Goal: Information Seeking & Learning: Learn about a topic

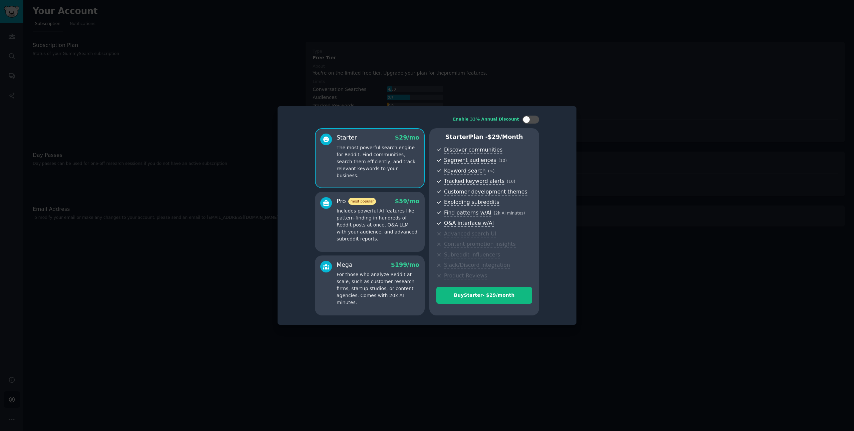
click at [641, 253] on div at bounding box center [427, 215] width 854 height 431
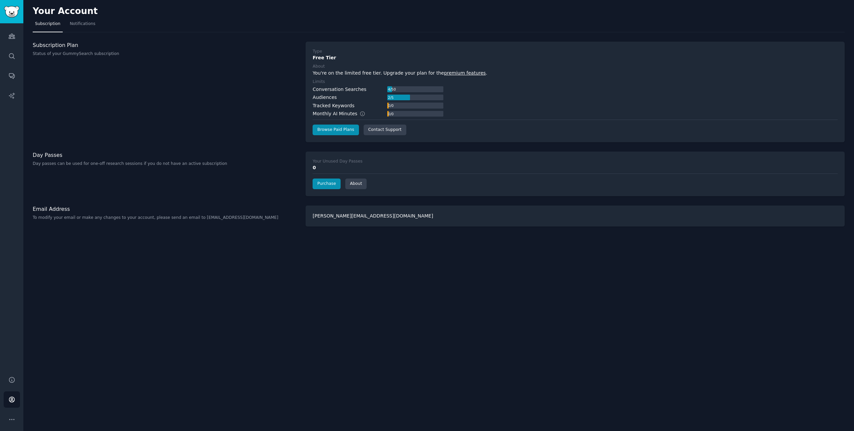
click at [299, 292] on div "Your Account Subscription Notifications Subscription Plan Status of your GummyS…" at bounding box center [438, 215] width 830 height 431
click at [18, 34] on link "Audiences" at bounding box center [12, 36] width 16 height 16
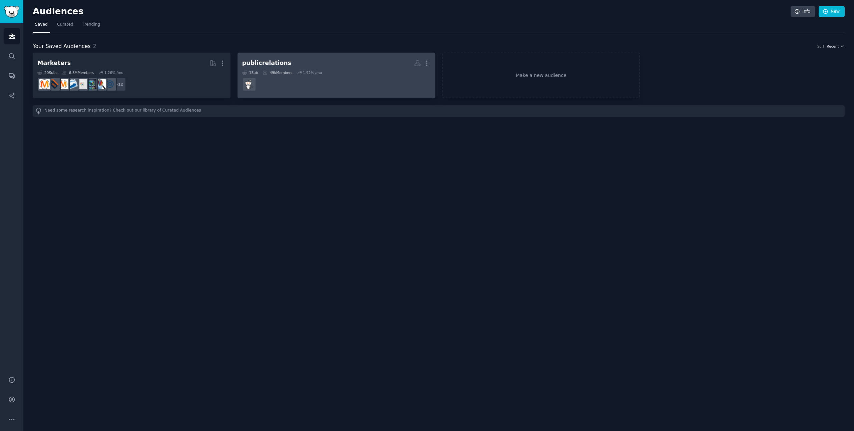
click at [343, 78] on dd at bounding box center [336, 84] width 188 height 19
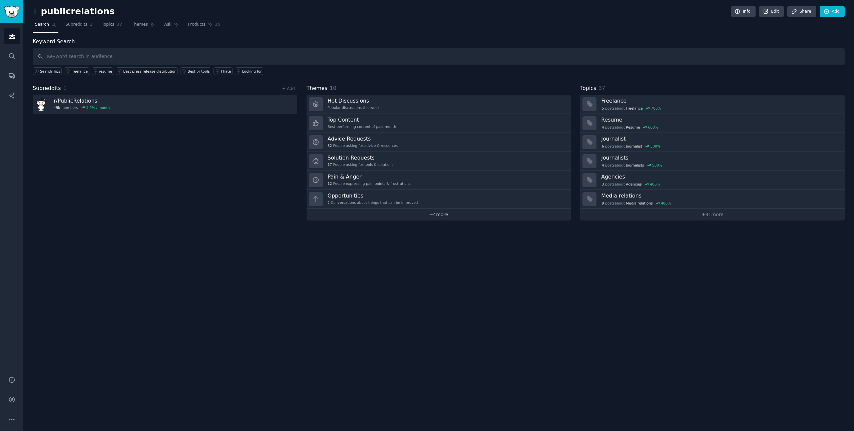
click at [455, 215] on link "+ 4 more" at bounding box center [438, 215] width 264 height 12
click at [13, 401] on icon "Sidebar" at bounding box center [11, 399] width 5 height 5
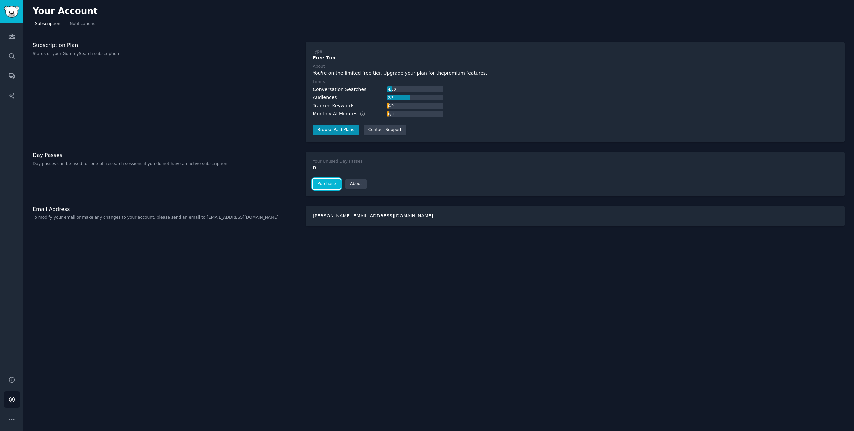
click at [320, 185] on link "Purchase" at bounding box center [326, 184] width 28 height 11
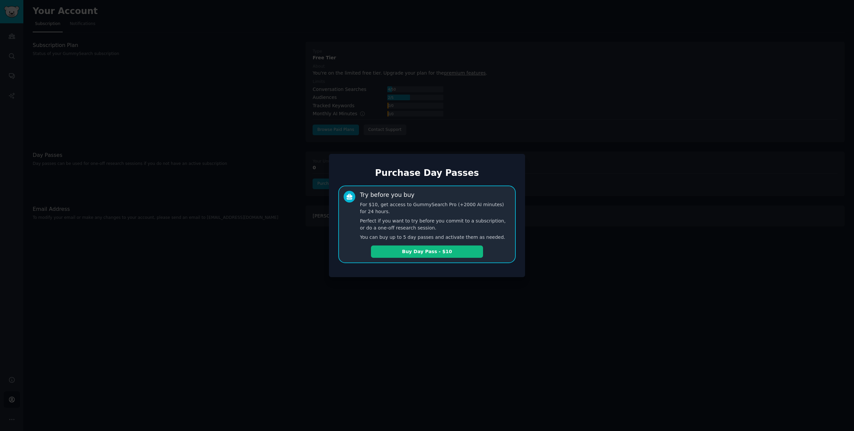
click at [294, 214] on div at bounding box center [427, 215] width 854 height 431
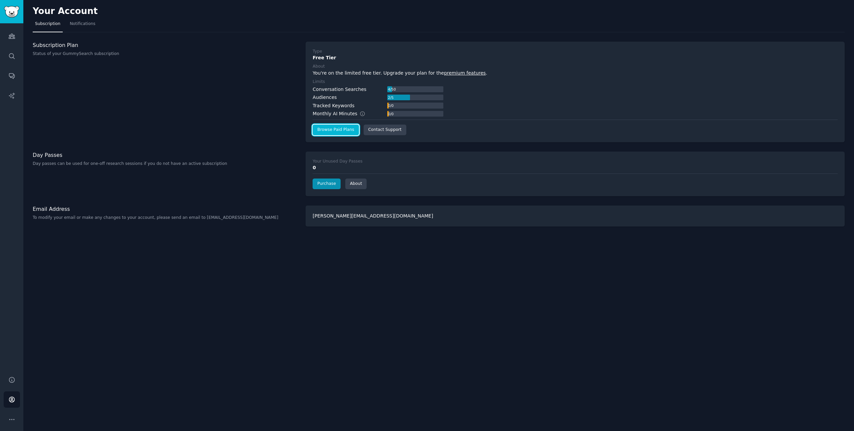
click at [349, 134] on link "Browse Paid Plans" at bounding box center [335, 130] width 46 height 11
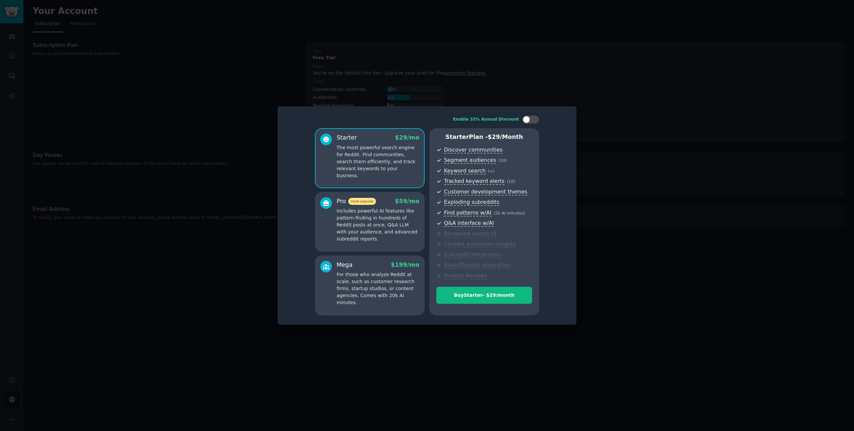
click at [368, 163] on p "The most powerful search engine for Reddit. Find communities, search them effic…" at bounding box center [377, 161] width 83 height 35
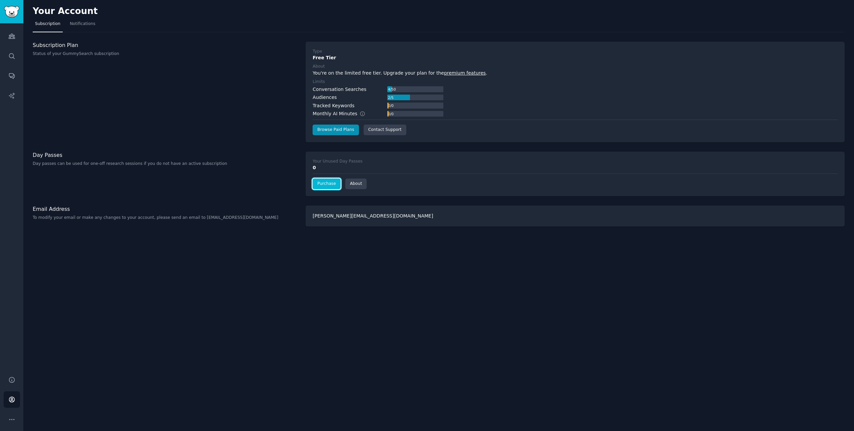
click at [331, 183] on link "Purchase" at bounding box center [326, 184] width 28 height 11
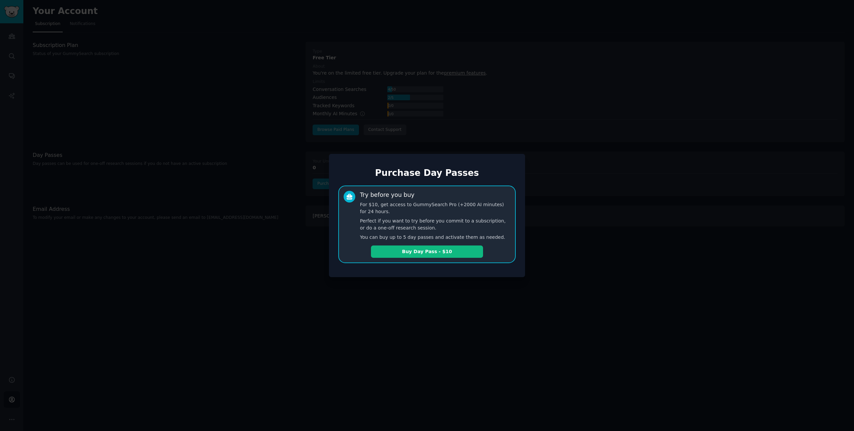
click at [326, 135] on div at bounding box center [427, 215] width 854 height 431
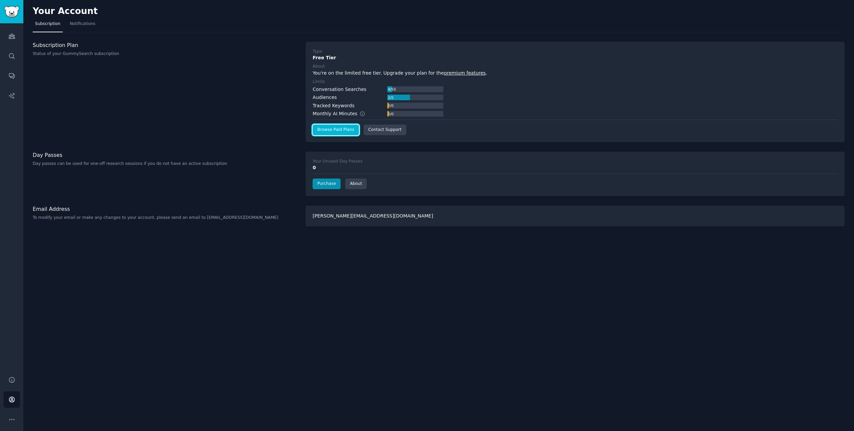
click at [334, 133] on link "Browse Paid Plans" at bounding box center [335, 130] width 46 height 11
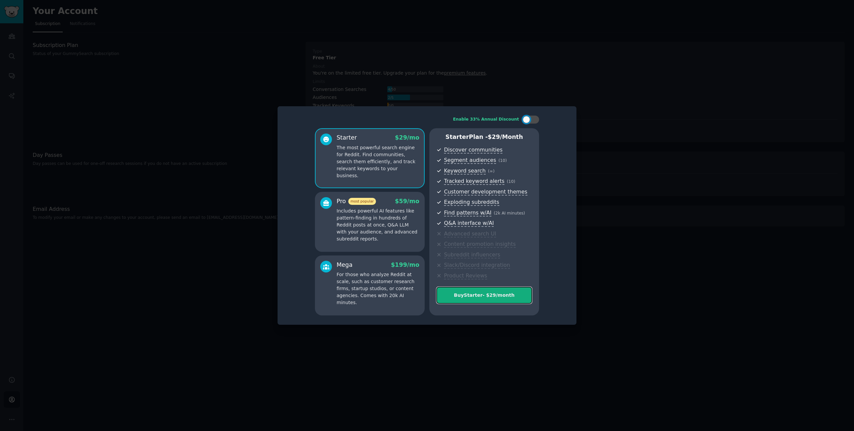
click at [469, 299] on button "Buy Starter - $ 29 /month" at bounding box center [484, 295] width 96 height 17
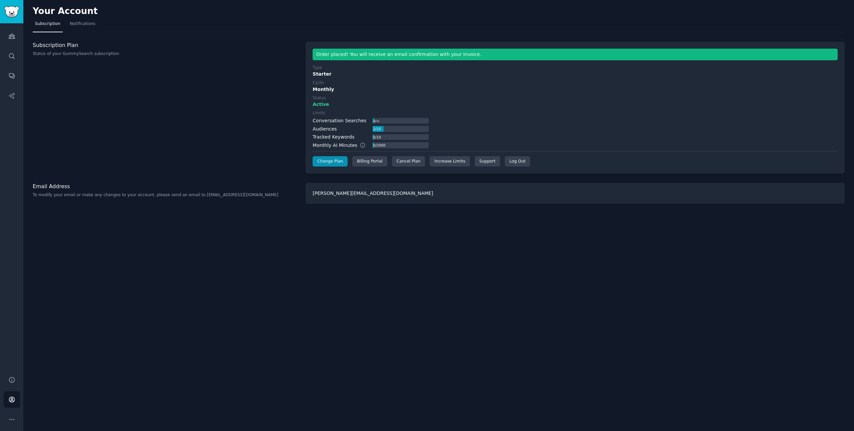
click at [190, 235] on div "Your Account Subscription Notifications Subscription Plan Status of your GummyS…" at bounding box center [438, 215] width 830 height 431
drag, startPoint x: 312, startPoint y: 120, endPoint x: 435, endPoint y: 147, distance: 126.3
click at [435, 147] on div "Order placed! You will receive an email confirmation with your invoice. Type St…" at bounding box center [574, 108] width 539 height 132
click at [300, 223] on div "Your Account Subscription Notifications Subscription Plan Status of your GummyS…" at bounding box center [438, 215] width 830 height 431
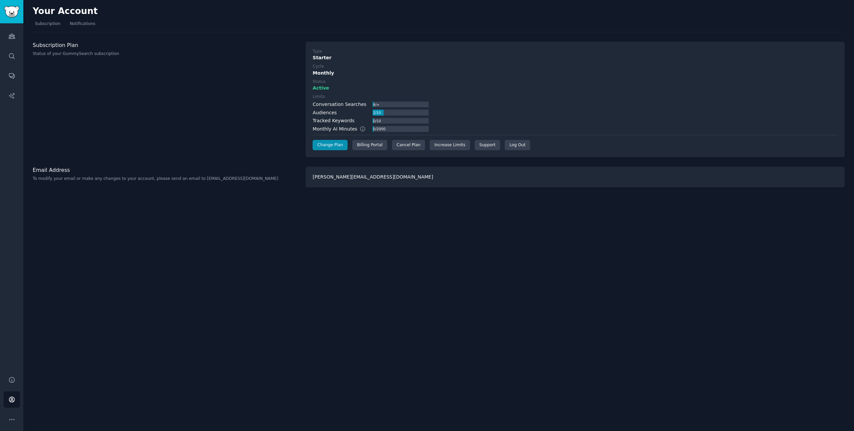
click at [184, 114] on div "Subscription Plan Status of your GummySearch subscription" at bounding box center [166, 100] width 266 height 116
click at [15, 33] on link "Audiences" at bounding box center [12, 36] width 16 height 16
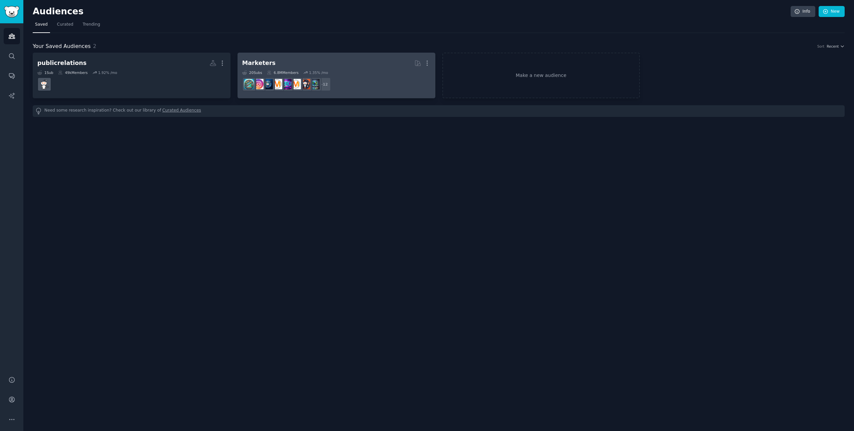
click at [331, 60] on h2 "Marketers More" at bounding box center [336, 63] width 188 height 12
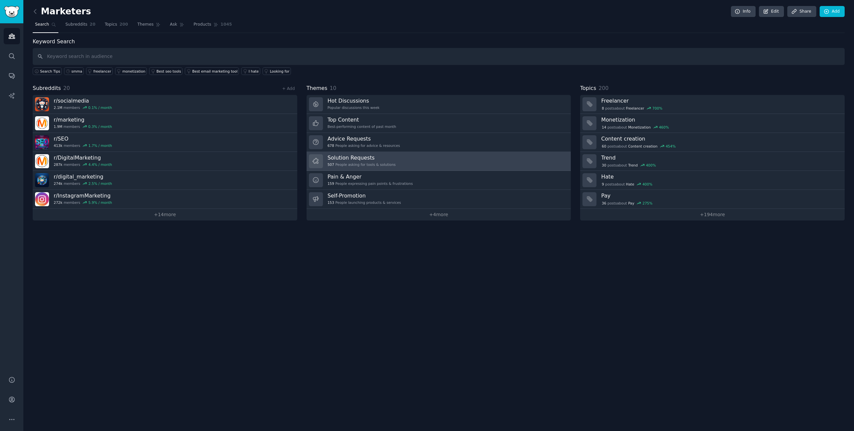
click at [373, 163] on div "507 People asking for tools & solutions" at bounding box center [361, 164] width 68 height 5
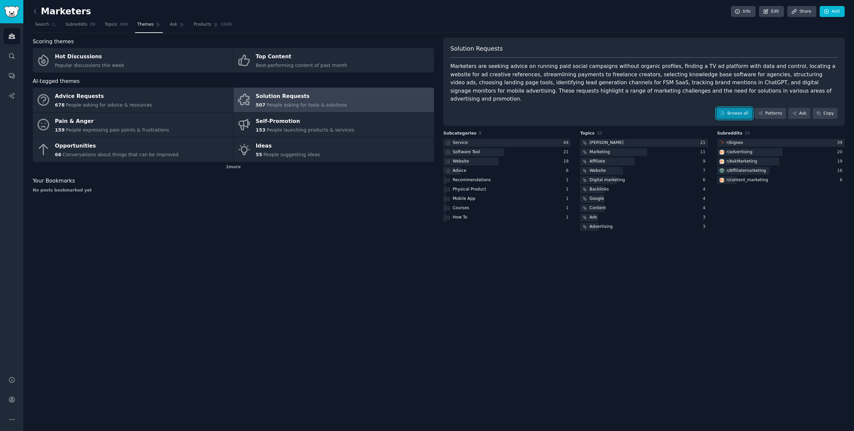
click at [725, 111] on icon at bounding box center [722, 113] width 5 height 5
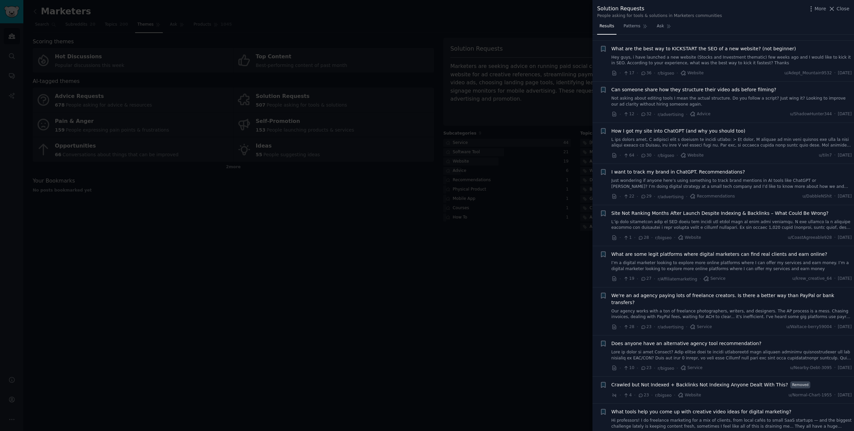
scroll to position [133, 0]
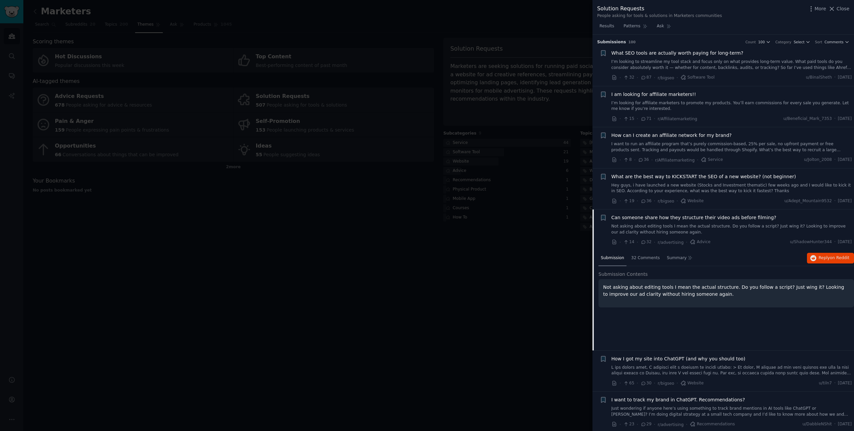
click at [669, 93] on span "I am looking for affiliate marketers!!" at bounding box center [653, 94] width 85 height 7
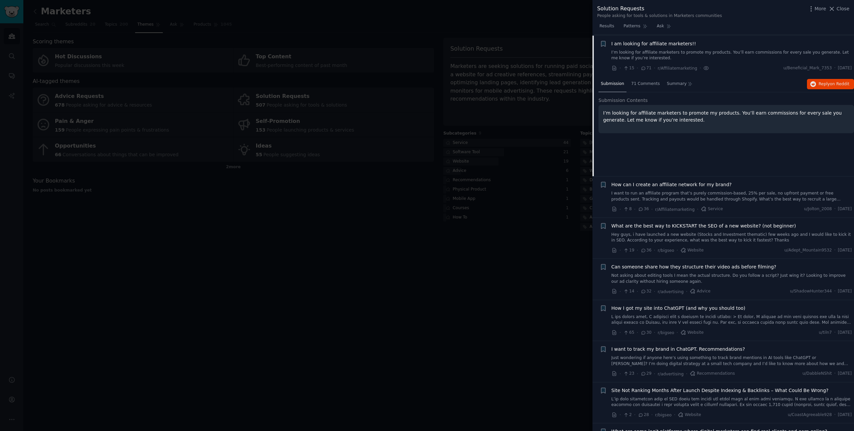
scroll to position [52, 0]
drag, startPoint x: 650, startPoint y: 82, endPoint x: 688, endPoint y: 84, distance: 38.0
click at [688, 84] on nav "Submission 71 Comments Summary" at bounding box center [646, 83] width 96 height 16
click at [688, 84] on icon at bounding box center [690, 83] width 5 height 5
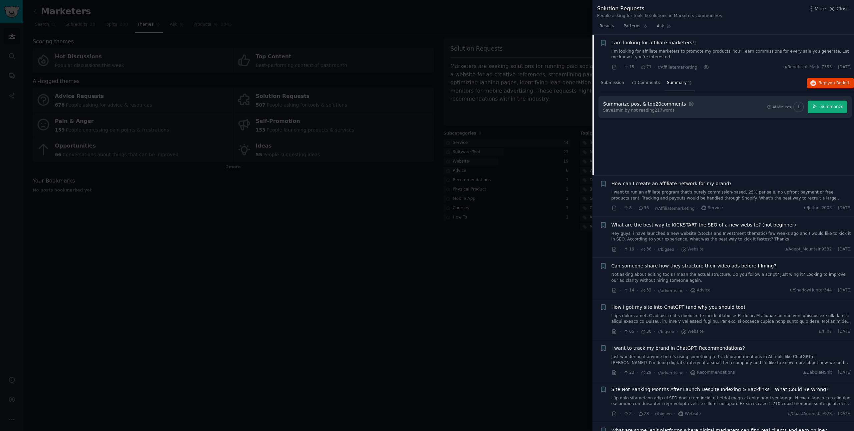
click at [693, 128] on div "Submission 71 Comments Summary Reply on Reddit Summarize post & top 20 comments…" at bounding box center [725, 125] width 255 height 100
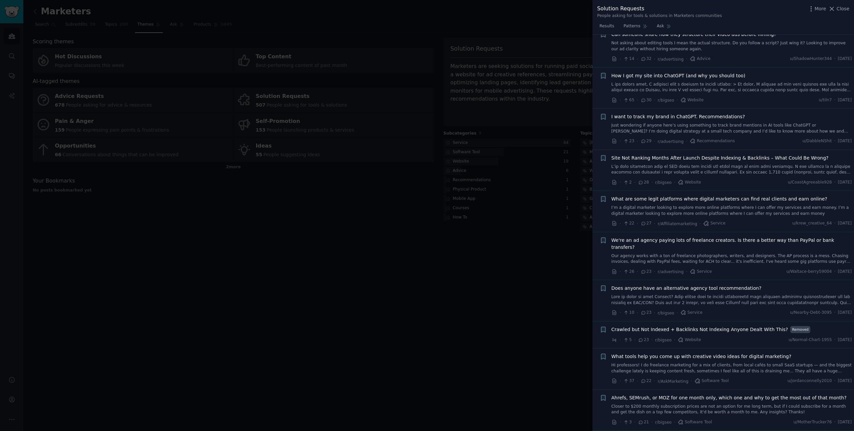
scroll to position [296, 0]
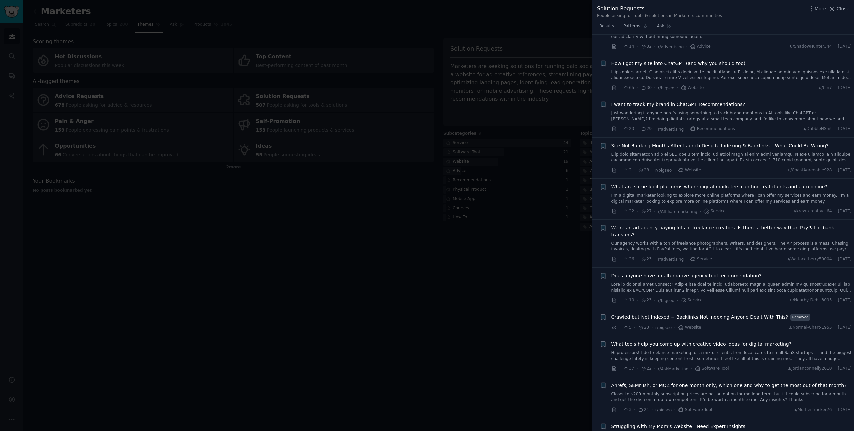
click at [724, 119] on link "Just wondering if anyone here’s using something to track brand mentions in AI t…" at bounding box center [731, 116] width 240 height 12
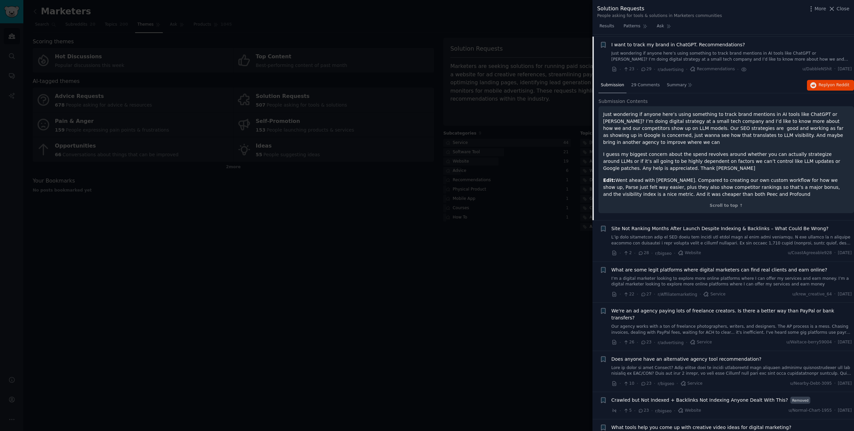
scroll to position [258, 0]
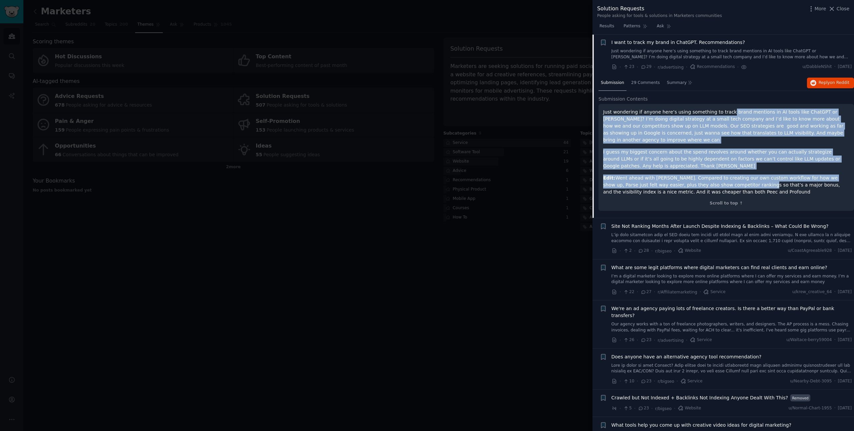
drag, startPoint x: 726, startPoint y: 112, endPoint x: 727, endPoint y: 180, distance: 67.4
click at [727, 180] on div "Just wondering if anyone here’s using something to track brand mentions in AI t…" at bounding box center [726, 152] width 246 height 87
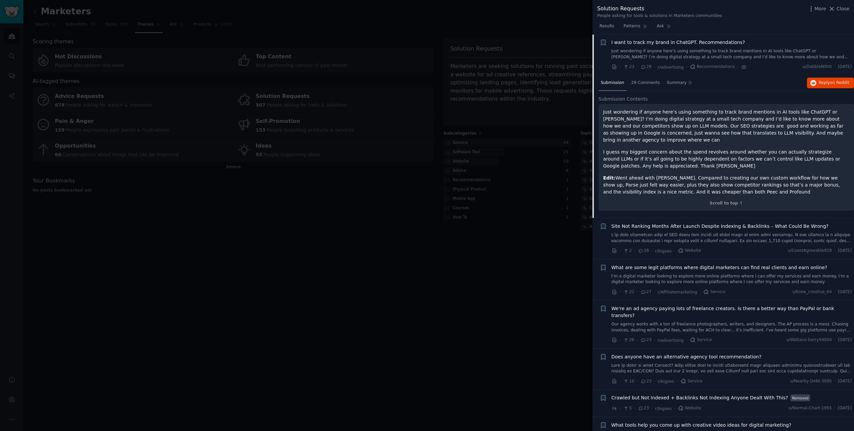
click at [737, 181] on p "Edit: Went ahead with Parse. Compared to creating our own custom workflow for h…" at bounding box center [726, 185] width 246 height 21
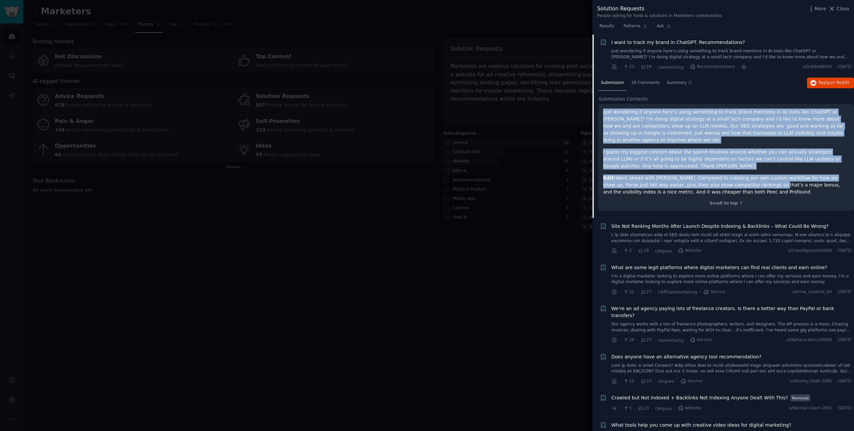
drag, startPoint x: 736, startPoint y: 180, endPoint x: 738, endPoint y: 108, distance: 72.4
click at [738, 108] on div "Just wondering if anyone here’s using something to track brand mentions in AI t…" at bounding box center [725, 157] width 255 height 107
click at [736, 117] on p "Just wondering if anyone here’s using something to track brand mentions in AI t…" at bounding box center [726, 126] width 246 height 35
drag, startPoint x: 733, startPoint y: 111, endPoint x: 734, endPoint y: 179, distance: 68.4
click at [734, 179] on div "Just wondering if anyone here’s using something to track brand mentions in AI t…" at bounding box center [726, 152] width 246 height 87
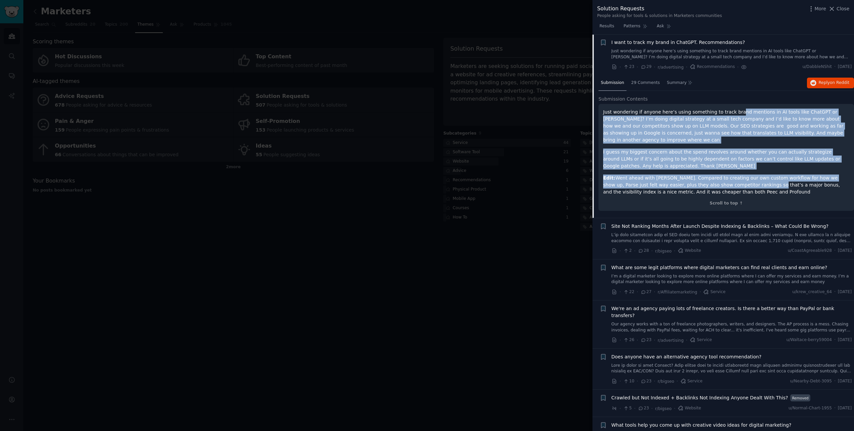
click at [733, 180] on p "Edit: Went ahead with Parse. Compared to creating our own custom workflow for h…" at bounding box center [726, 185] width 246 height 21
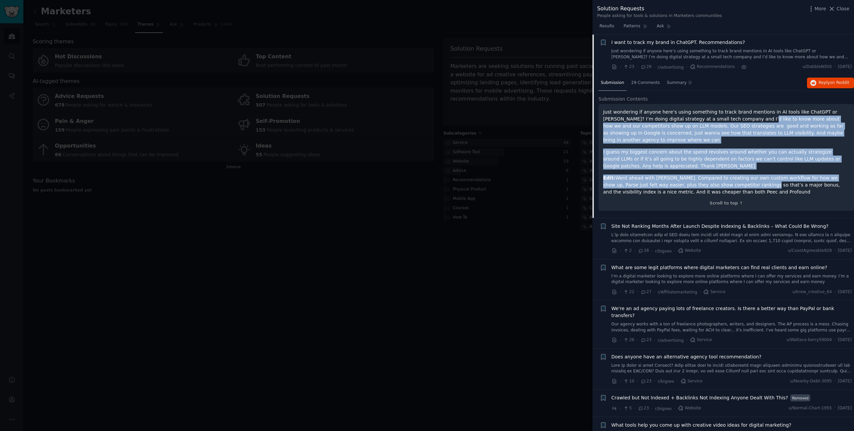
drag, startPoint x: 730, startPoint y: 179, endPoint x: 727, endPoint y: 119, distance: 60.8
click at [727, 119] on div "Just wondering if anyone here’s using something to track brand mentions in AI t…" at bounding box center [726, 152] width 246 height 87
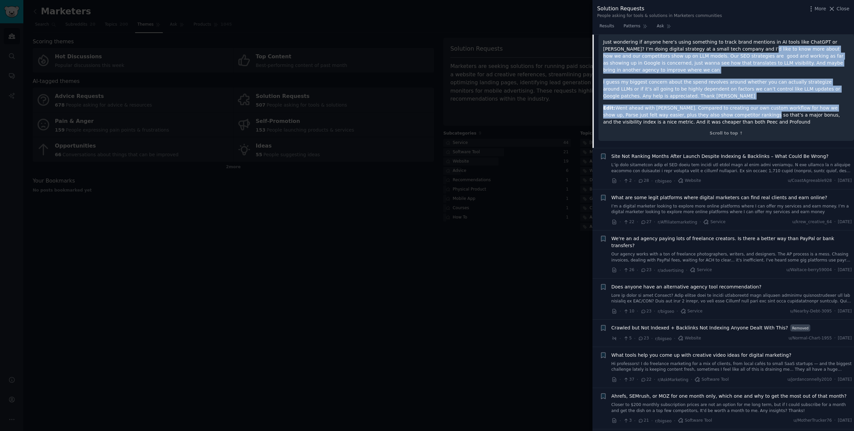
scroll to position [330, 0]
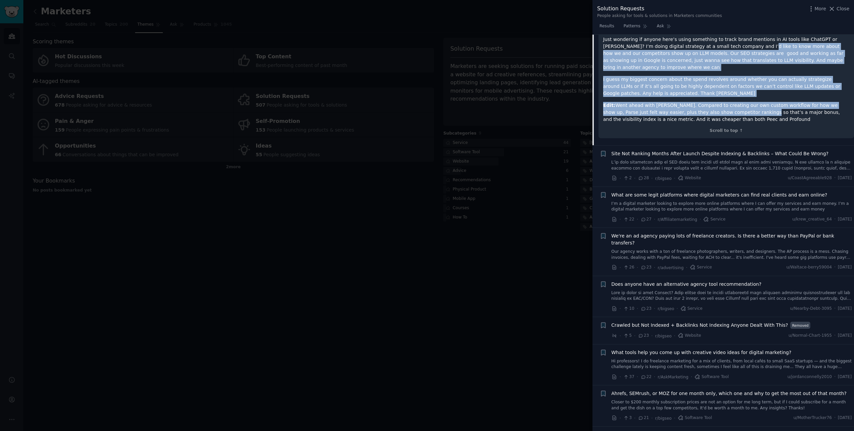
click at [744, 201] on link "I’m a digital marketer looking to explore more online platforms where I can off…" at bounding box center [731, 207] width 240 height 12
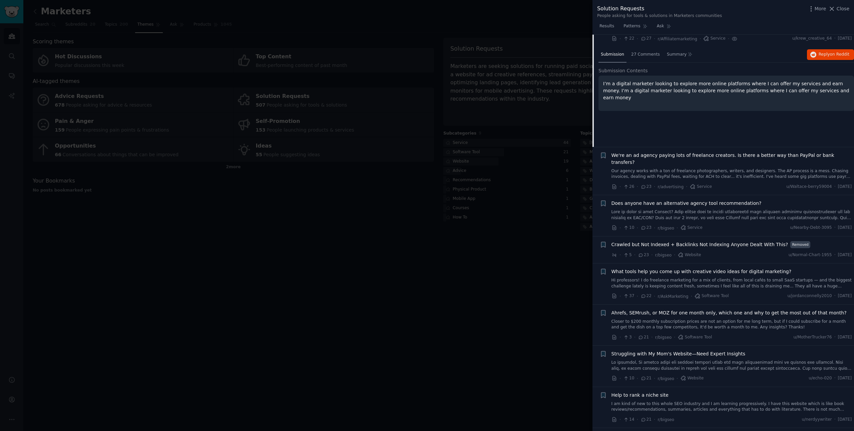
scroll to position [371, 0]
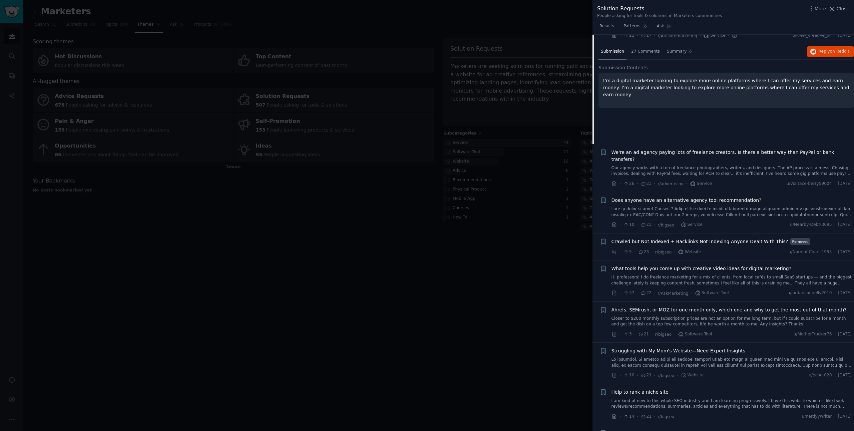
click at [739, 167] on link "Our agency works with a ton of freelance photographers, writers, and designers.…" at bounding box center [731, 171] width 240 height 12
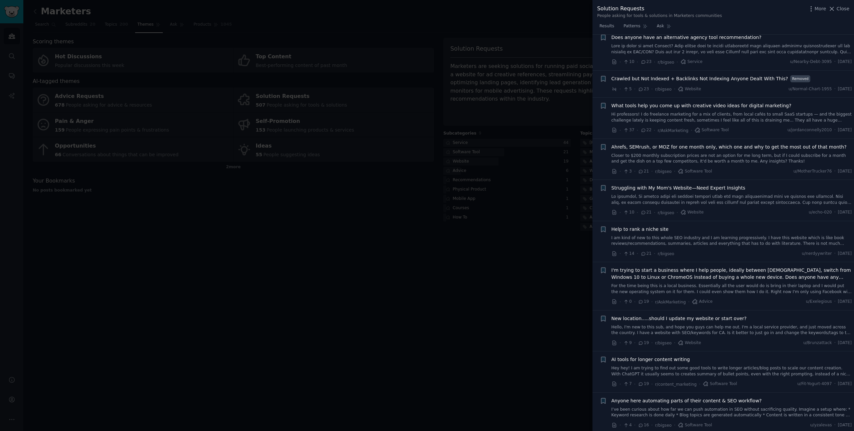
scroll to position [539, 0]
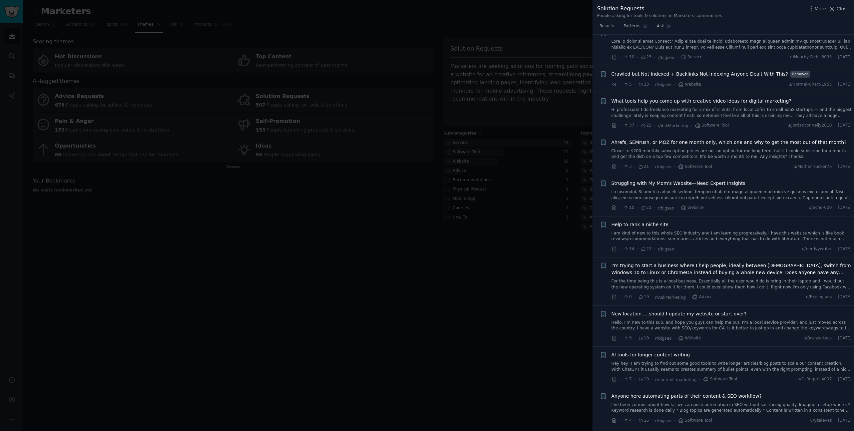
click at [740, 191] on link at bounding box center [731, 195] width 240 height 12
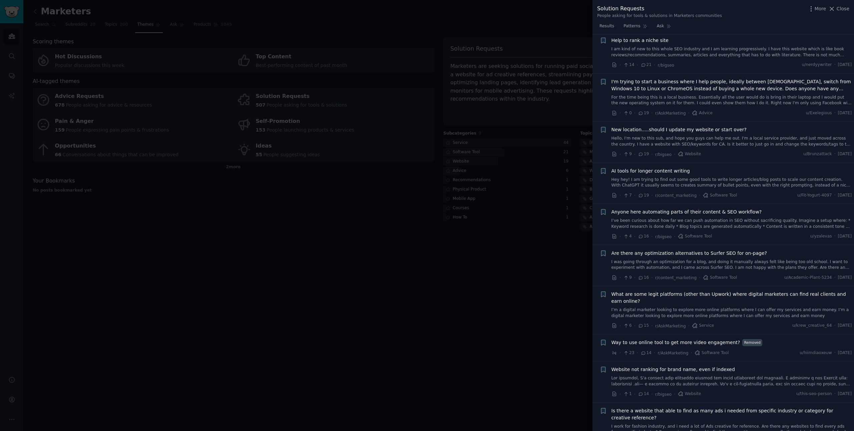
scroll to position [831, 0]
click at [748, 176] on link "Hey hey! I am trying to find out some good tools to write longer articles/blog …" at bounding box center [731, 182] width 240 height 12
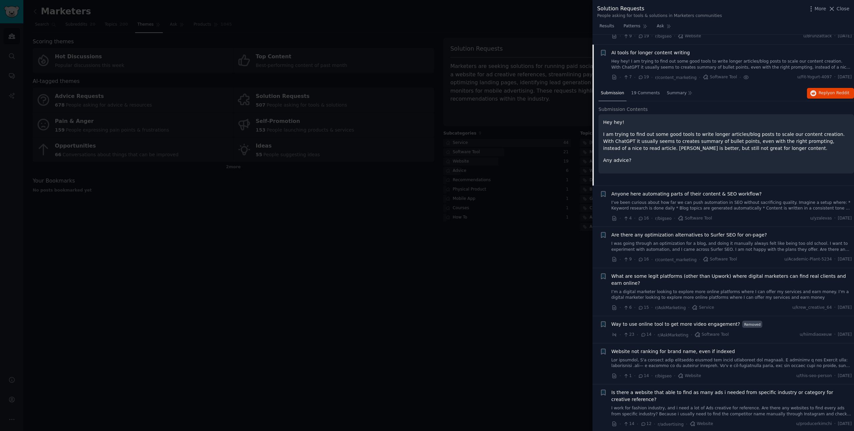
scroll to position [745, 0]
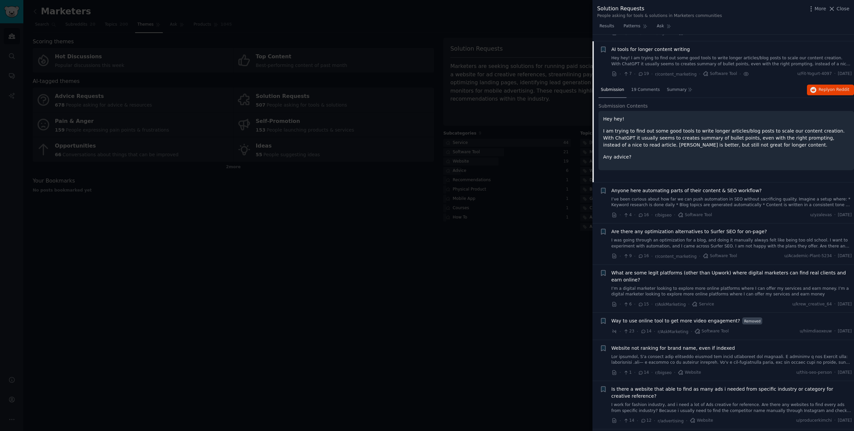
click at [301, 179] on div at bounding box center [427, 215] width 854 height 431
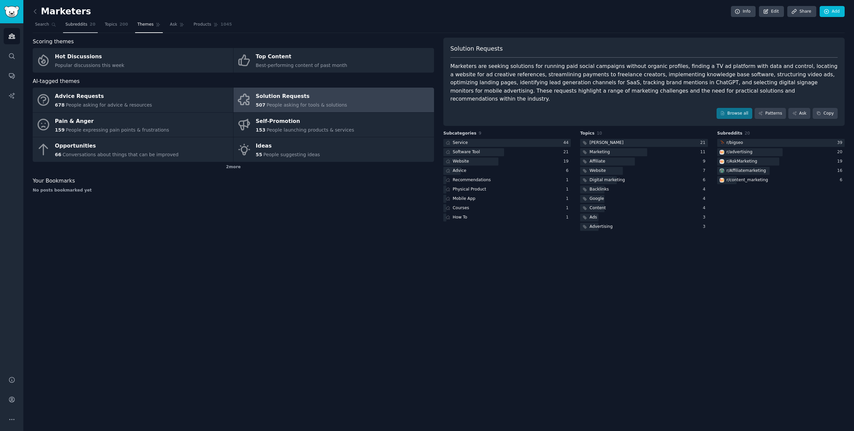
click at [85, 28] on link "Subreddits 20" at bounding box center [80, 26] width 35 height 14
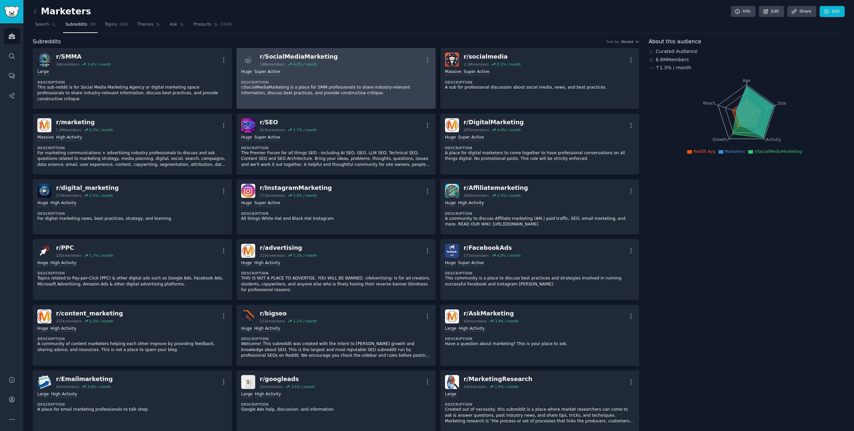
click at [317, 88] on p "r/SocialMediaMarketing is a place for SMM professionals to share industry-relev…" at bounding box center [336, 91] width 190 height 12
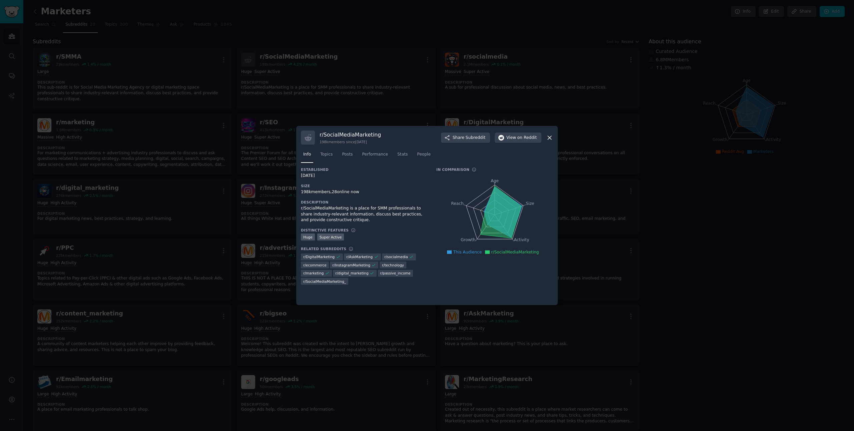
click at [416, 77] on div at bounding box center [427, 215] width 854 height 431
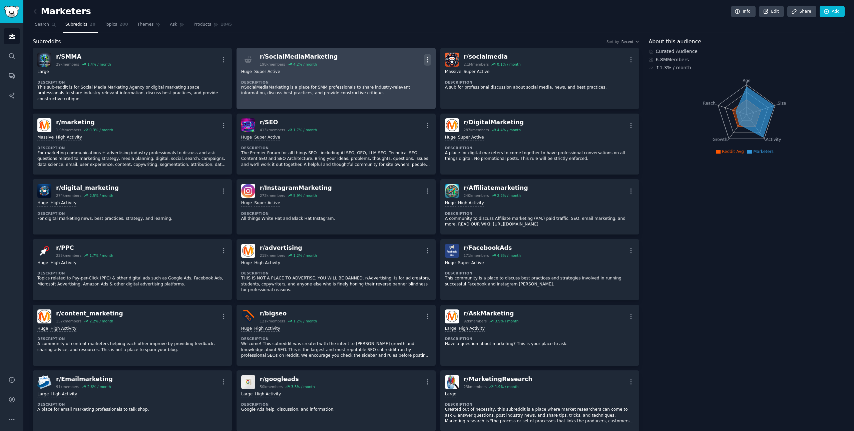
click at [424, 63] on icon "button" at bounding box center [427, 59] width 7 height 7
click at [396, 64] on p "View" at bounding box center [398, 62] width 11 height 7
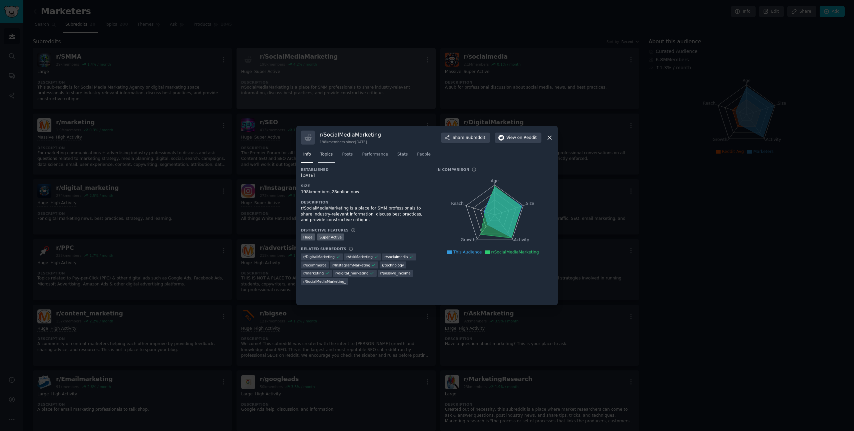
click at [323, 157] on span "Topics" at bounding box center [326, 155] width 12 height 6
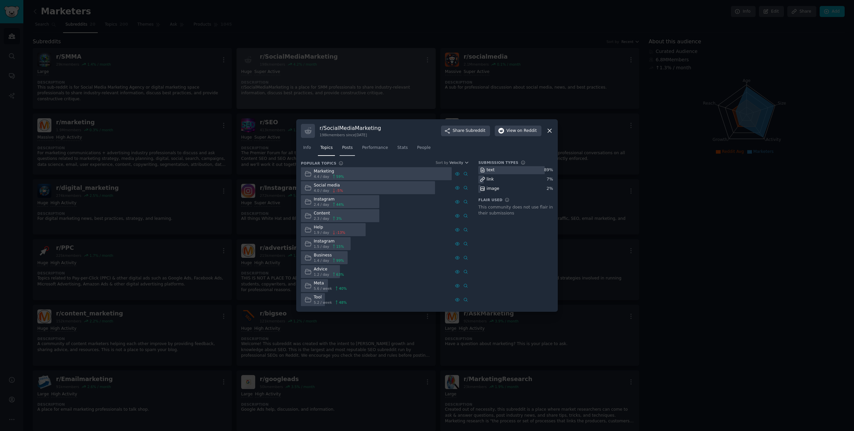
click at [353, 152] on link "Posts" at bounding box center [346, 150] width 15 height 14
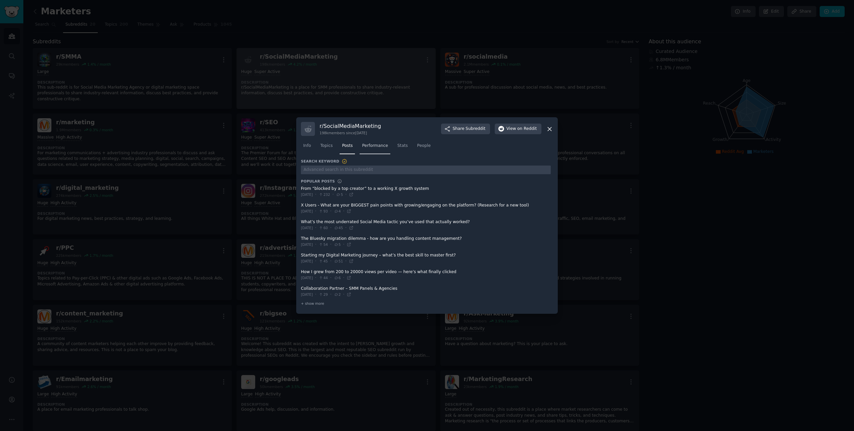
click at [376, 145] on span "Performance" at bounding box center [375, 146] width 26 height 6
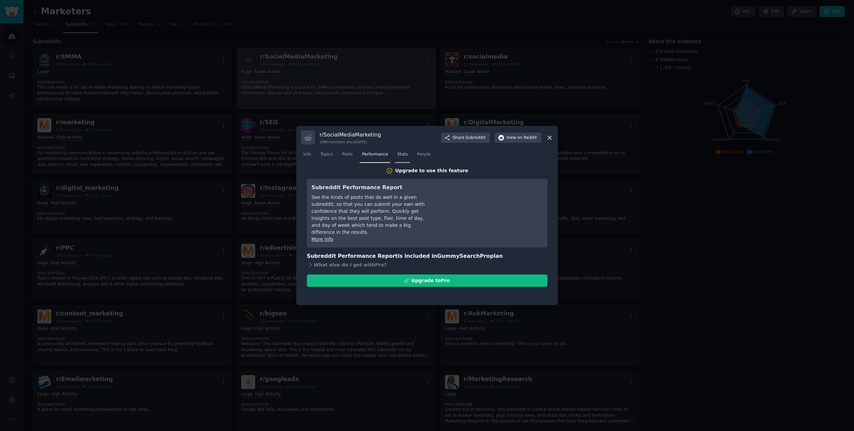
click at [405, 156] on span "Stats" at bounding box center [402, 155] width 10 height 6
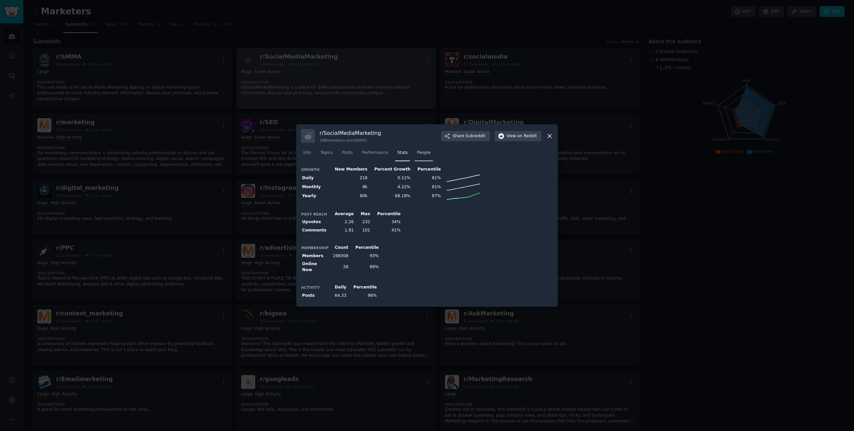
click at [419, 155] on span "People" at bounding box center [424, 153] width 14 height 6
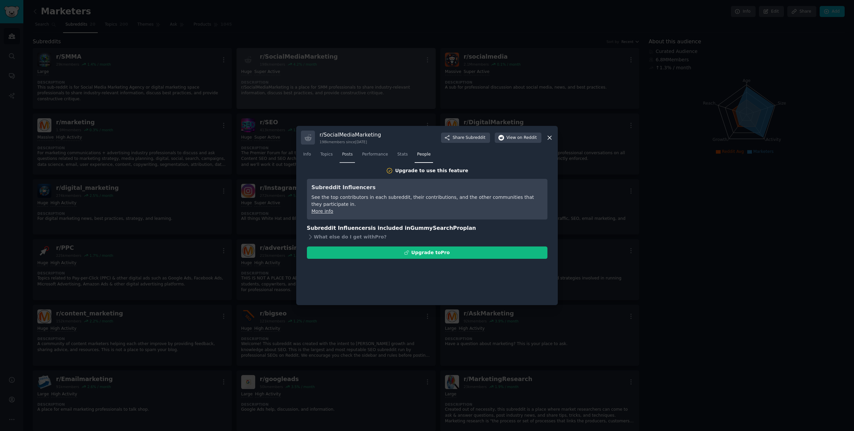
click at [347, 154] on span "Posts" at bounding box center [347, 155] width 11 height 6
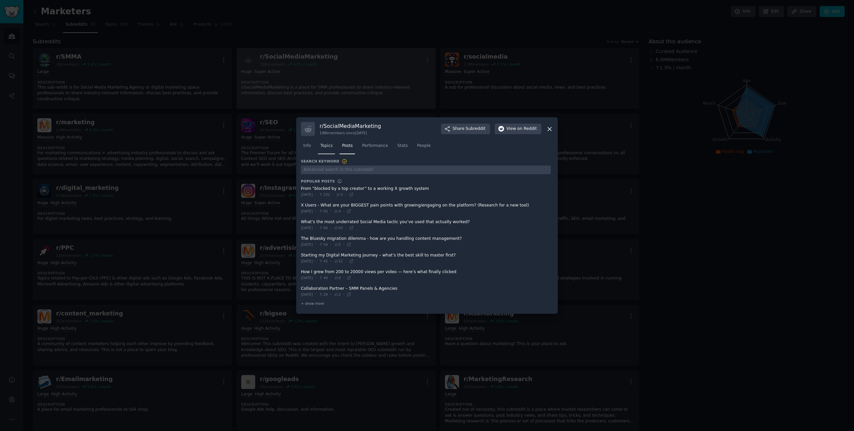
click at [329, 146] on span "Topics" at bounding box center [326, 146] width 12 height 6
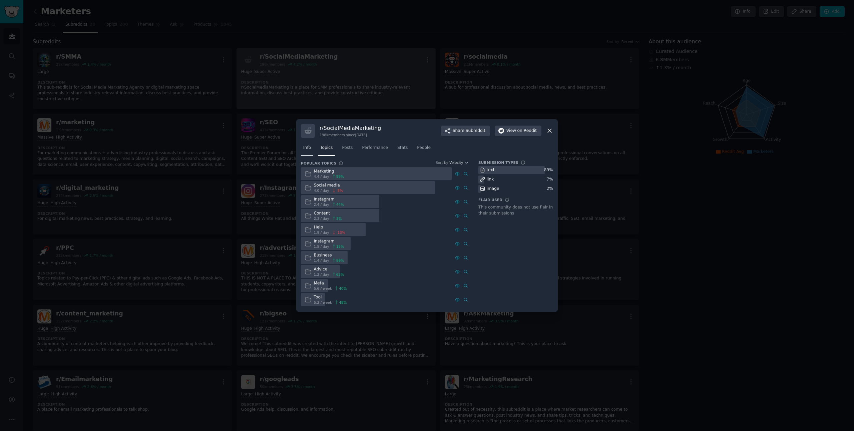
click at [311, 147] on link "Info" at bounding box center [307, 150] width 12 height 14
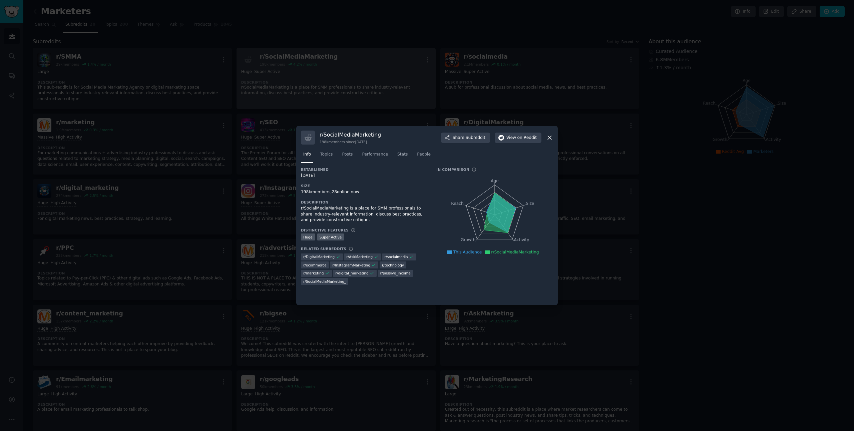
click at [355, 103] on div at bounding box center [427, 215] width 854 height 431
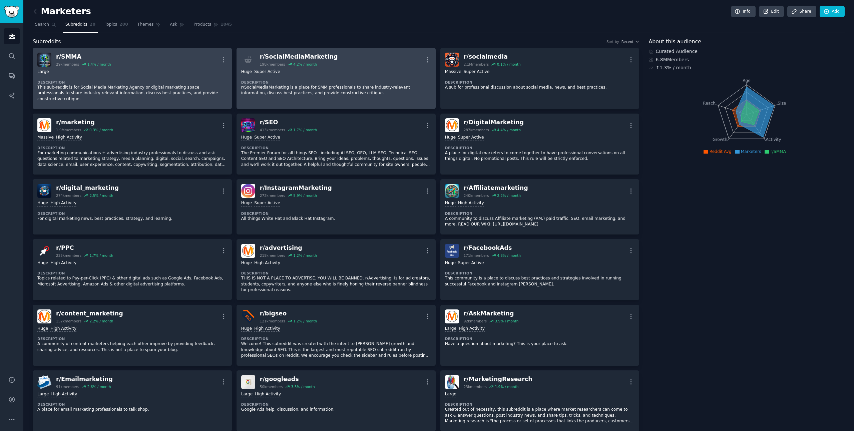
click at [190, 85] on p "This sub-reddit is for Social Media Marketing Agency or digital marketing space…" at bounding box center [132, 94] width 190 height 18
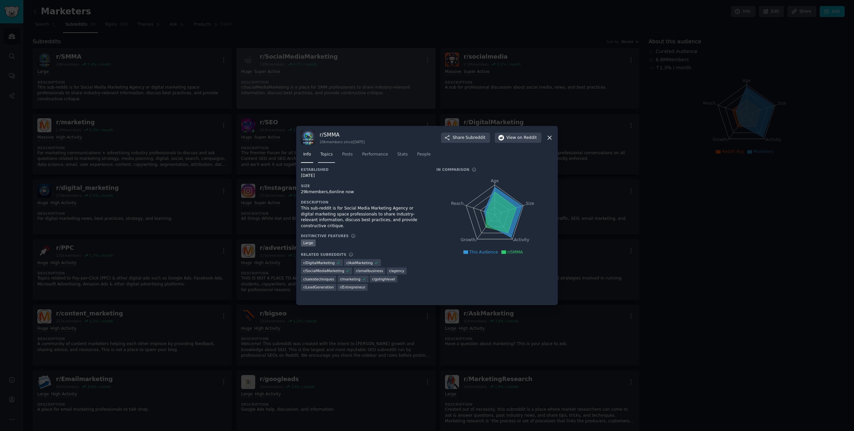
click at [326, 155] on span "Topics" at bounding box center [326, 155] width 12 height 6
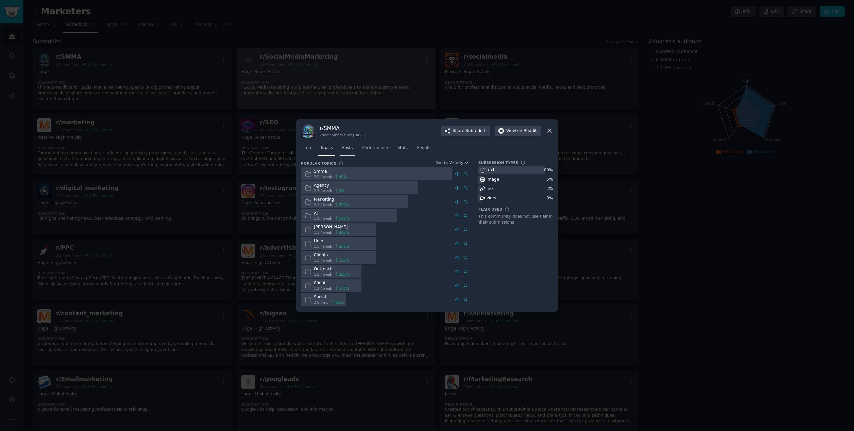
click at [343, 155] on link "Posts" at bounding box center [346, 150] width 15 height 14
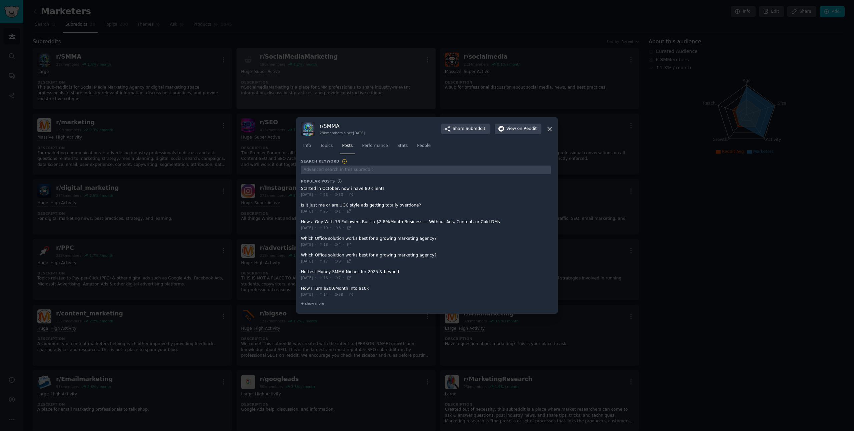
click at [382, 205] on span at bounding box center [426, 208] width 250 height 16
click at [333, 223] on span at bounding box center [426, 225] width 250 height 16
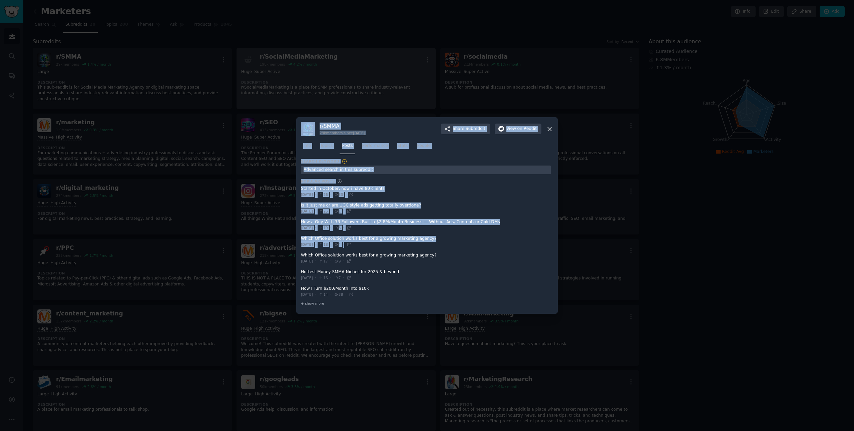
drag, startPoint x: 266, startPoint y: 258, endPoint x: 419, endPoint y: 259, distance: 152.7
click at [418, 259] on div "​ r/ SMMA 29k members since 10/17/2012 Share Subreddit View on Reddit Info Topi…" at bounding box center [426, 215] width 849 height 431
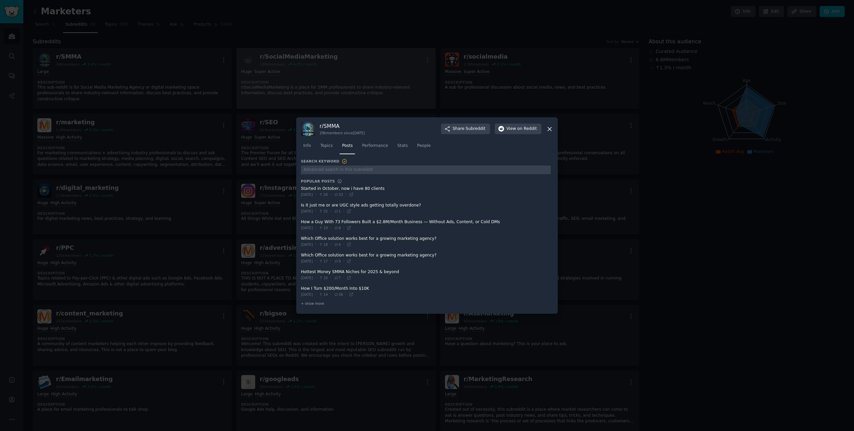
click at [469, 281] on span at bounding box center [426, 275] width 250 height 16
click at [309, 287] on span at bounding box center [426, 292] width 250 height 16
click at [275, 301] on div at bounding box center [427, 215] width 854 height 431
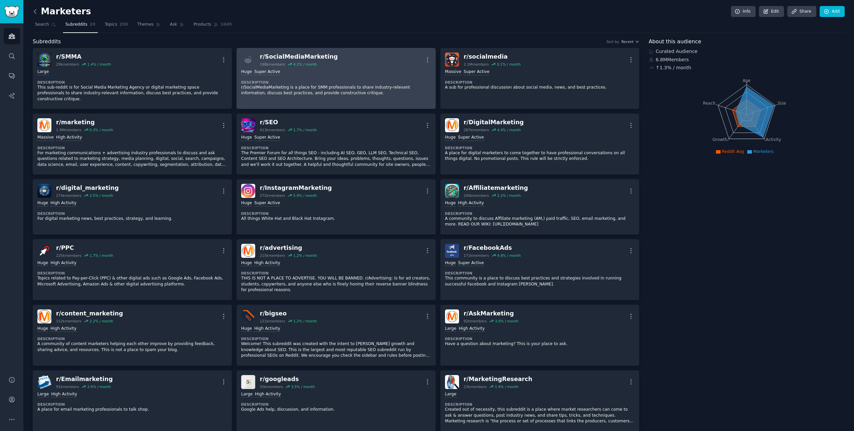
click at [36, 14] on icon at bounding box center [35, 11] width 7 height 7
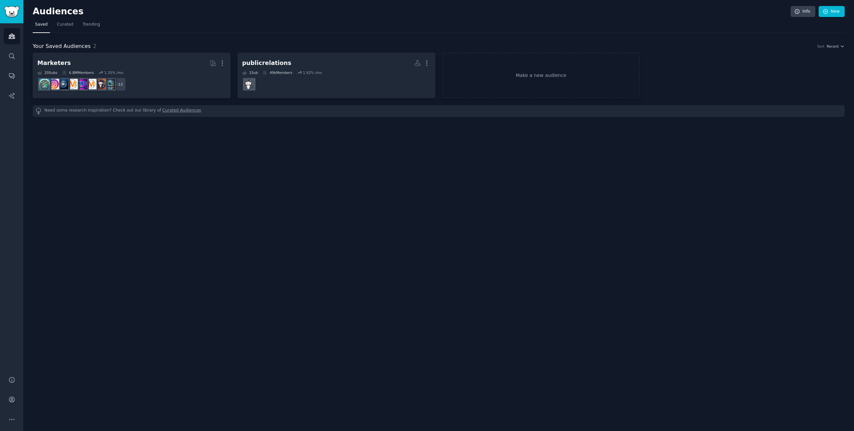
click at [422, 224] on div "Audiences Info New Saved Curated Trending Your Saved Audiences 2 Sort Recent Ma…" at bounding box center [438, 215] width 830 height 431
click at [549, 84] on link "Make a new audience" at bounding box center [541, 76] width 198 height 46
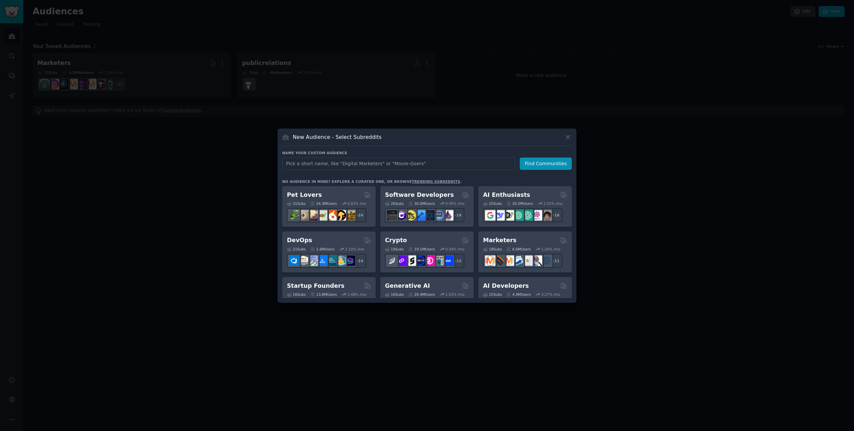
click at [427, 162] on input "text" at bounding box center [398, 164] width 233 height 12
click at [460, 168] on input "text" at bounding box center [398, 164] width 233 height 12
type input "weddingphotography"
click at [529, 163] on button "Find Communities" at bounding box center [546, 164] width 52 height 12
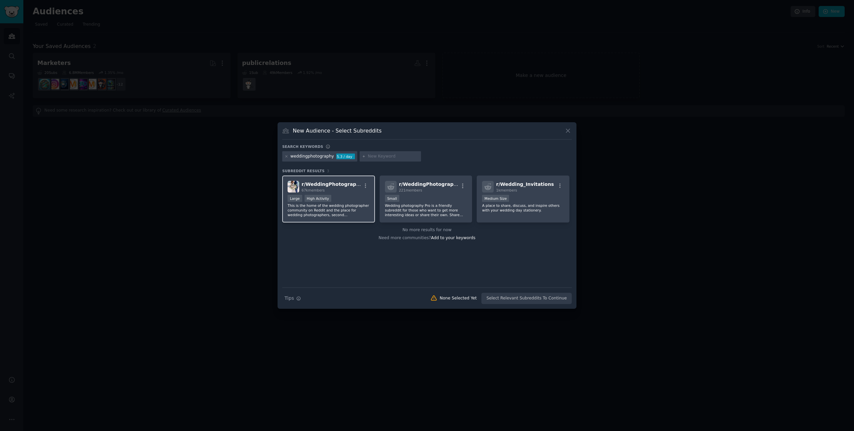
click at [340, 194] on div "r/ WeddingPhotography 67k members Large High Activity This is the home of the w…" at bounding box center [328, 199] width 93 height 47
click at [544, 298] on button "Create Audience" at bounding box center [550, 298] width 44 height 11
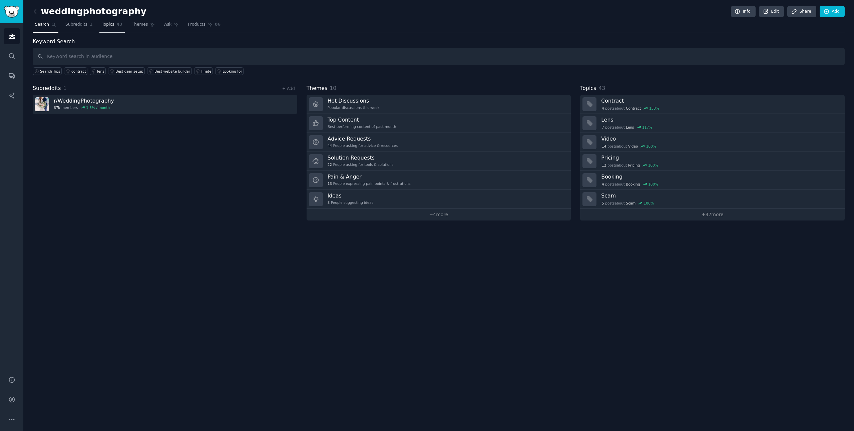
click at [102, 24] on span "Topics" at bounding box center [108, 25] width 12 height 6
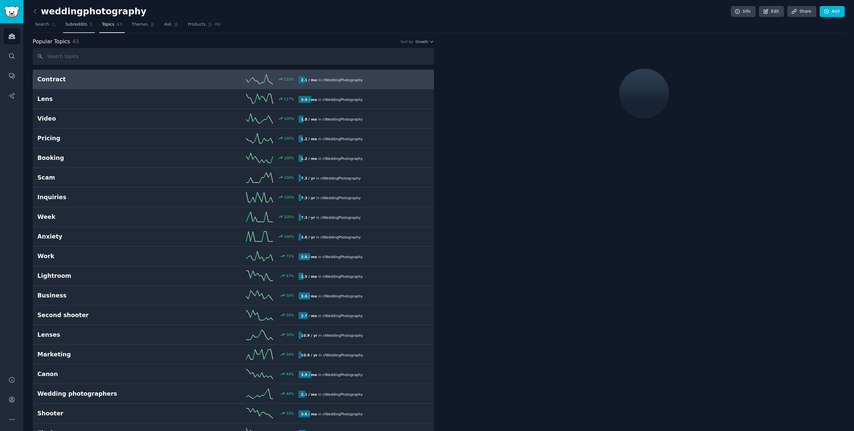
click at [76, 25] on span "Subreddits" at bounding box center [76, 25] width 22 height 6
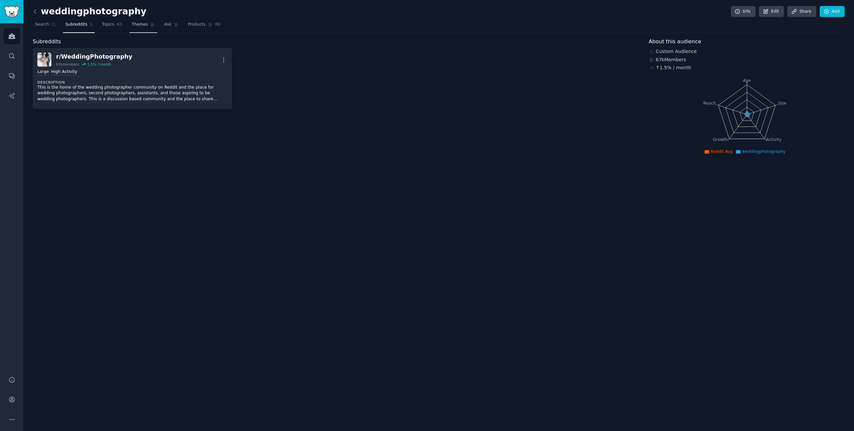
click at [141, 25] on span "Themes" at bounding box center [140, 25] width 16 height 6
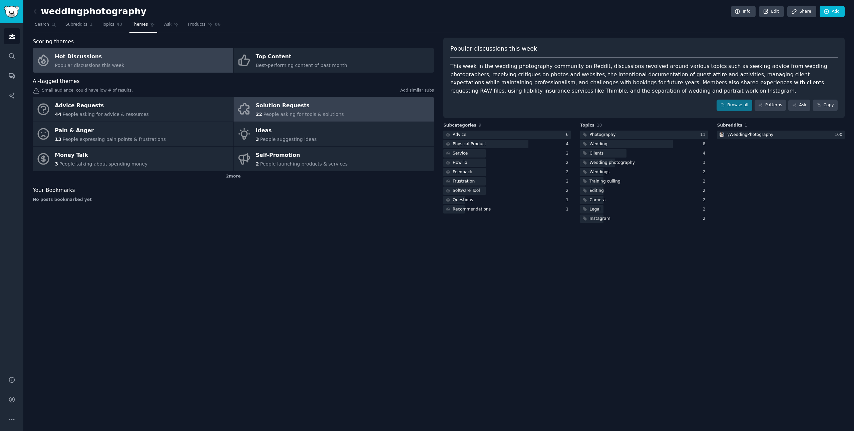
click at [267, 102] on div "Solution Requests" at bounding box center [300, 106] width 88 height 11
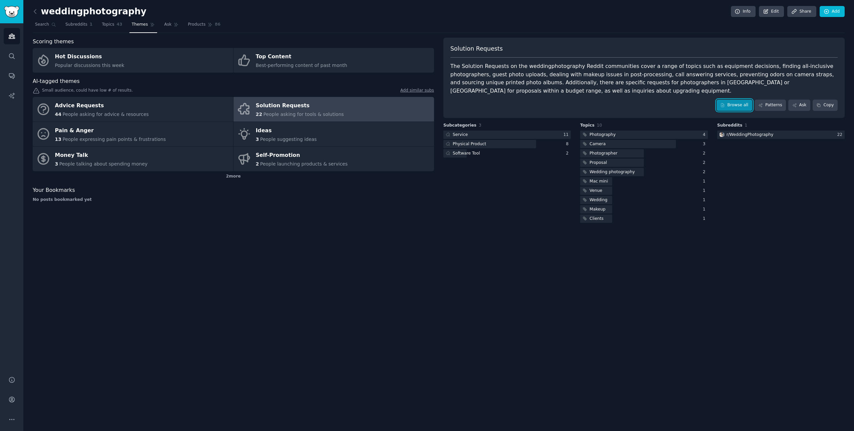
click at [727, 105] on link "Browse all" at bounding box center [734, 105] width 36 height 11
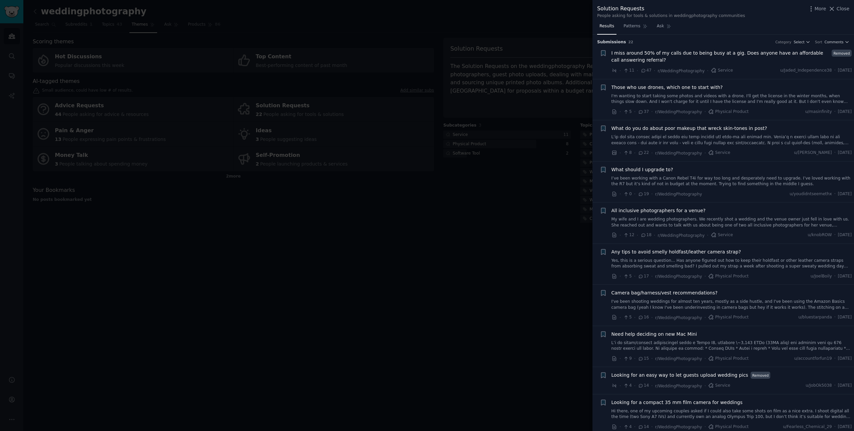
click at [712, 52] on span "I miss around 50% of my calls due to being busy at a gig. Does anyone have an a…" at bounding box center [720, 57] width 218 height 14
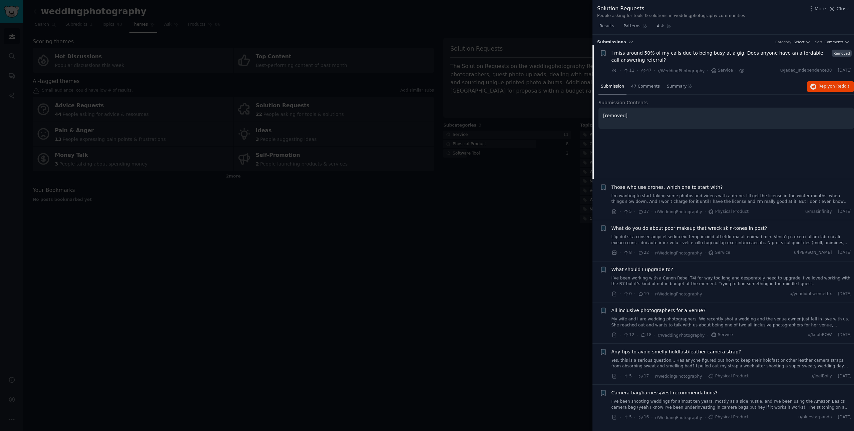
scroll to position [11, 0]
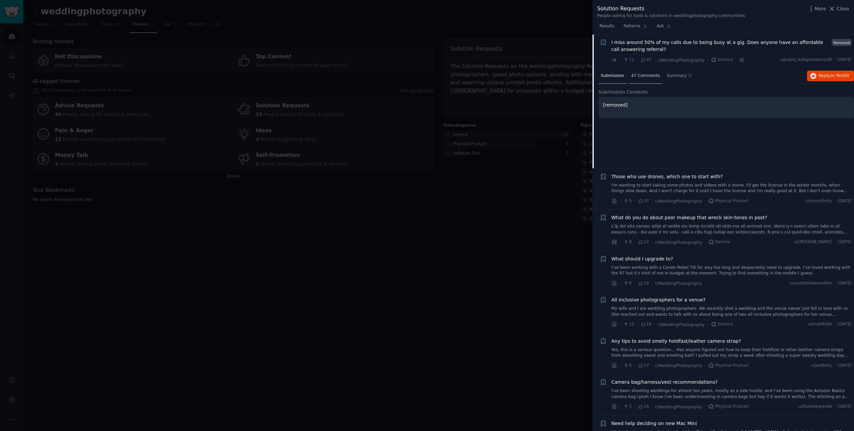
click at [648, 73] on span "47 Comments" at bounding box center [645, 76] width 29 height 6
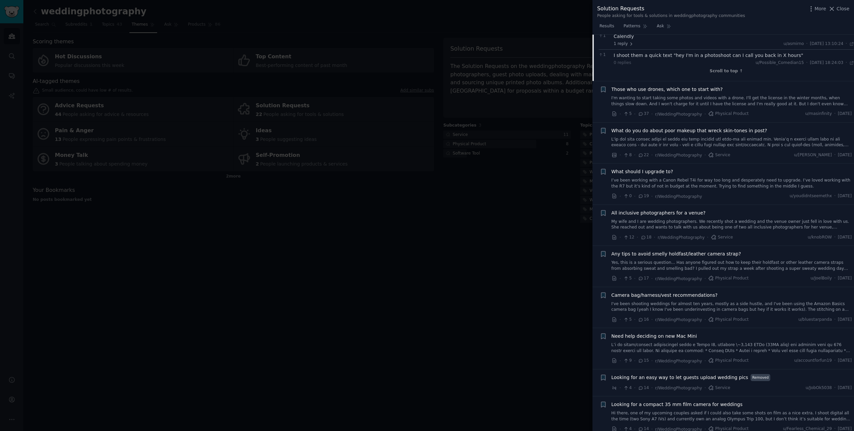
scroll to position [573, 0]
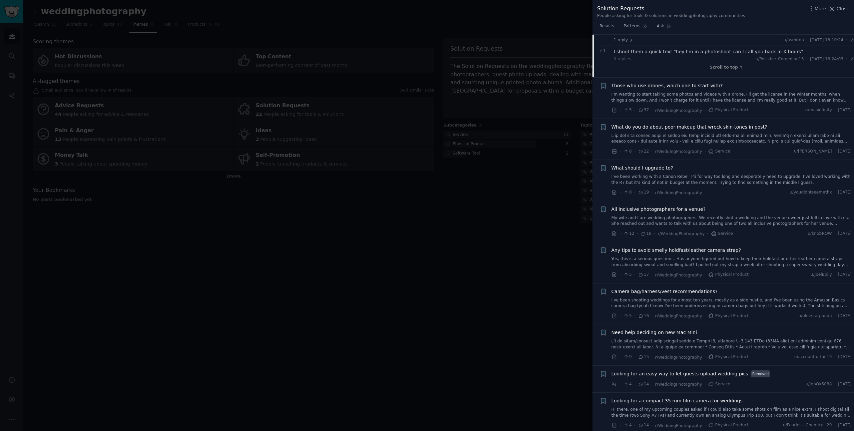
click at [550, 284] on div at bounding box center [427, 215] width 854 height 431
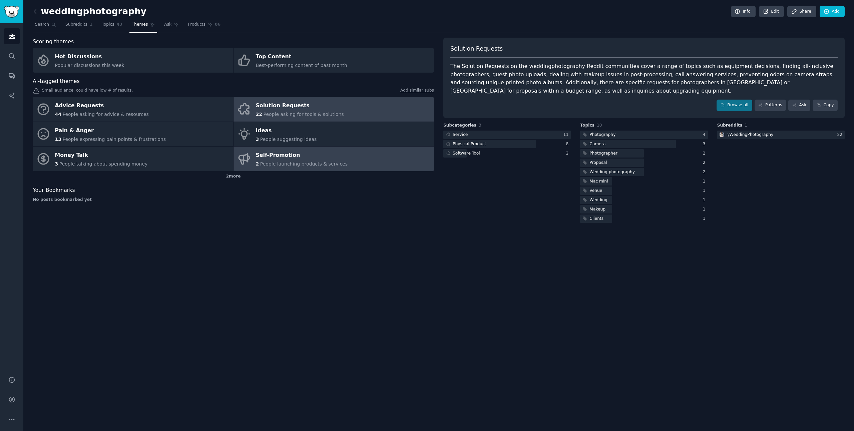
click at [333, 159] on div "Self-Promotion" at bounding box center [302, 155] width 92 height 11
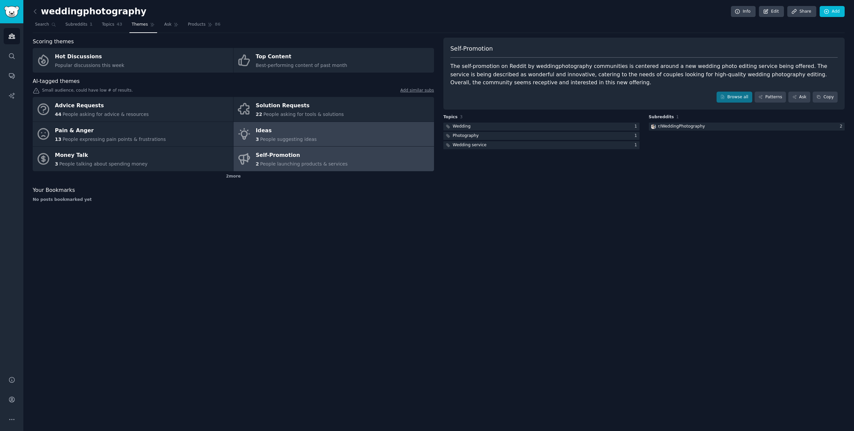
click at [336, 125] on link "Ideas 3 People suggesting ideas" at bounding box center [333, 134] width 200 height 25
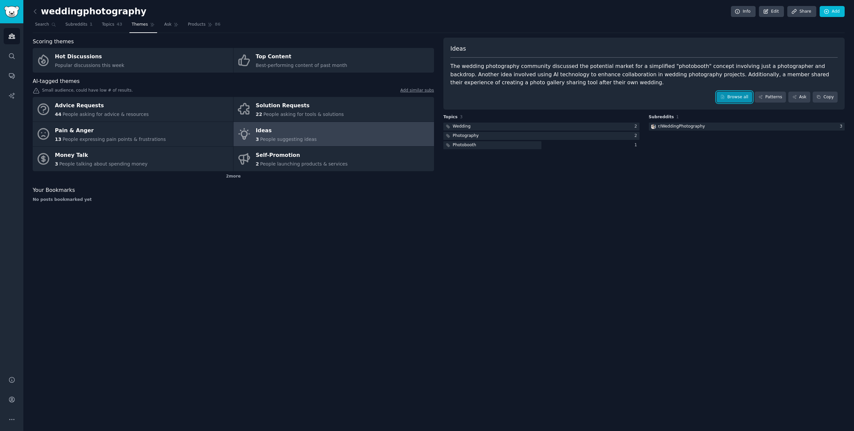
click at [737, 97] on link "Browse all" at bounding box center [734, 97] width 36 height 11
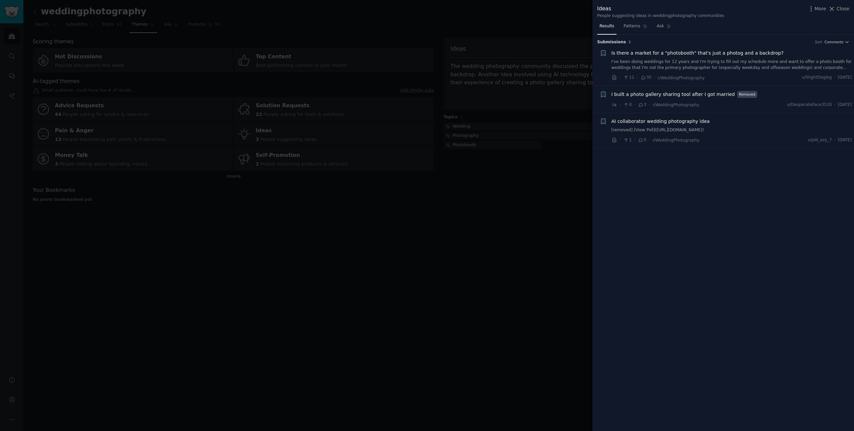
click at [112, 192] on div at bounding box center [427, 215] width 854 height 431
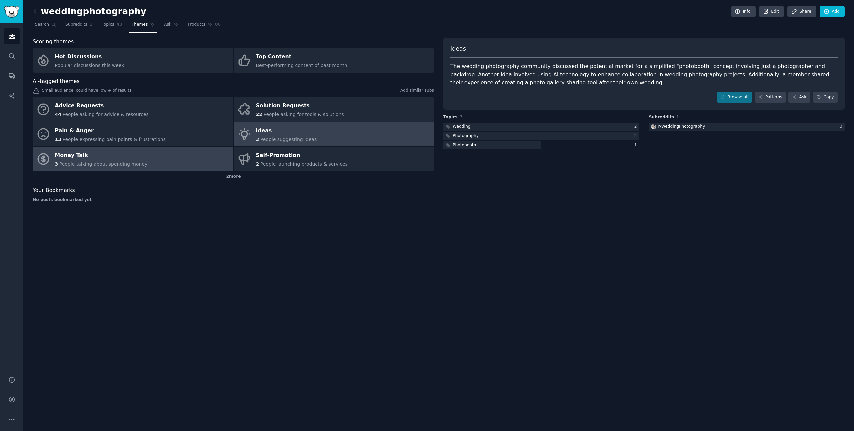
click at [130, 157] on div "Money Talk" at bounding box center [101, 155] width 93 height 11
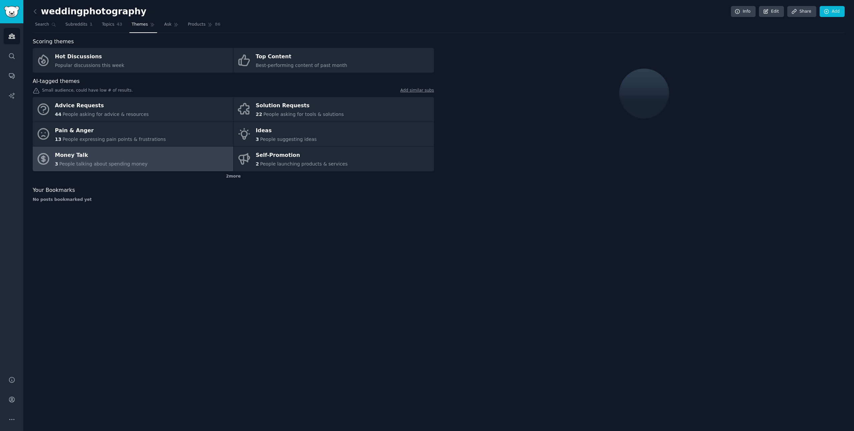
click at [253, 224] on div "weddingphotography Info Edit Share Add Search Subreddits 1 Topics 43 Themes Ask…" at bounding box center [438, 215] width 830 height 431
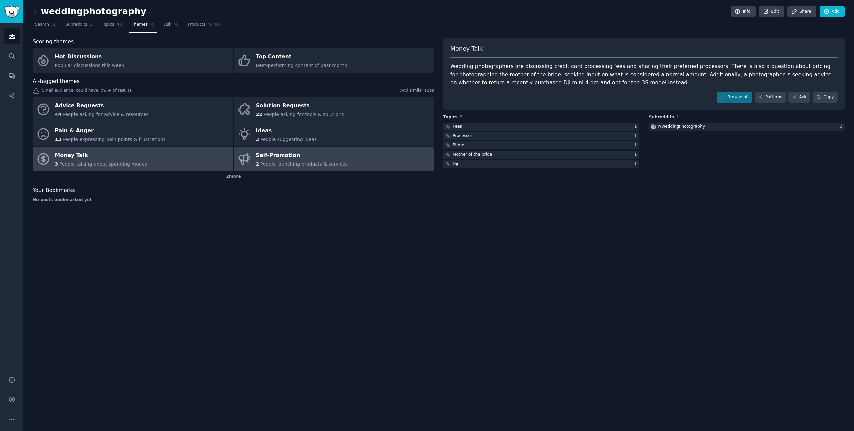
click at [323, 159] on div "Self-Promotion" at bounding box center [302, 155] width 92 height 11
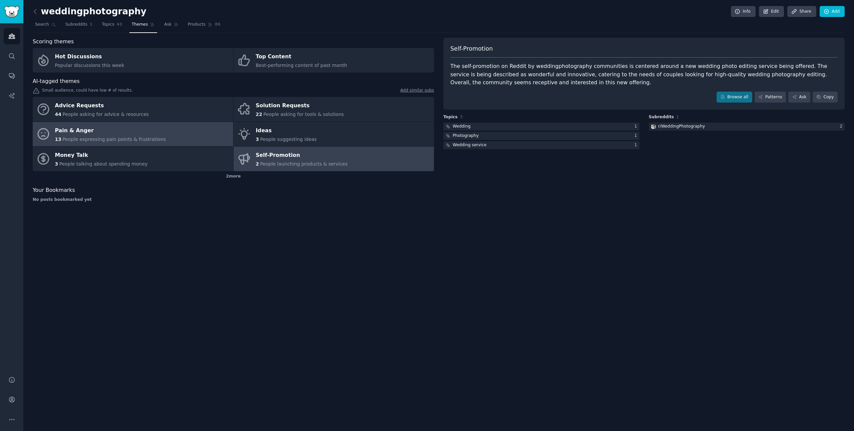
click at [186, 134] on link "Pain & Anger 13 People expressing pain points & frustrations" at bounding box center [133, 134] width 200 height 25
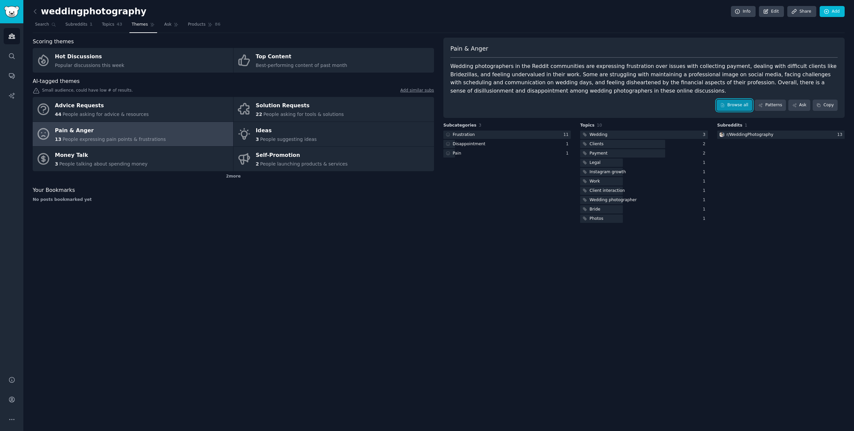
click at [738, 108] on link "Browse all" at bounding box center [734, 105] width 36 height 11
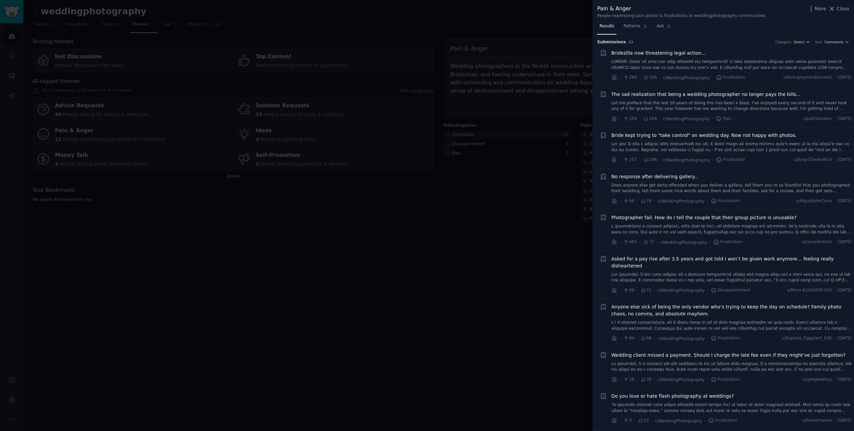
click at [706, 106] on link "Let me preface that the last 10 years of doing this has been a blast, I've enjo…" at bounding box center [731, 106] width 240 height 12
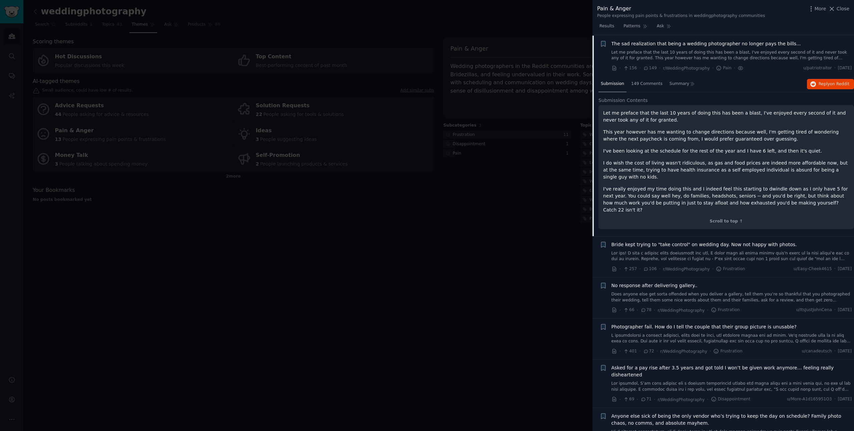
scroll to position [52, 0]
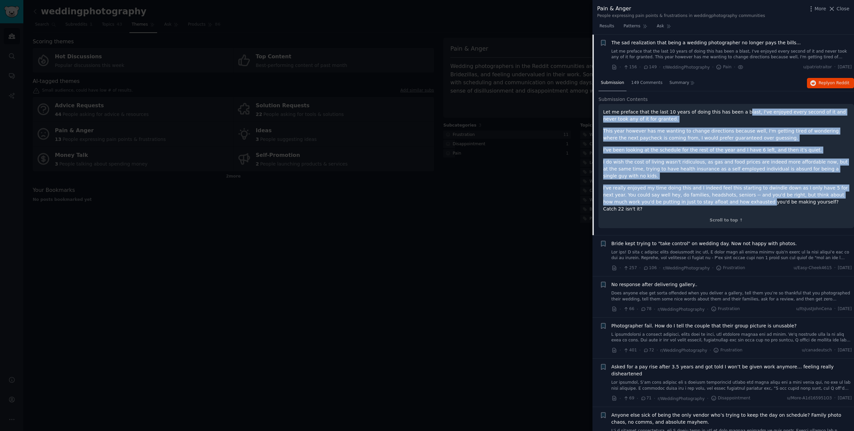
drag, startPoint x: 726, startPoint y: 200, endPoint x: 737, endPoint y: 114, distance: 86.4
click at [737, 114] on div "Let me preface that the last 10 years of doing this has been a blast, I've enjo…" at bounding box center [726, 161] width 246 height 104
click at [737, 114] on p "Let me preface that the last 10 years of doing this has been a blast, I've enjo…" at bounding box center [726, 116] width 246 height 14
drag, startPoint x: 730, startPoint y: 113, endPoint x: 735, endPoint y: 202, distance: 89.2
click at [735, 202] on div "Let me preface that the last 10 years of doing this has been a blast, I've enjo…" at bounding box center [726, 161] width 246 height 104
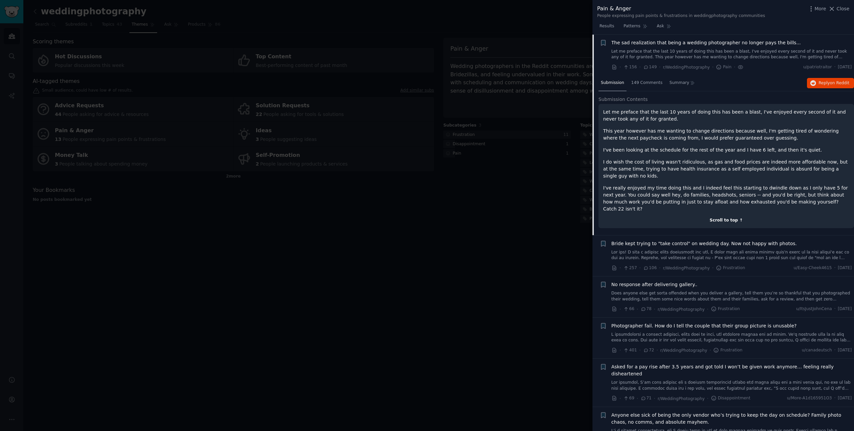
click at [728, 218] on div "Scroll to top ↑" at bounding box center [726, 221] width 246 height 6
click at [716, 218] on div "Scroll to top ↑" at bounding box center [726, 221] width 246 height 6
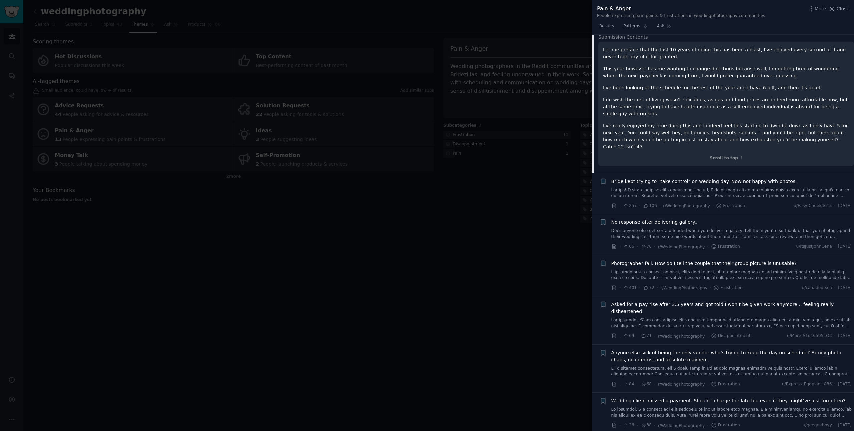
scroll to position [130, 0]
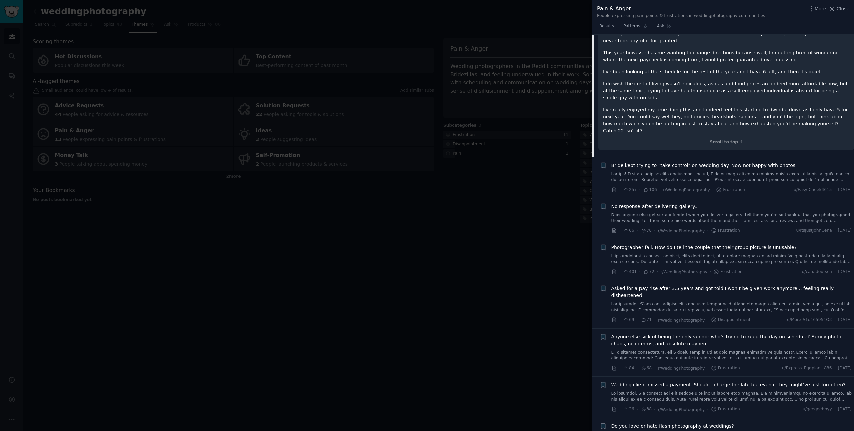
click at [727, 171] on link at bounding box center [731, 177] width 240 height 12
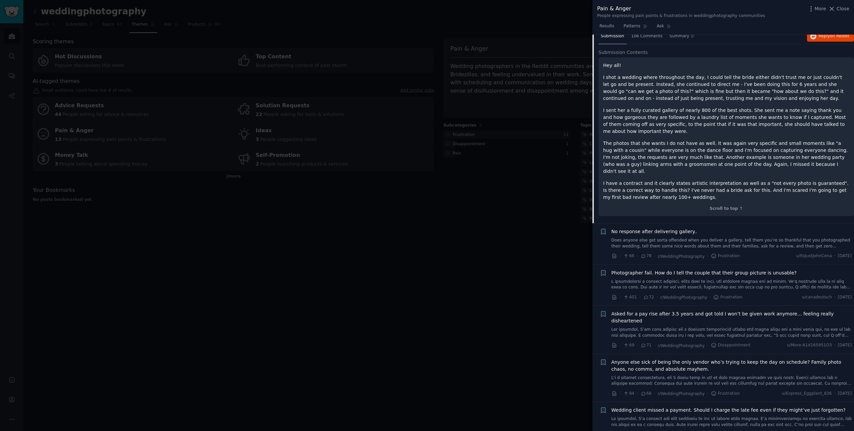
scroll to position [142, 0]
click at [722, 236] on link "Does anyone else get sorta offended when you deliver a gallery, tell them you’r…" at bounding box center [731, 242] width 240 height 12
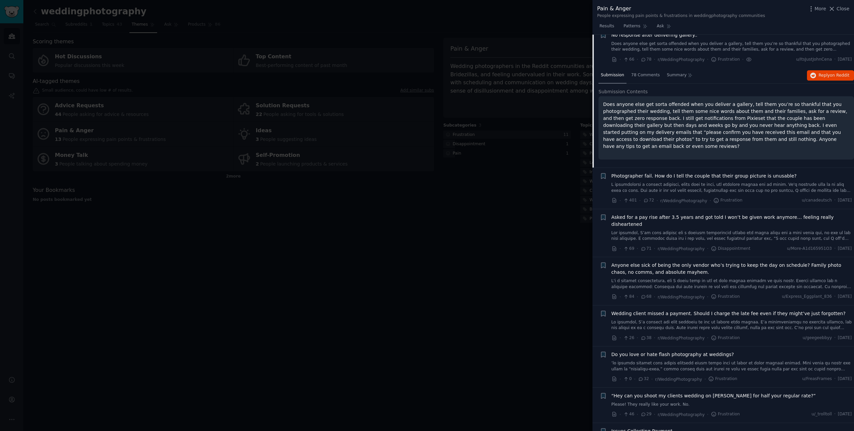
scroll to position [134, 0]
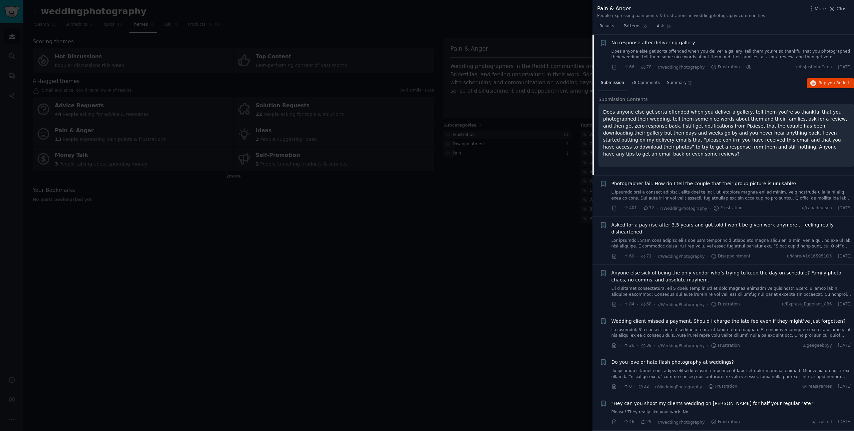
drag, startPoint x: 739, startPoint y: 115, endPoint x: 738, endPoint y: 144, distance: 29.0
click at [738, 144] on p "Does anyone else get sorta offended when you deliver a gallery, tell them you’r…" at bounding box center [726, 133] width 246 height 49
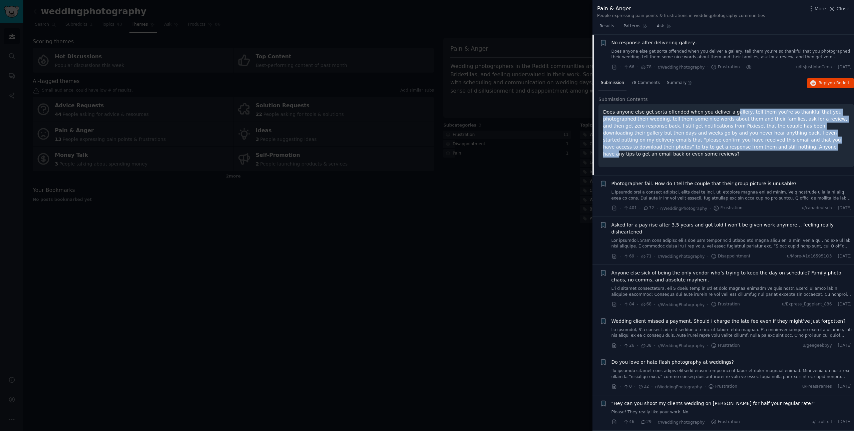
drag, startPoint x: 727, startPoint y: 150, endPoint x: 727, endPoint y: 111, distance: 39.0
click at [727, 111] on p "Does anyone else get sorta offended when you deliver a gallery, tell them you’r…" at bounding box center [726, 133] width 246 height 49
click at [728, 148] on p "Does anyone else get sorta offended when you deliver a gallery, tell them you’r…" at bounding box center [726, 133] width 246 height 49
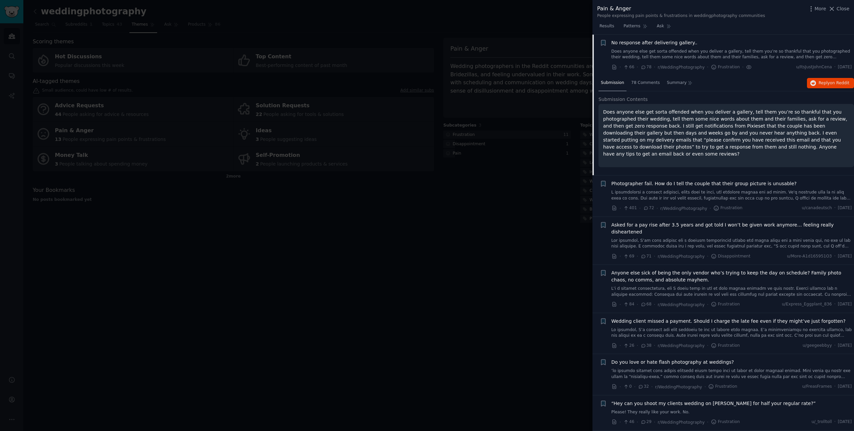
click at [677, 42] on span "No response after delivering gallery.." at bounding box center [654, 42] width 86 height 7
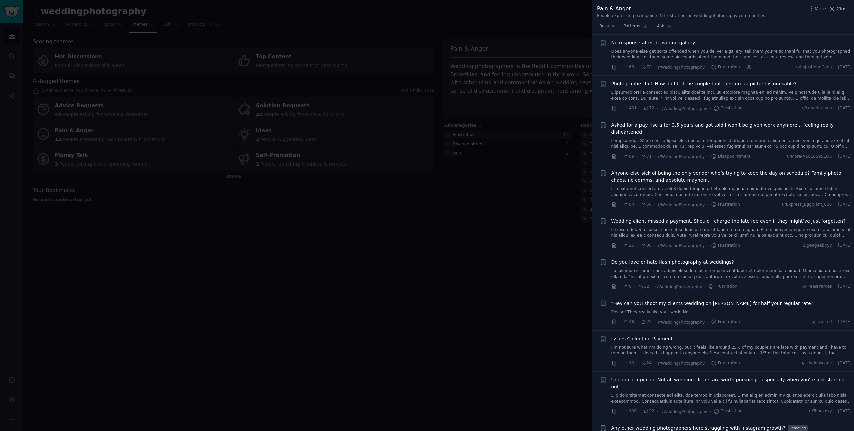
click at [677, 42] on span "No response after delivering gallery.." at bounding box center [654, 42] width 86 height 7
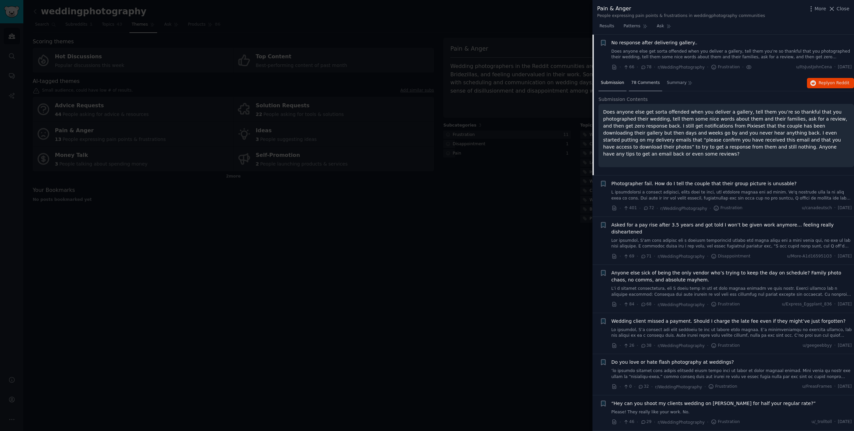
click at [647, 84] on span "78 Comments" at bounding box center [645, 83] width 29 height 6
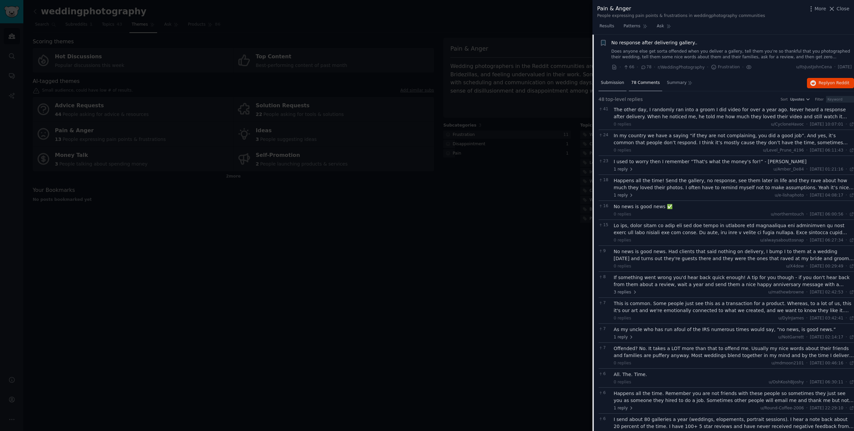
click at [611, 79] on div "Submission" at bounding box center [612, 83] width 28 height 16
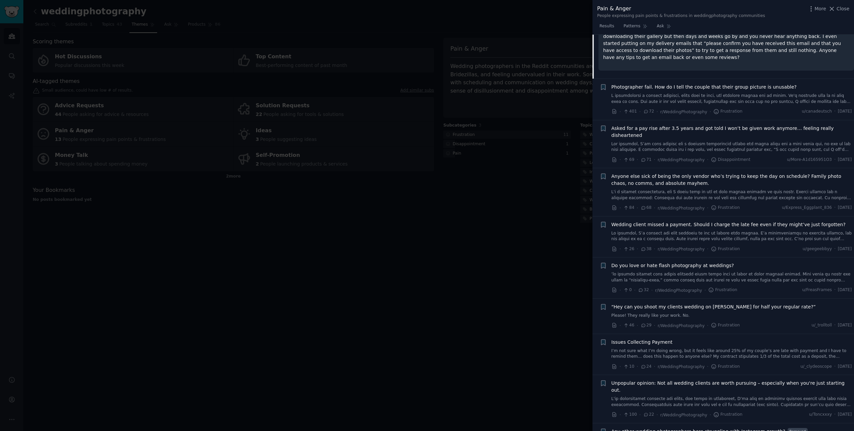
scroll to position [236, 0]
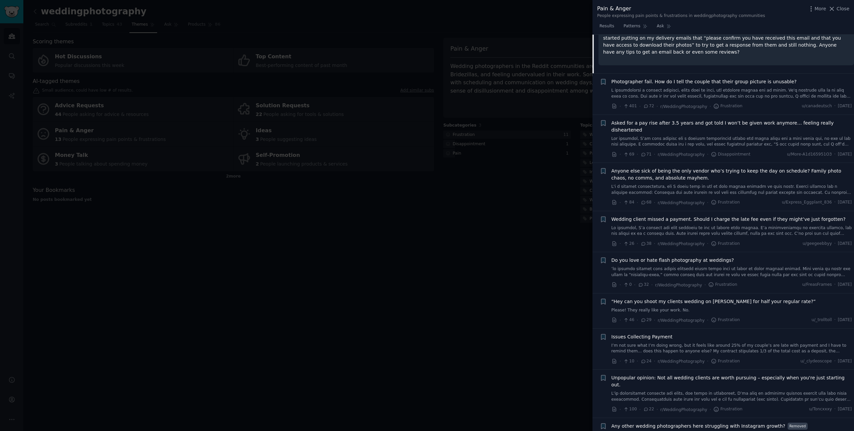
click at [733, 343] on link "I’m not sure what I’m doing wrong, but it feels like around 25% of my couple’s …" at bounding box center [731, 349] width 240 height 12
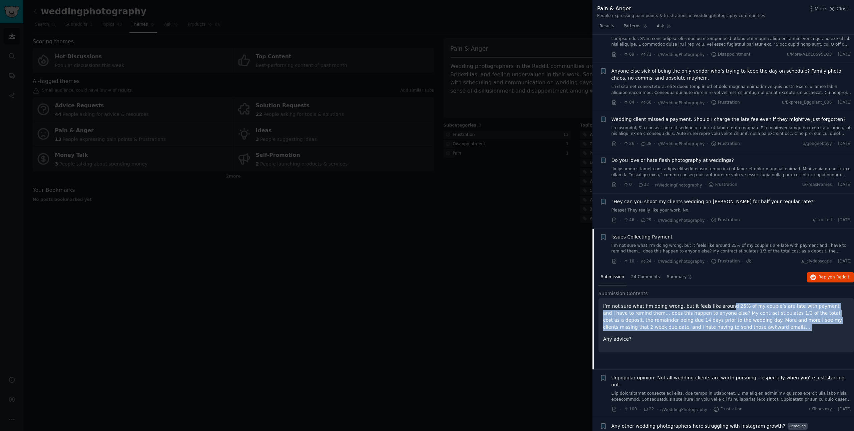
drag, startPoint x: 751, startPoint y: 326, endPoint x: 722, endPoint y: 298, distance: 40.1
click at [722, 303] on div "I’m not sure what I’m doing wrong, but it feels like around 25% of my couple’s …" at bounding box center [726, 323] width 246 height 40
click at [722, 327] on div "I’m not sure what I’m doing wrong, but it feels like around 25% of my couple’s …" at bounding box center [726, 323] width 246 height 40
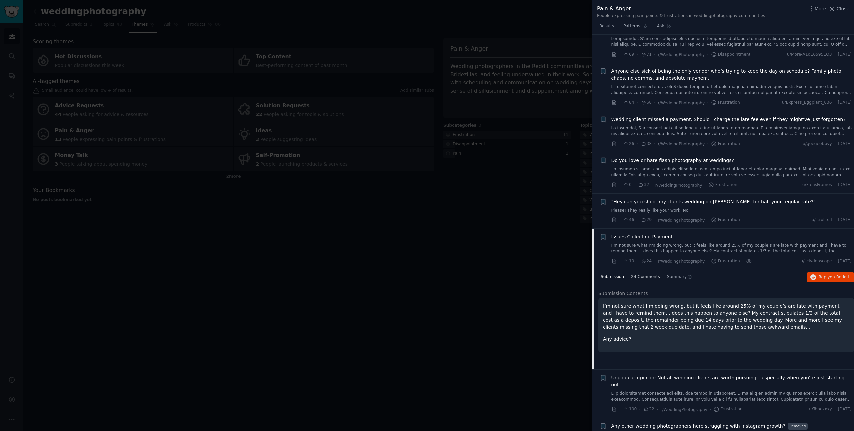
click at [638, 274] on span "24 Comments" at bounding box center [645, 277] width 29 height 6
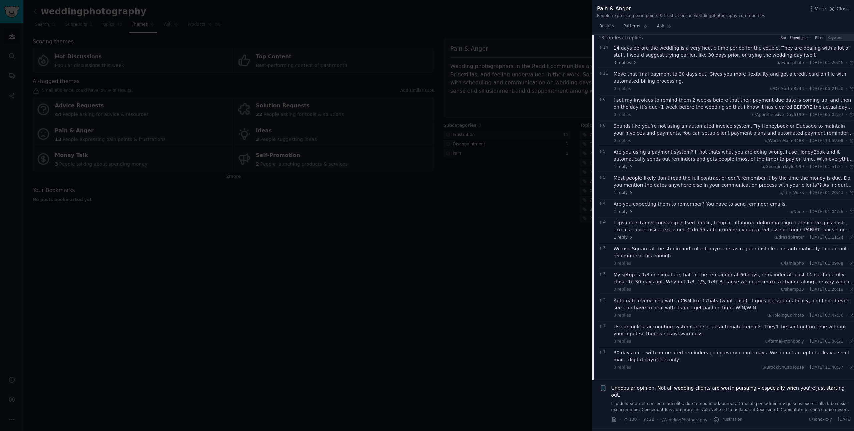
scroll to position [502, 0]
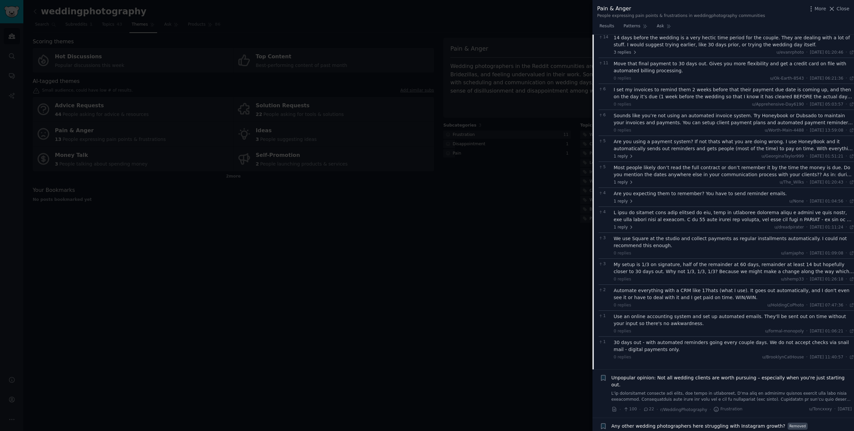
click at [718, 391] on link at bounding box center [731, 397] width 240 height 12
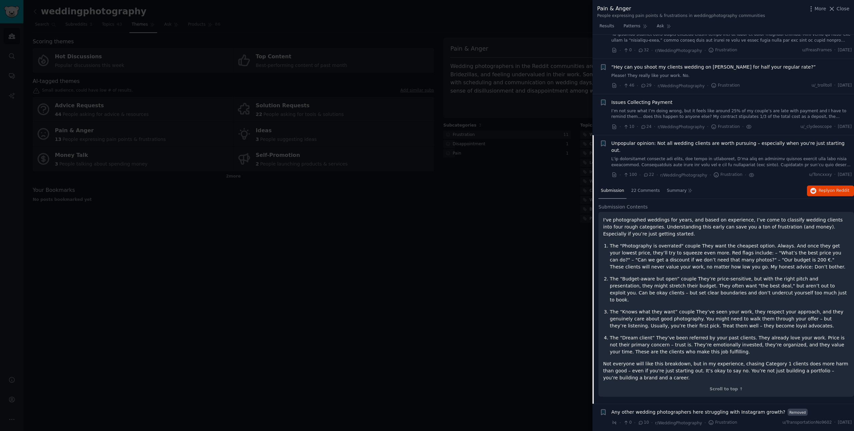
scroll to position [350, 0]
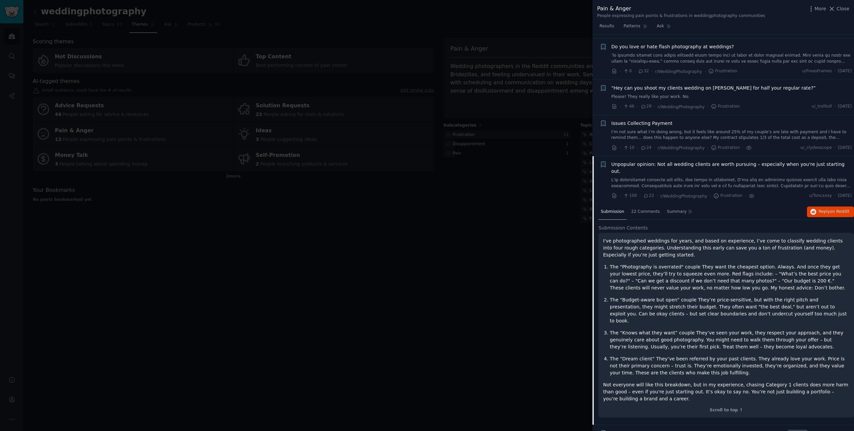
click at [694, 430] on span "Any other wedding photographers here struggling with Instagram growth?" at bounding box center [698, 433] width 174 height 7
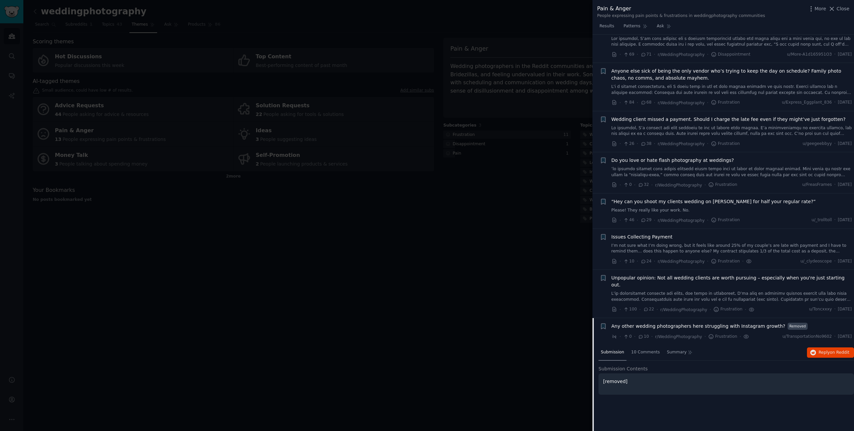
click at [726, 323] on span "Any other wedding photographers here struggling with Instagram growth?" at bounding box center [698, 326] width 174 height 7
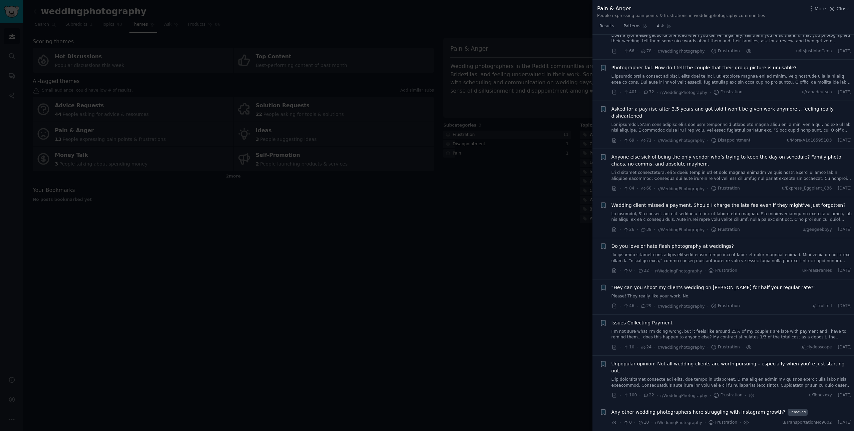
scroll to position [136, 0]
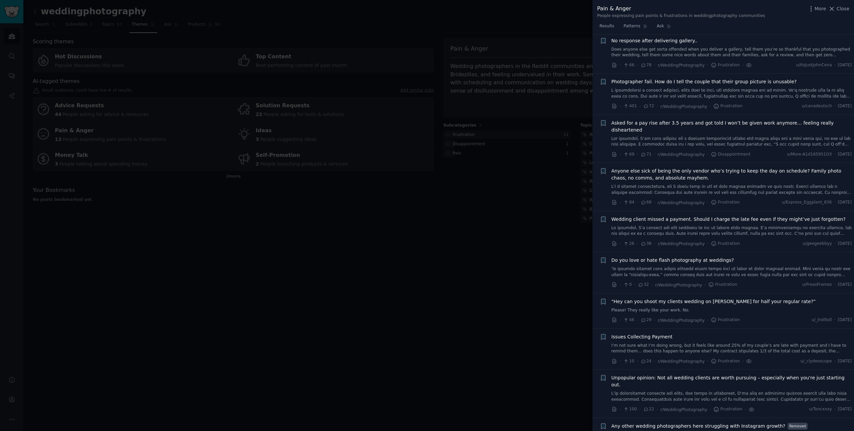
click at [705, 423] on span "Any other wedding photographers here struggling with Instagram growth?" at bounding box center [698, 426] width 174 height 7
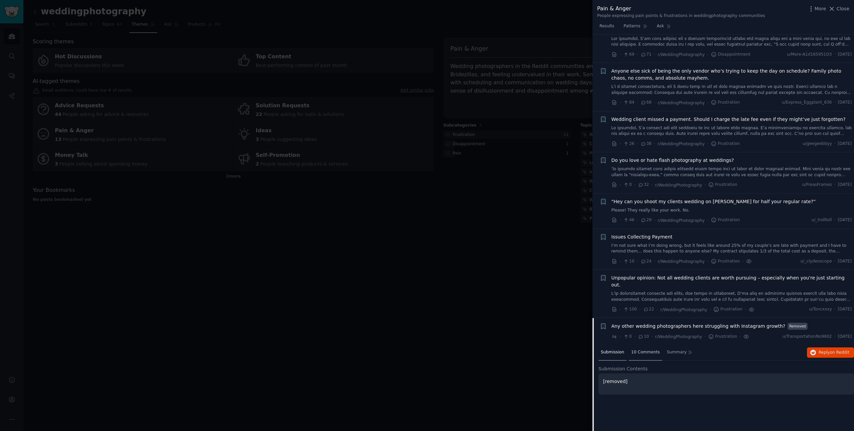
click at [641, 350] on span "10 Comments" at bounding box center [645, 353] width 29 height 6
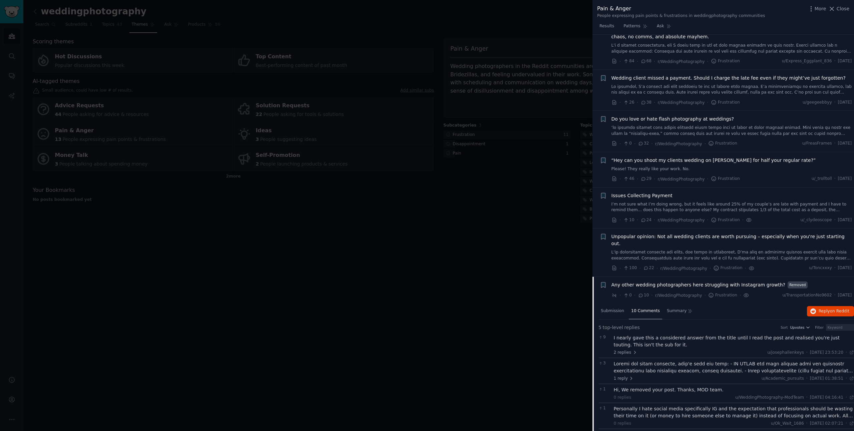
scroll to position [287, 0]
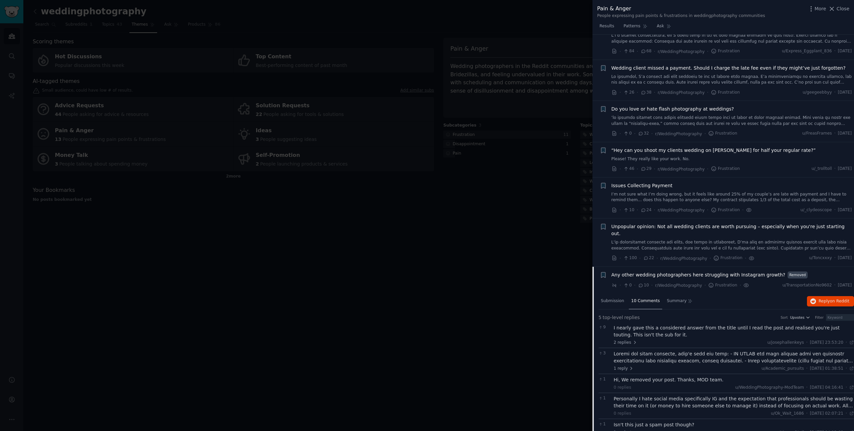
click at [462, 302] on div at bounding box center [427, 215] width 854 height 431
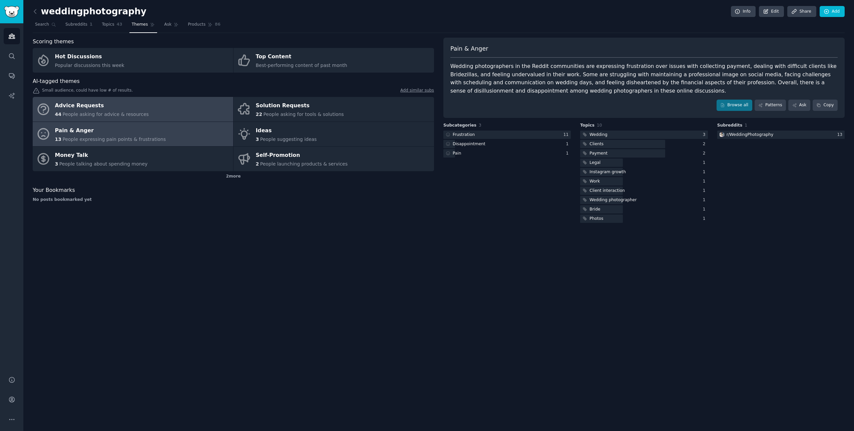
click at [147, 119] on link "Advice Requests 44 People asking for advice & resources" at bounding box center [133, 109] width 200 height 25
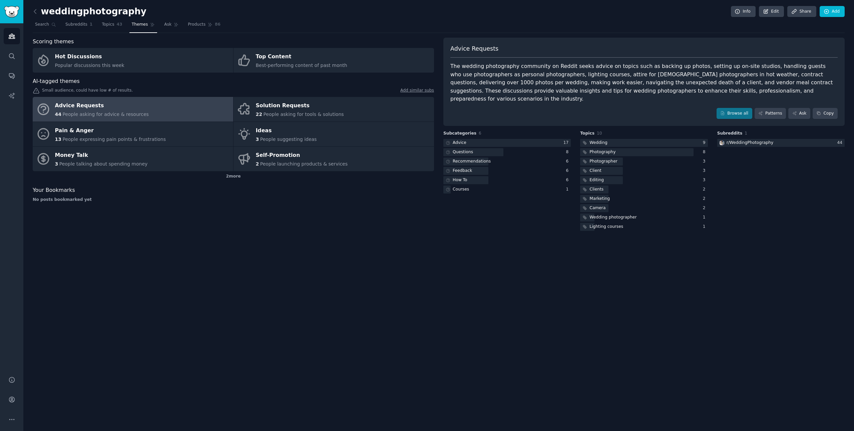
click at [190, 220] on div "Scoring themes Hot Discussions Popular discussions this week Top Content Best-p…" at bounding box center [233, 135] width 401 height 195
click at [36, 12] on icon at bounding box center [35, 11] width 7 height 7
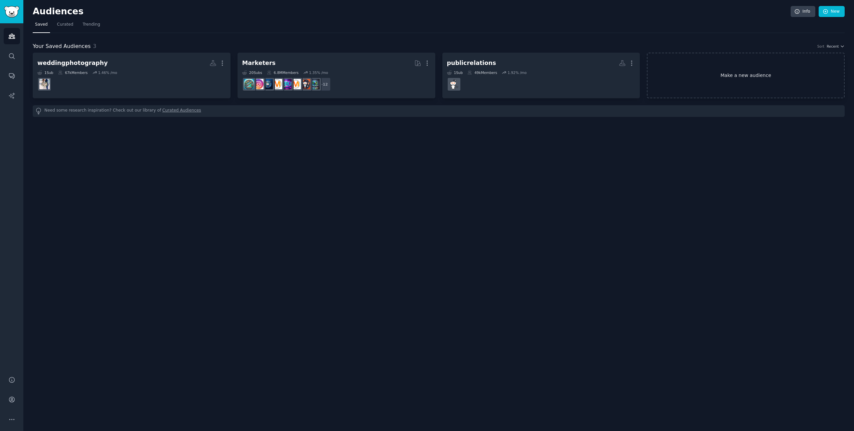
click at [692, 82] on link "Make a new audience" at bounding box center [746, 76] width 198 height 46
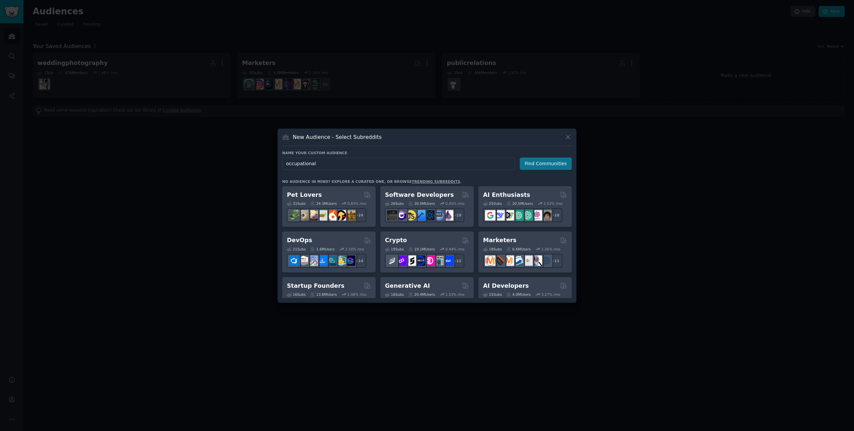
type input "occupational"
click at [558, 165] on button "Find Communities" at bounding box center [546, 164] width 52 height 12
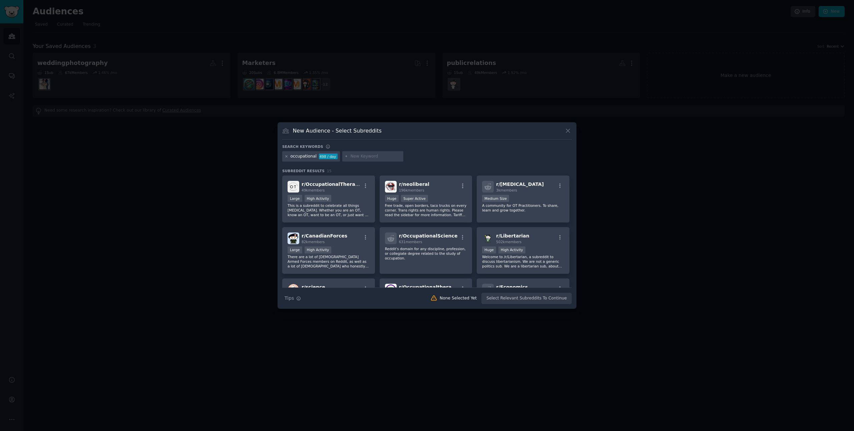
click at [285, 157] on icon at bounding box center [286, 157] width 4 height 4
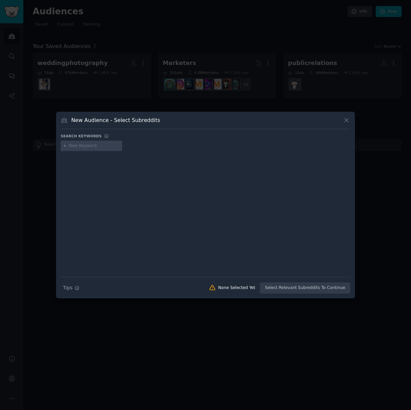
click at [87, 145] on input "text" at bounding box center [94, 146] width 51 height 6
type input "real estate"
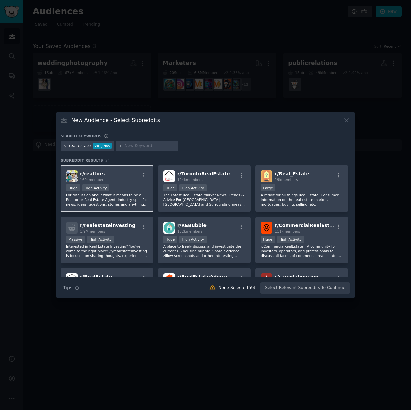
click at [118, 195] on p "For discussion about what it means to be a Realtor or Real Estate Agent. Indust…" at bounding box center [107, 200] width 82 height 14
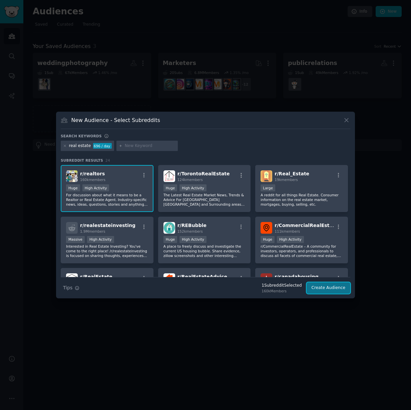
click at [321, 291] on button "Create Audience" at bounding box center [328, 287] width 44 height 11
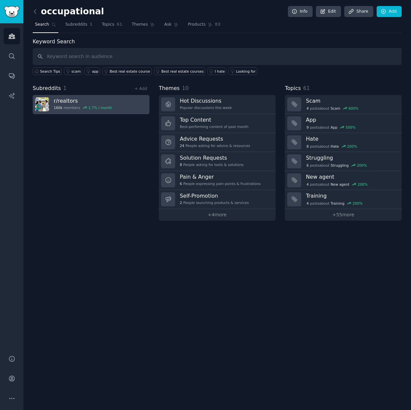
click at [80, 102] on h3 "r/ realtors" at bounding box center [83, 100] width 58 height 7
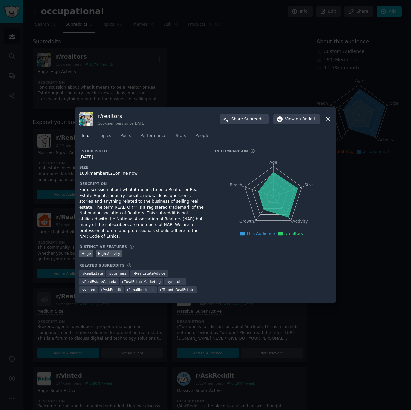
click at [331, 123] on icon at bounding box center [327, 119] width 7 height 7
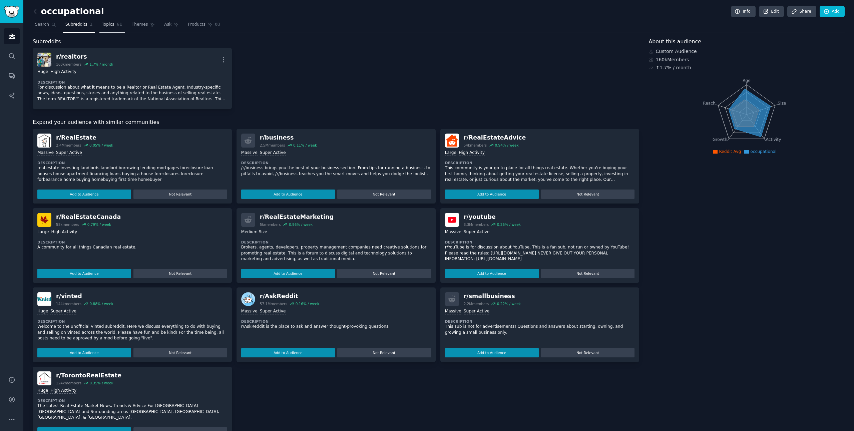
click at [108, 24] on span "Topics" at bounding box center [108, 25] width 12 height 6
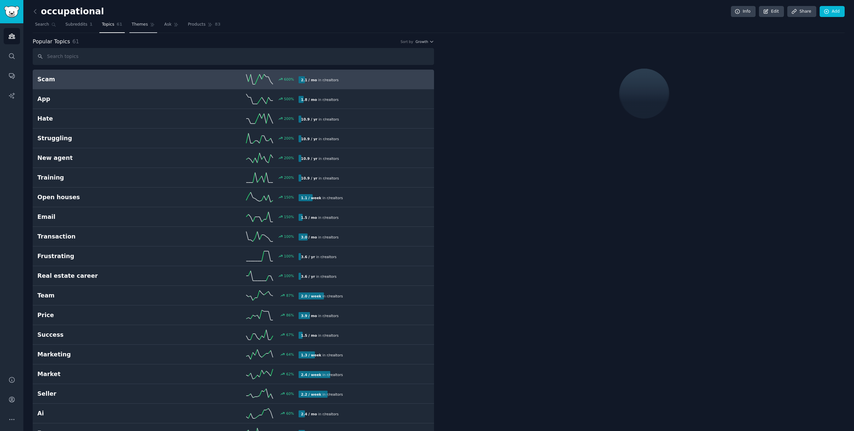
click at [147, 28] on link "Themes" at bounding box center [143, 26] width 28 height 14
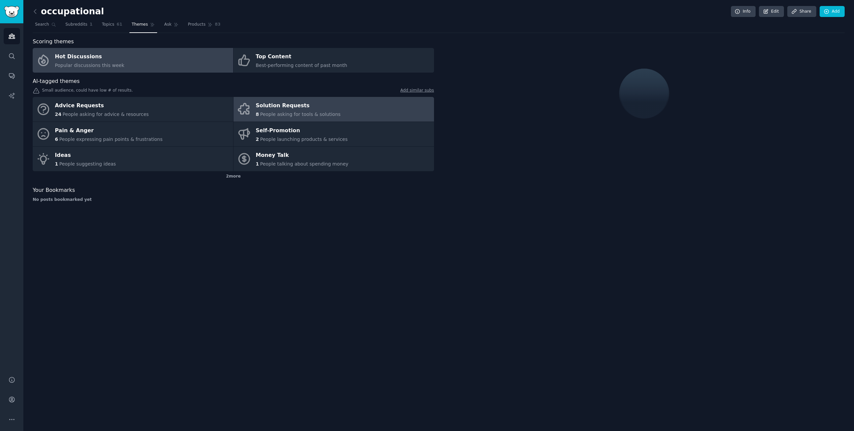
click at [263, 107] on div "Solution Requests" at bounding box center [298, 106] width 85 height 11
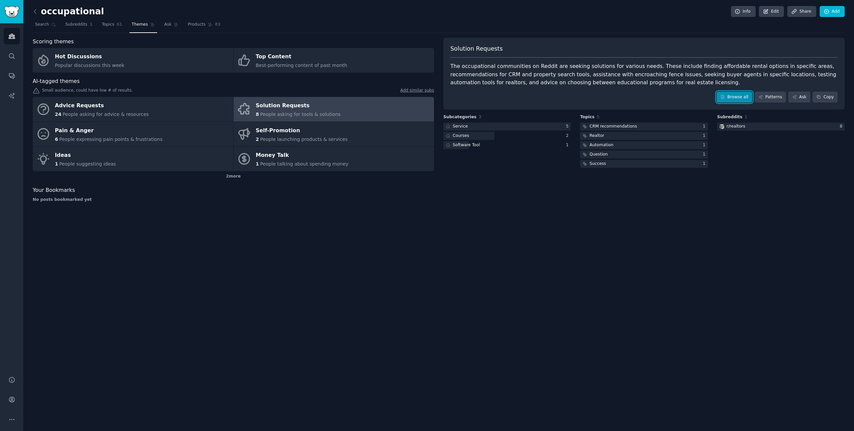
click at [731, 95] on link "Browse all" at bounding box center [734, 97] width 36 height 11
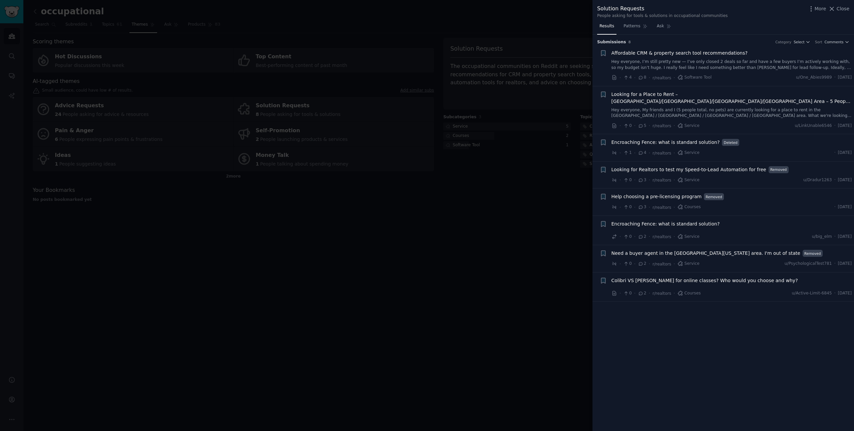
click at [739, 68] on link "Hey everyone, I’m still pretty new — I’ve only closed 2 deals so far and have a…" at bounding box center [731, 65] width 240 height 12
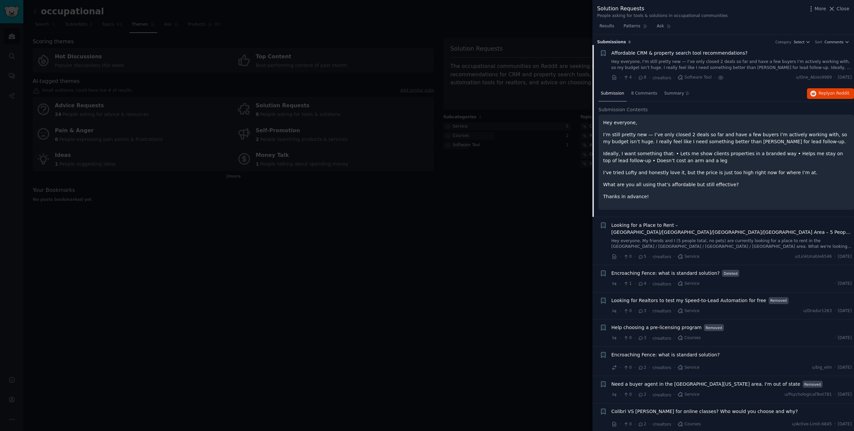
scroll to position [2, 0]
click at [637, 97] on div "8 Comments" at bounding box center [644, 92] width 31 height 16
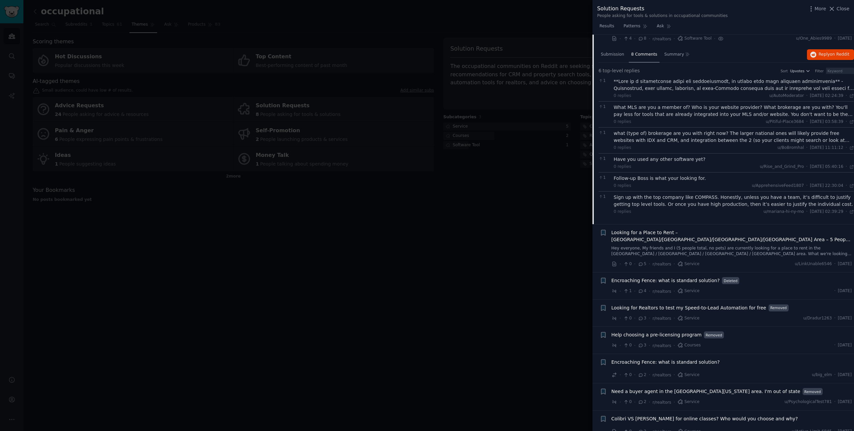
scroll to position [48, 0]
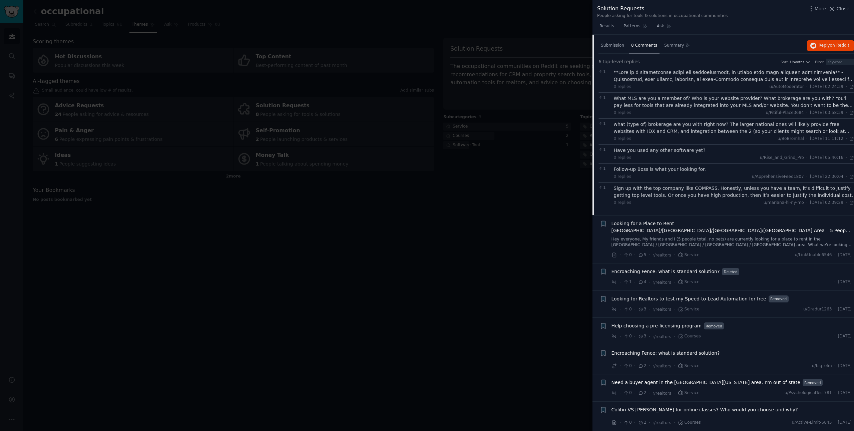
click at [729, 239] on link "Hey everyone, My friends and I (5 people total, no pets) are currently looking …" at bounding box center [731, 243] width 240 height 12
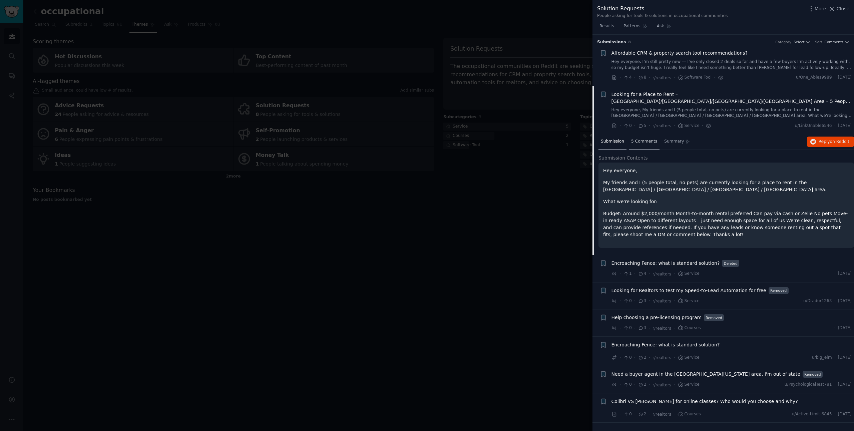
click at [643, 147] on div "5 Comments" at bounding box center [644, 142] width 31 height 16
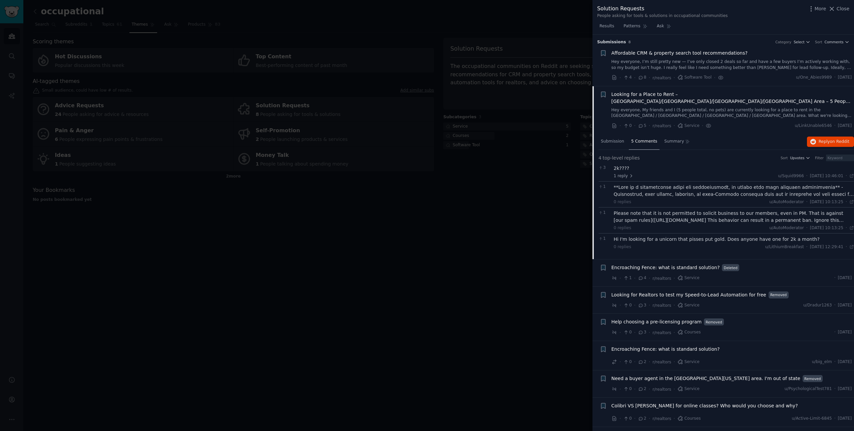
click at [725, 296] on span "Looking for Realtors to test my Speed-to-Lead Automation for free" at bounding box center [688, 295] width 155 height 7
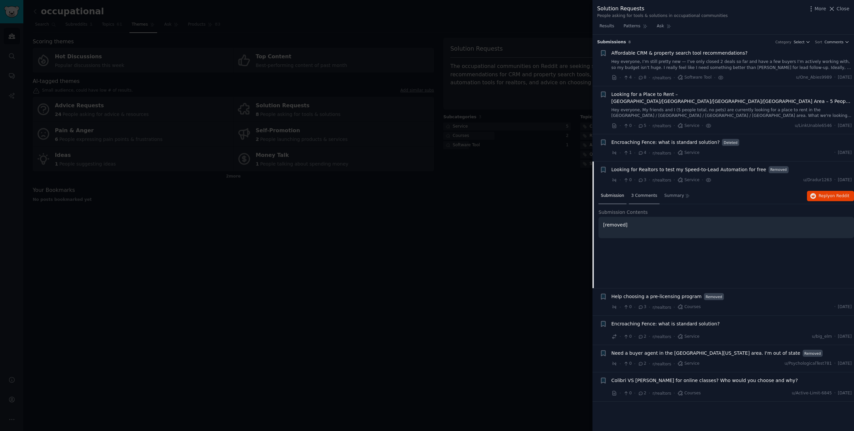
click at [645, 197] on span "3 Comments" at bounding box center [644, 196] width 26 height 6
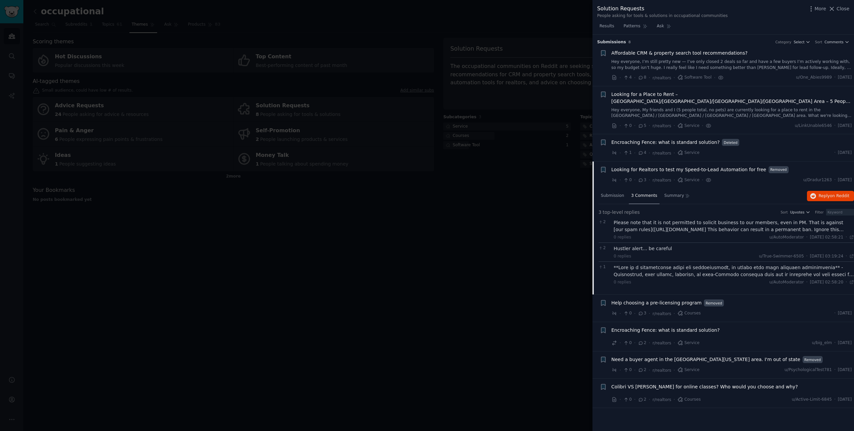
click at [525, 327] on div at bounding box center [427, 215] width 854 height 431
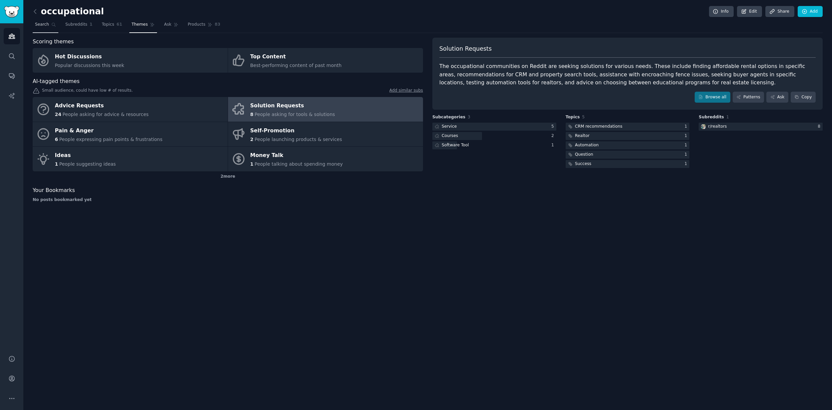
click at [47, 26] on span "Search" at bounding box center [42, 25] width 14 height 6
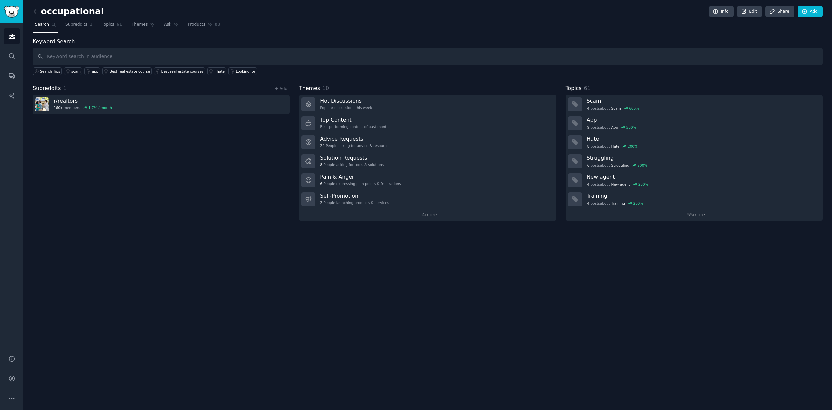
click at [36, 14] on icon at bounding box center [35, 11] width 7 height 7
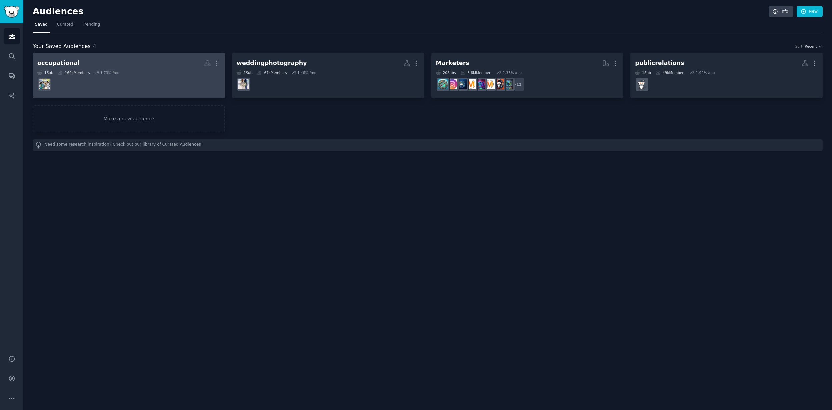
click at [220, 62] on link "occupational More 1 Sub 160k Members 1.73 % /mo" at bounding box center [129, 76] width 192 height 46
click at [215, 62] on icon "button" at bounding box center [216, 63] width 7 height 7
click at [196, 81] on div "Delete" at bounding box center [194, 77] width 32 height 14
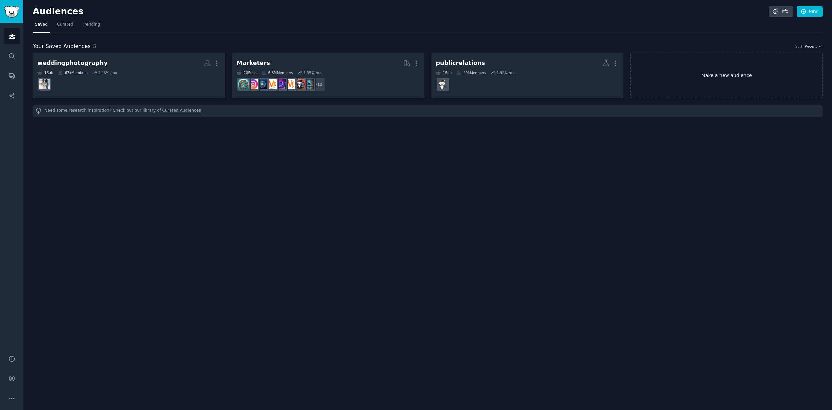
click at [667, 78] on link "Make a new audience" at bounding box center [727, 76] width 192 height 46
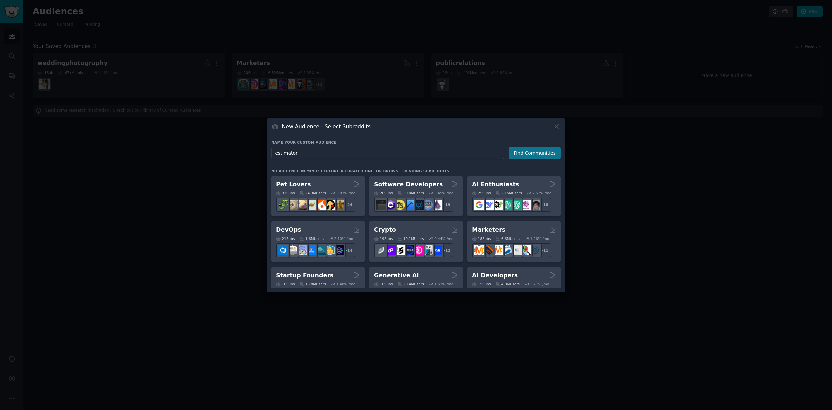
type input "estimator"
click at [548, 157] on button "Find Communities" at bounding box center [535, 153] width 52 height 12
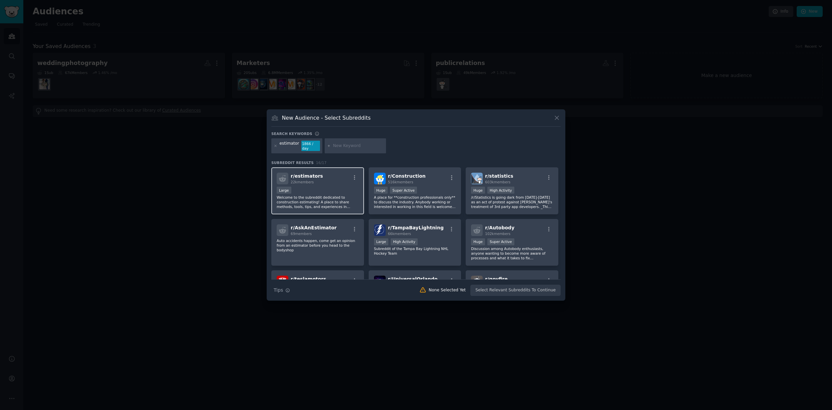
click at [329, 188] on div "Large" at bounding box center [318, 191] width 82 height 8
click at [534, 288] on button "Create Audience" at bounding box center [539, 290] width 44 height 11
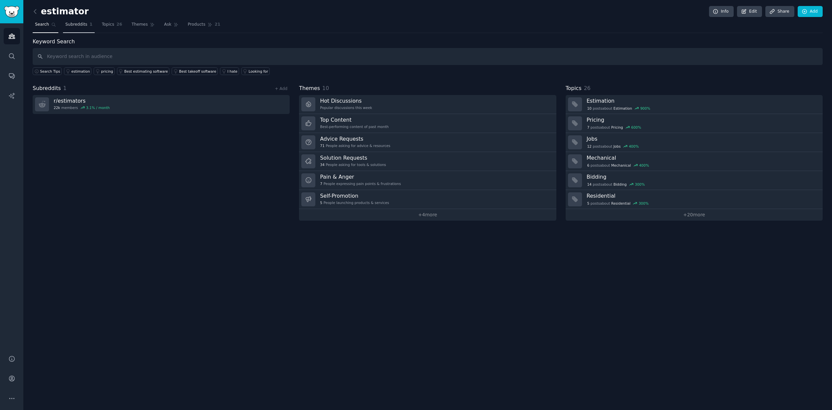
click at [85, 27] on span "Subreddits" at bounding box center [76, 25] width 22 height 6
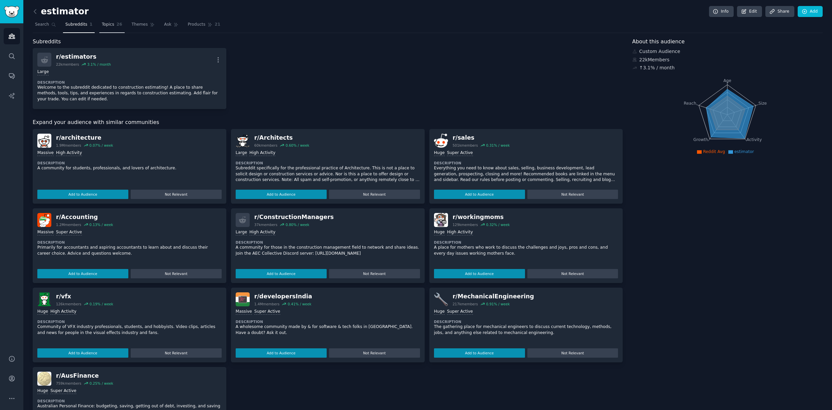
click at [114, 28] on link "Topics 26" at bounding box center [111, 26] width 25 height 14
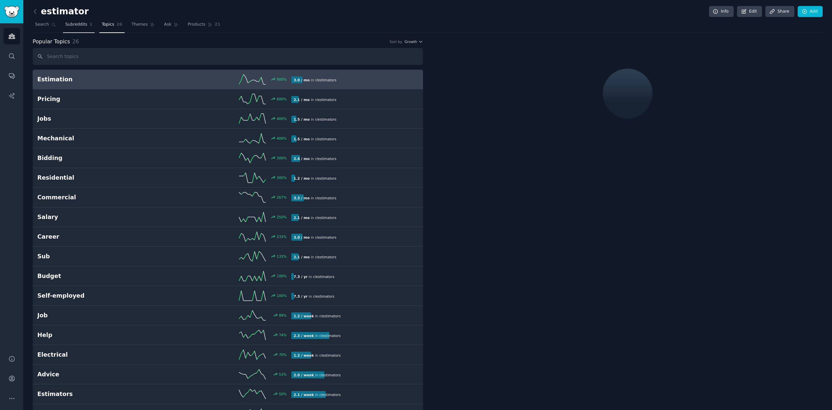
click at [76, 28] on link "Subreddits 1" at bounding box center [79, 26] width 32 height 14
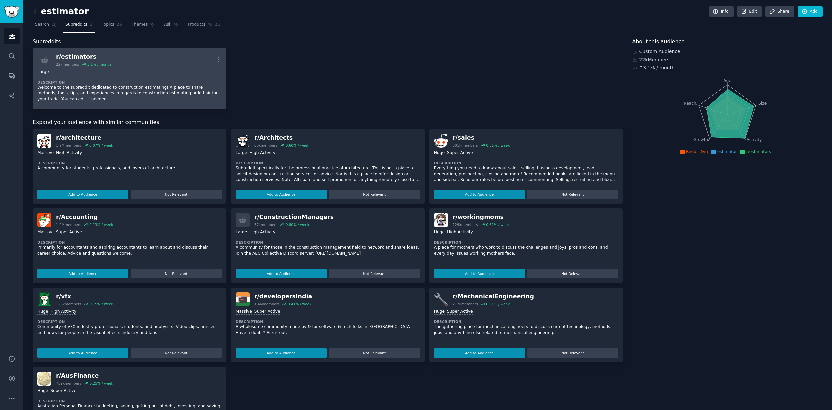
click at [122, 73] on div "Large" at bounding box center [129, 72] width 184 height 6
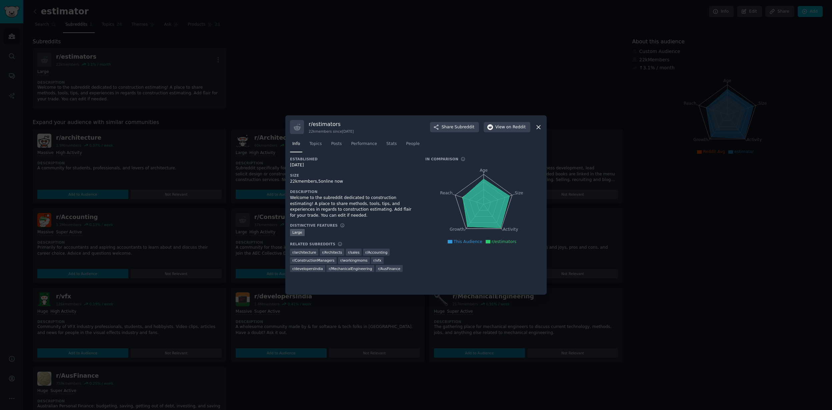
click at [312, 86] on div at bounding box center [416, 205] width 832 height 410
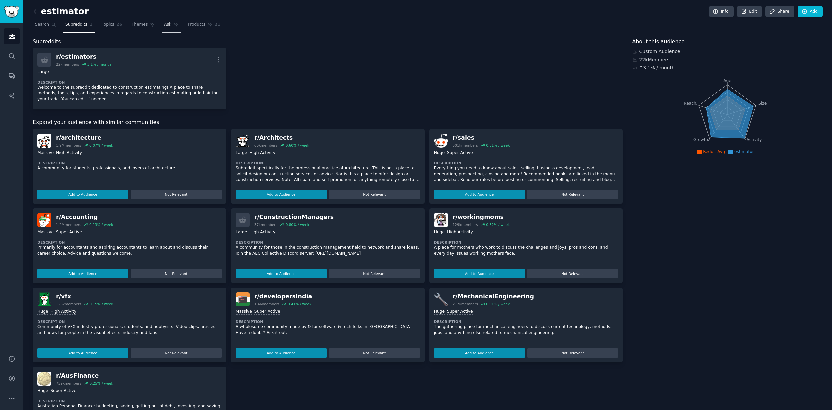
click at [170, 28] on link "Ask" at bounding box center [171, 26] width 19 height 14
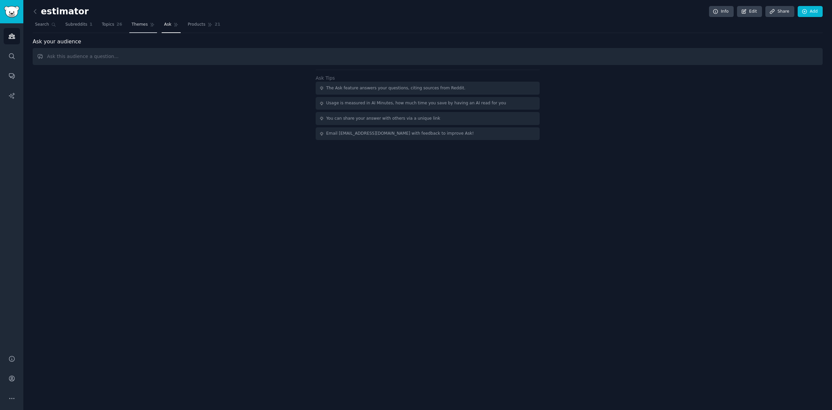
click at [150, 22] on icon at bounding box center [152, 24] width 5 height 5
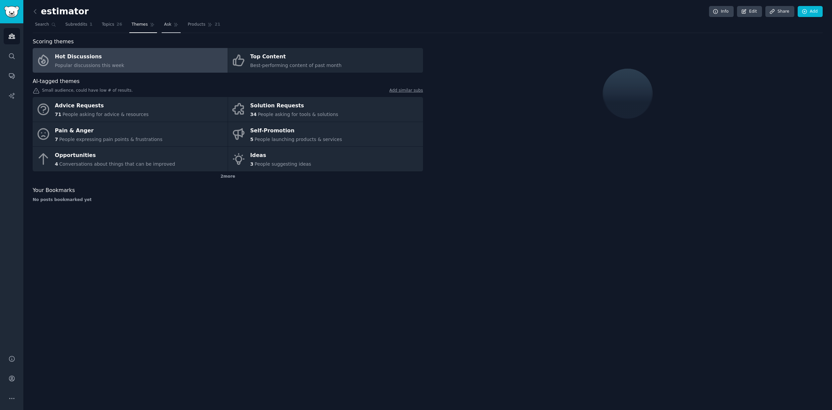
click at [168, 28] on link "Ask" at bounding box center [171, 26] width 19 height 14
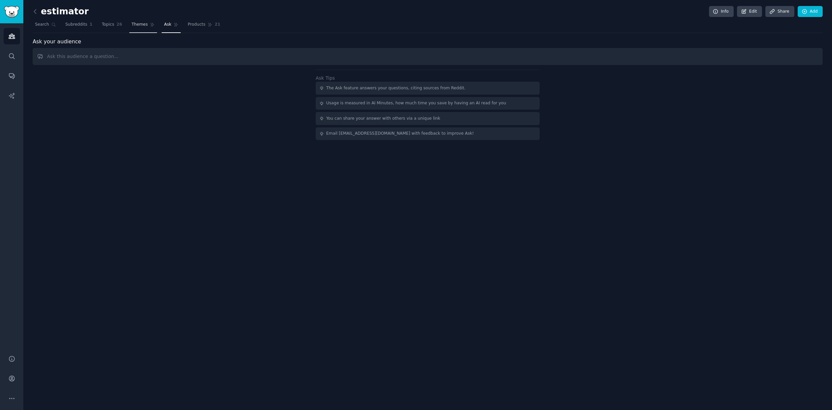
click at [139, 28] on link "Themes" at bounding box center [143, 26] width 28 height 14
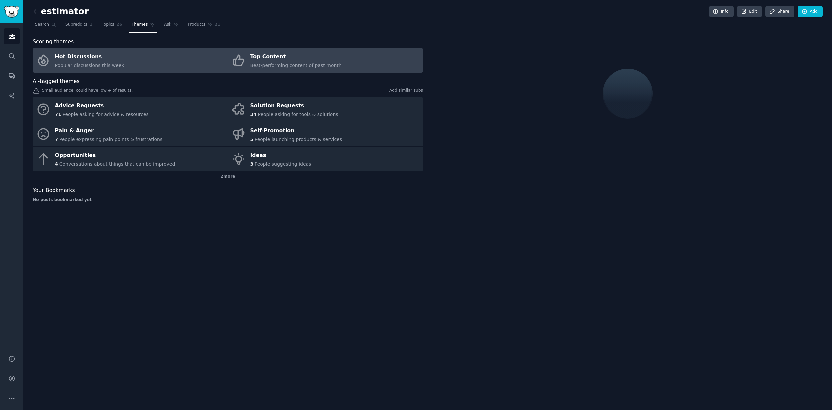
click at [277, 67] on span "Best-performing content of past month" at bounding box center [295, 65] width 91 height 5
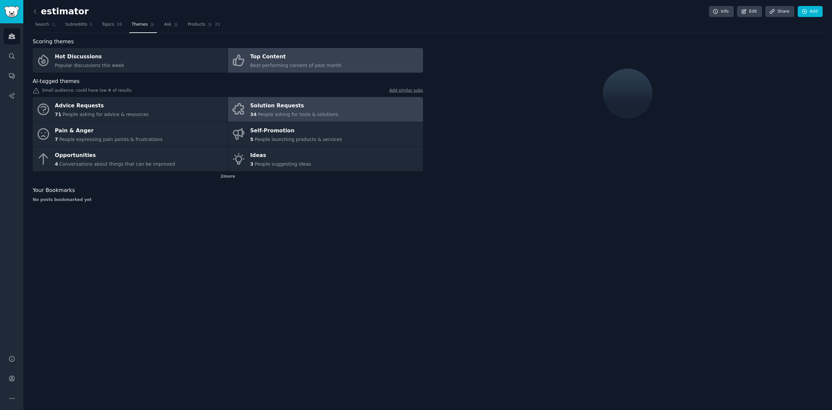
click at [253, 105] on div "Solution Requests" at bounding box center [294, 106] width 88 height 11
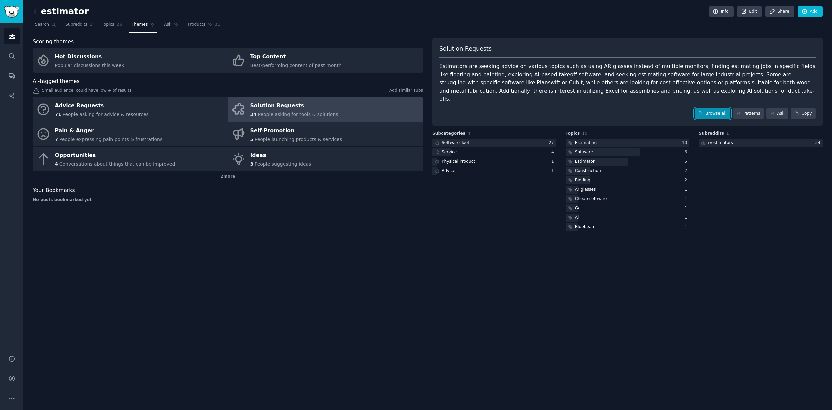
click at [712, 108] on link "Browse all" at bounding box center [713, 113] width 36 height 11
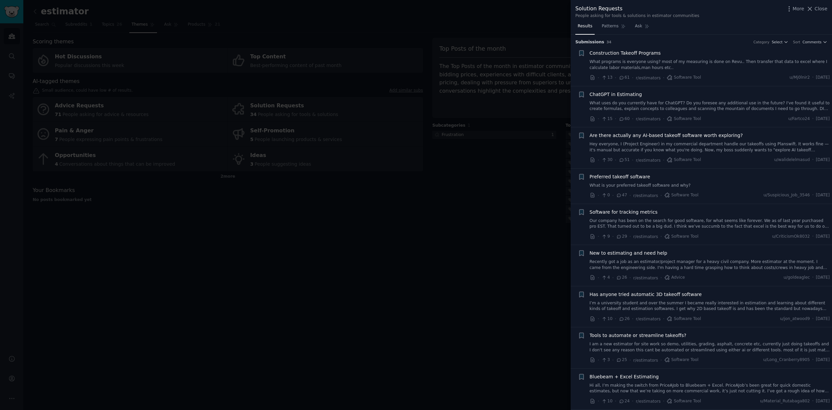
click at [424, 207] on div at bounding box center [416, 205] width 832 height 410
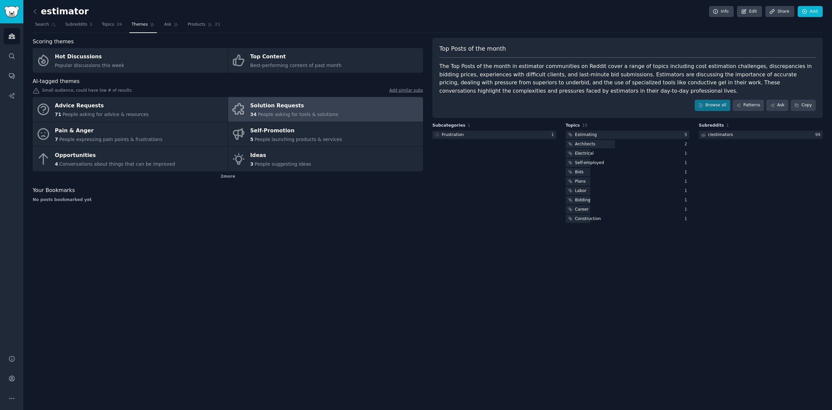
click at [316, 104] on div "Solution Requests" at bounding box center [294, 106] width 88 height 11
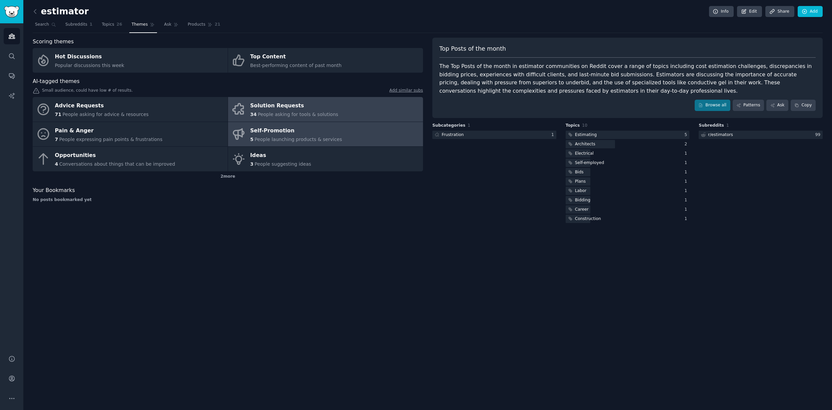
click at [283, 135] on div "Self-Promotion" at bounding box center [296, 130] width 92 height 11
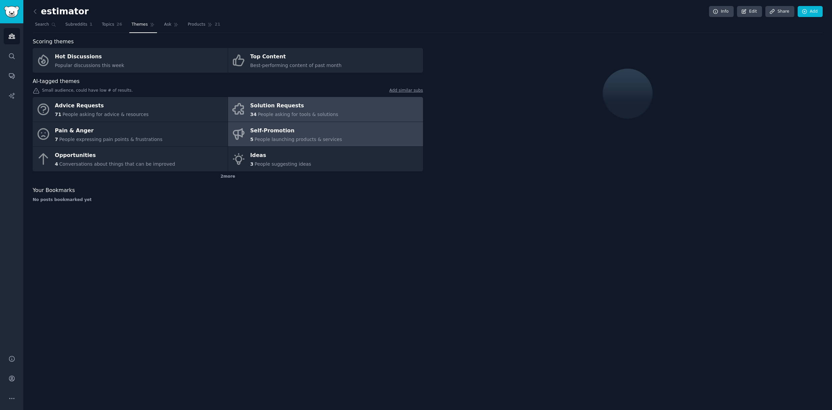
click at [292, 112] on span "People asking for tools & solutions" at bounding box center [298, 114] width 80 height 5
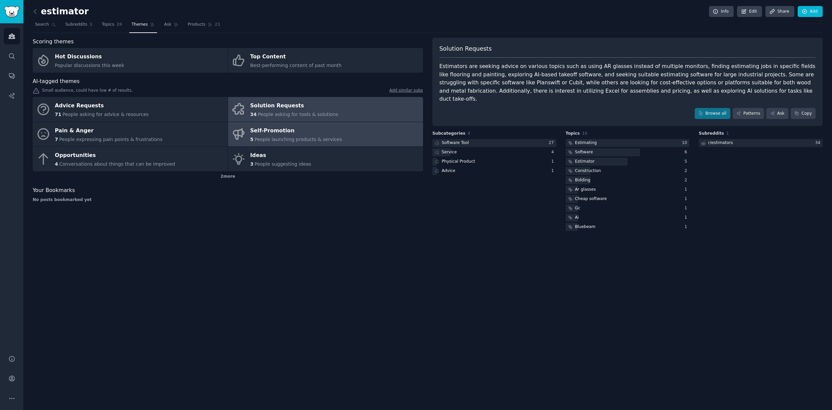
click at [311, 141] on span "People launching products & services" at bounding box center [298, 139] width 87 height 5
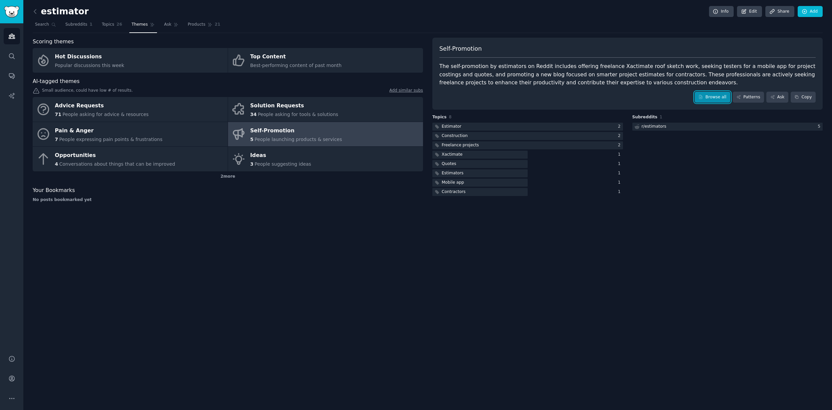
click at [710, 97] on link "Browse all" at bounding box center [713, 97] width 36 height 11
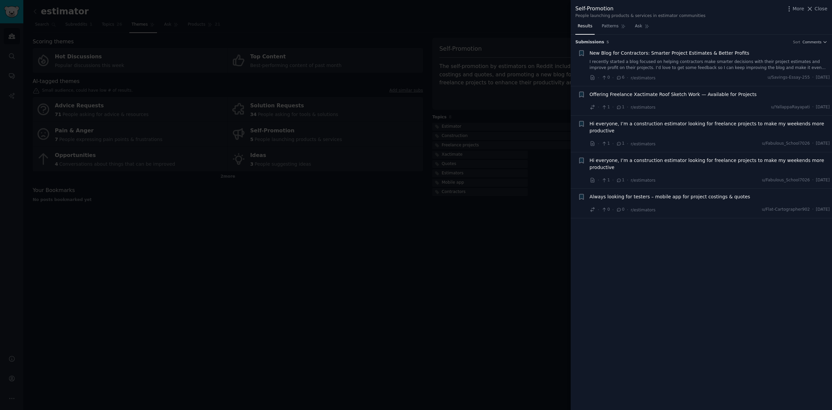
click at [369, 162] on div at bounding box center [416, 205] width 832 height 410
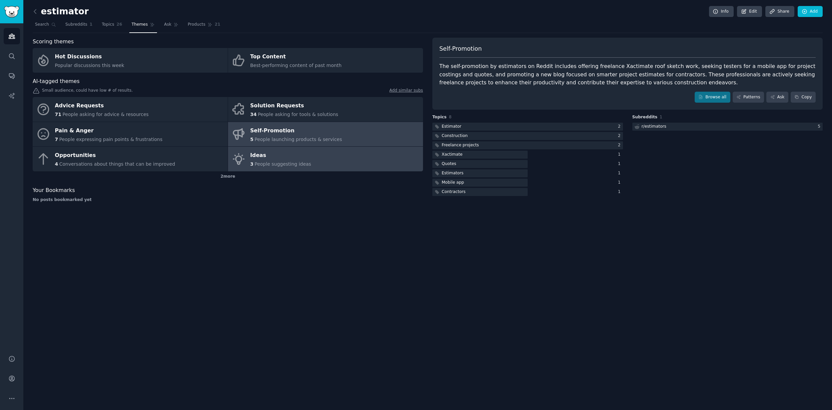
click at [363, 164] on link "Ideas 3 People suggesting ideas" at bounding box center [325, 159] width 195 height 25
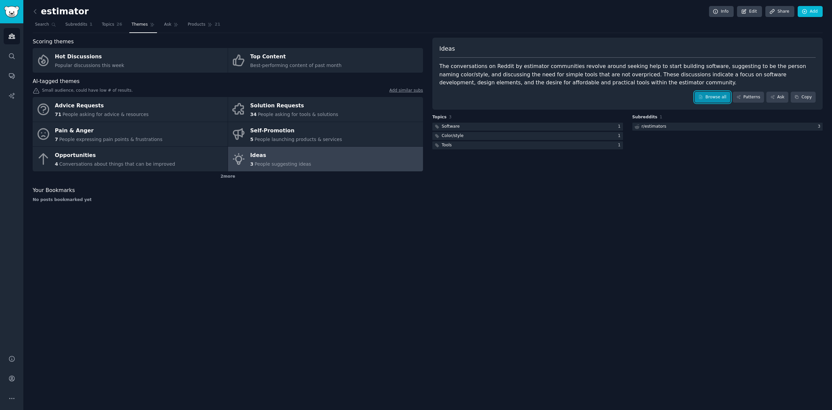
click at [705, 97] on link "Browse all" at bounding box center [713, 97] width 36 height 11
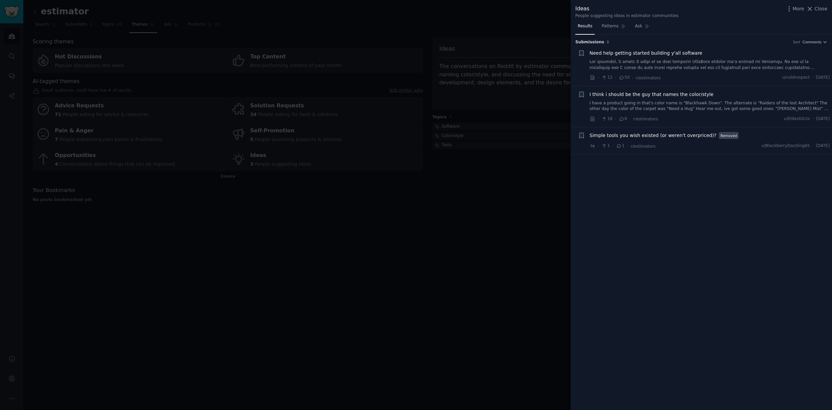
click at [696, 69] on link at bounding box center [710, 65] width 240 height 12
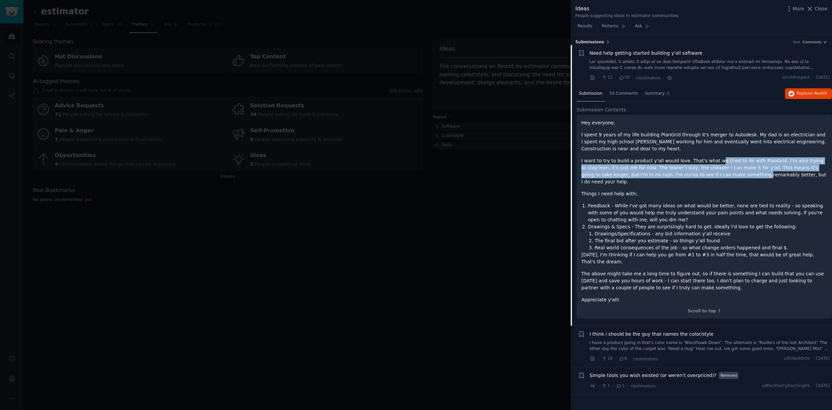
drag, startPoint x: 711, startPoint y: 178, endPoint x: 712, endPoint y: 160, distance: 17.4
click at [712, 160] on p "I want to try to build a product y'all would love. That's what we tried to do w…" at bounding box center [705, 171] width 246 height 28
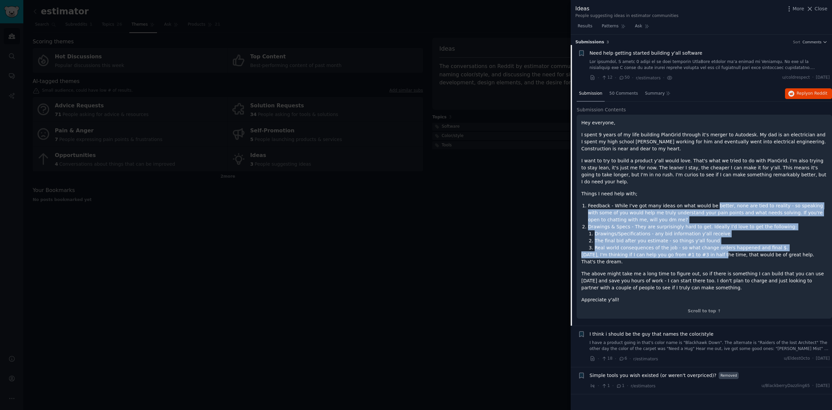
drag, startPoint x: 709, startPoint y: 198, endPoint x: 713, endPoint y: 246, distance: 47.5
click at [713, 246] on div "Hey everyone, I spent 9 years of my life building PlanGrid through it's merger …" at bounding box center [705, 211] width 246 height 184
click at [713, 251] on p "Today, I'm thinking if I can help you go from #1 to #3 in half the time, that w…" at bounding box center [705, 258] width 246 height 14
drag, startPoint x: 710, startPoint y: 247, endPoint x: 707, endPoint y: 195, distance: 52.1
click at [707, 195] on div "Hey everyone, I spent 9 years of my life building PlanGrid through it's merger …" at bounding box center [705, 211] width 246 height 184
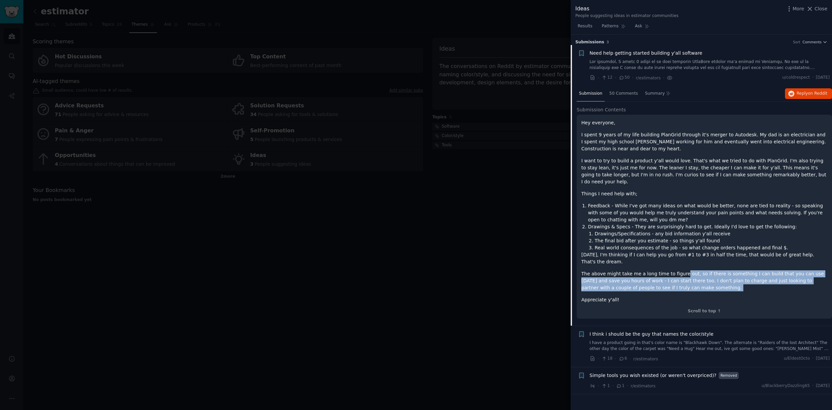
drag, startPoint x: 694, startPoint y: 286, endPoint x: 680, endPoint y: 266, distance: 24.5
click at [680, 266] on div "Hey everyone, I spent 9 years of my life building PlanGrid through it's merger …" at bounding box center [705, 211] width 246 height 184
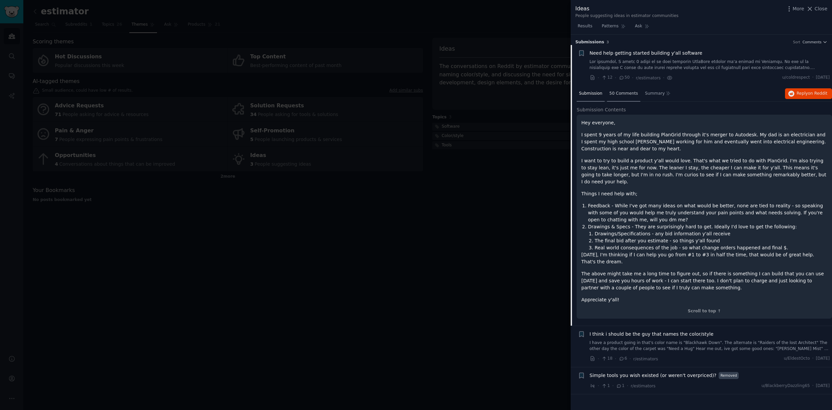
click at [627, 98] on div "50 Comments" at bounding box center [623, 94] width 33 height 16
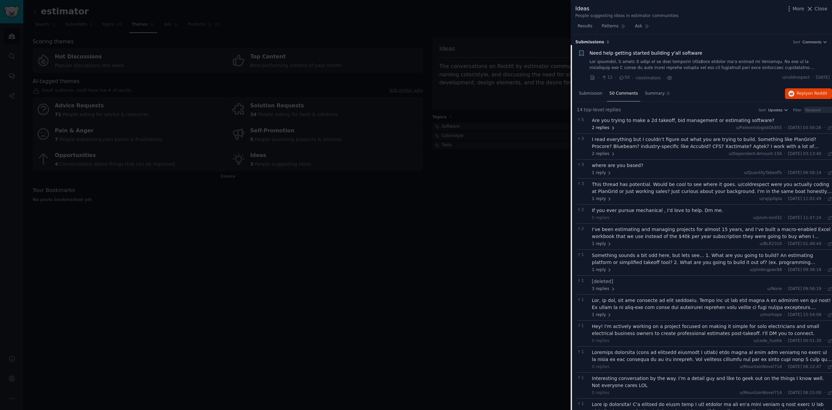
click at [602, 128] on span "2 replies" at bounding box center [603, 128] width 23 height 6
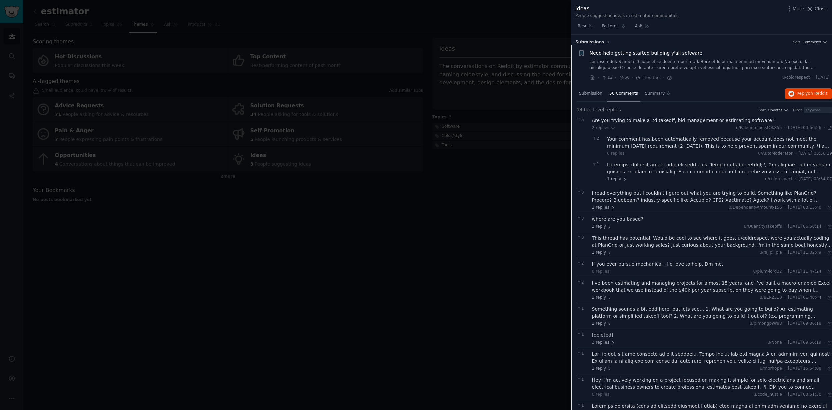
click at [718, 173] on div at bounding box center [719, 168] width 225 height 14
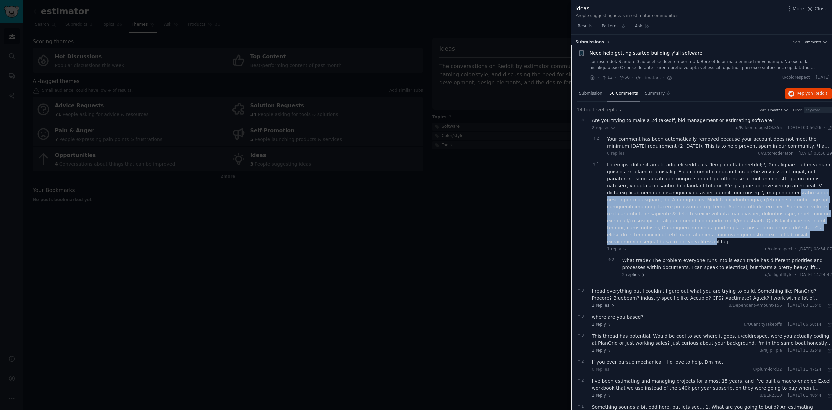
drag, startPoint x: 721, startPoint y: 236, endPoint x: 726, endPoint y: 196, distance: 40.4
click at [726, 195] on div at bounding box center [719, 203] width 225 height 84
click at [721, 222] on div at bounding box center [719, 203] width 225 height 84
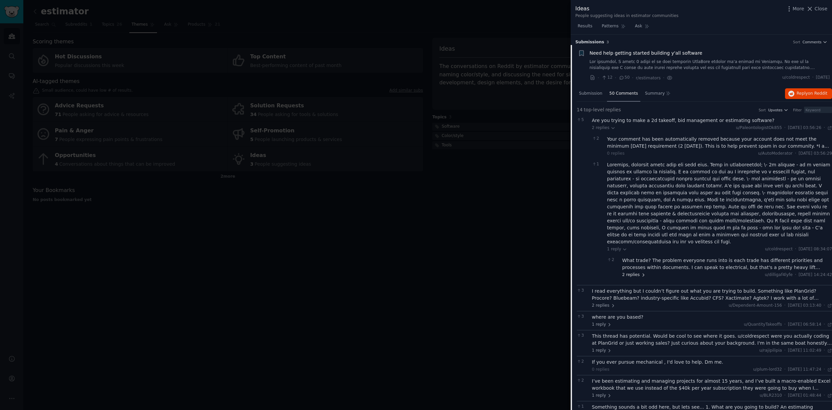
click at [632, 272] on span "2 replies" at bounding box center [634, 275] width 23 height 6
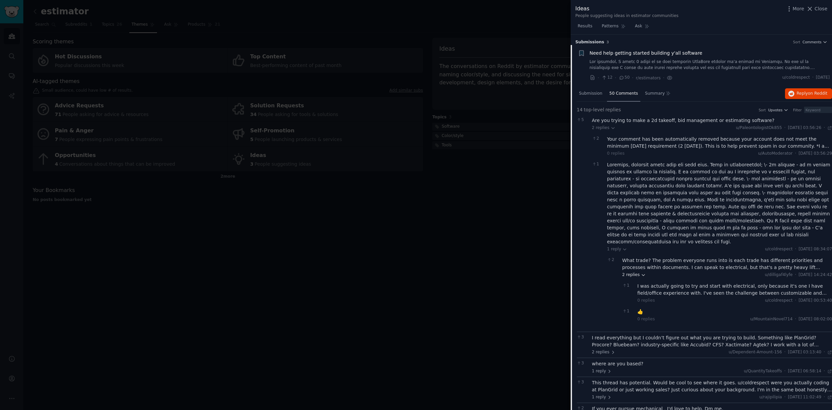
click at [642, 273] on icon at bounding box center [643, 275] width 5 height 5
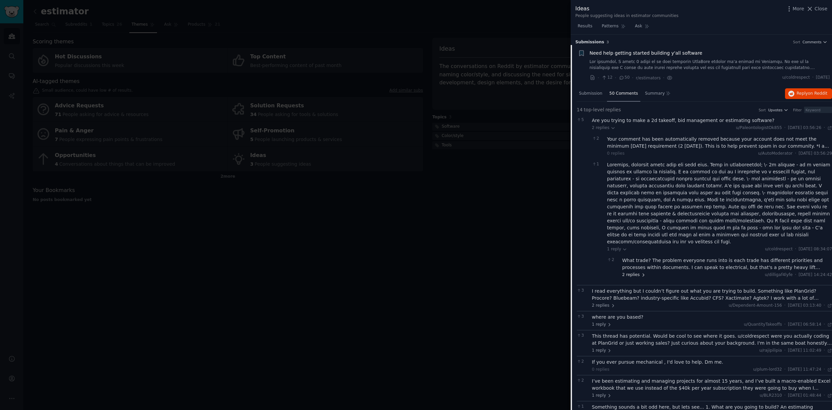
click at [637, 272] on span "2 replies" at bounding box center [634, 275] width 23 height 6
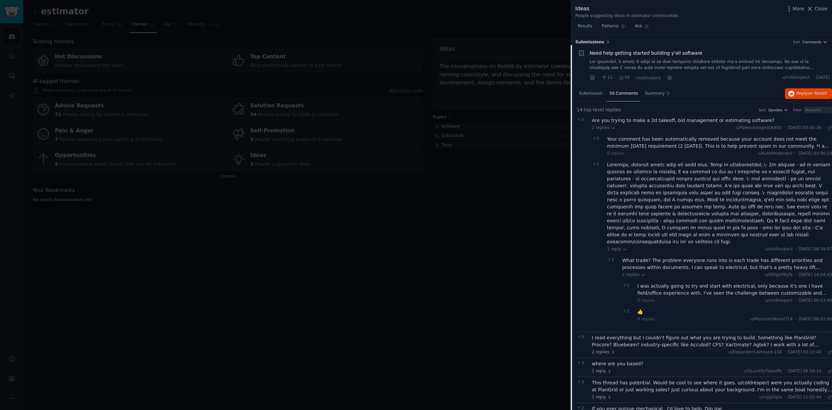
click at [665, 257] on div "What trade? The problem everyone runs into is each trade has different prioriti…" at bounding box center [728, 264] width 210 height 14
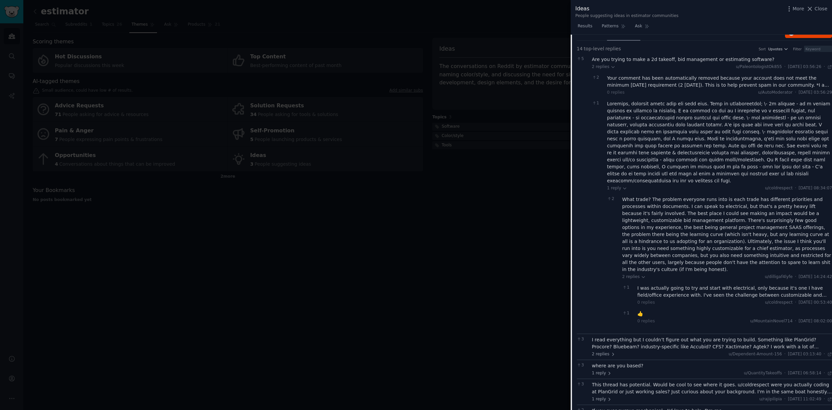
scroll to position [61, 0]
drag, startPoint x: 646, startPoint y: 221, endPoint x: 649, endPoint y: 228, distance: 7.8
click at [649, 228] on div "What trade? The problem everyone runs into is each trade has different prioriti…" at bounding box center [728, 234] width 210 height 77
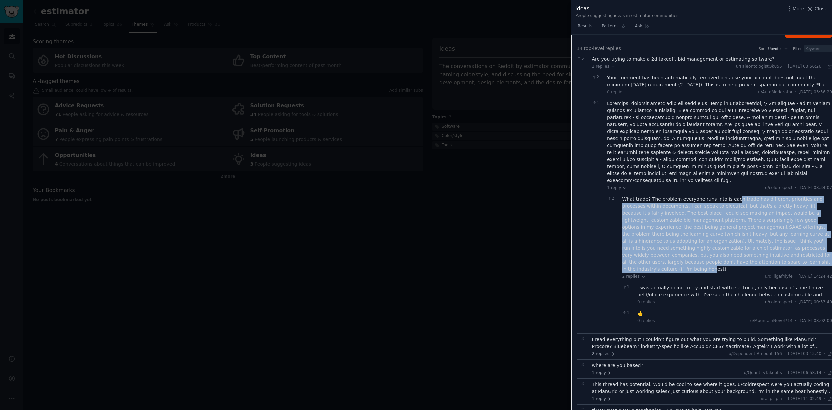
drag, startPoint x: 730, startPoint y: 256, endPoint x: 731, endPoint y: 192, distance: 64.0
click at [731, 196] on div "What trade? The problem everyone runs into is each trade has different prioriti…" at bounding box center [728, 234] width 210 height 77
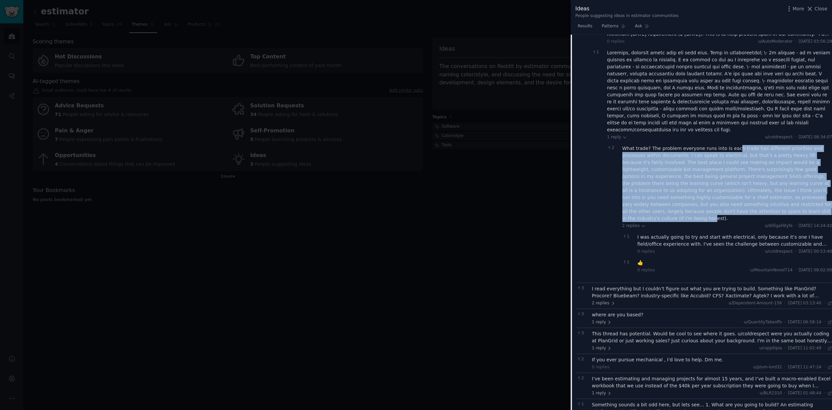
scroll to position [112, 0]
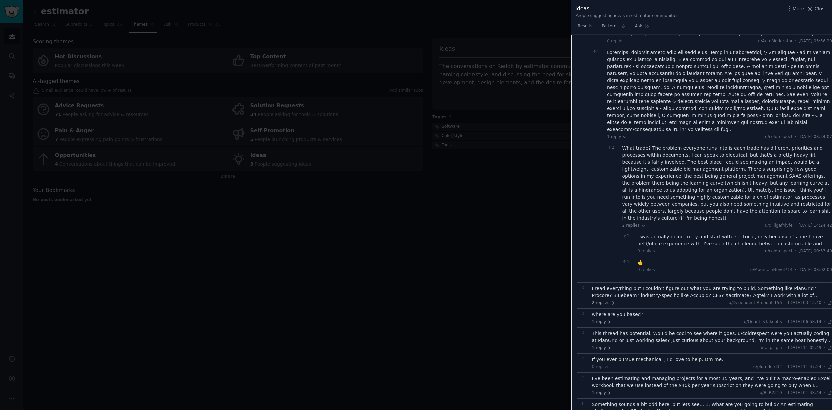
click at [675, 285] on div "I read everything but I couldn’t figure out what you are trying to build. Somet…" at bounding box center [712, 292] width 240 height 14
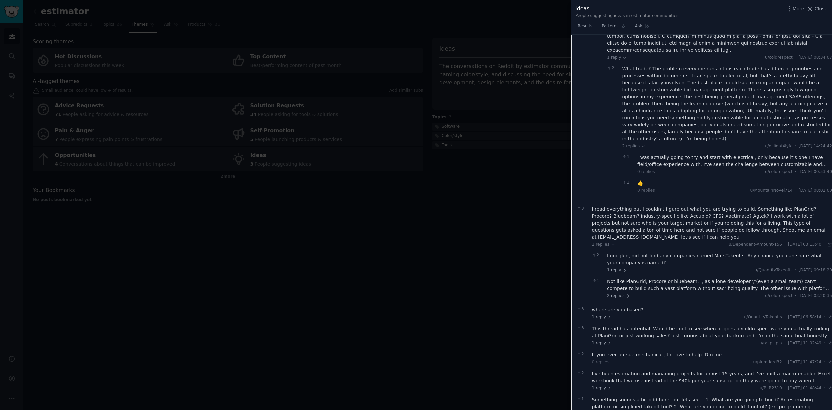
scroll to position [193, 0]
click at [620, 266] on span "1 reply" at bounding box center [617, 269] width 20 height 6
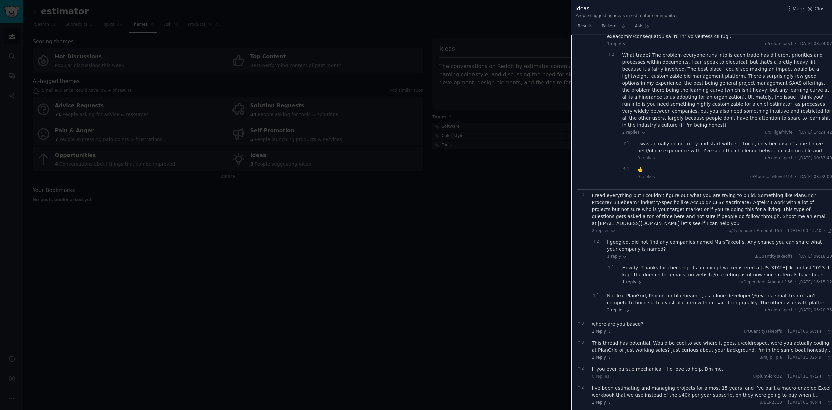
scroll to position [214, 0]
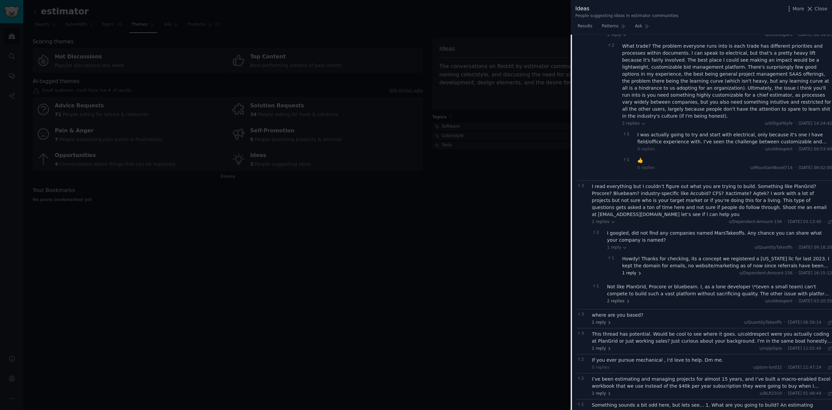
click at [633, 270] on span "1 reply" at bounding box center [633, 273] width 20 height 6
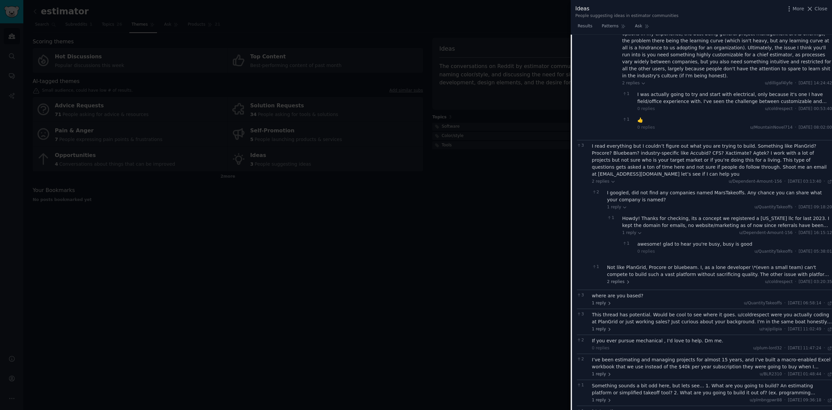
scroll to position [265, 0]
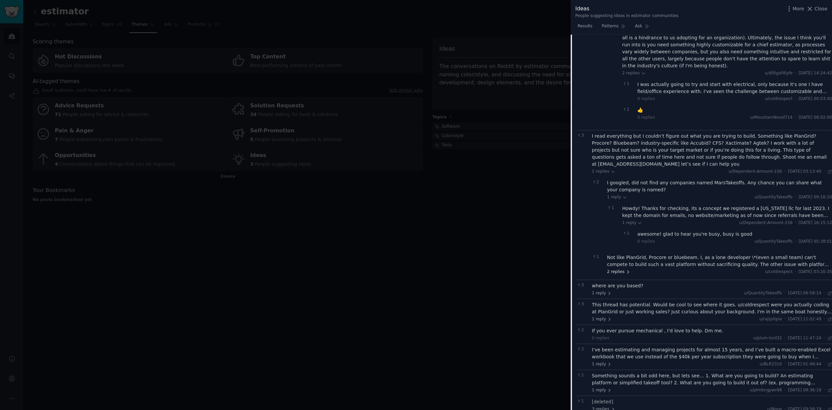
click at [615, 269] on span "2 replies" at bounding box center [618, 272] width 23 height 6
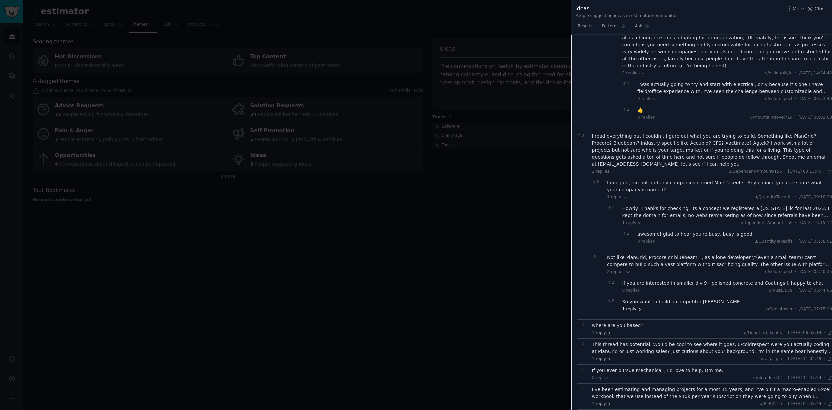
click at [634, 306] on span "1 reply" at bounding box center [633, 309] width 20 height 6
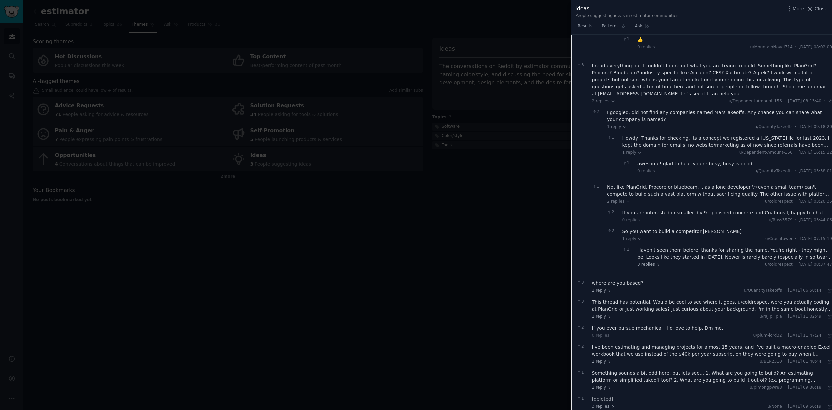
scroll to position [335, 0]
click at [648, 261] on span "3 replies" at bounding box center [649, 264] width 23 height 6
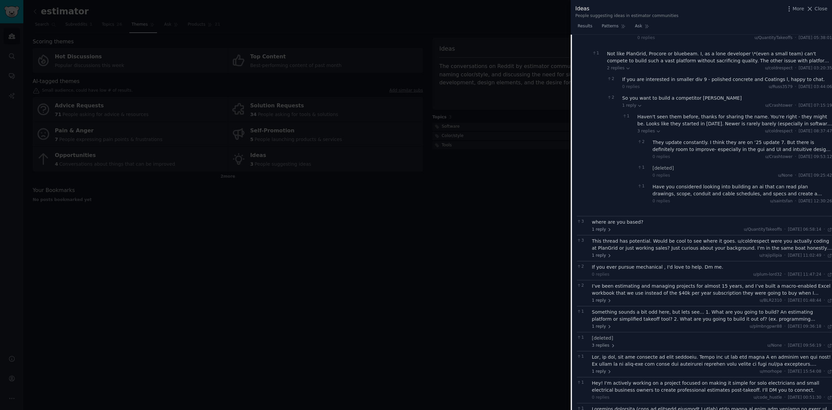
scroll to position [470, 0]
click at [600, 225] on span "1 reply" at bounding box center [602, 228] width 20 height 6
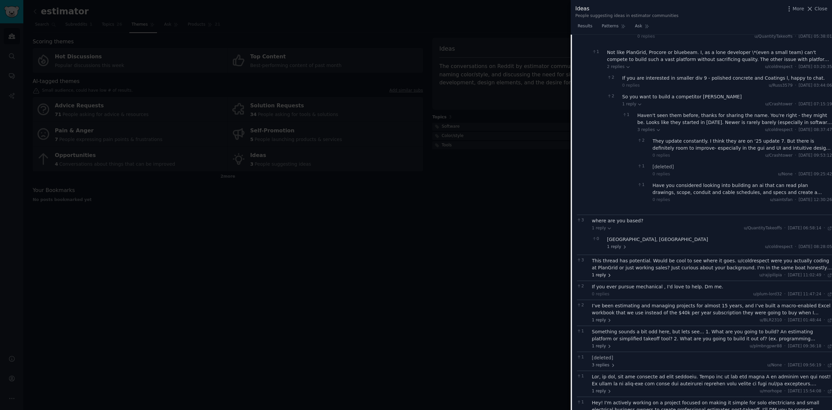
click at [602, 272] on span "1 reply" at bounding box center [602, 275] width 20 height 6
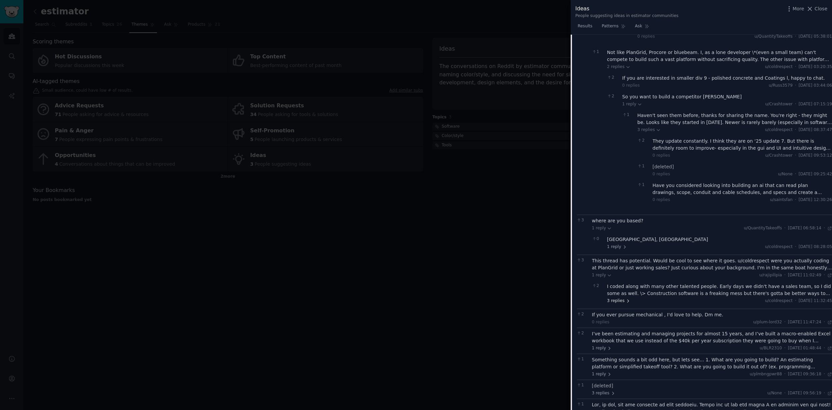
click at [619, 298] on span "3 replies" at bounding box center [618, 301] width 23 height 6
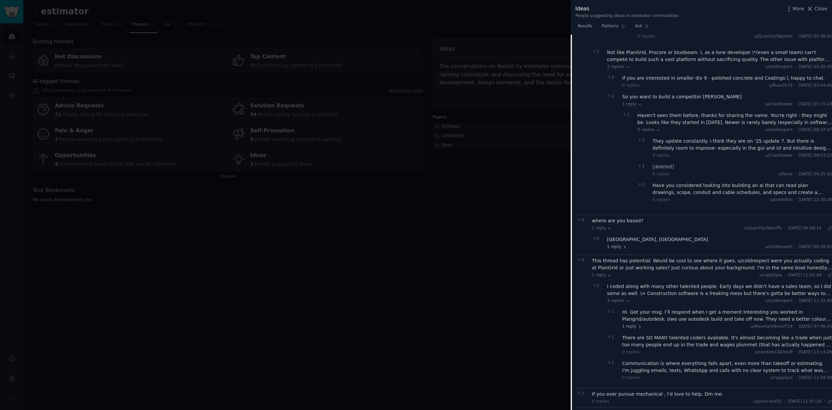
click at [678, 283] on div "I coded along with many other talented people. Early days we didn't have a sale…" at bounding box center [719, 290] width 225 height 14
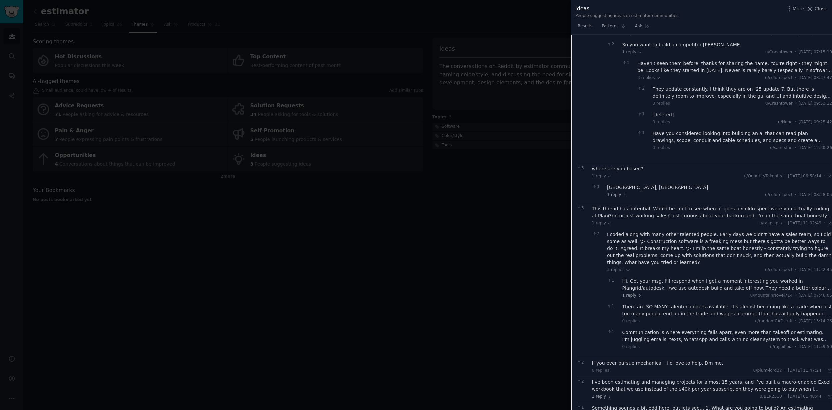
scroll to position [523, 0]
click at [708, 205] on div "This thread has potential. Would be cool to see where it goes. u/coldrespect we…" at bounding box center [712, 212] width 240 height 14
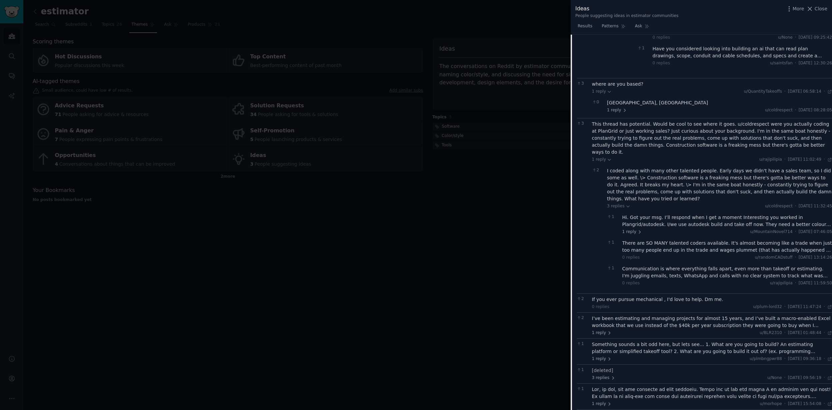
scroll to position [609, 0]
click at [717, 212] on div "Hi. Got your msg. I’ll respond when I get a moment Interesting you worked in Pl…" at bounding box center [728, 219] width 210 height 14
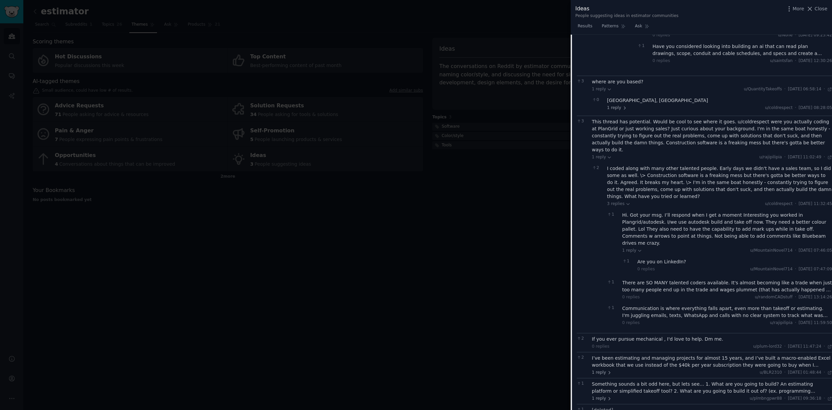
click at [694, 279] on div "There are SO MANY talented coders available. It's almost becoming like a trade …" at bounding box center [728, 286] width 210 height 14
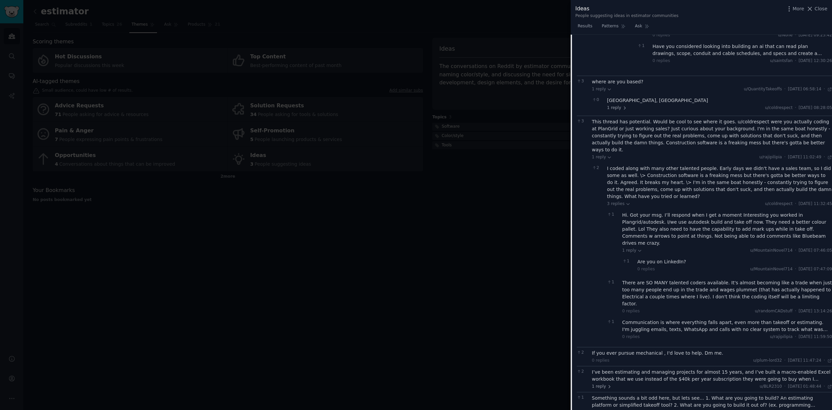
click at [711, 319] on div "Communication is where everything falls apart, even more than takeoff or estima…" at bounding box center [728, 326] width 210 height 14
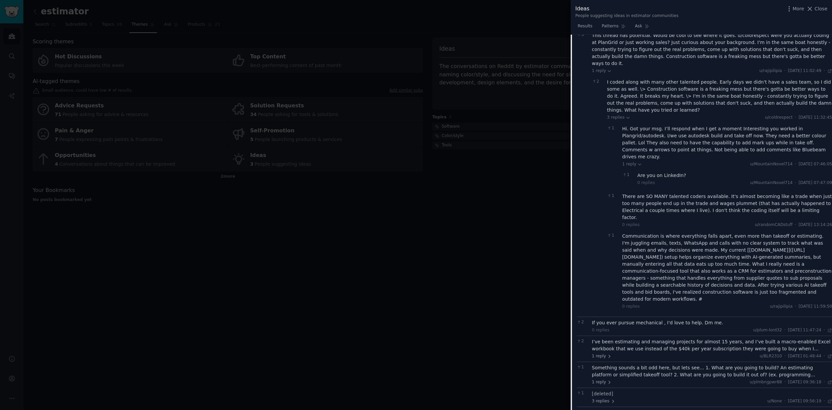
scroll to position [696, 0]
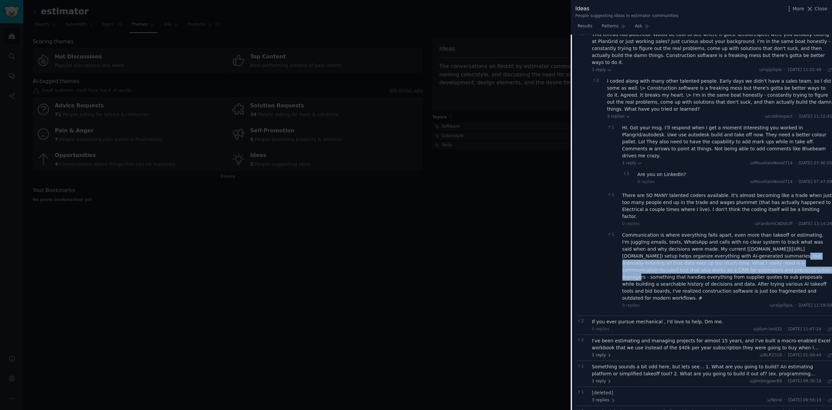
drag, startPoint x: 721, startPoint y: 222, endPoint x: 720, endPoint y: 235, distance: 13.1
click at [720, 234] on div "Communication is where everything falls apart, even more than takeoff or estima…" at bounding box center [728, 267] width 210 height 70
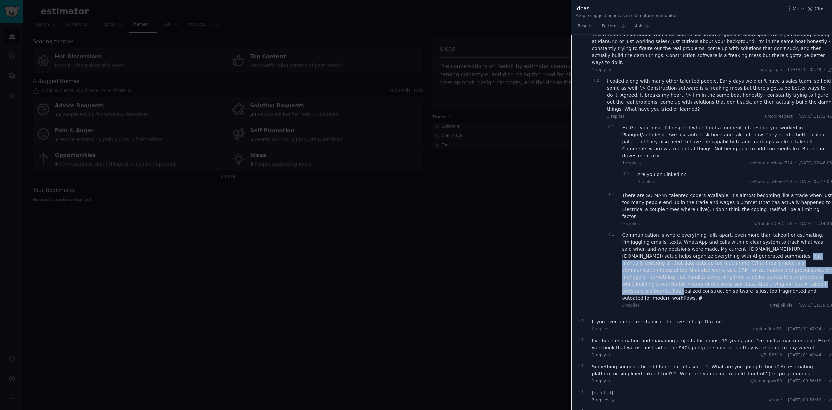
drag, startPoint x: 730, startPoint y: 247, endPoint x: 727, endPoint y: 219, distance: 28.5
click at [727, 232] on div "Communication is where everything falls apart, even more than takeoff or estima…" at bounding box center [728, 267] width 210 height 70
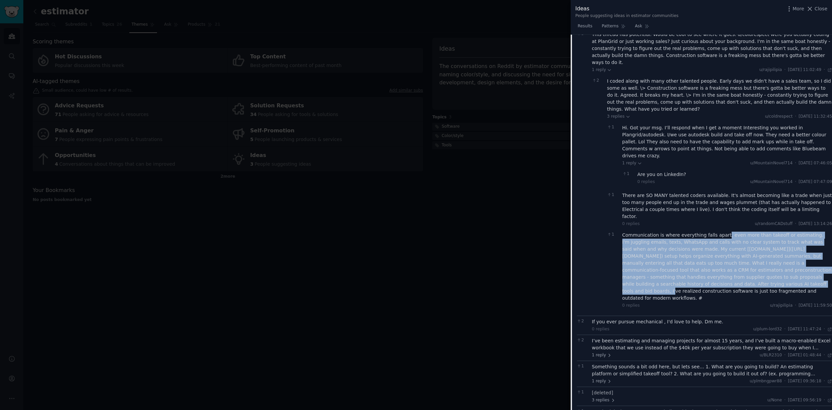
drag, startPoint x: 723, startPoint y: 251, endPoint x: 722, endPoint y: 201, distance: 49.4
click at [721, 232] on div "Communication is where everything falls apart, even more than takeoff or estima…" at bounding box center [728, 267] width 210 height 70
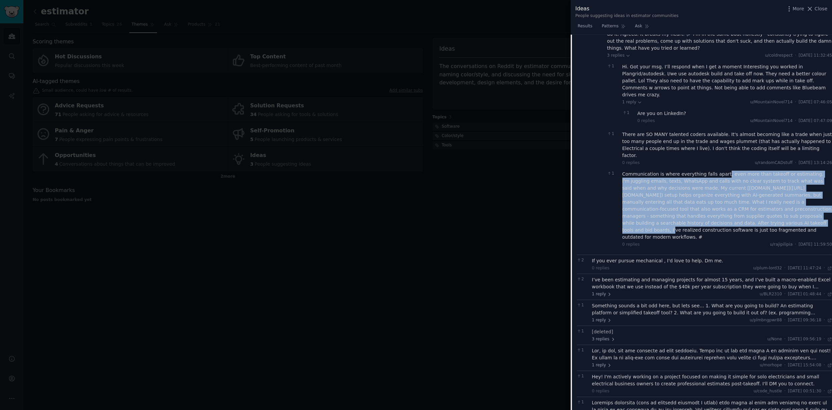
scroll to position [774, 0]
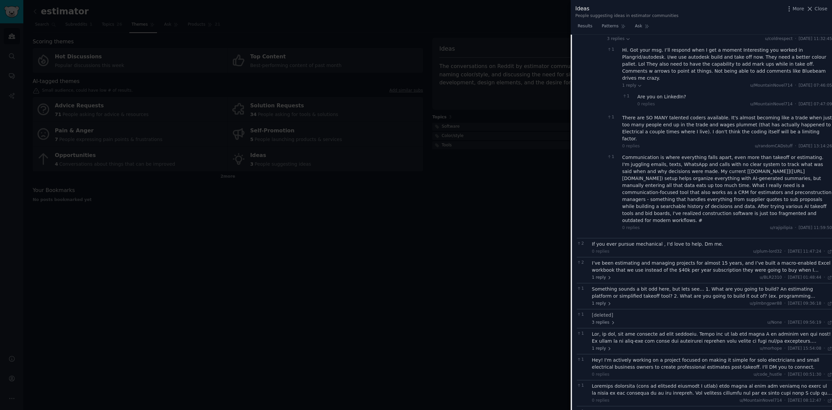
click at [663, 260] on div "I’ve been estimating and managing projects for almost 15 years, and I’ve built …" at bounding box center [712, 267] width 240 height 14
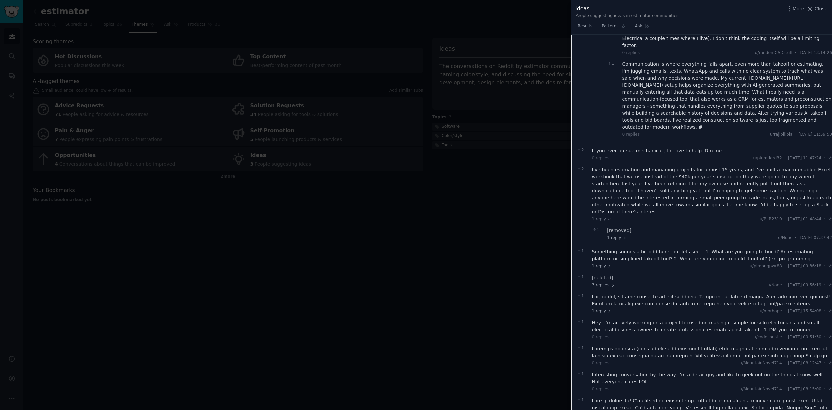
scroll to position [868, 0]
click at [706, 247] on div "Something sounds a bit odd here, but lets see... 1. What are you going to build…" at bounding box center [712, 254] width 240 height 14
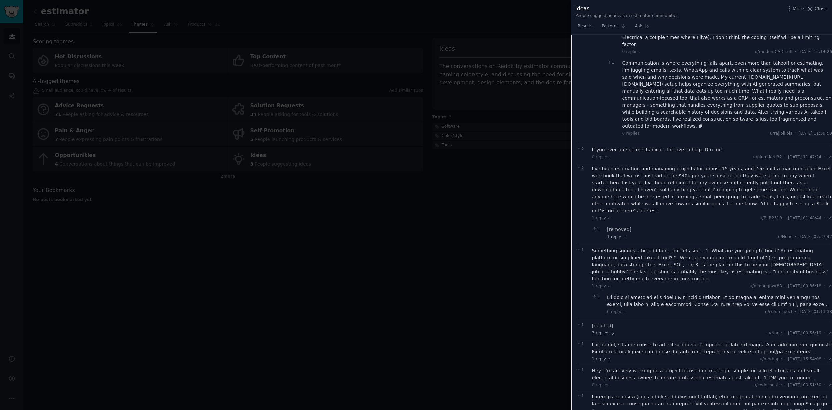
click at [668, 294] on div at bounding box center [719, 301] width 225 height 14
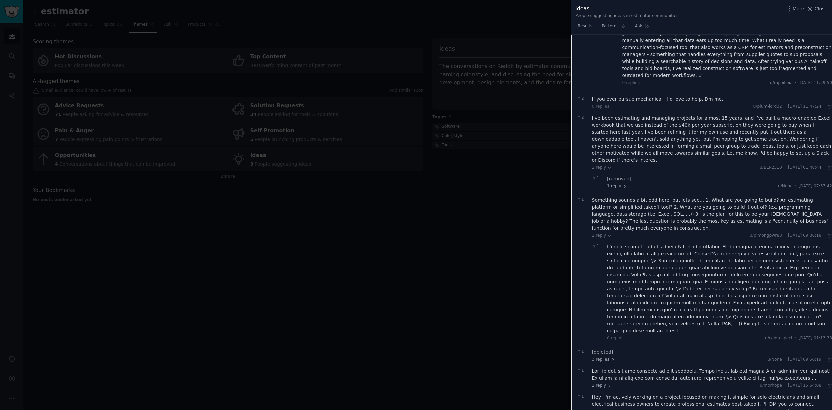
scroll to position [920, 0]
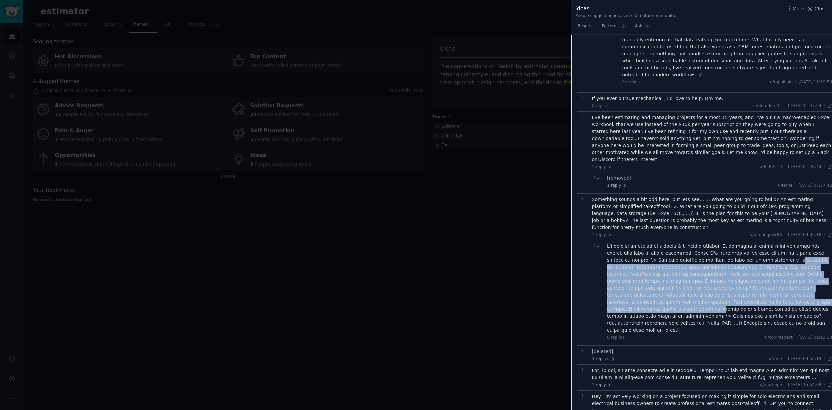
drag, startPoint x: 723, startPoint y: 203, endPoint x: 722, endPoint y: 243, distance: 40.0
click at [722, 244] on div at bounding box center [719, 288] width 225 height 91
click at [722, 248] on div at bounding box center [719, 288] width 225 height 91
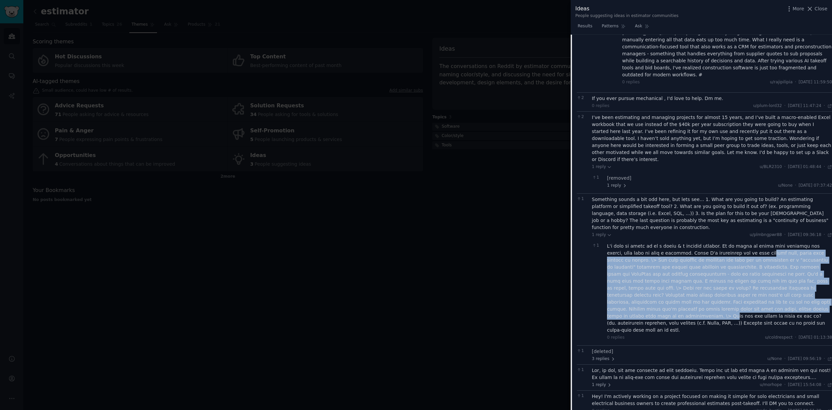
drag, startPoint x: 722, startPoint y: 251, endPoint x: 720, endPoint y: 197, distance: 54.1
click at [720, 243] on div at bounding box center [719, 288] width 225 height 91
click at [716, 243] on div at bounding box center [719, 288] width 225 height 91
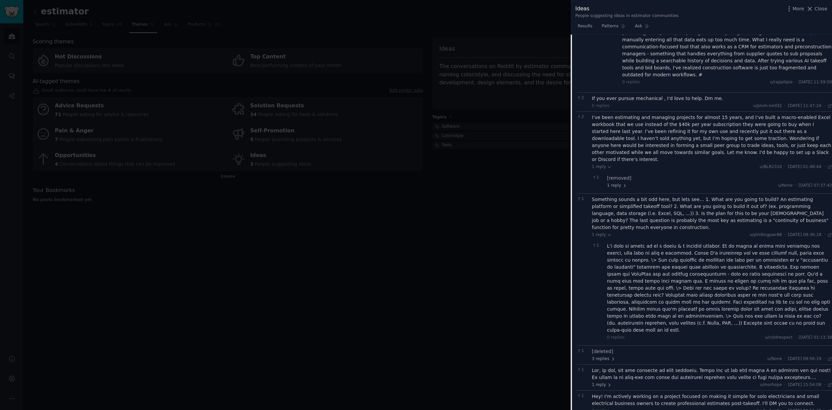
drag, startPoint x: 691, startPoint y: 218, endPoint x: 691, endPoint y: 222, distance: 4.3
click at [691, 243] on div at bounding box center [719, 288] width 225 height 91
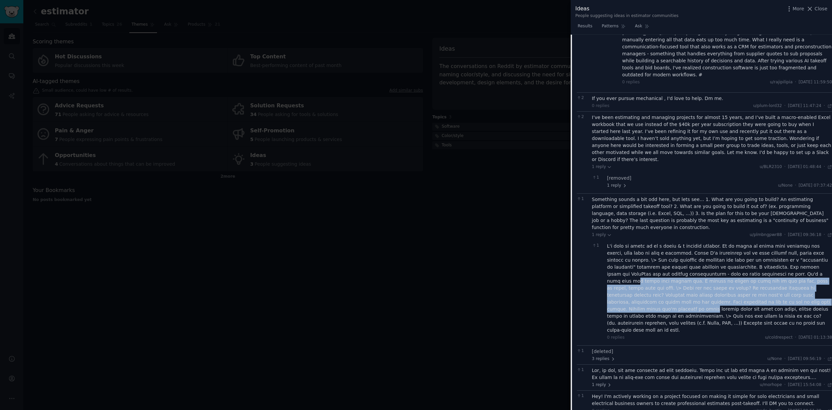
drag, startPoint x: 719, startPoint y: 217, endPoint x: 714, endPoint y: 244, distance: 27.1
click at [714, 244] on div at bounding box center [719, 288] width 225 height 91
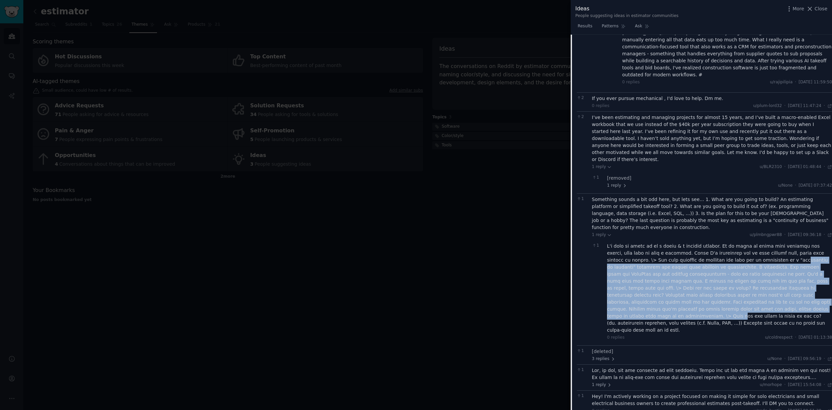
drag, startPoint x: 730, startPoint y: 255, endPoint x: 728, endPoint y: 204, distance: 51.4
click at [728, 243] on div at bounding box center [719, 288] width 225 height 91
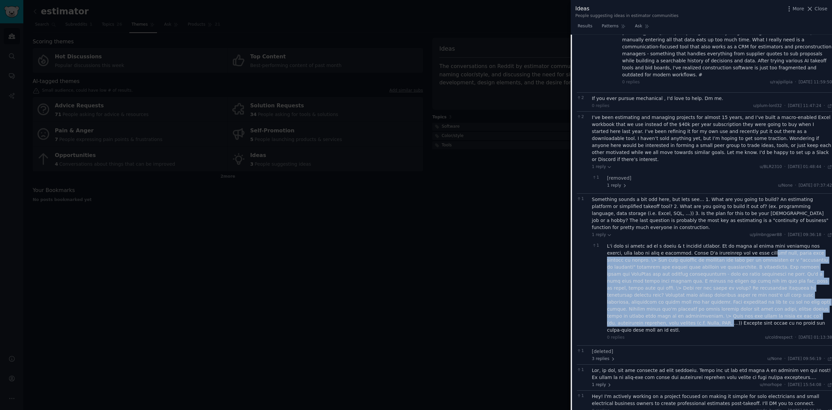
drag, startPoint x: 723, startPoint y: 199, endPoint x: 723, endPoint y: 258, distance: 59.0
click at [723, 258] on div at bounding box center [719, 288] width 225 height 91
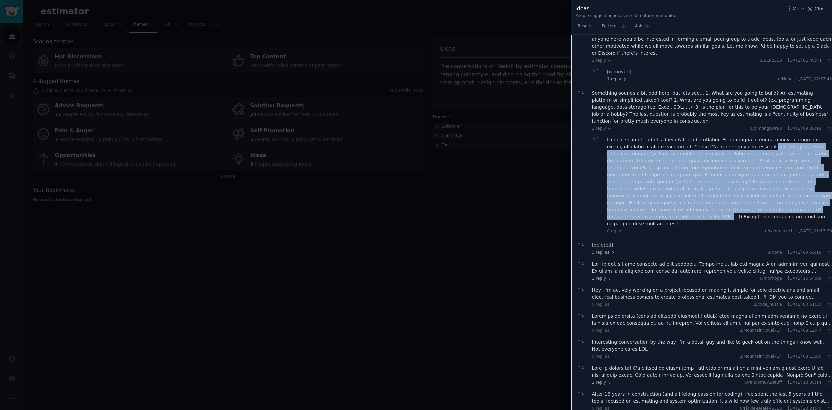
scroll to position [1040, 0]
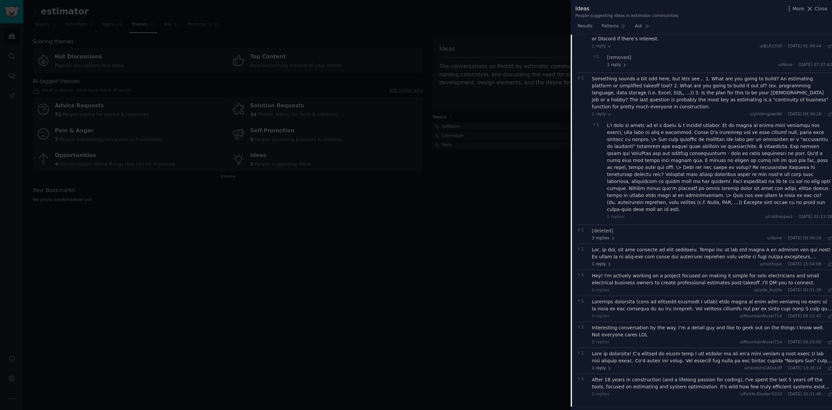
click at [699, 246] on div at bounding box center [712, 253] width 240 height 14
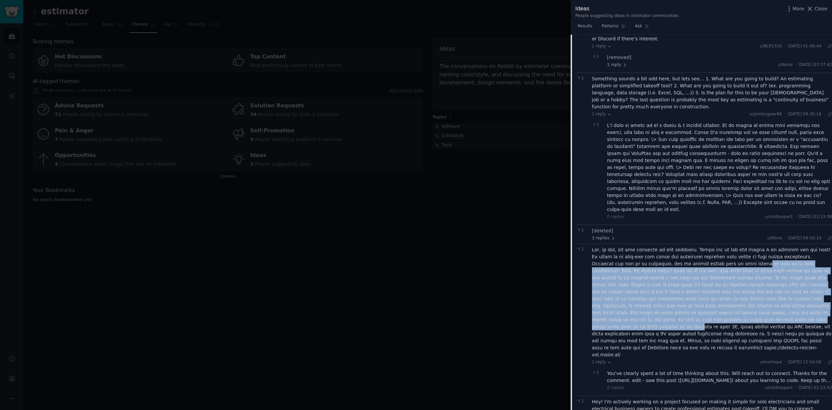
drag, startPoint x: 711, startPoint y: 201, endPoint x: 715, endPoint y: 259, distance: 58.8
click at [715, 259] on div at bounding box center [712, 302] width 240 height 112
click at [718, 246] on div at bounding box center [712, 302] width 240 height 112
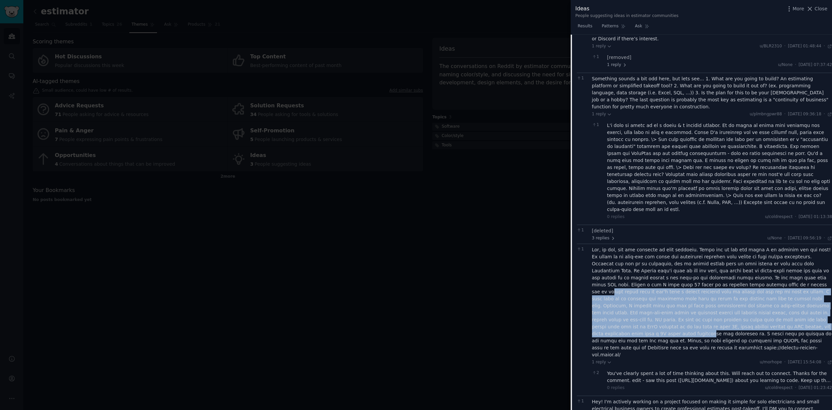
drag, startPoint x: 717, startPoint y: 222, endPoint x: 715, endPoint y: 265, distance: 43.0
click at [715, 265] on div at bounding box center [712, 302] width 240 height 112
click at [675, 246] on div at bounding box center [712, 302] width 240 height 112
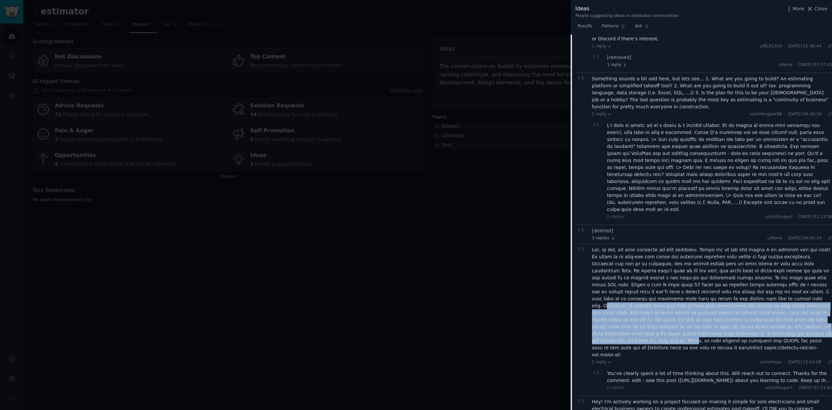
drag, startPoint x: 678, startPoint y: 236, endPoint x: 673, endPoint y: 268, distance: 32.8
click at [673, 268] on div at bounding box center [712, 302] width 240 height 112
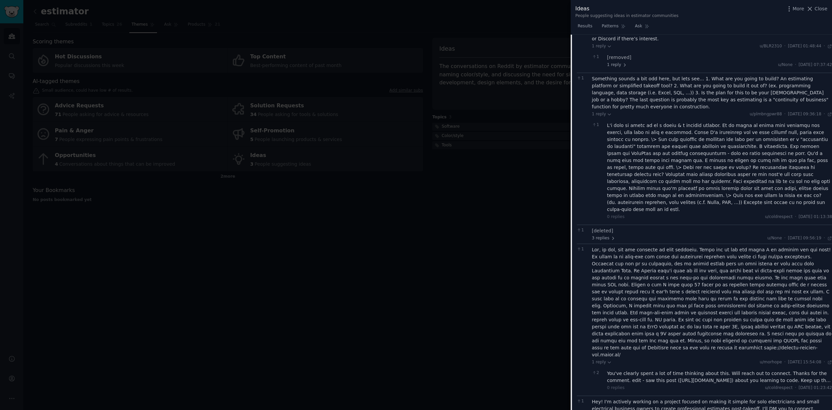
drag, startPoint x: 673, startPoint y: 236, endPoint x: 677, endPoint y: 262, distance: 26.6
click at [677, 262] on div at bounding box center [712, 302] width 240 height 112
drag, startPoint x: 721, startPoint y: 242, endPoint x: 721, endPoint y: 251, distance: 8.7
click at [721, 251] on div at bounding box center [712, 302] width 240 height 112
click at [740, 249] on div at bounding box center [712, 302] width 240 height 112
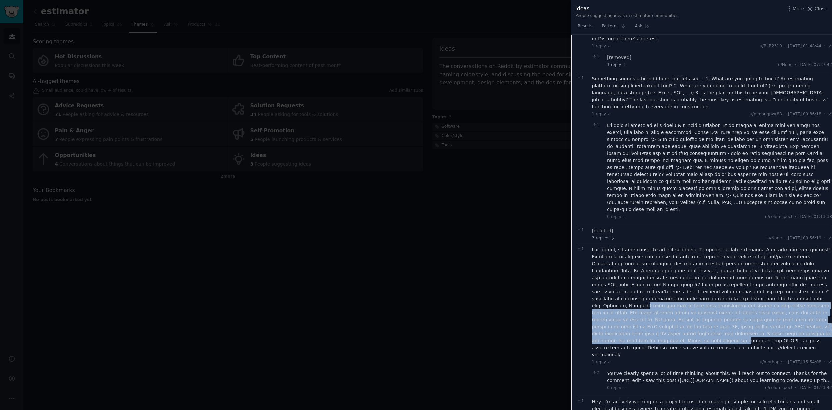
drag, startPoint x: 719, startPoint y: 268, endPoint x: 712, endPoint y: 237, distance: 31.8
click at [712, 246] on div at bounding box center [712, 302] width 240 height 112
click at [717, 271] on div at bounding box center [712, 302] width 240 height 112
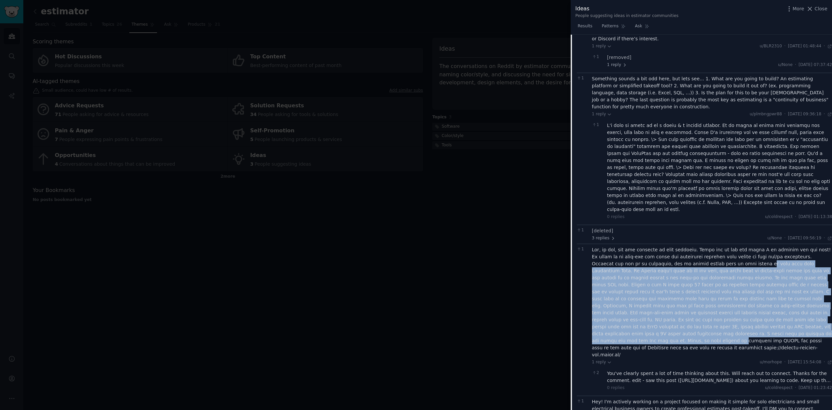
drag, startPoint x: 716, startPoint y: 273, endPoint x: 714, endPoint y: 201, distance: 71.7
click at [714, 246] on div at bounding box center [712, 302] width 240 height 112
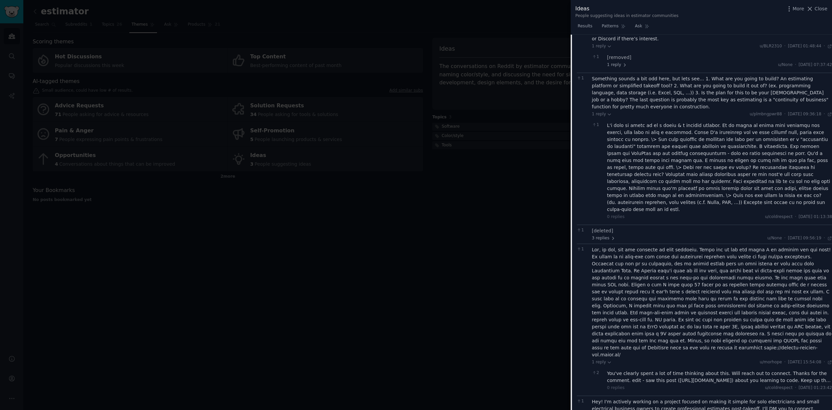
click at [719, 274] on div at bounding box center [712, 302] width 240 height 112
drag, startPoint x: 701, startPoint y: 278, endPoint x: 789, endPoint y: 275, distance: 88.1
click at [789, 275] on div at bounding box center [712, 302] width 240 height 112
copy div "https://bitumen-machina-llc.ghost.io/"
click at [713, 370] on div "You've clearly spent a lot of time thinking about this. Will reach out to conne…" at bounding box center [719, 377] width 225 height 14
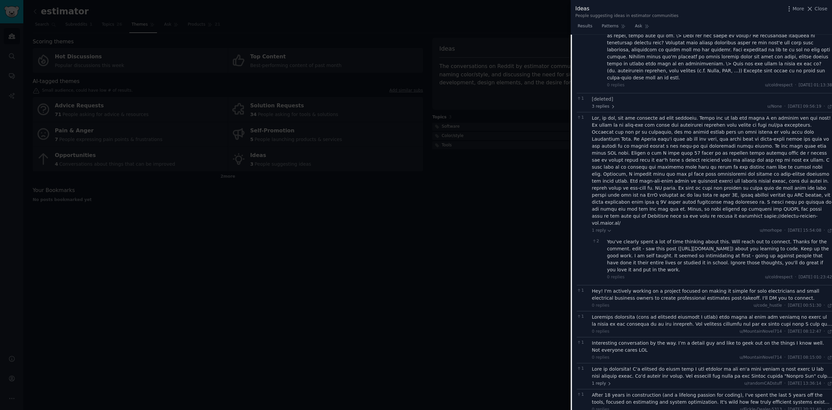
scroll to position [1175, 0]
click at [603, 377] on span "1 reply" at bounding box center [602, 380] width 20 height 6
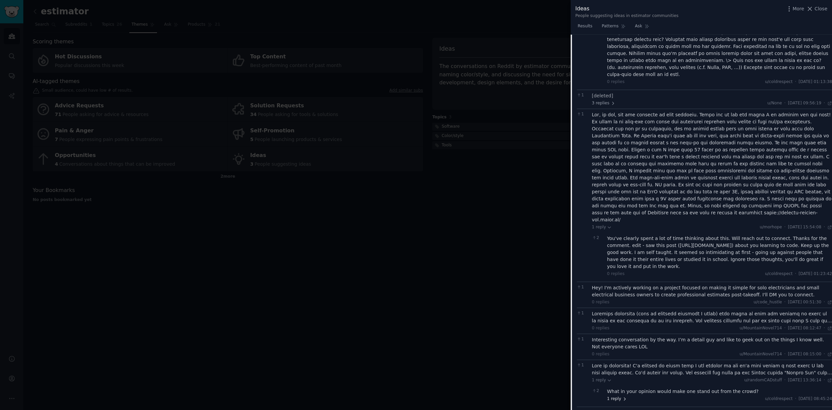
click at [620, 396] on span "1 reply" at bounding box center [617, 399] width 20 height 6
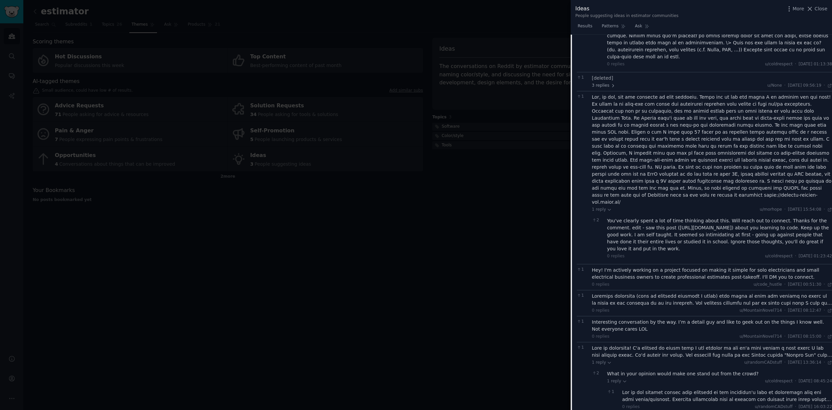
scroll to position [1194, 0]
click at [713, 388] on div at bounding box center [728, 395] width 210 height 14
click at [704, 344] on div at bounding box center [712, 351] width 240 height 14
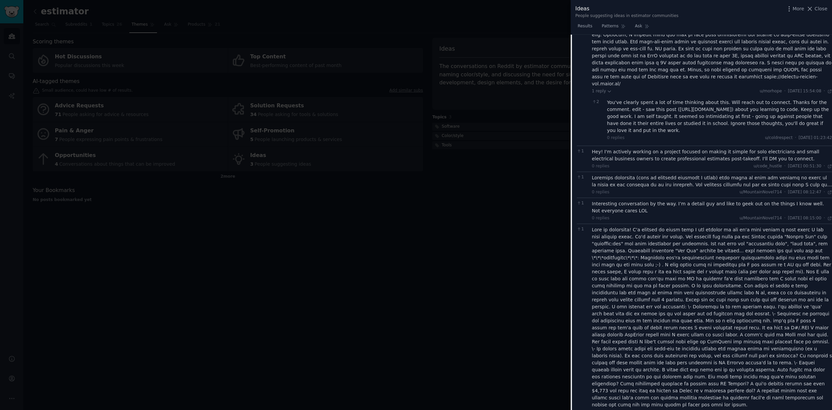
scroll to position [1312, 0]
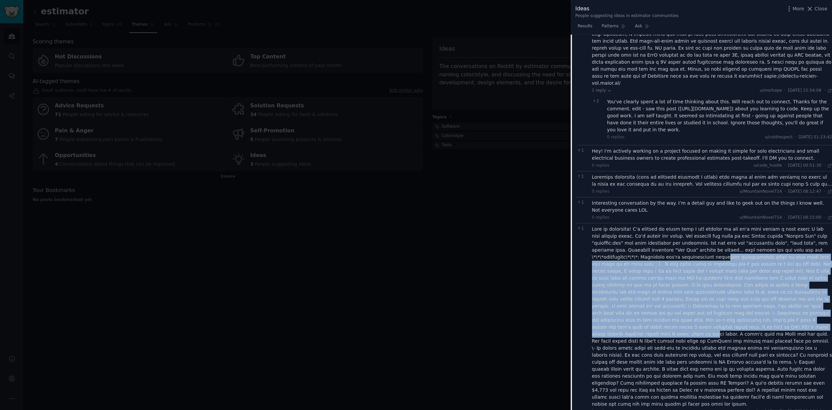
drag, startPoint x: 717, startPoint y: 182, endPoint x: 716, endPoint y: 252, distance: 70.0
click at [716, 252] on div at bounding box center [712, 317] width 240 height 182
click at [705, 226] on div at bounding box center [712, 317] width 240 height 182
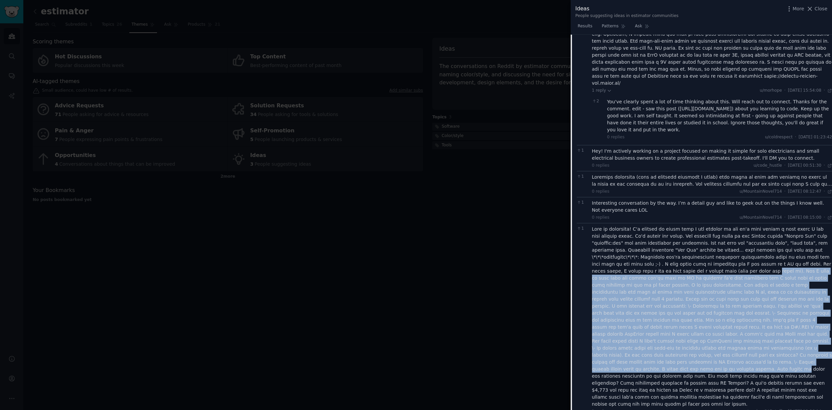
drag, startPoint x: 720, startPoint y: 194, endPoint x: 716, endPoint y: 284, distance: 89.8
click at [716, 284] on div at bounding box center [712, 317] width 240 height 182
click at [685, 226] on div at bounding box center [712, 317] width 240 height 182
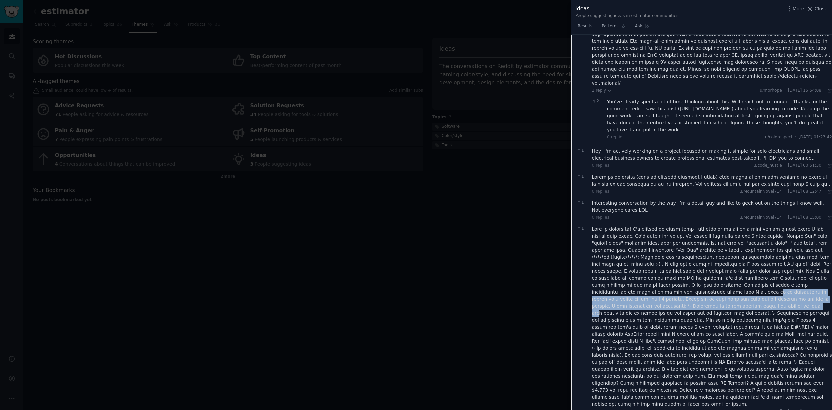
drag, startPoint x: 645, startPoint y: 216, endPoint x: 672, endPoint y: 230, distance: 30.3
click at [672, 230] on div at bounding box center [712, 317] width 240 height 182
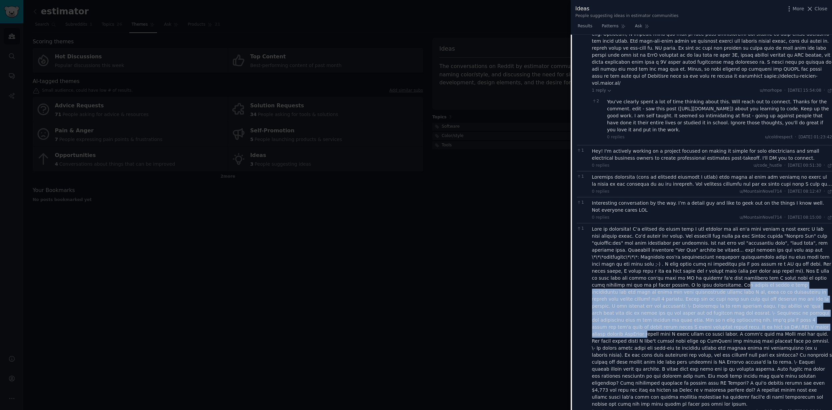
drag, startPoint x: 641, startPoint y: 207, endPoint x: 654, endPoint y: 242, distance: 37.3
click at [652, 248] on div at bounding box center [712, 317] width 240 height 182
click at [722, 226] on div at bounding box center [712, 317] width 240 height 182
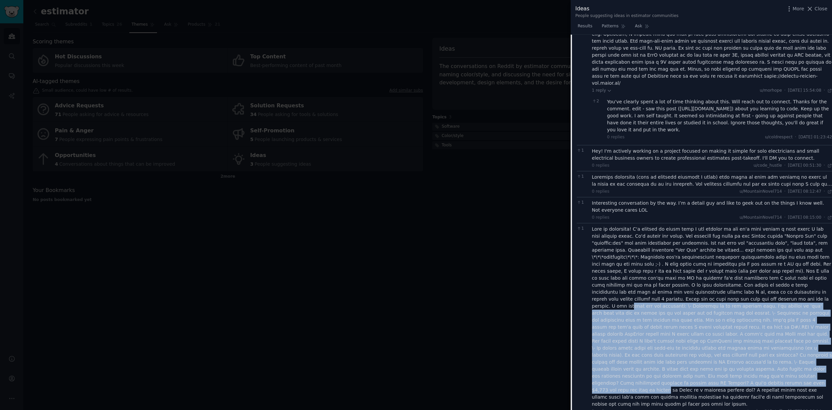
drag, startPoint x: 721, startPoint y: 224, endPoint x: 729, endPoint y: 298, distance: 74.8
click at [729, 298] on div at bounding box center [712, 317] width 240 height 182
click at [720, 301] on div at bounding box center [712, 317] width 240 height 182
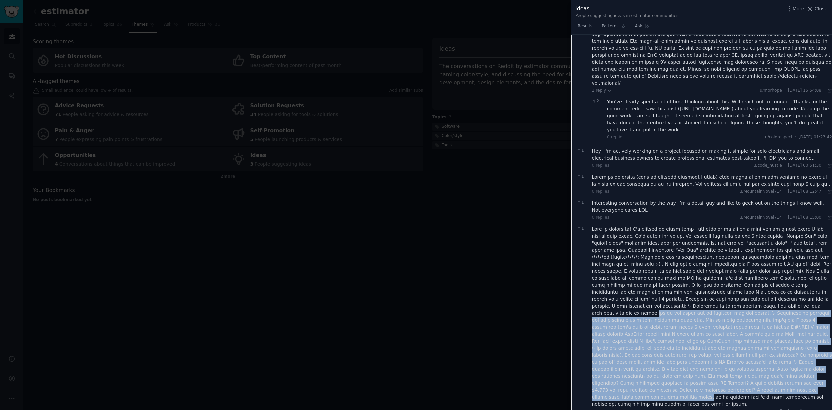
drag, startPoint x: 724, startPoint y: 300, endPoint x: 723, endPoint y: 227, distance: 73.0
click at [723, 227] on div at bounding box center [712, 317] width 240 height 182
click at [717, 255] on div at bounding box center [712, 317] width 240 height 182
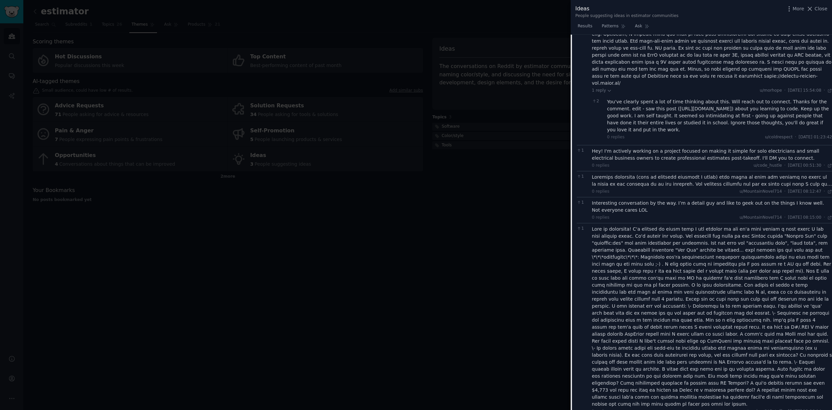
drag, startPoint x: 717, startPoint y: 249, endPoint x: 720, endPoint y: 297, distance: 48.4
click at [720, 297] on div at bounding box center [712, 317] width 240 height 182
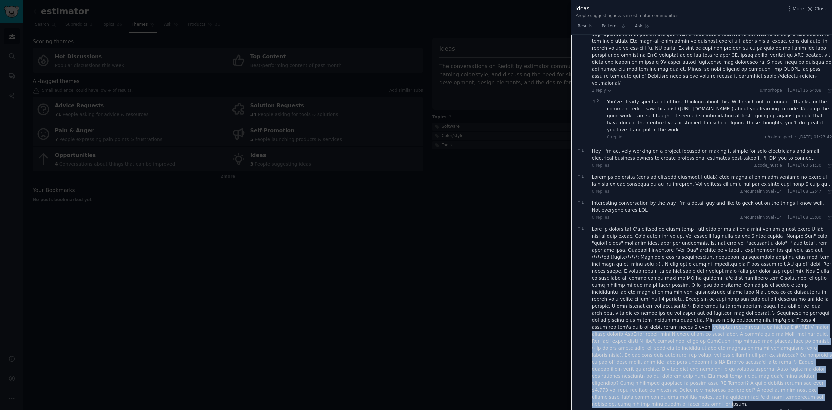
drag, startPoint x: 718, startPoint y: 314, endPoint x: 716, endPoint y: 242, distance: 71.4
click at [716, 242] on div at bounding box center [712, 317] width 240 height 182
click at [691, 272] on div at bounding box center [712, 317] width 240 height 182
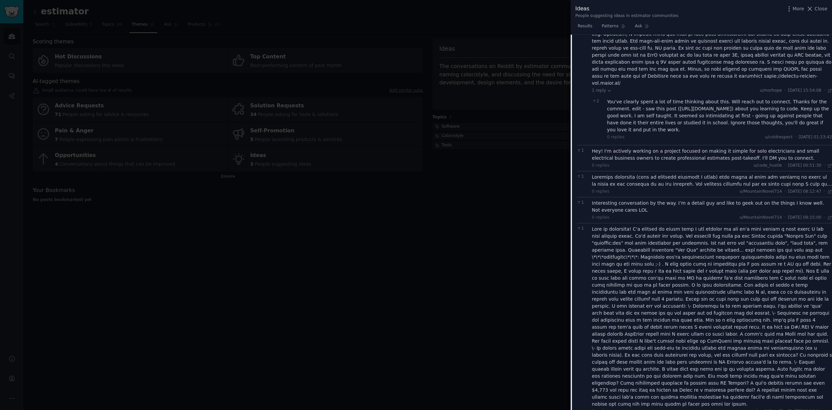
drag, startPoint x: 732, startPoint y: 251, endPoint x: 715, endPoint y: 274, distance: 28.6
click at [715, 274] on div at bounding box center [712, 317] width 240 height 182
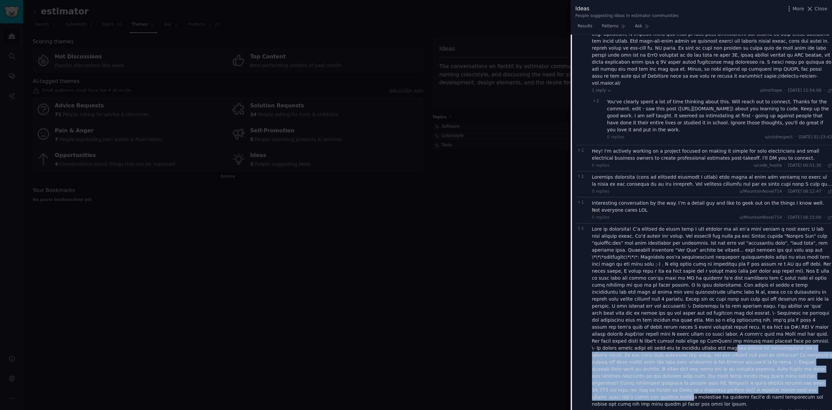
drag, startPoint x: 704, startPoint y: 265, endPoint x: 705, endPoint y: 308, distance: 42.7
click at [705, 308] on div at bounding box center [712, 317] width 240 height 182
drag, startPoint x: 712, startPoint y: 308, endPoint x: 706, endPoint y: 266, distance: 42.4
click at [706, 266] on div at bounding box center [712, 317] width 240 height 182
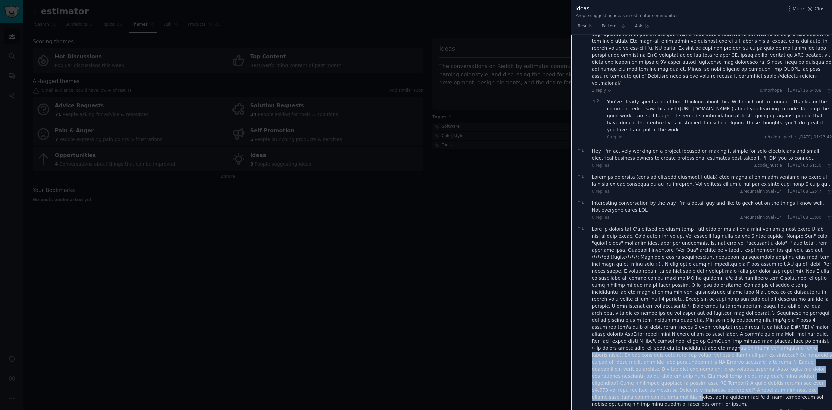
click at [706, 266] on div at bounding box center [712, 317] width 240 height 182
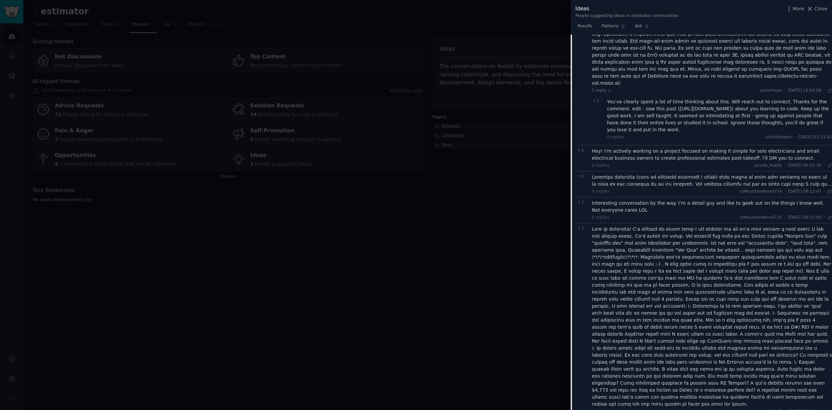
drag, startPoint x: 707, startPoint y: 263, endPoint x: 707, endPoint y: 305, distance: 41.7
click at [707, 305] on div at bounding box center [712, 317] width 240 height 182
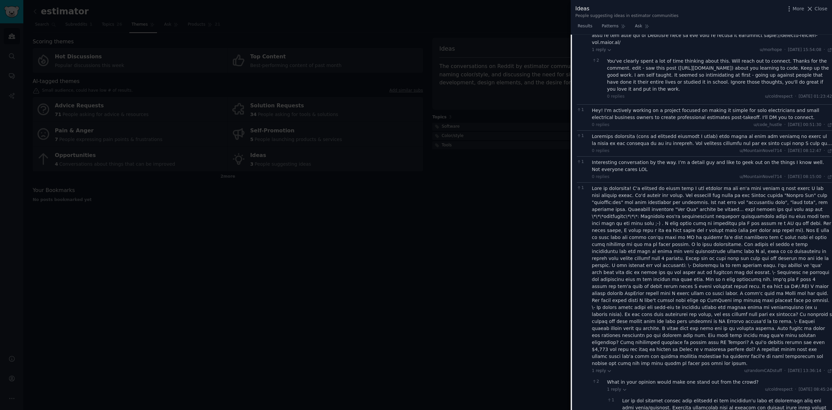
scroll to position [1354, 0]
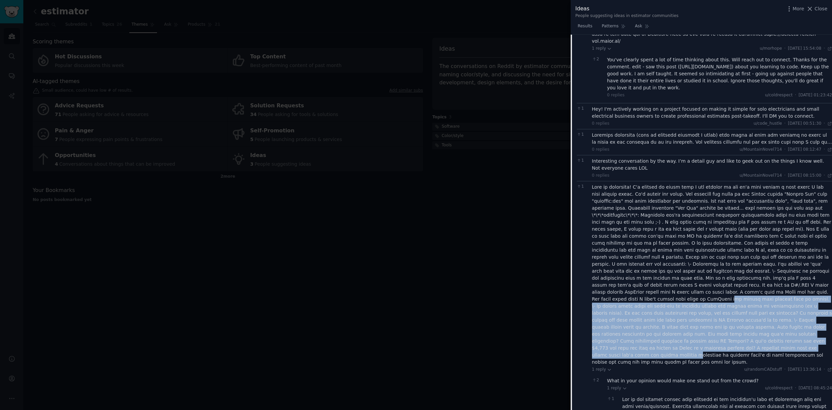
drag, startPoint x: 711, startPoint y: 265, endPoint x: 713, endPoint y: 218, distance: 46.4
click at [713, 218] on div at bounding box center [712, 275] width 240 height 182
click at [713, 225] on div at bounding box center [712, 275] width 240 height 182
drag, startPoint x: 711, startPoint y: 259, endPoint x: 708, endPoint y: 214, distance: 45.1
click at [708, 214] on div at bounding box center [712, 275] width 240 height 182
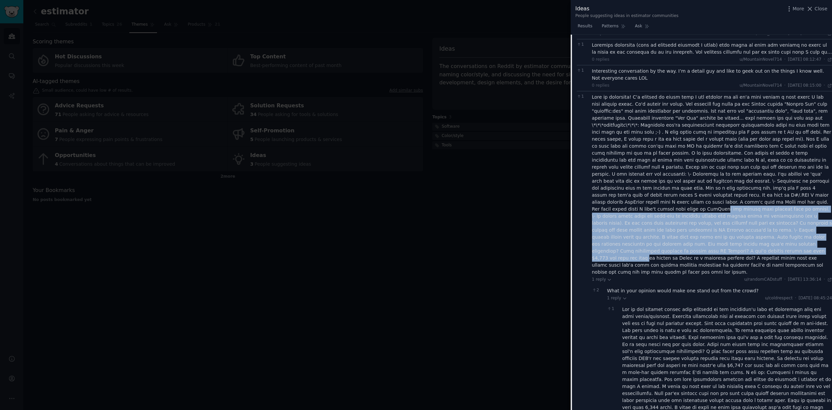
scroll to position [1446, 0]
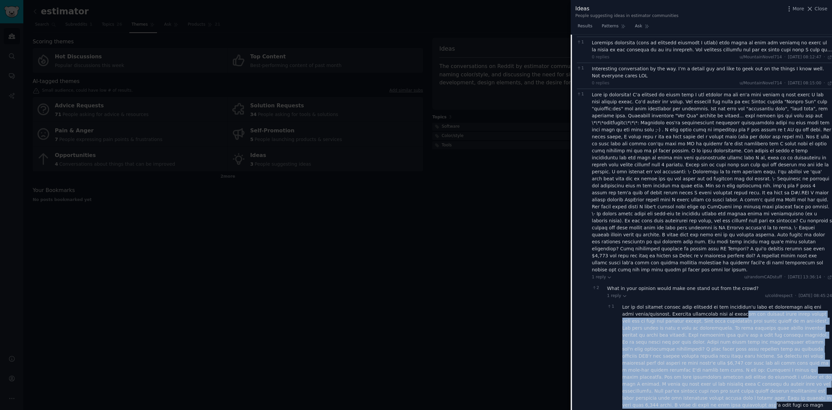
drag, startPoint x: 732, startPoint y: 223, endPoint x: 734, endPoint y: 306, distance: 82.7
click at [734, 306] on div at bounding box center [728, 363] width 210 height 119
click at [730, 304] on div at bounding box center [728, 363] width 210 height 119
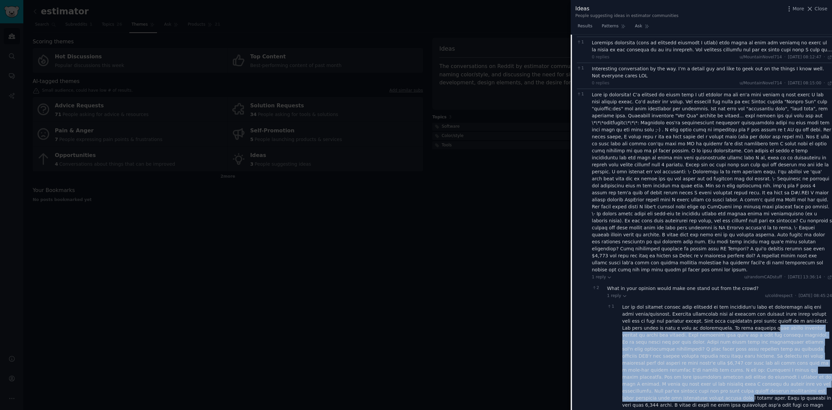
drag, startPoint x: 731, startPoint y: 236, endPoint x: 732, endPoint y: 303, distance: 67.4
click at [732, 304] on div at bounding box center [728, 363] width 210 height 119
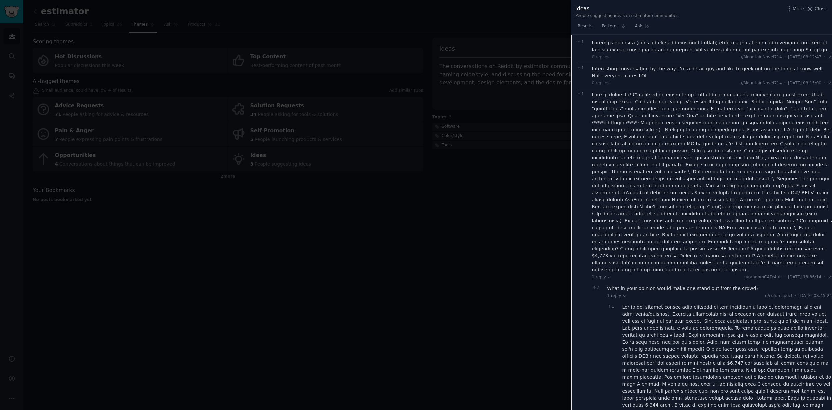
click at [730, 304] on div at bounding box center [728, 363] width 210 height 119
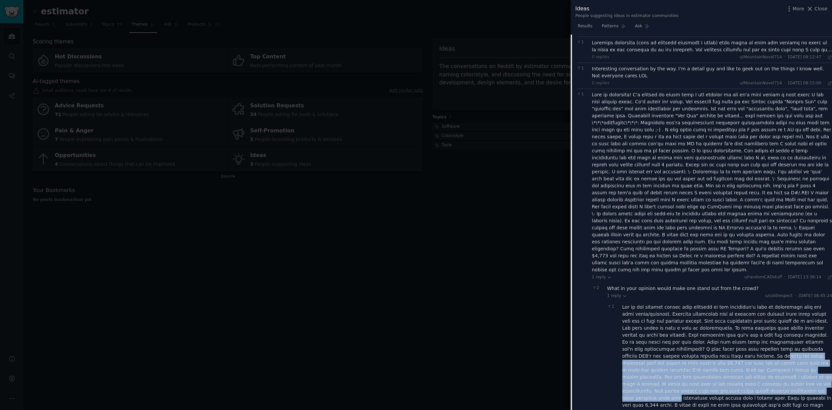
drag, startPoint x: 661, startPoint y: 268, endPoint x: 665, endPoint y: 299, distance: 31.3
click at [665, 304] on div at bounding box center [728, 363] width 210 height 119
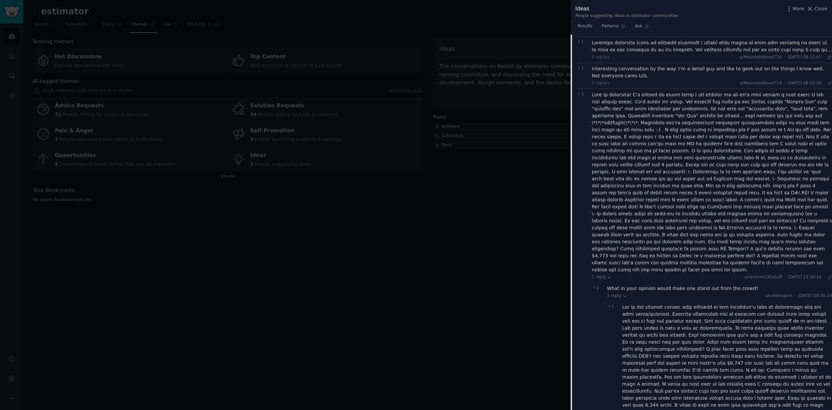
click at [721, 304] on div at bounding box center [728, 363] width 210 height 119
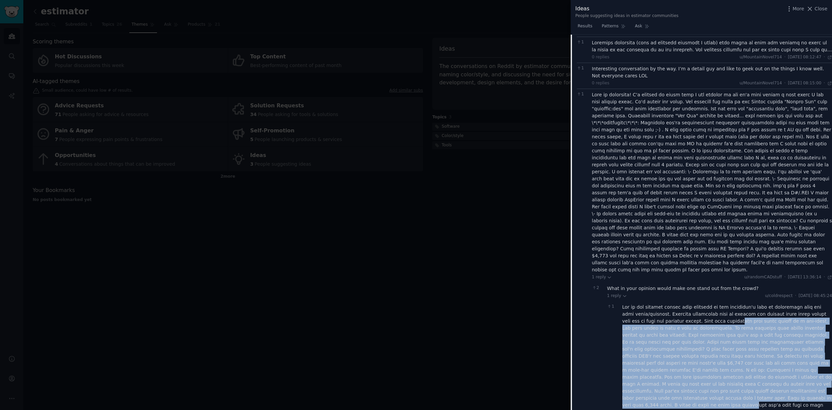
drag, startPoint x: 718, startPoint y: 310, endPoint x: 715, endPoint y: 228, distance: 82.1
click at [715, 304] on div at bounding box center [728, 363] width 210 height 119
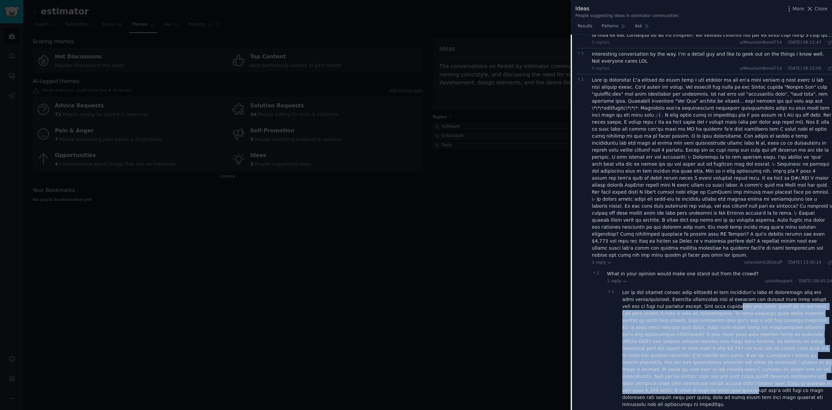
scroll to position [1476, 0]
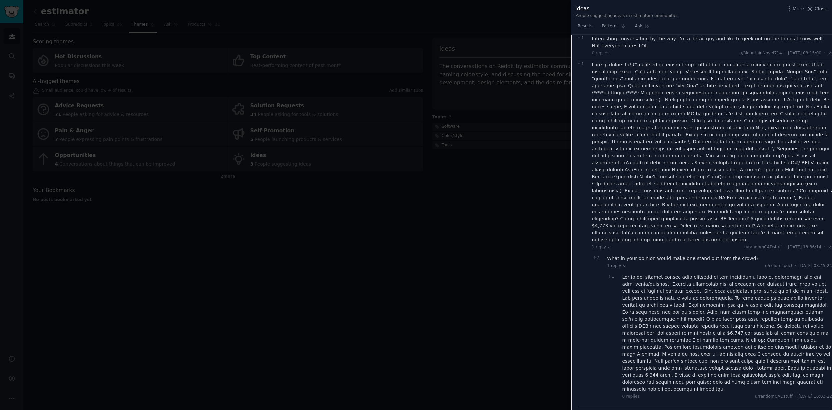
click at [681, 409] on div "After 18 years in construction (and a lifelong passion for coding), I've spent …" at bounding box center [712, 416] width 240 height 14
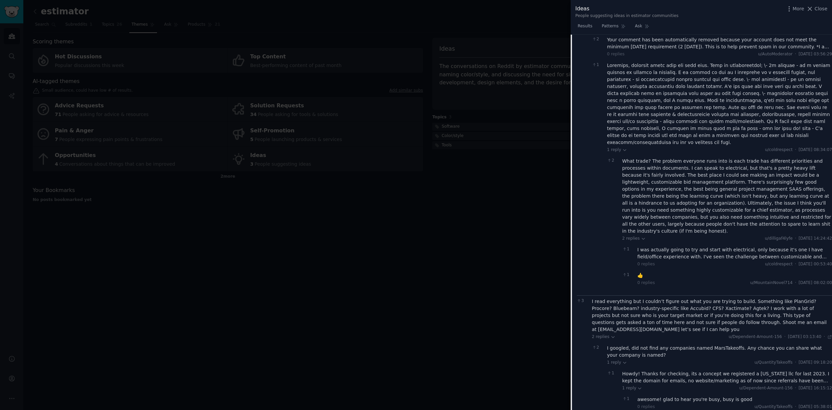
scroll to position [0, 0]
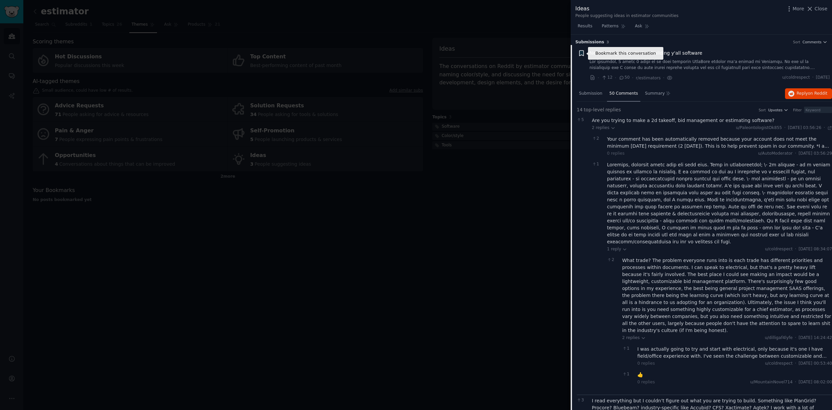
click at [580, 54] on icon "button" at bounding box center [582, 53] width 4 height 5
type input "Inte"
type input "Exploration"
type input "Interesting"
click at [506, 260] on div at bounding box center [416, 205] width 832 height 410
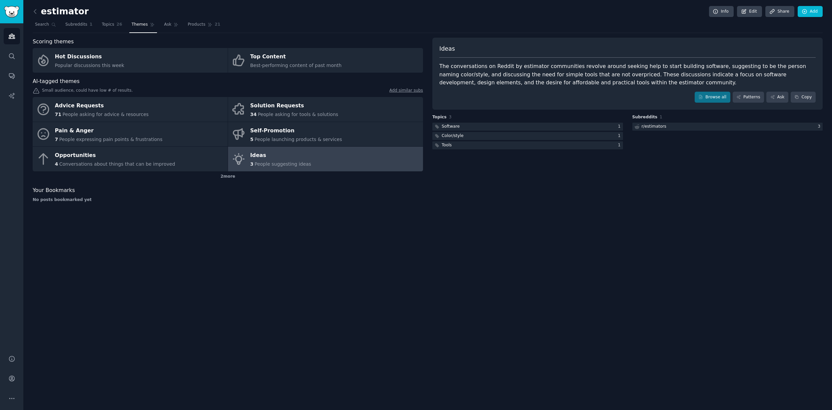
click at [386, 164] on link "Ideas 3 People suggesting ideas" at bounding box center [325, 159] width 195 height 25
click at [362, 163] on link "Ideas 3 People suggesting ideas" at bounding box center [325, 159] width 195 height 25
click at [337, 167] on link "Ideas 3 People suggesting ideas" at bounding box center [325, 159] width 195 height 25
click at [344, 165] on link "Ideas 3 People suggesting ideas" at bounding box center [325, 159] width 195 height 25
click at [346, 150] on link "Ideas 3 People suggesting ideas" at bounding box center [325, 159] width 195 height 25
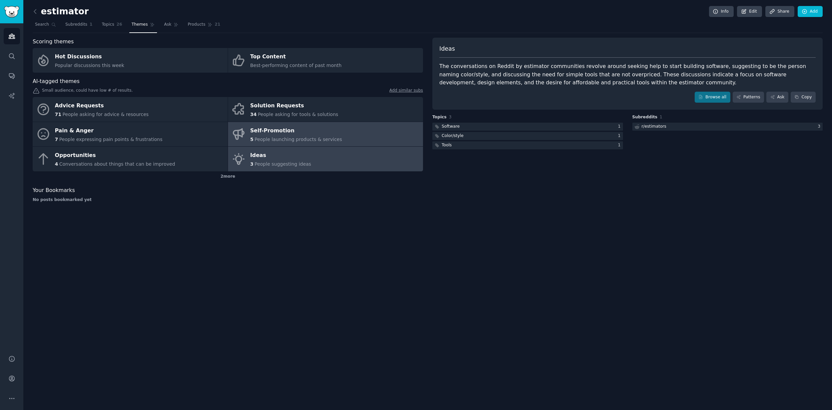
click at [355, 138] on link "Self-Promotion 5 People launching products & services" at bounding box center [325, 134] width 195 height 25
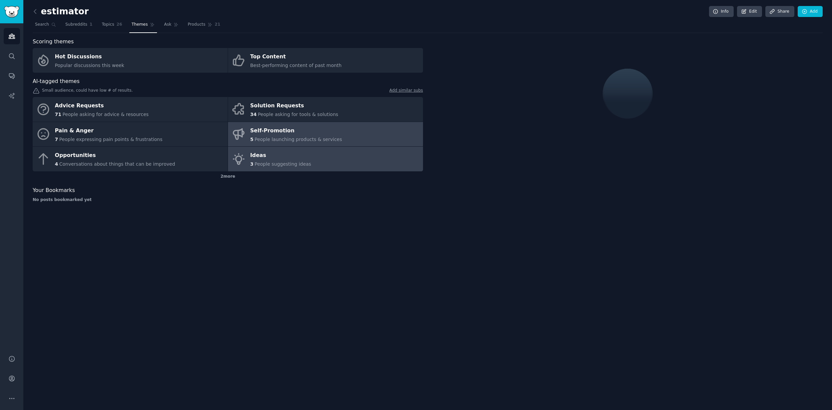
click at [349, 158] on link "Ideas 3 People suggesting ideas" at bounding box center [325, 159] width 195 height 25
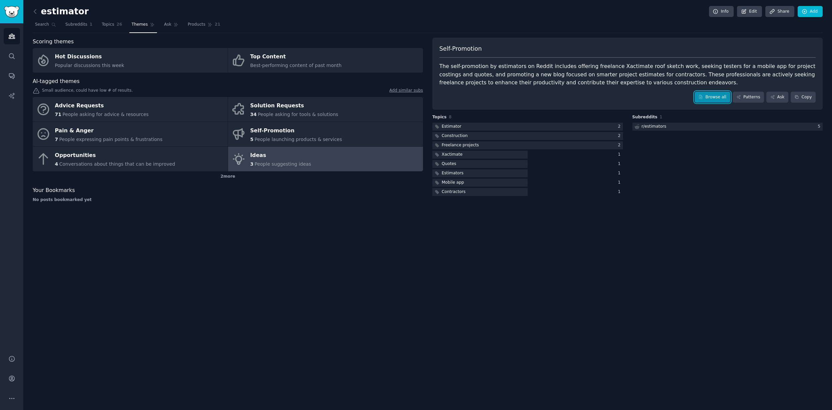
click at [721, 95] on link "Browse all" at bounding box center [713, 97] width 36 height 11
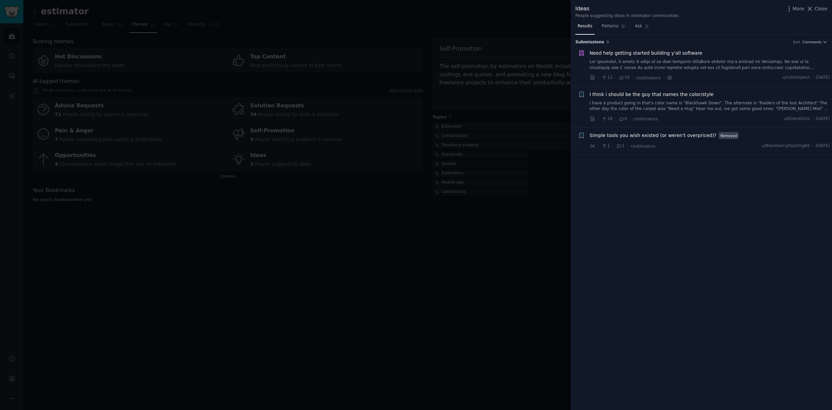
click at [502, 199] on div at bounding box center [416, 205] width 832 height 410
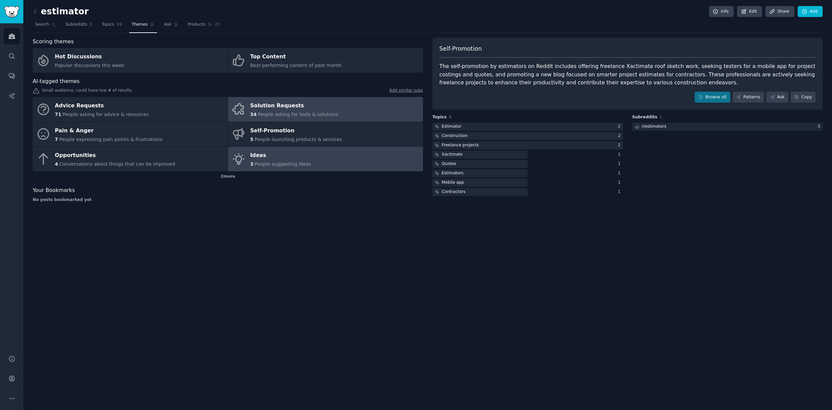
click at [370, 107] on link "Solution Requests 34 People asking for tools & solutions" at bounding box center [325, 109] width 195 height 25
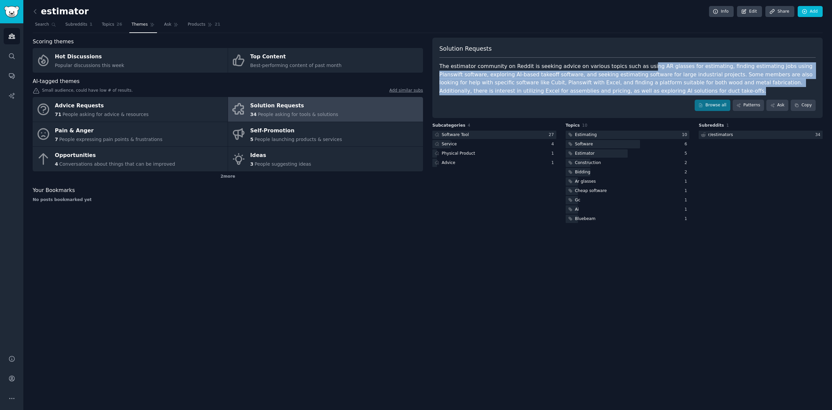
drag, startPoint x: 647, startPoint y: 90, endPoint x: 637, endPoint y: 67, distance: 24.9
click at [636, 67] on div "The estimator community on Reddit is seeking advice on various topics such as u…" at bounding box center [627, 78] width 376 height 33
click at [637, 67] on div "The estimator community on Reddit is seeking advice on various topics such as u…" at bounding box center [627, 78] width 376 height 33
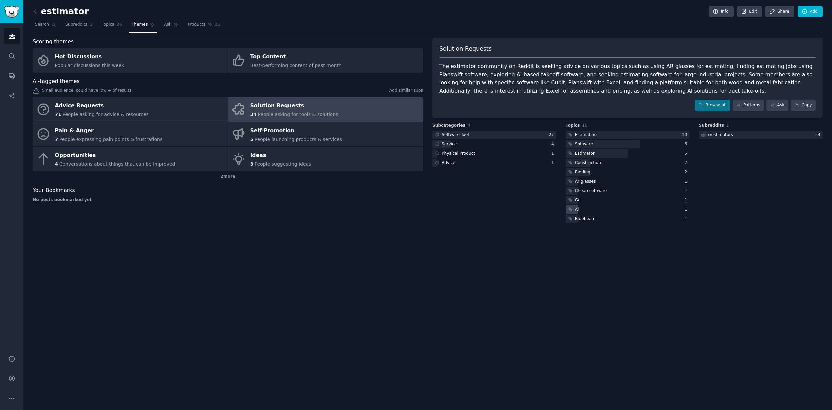
click at [574, 210] on div "Ai" at bounding box center [573, 209] width 14 height 8
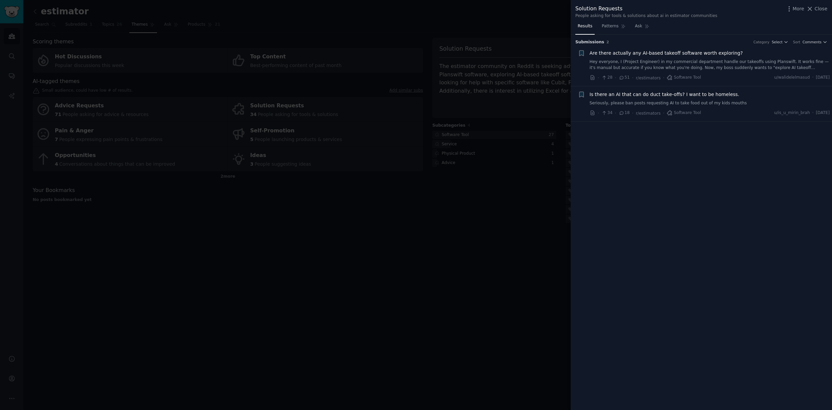
click at [721, 103] on link "Seriously, please ban posts requesting AI to take food out of my kids mouths" at bounding box center [710, 103] width 240 height 6
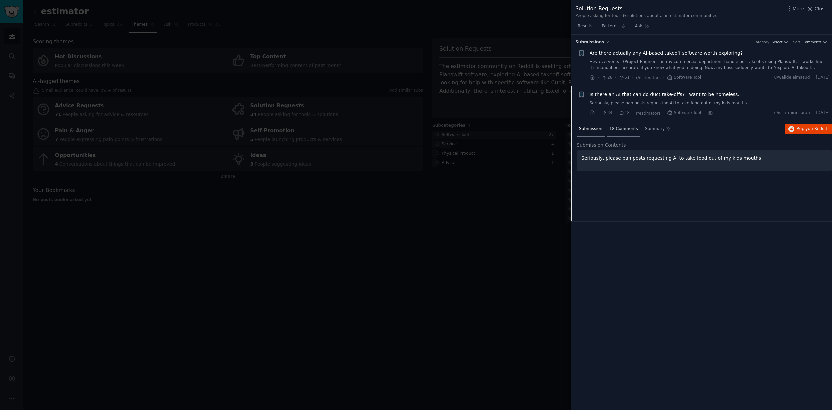
click at [621, 132] on div "18 Comments" at bounding box center [623, 129] width 33 height 16
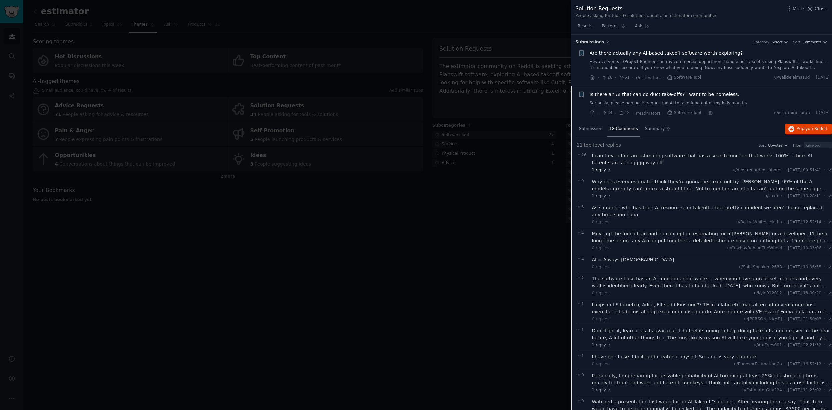
click at [603, 172] on span "1 reply" at bounding box center [602, 170] width 20 height 6
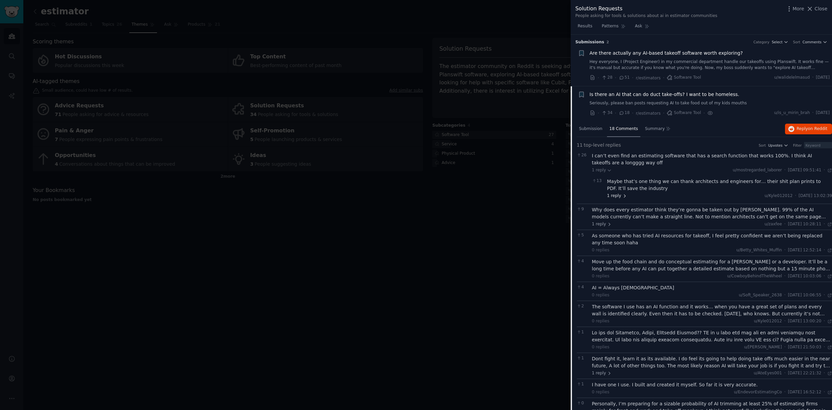
click at [619, 198] on span "1 reply" at bounding box center [617, 196] width 20 height 6
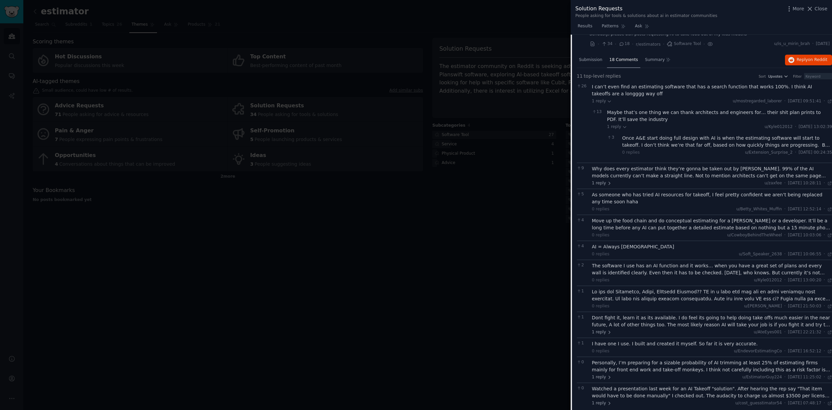
scroll to position [75, 0]
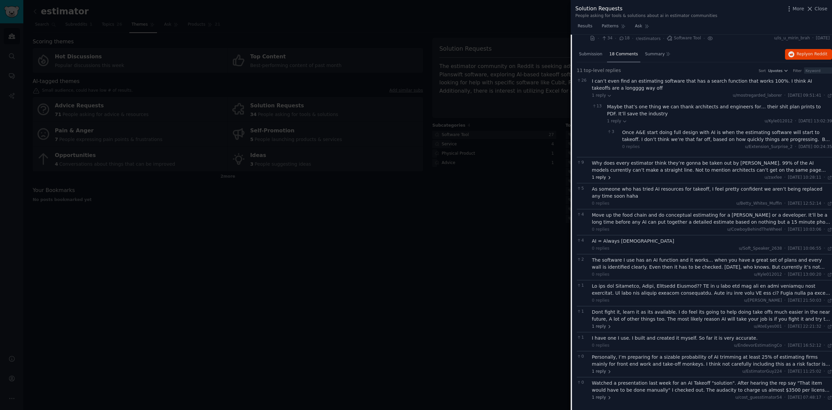
click at [601, 177] on span "1 reply" at bounding box center [602, 178] width 20 height 6
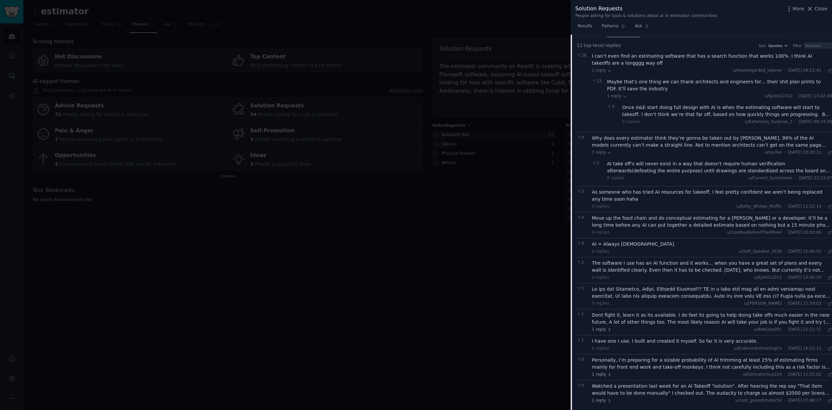
scroll to position [103, 0]
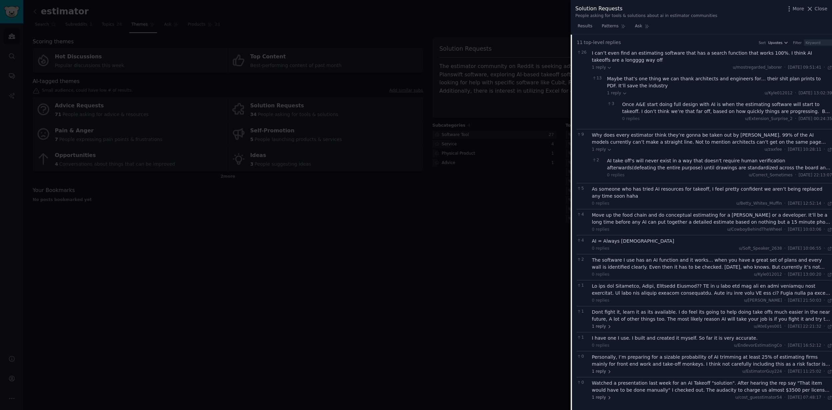
click at [659, 265] on div "The software I use has an AI function and it works… when you have a great set o…" at bounding box center [712, 264] width 240 height 14
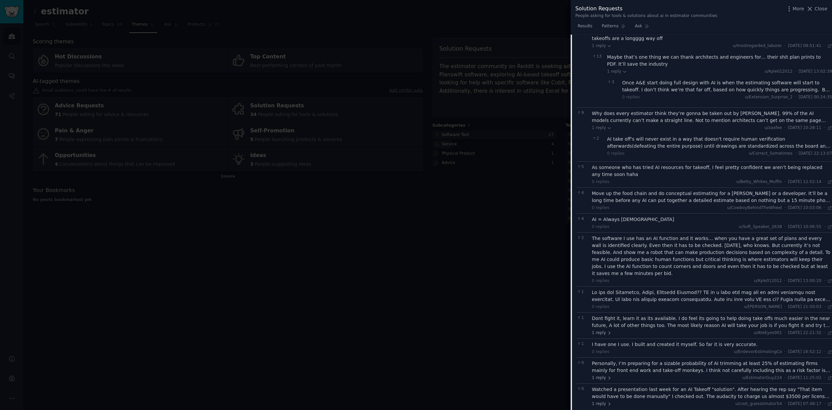
scroll to position [131, 0]
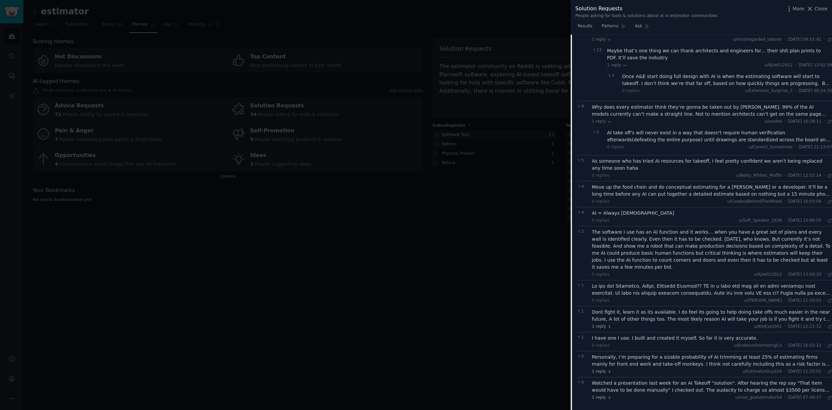
click at [654, 292] on div at bounding box center [712, 290] width 240 height 14
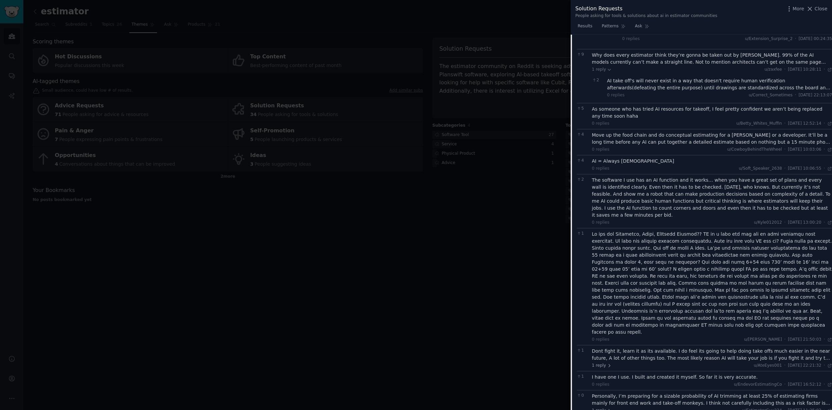
scroll to position [208, 0]
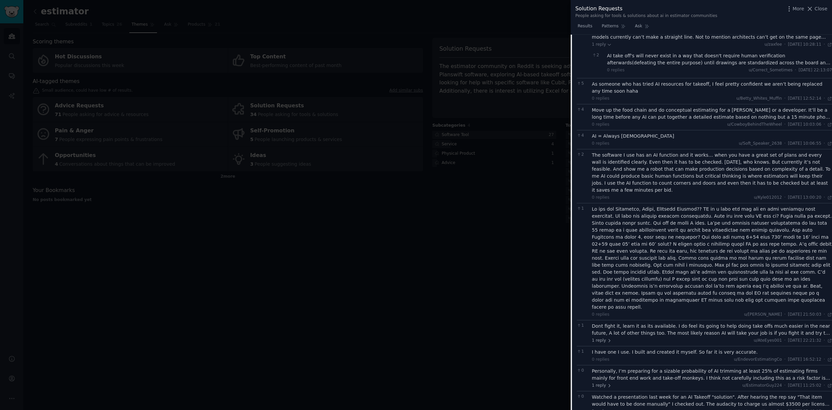
click at [646, 323] on div "Dont fight it, learn it as its available. I do feel its going to help doing tak…" at bounding box center [712, 330] width 240 height 14
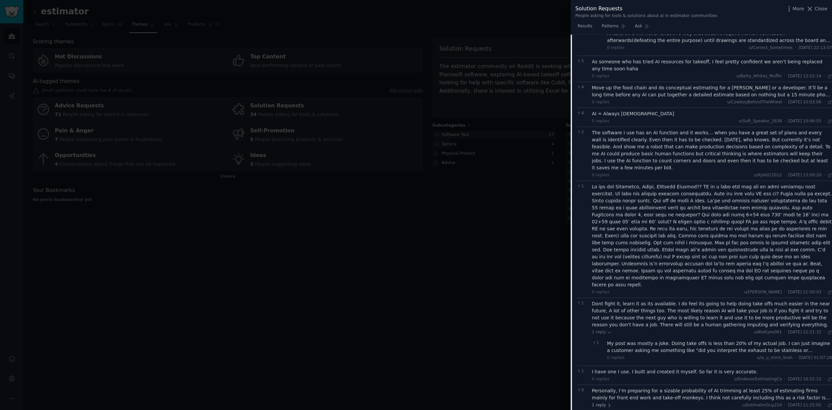
scroll to position [250, 0]
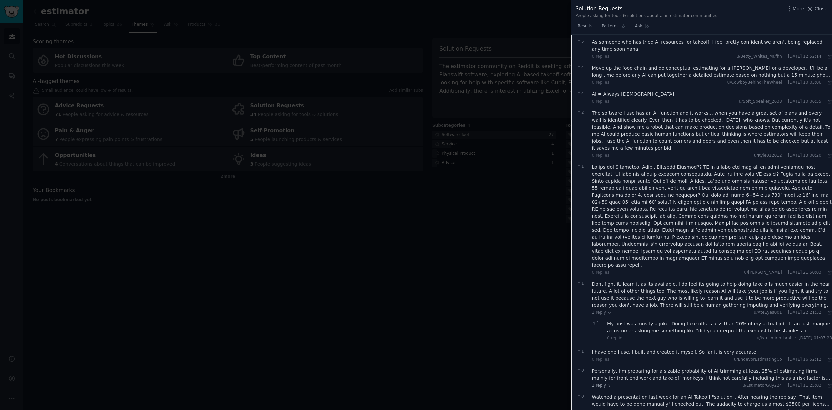
click at [671, 320] on div "My post was mostly a joke. Doing take offs is less than 20% of my actual job. I…" at bounding box center [719, 327] width 225 height 14
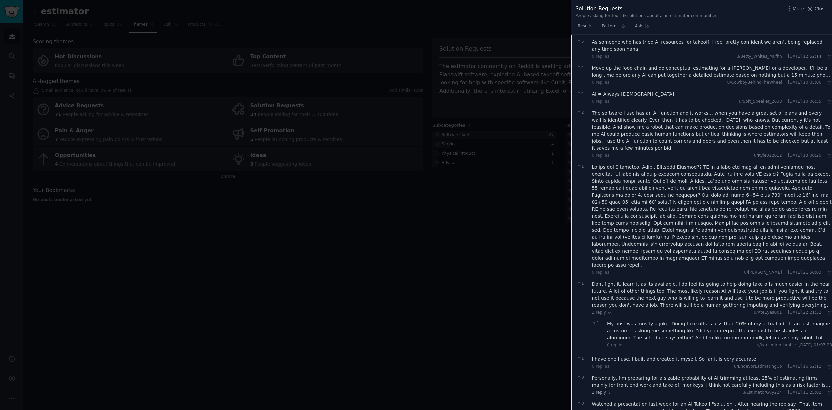
scroll to position [257, 0]
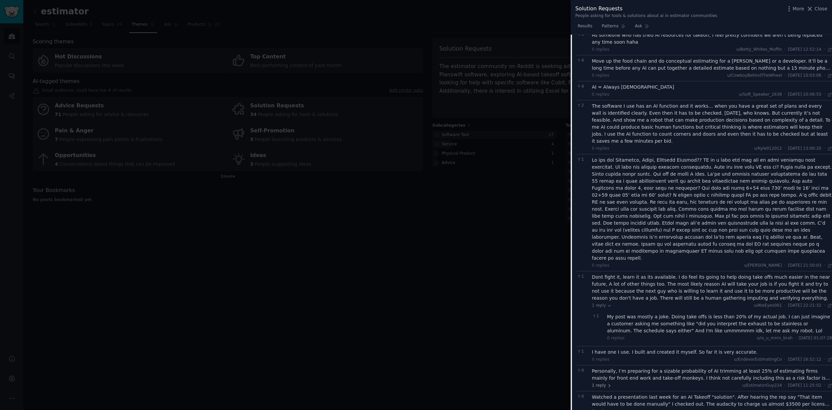
click at [657, 349] on div "I have one I use. I built and created it myself. So far it is very accurate." at bounding box center [712, 352] width 240 height 7
click at [639, 368] on div "Personally, I’m preparing for a sizable probability of AI trimming at least 25%…" at bounding box center [712, 375] width 240 height 14
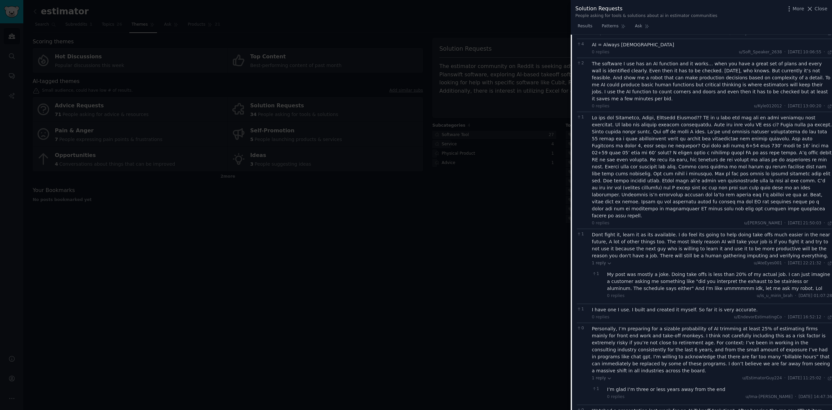
scroll to position [306, 0]
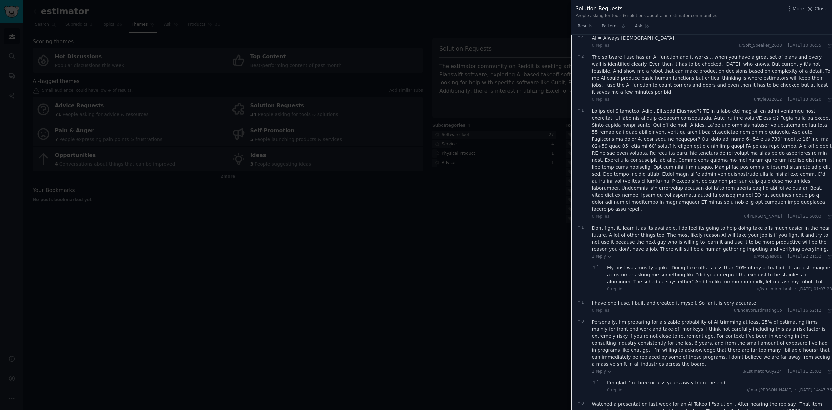
click at [637, 401] on div "Watched a presentation last week for an AI Takeoff "solution". After hearing th…" at bounding box center [712, 408] width 240 height 14
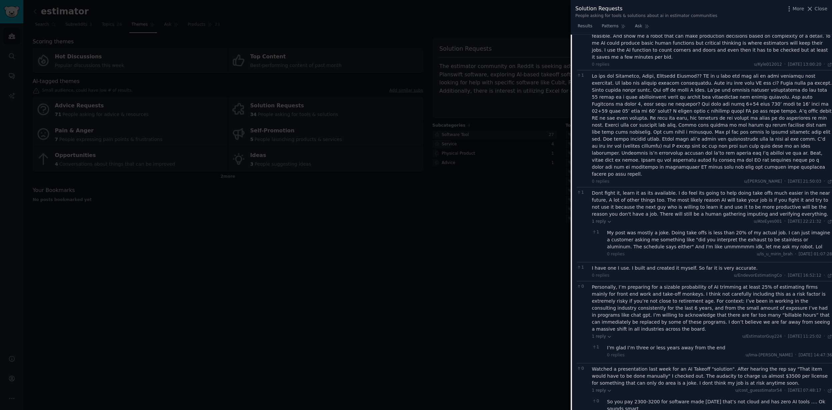
scroll to position [0, 0]
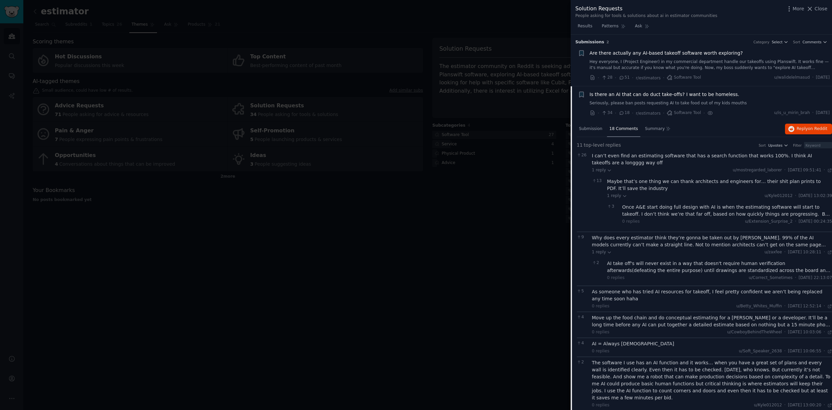
click at [689, 67] on link "Hey everyone, I (Project Engineer) in my commercial department handle our takeo…" at bounding box center [710, 65] width 240 height 12
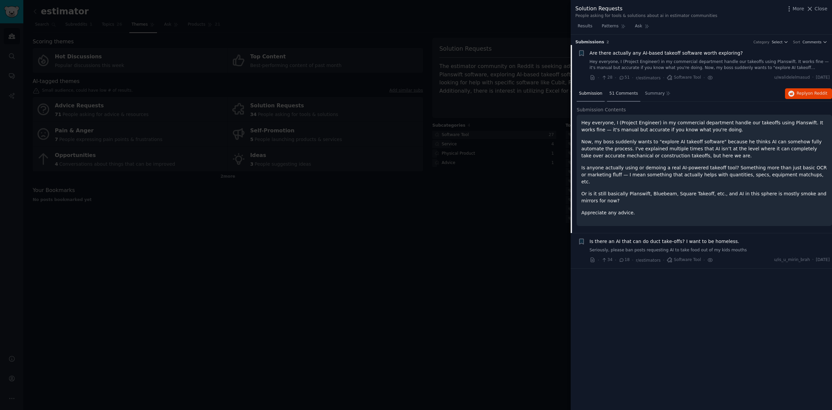
click at [629, 96] on div "51 Comments" at bounding box center [623, 94] width 33 height 16
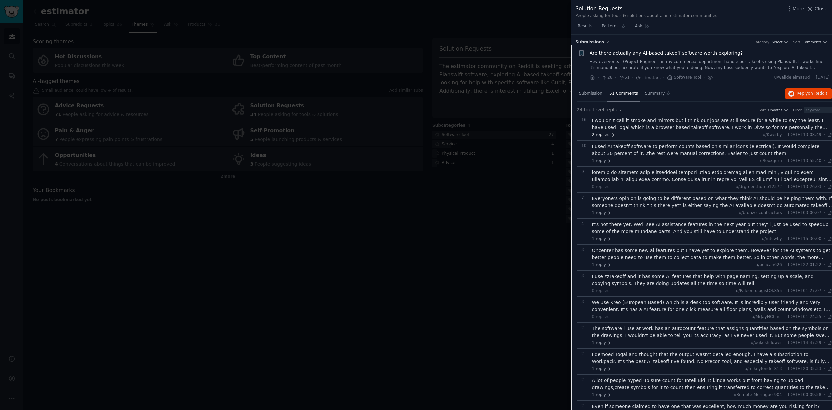
click at [602, 134] on span "2 replies" at bounding box center [603, 135] width 23 height 6
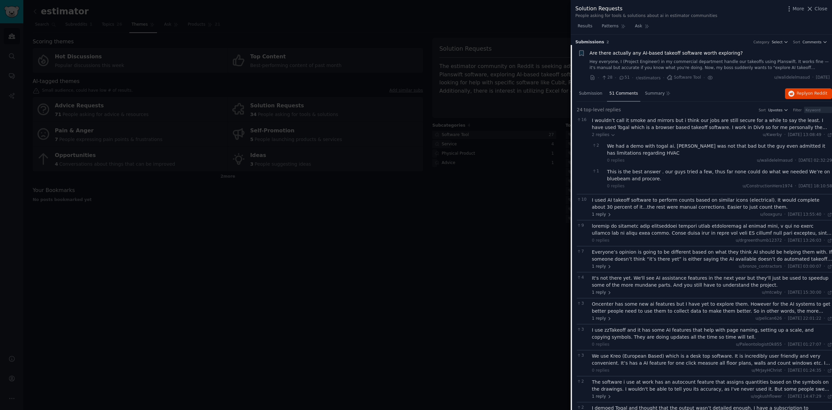
click at [663, 124] on div "I wouldn’t call it smoke and mirrors but i think our jobs are still secure for …" at bounding box center [712, 124] width 240 height 14
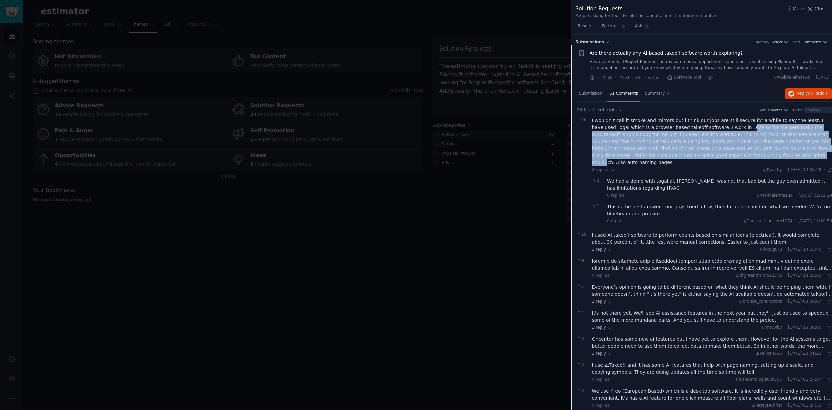
drag, startPoint x: 719, startPoint y: 156, endPoint x: 719, endPoint y: 124, distance: 31.7
click at [719, 124] on div "I wouldn’t call it smoke and mirrors but i think our jobs are still secure for …" at bounding box center [712, 141] width 240 height 49
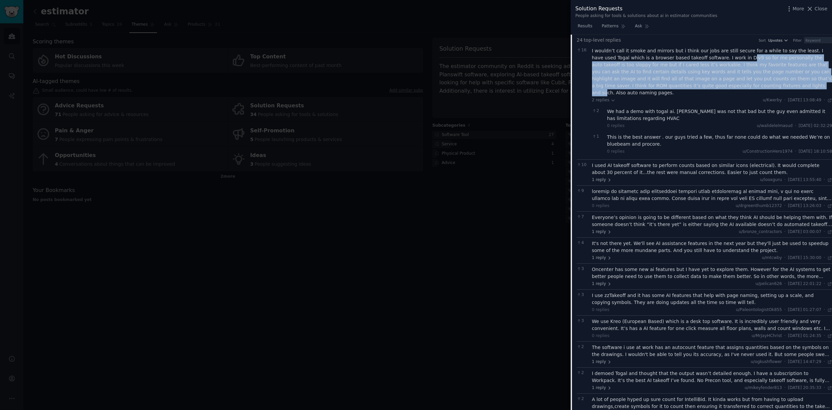
scroll to position [71, 0]
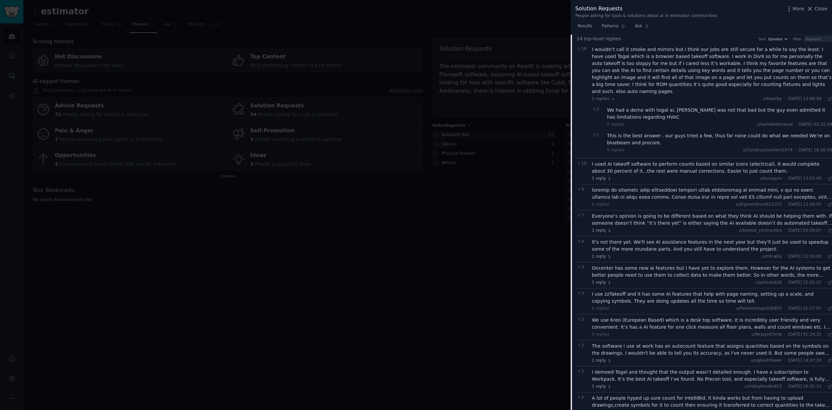
click at [539, 236] on div at bounding box center [416, 205] width 832 height 410
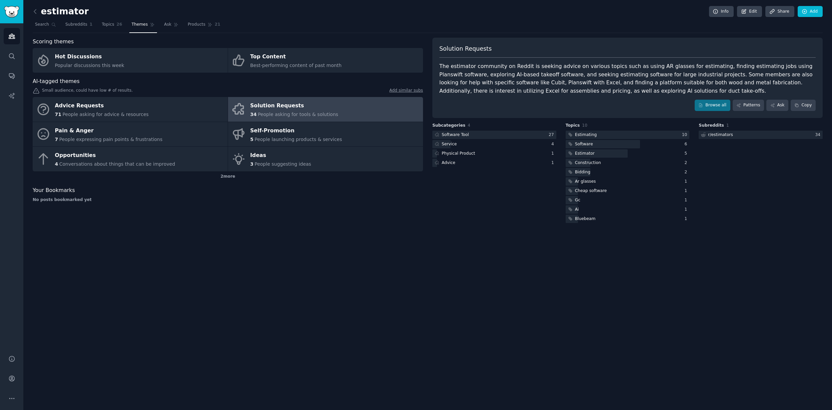
click at [299, 113] on span "People asking for tools & solutions" at bounding box center [298, 114] width 80 height 5
click at [708, 110] on link "Browse all" at bounding box center [713, 105] width 36 height 11
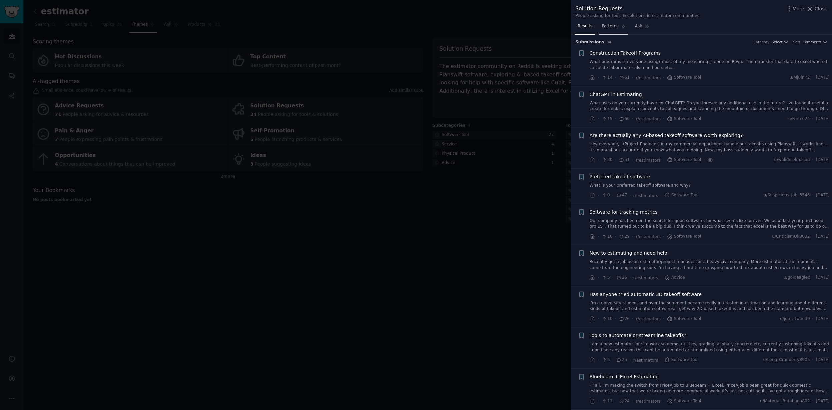
click at [609, 30] on link "Patterns" at bounding box center [614, 28] width 28 height 14
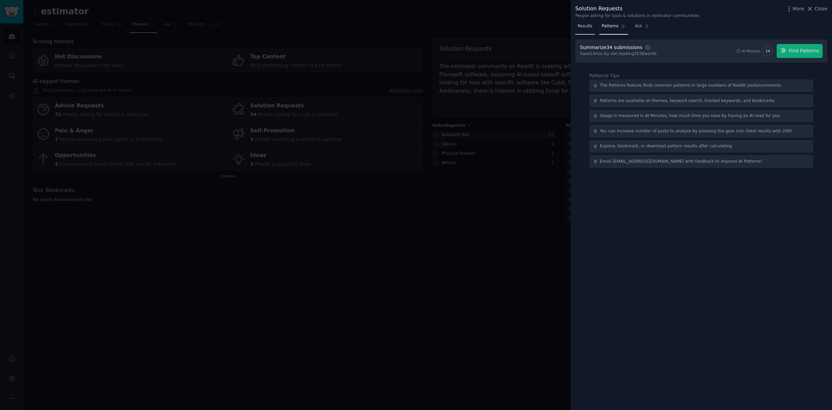
click at [579, 30] on link "Results" at bounding box center [585, 28] width 19 height 14
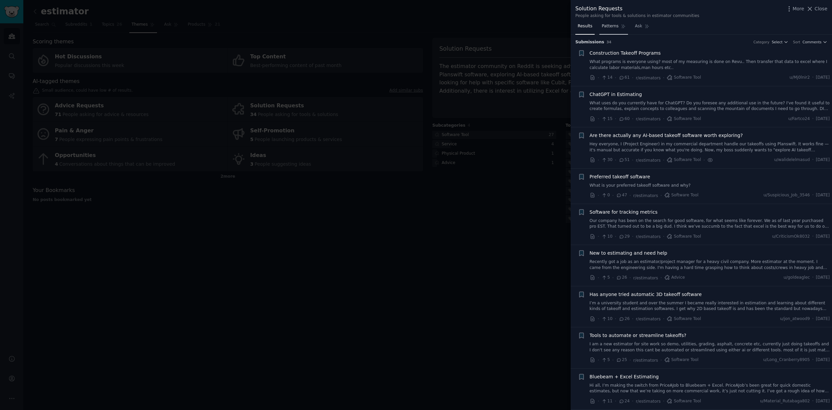
click at [609, 32] on link "Patterns" at bounding box center [614, 28] width 28 height 14
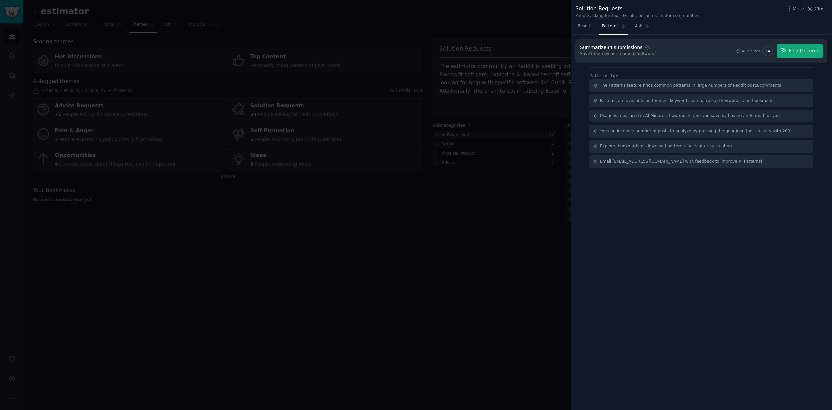
click at [454, 196] on div at bounding box center [416, 205] width 832 height 410
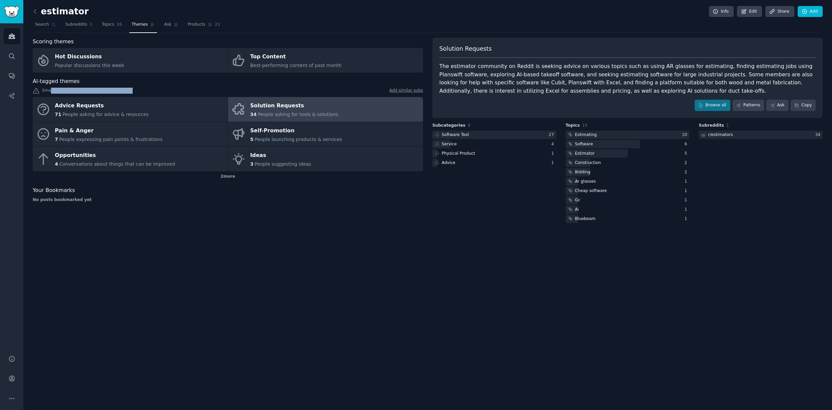
drag, startPoint x: 137, startPoint y: 89, endPoint x: 50, endPoint y: 89, distance: 86.7
click at [50, 89] on div "Small audience, could have low # of results. Add similar subs" at bounding box center [228, 91] width 390 height 7
click at [57, 107] on div "Advice Requests" at bounding box center [102, 106] width 94 height 11
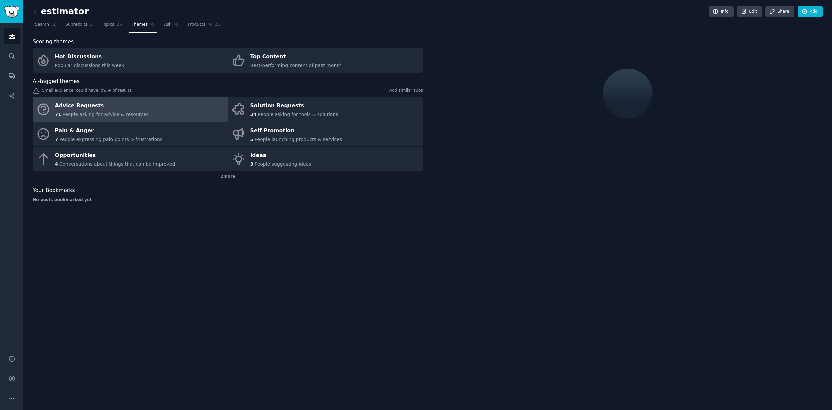
click at [134, 85] on div "AI-tagged themes Small audience, could have low # of results. Add similar subs …" at bounding box center [228, 129] width 390 height 105
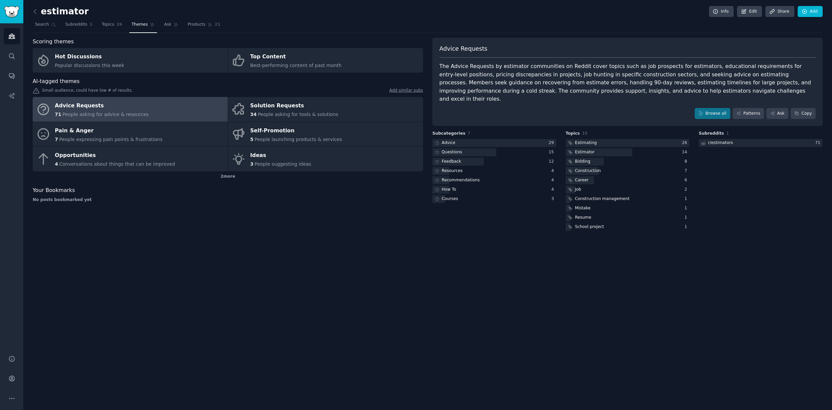
click at [517, 288] on div "estimator Info Edit Share Add Search Subreddits 1 Topics 26 Themes Ask Products…" at bounding box center [427, 205] width 809 height 410
click at [34, 11] on icon at bounding box center [35, 11] width 2 height 4
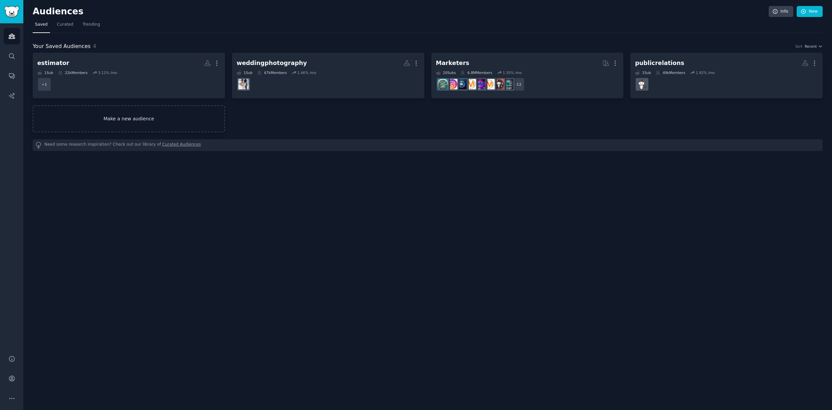
click at [138, 119] on link "Make a new audience" at bounding box center [129, 118] width 192 height 27
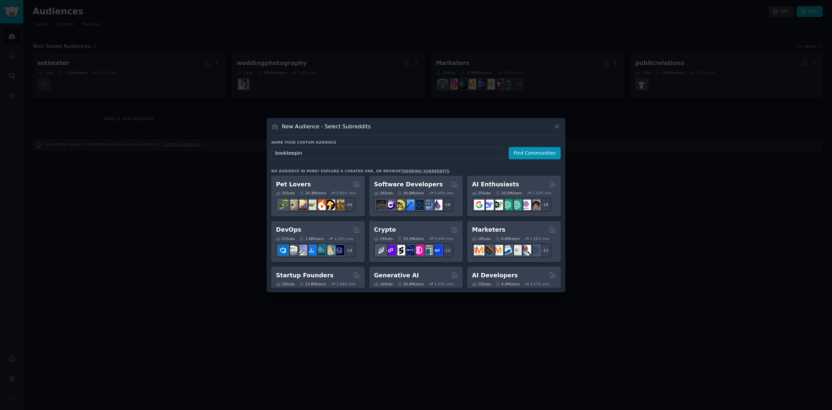
type input "bookkeeping"
click button "Find Communities" at bounding box center [535, 153] width 52 height 12
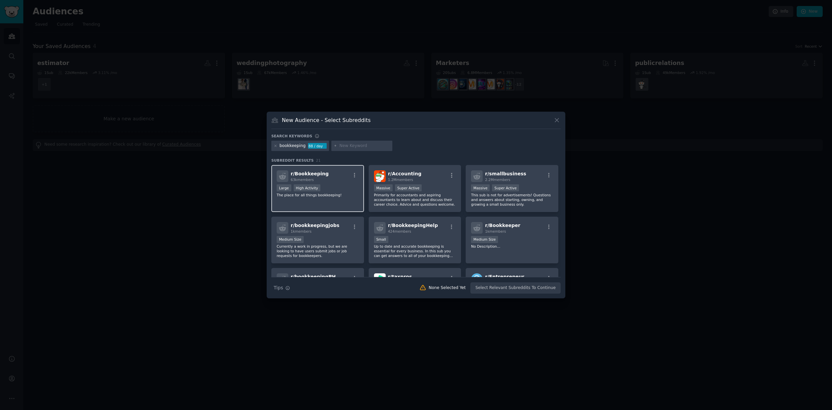
click at [332, 184] on div ">= 80th percentile for submissions / day Large High Activity" at bounding box center [318, 188] width 82 height 8
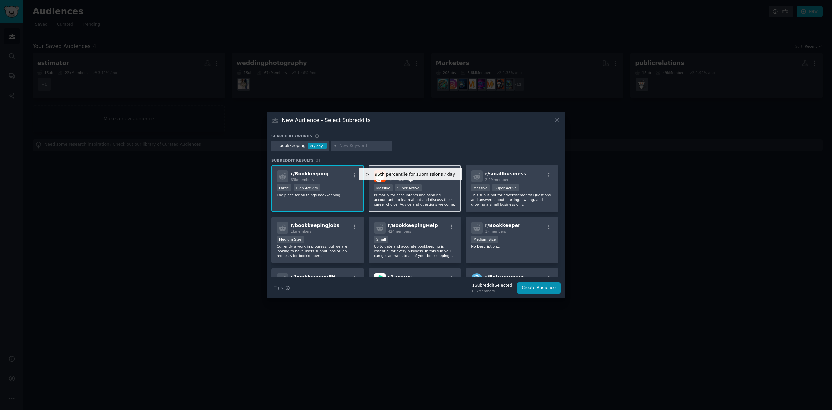
click at [419, 185] on div "Super Active" at bounding box center [408, 187] width 27 height 7
click at [417, 251] on p "Up to date and accurate bookkeeping is essential for every business. In this su…" at bounding box center [415, 251] width 82 height 14
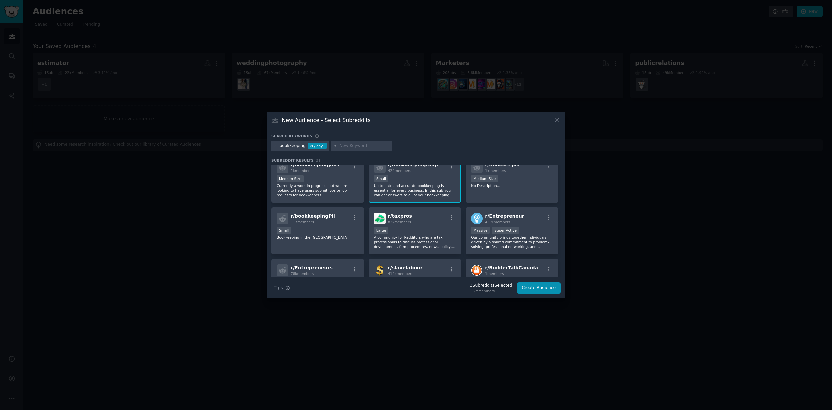
scroll to position [67, 0]
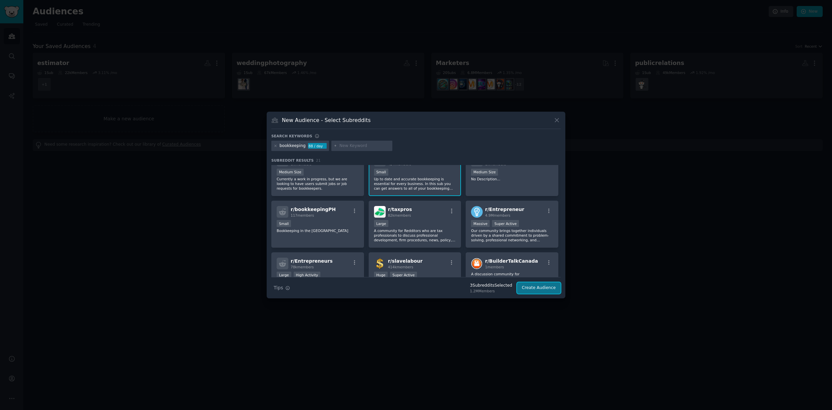
click at [531, 288] on button "Create Audience" at bounding box center [539, 287] width 44 height 11
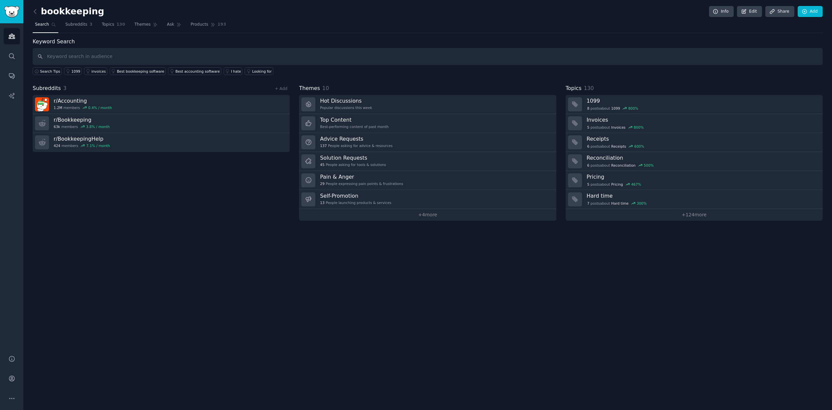
click at [319, 244] on div "bookkeeping Info Edit Share Add Search Subreddits 3 Topics 130 Themes Ask Produ…" at bounding box center [427, 205] width 809 height 410
click at [144, 25] on span "Themes" at bounding box center [142, 25] width 16 height 6
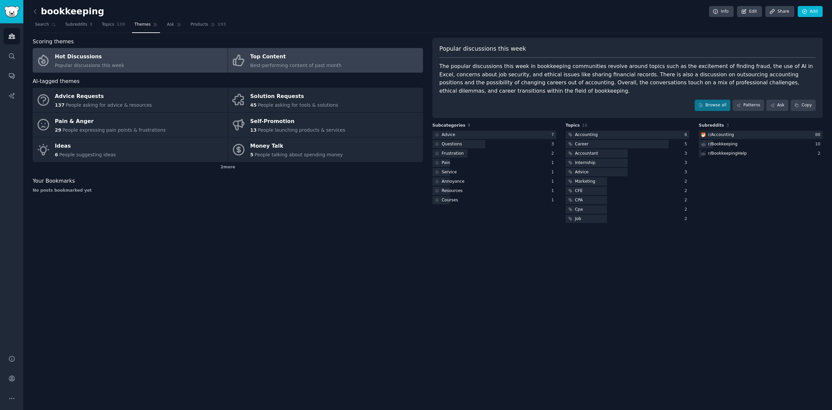
click at [319, 61] on div "Top Content" at bounding box center [295, 57] width 91 height 11
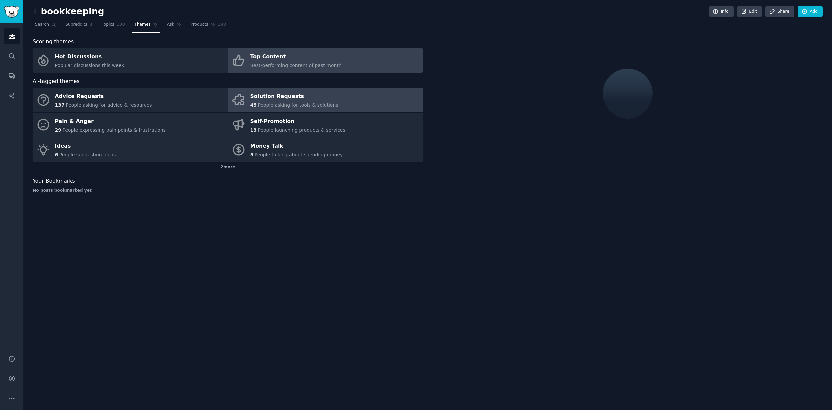
click at [351, 89] on link "Solution Requests 45 People asking for tools & solutions" at bounding box center [325, 100] width 195 height 25
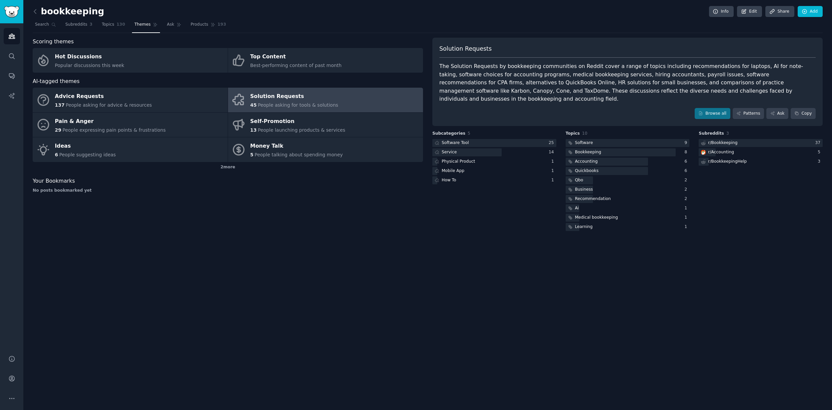
drag, startPoint x: 633, startPoint y: 68, endPoint x: 637, endPoint y: 91, distance: 23.4
click at [637, 91] on div "The Solution Requests by bookkeeping communities on Reddit cover a range of top…" at bounding box center [627, 82] width 376 height 41
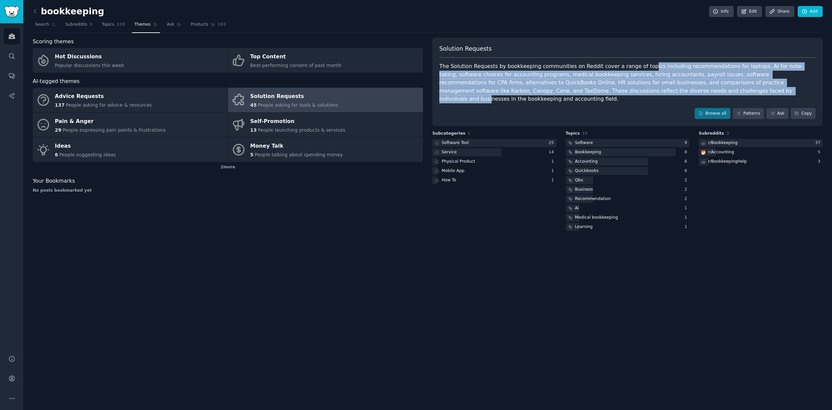
drag, startPoint x: 636, startPoint y: 91, endPoint x: 637, endPoint y: 65, distance: 26.0
click at [636, 65] on div "The Solution Requests by bookkeeping communities on Reddit cover a range of top…" at bounding box center [627, 82] width 376 height 41
click at [712, 109] on link "Browse all" at bounding box center [713, 113] width 36 height 11
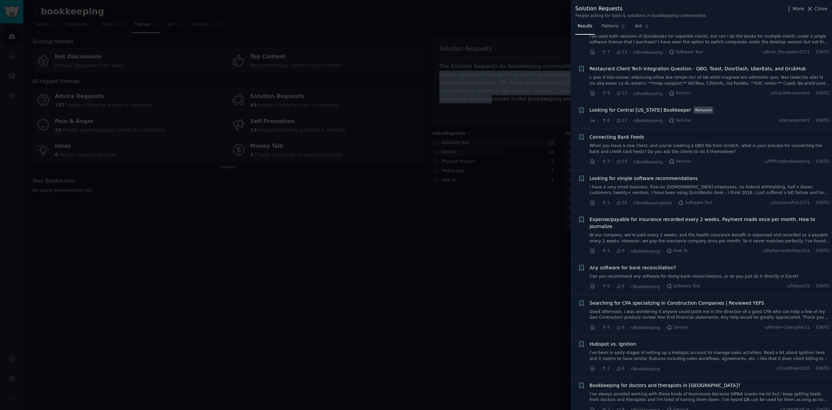
scroll to position [573, 0]
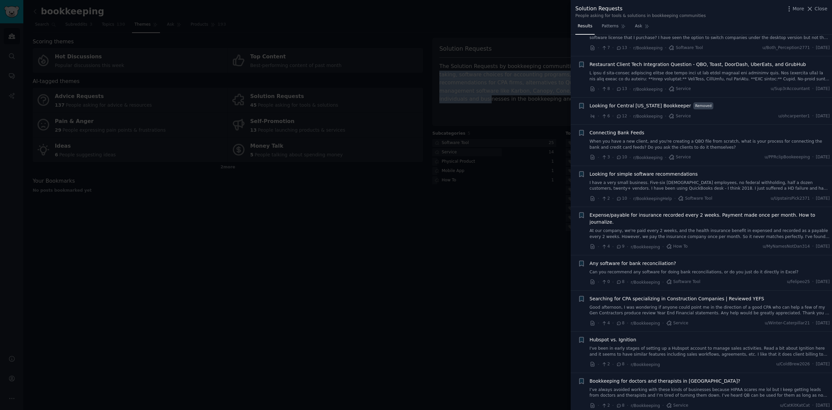
click at [732, 185] on link "I have a very small business. Five-six part time employees, no federal withhold…" at bounding box center [710, 186] width 240 height 12
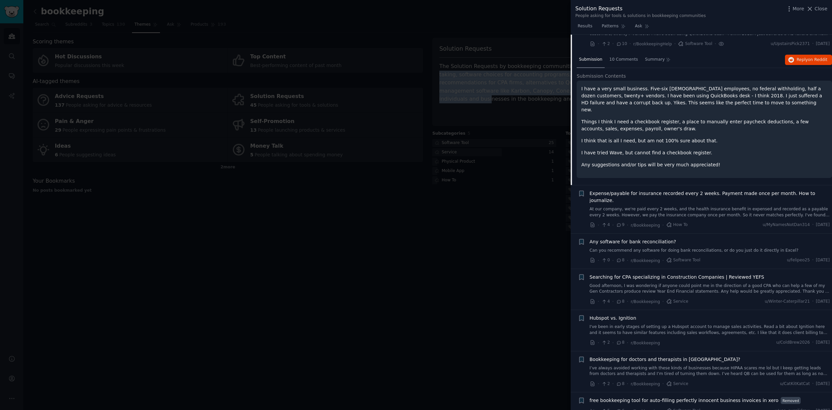
scroll to position [747, 0]
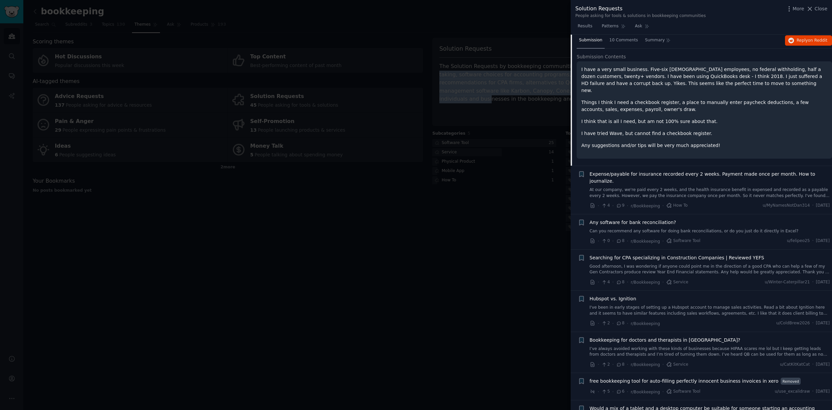
click at [713, 228] on link "Can you recommend any software for doing bank reconciliations, or do you just d…" at bounding box center [710, 231] width 240 height 6
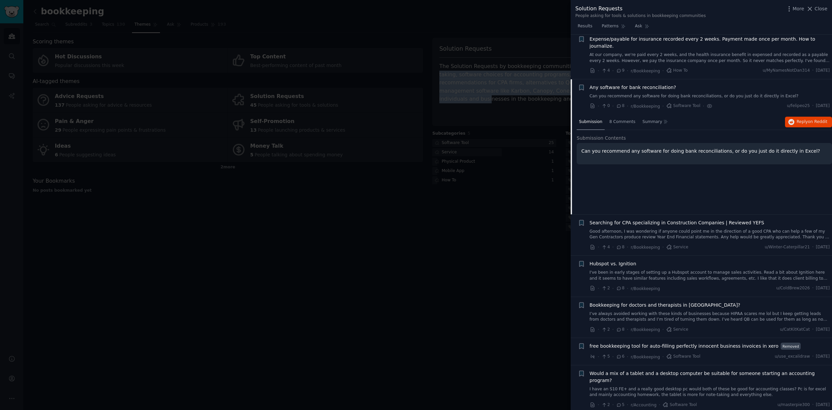
scroll to position [748, 0]
click at [625, 120] on span "8 Comments" at bounding box center [623, 123] width 26 height 6
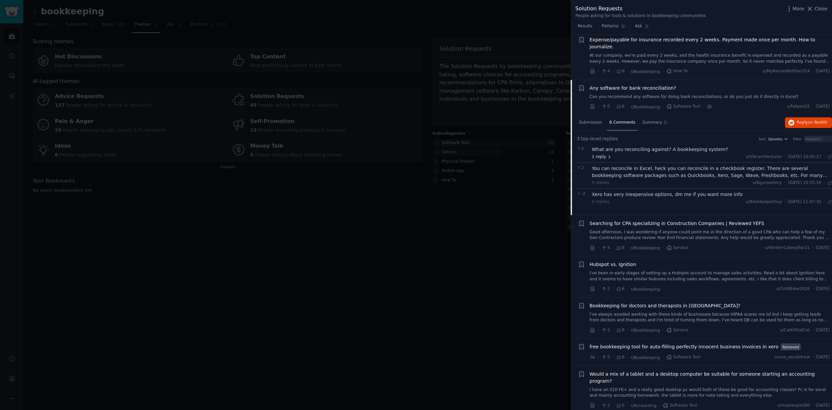
click at [607, 155] on icon at bounding box center [609, 157] width 5 height 5
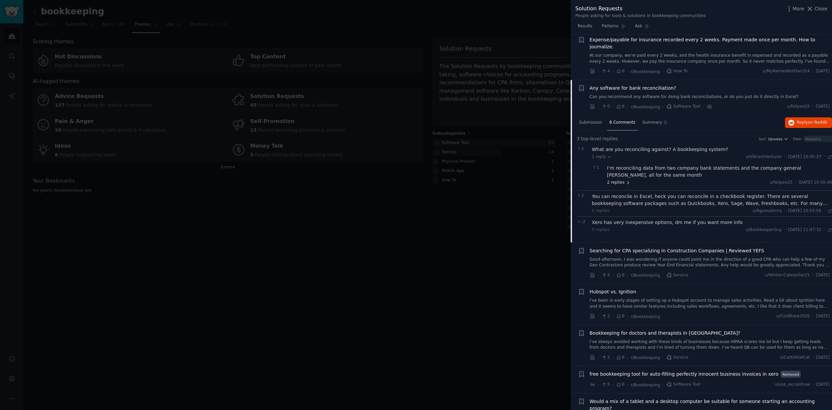
click at [623, 180] on span "2 replies" at bounding box center [618, 183] width 23 height 6
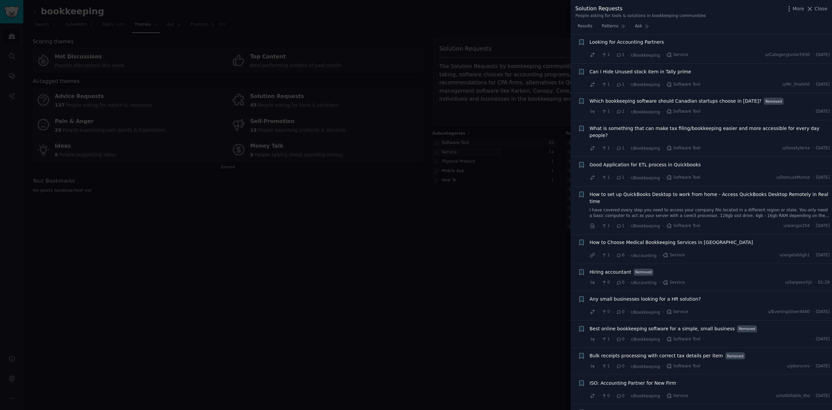
scroll to position [1421, 0]
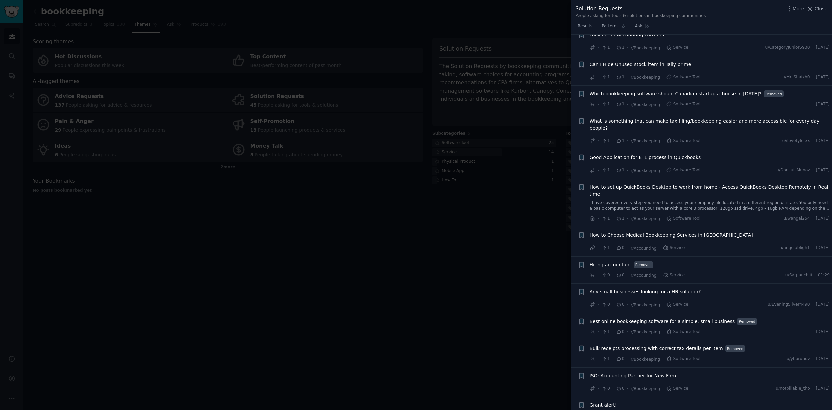
click at [515, 221] on div at bounding box center [416, 205] width 832 height 410
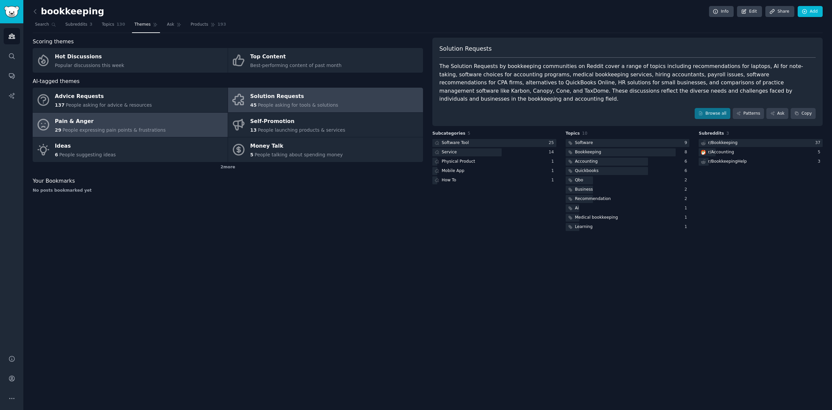
click at [154, 135] on link "Pain & Anger 29 People expressing pain points & frustrations" at bounding box center [130, 125] width 195 height 25
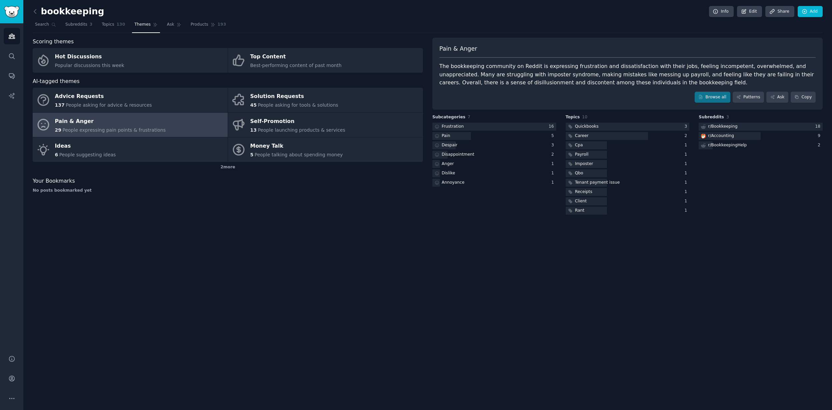
click at [508, 78] on div "The bookkeeping community on Reddit is expressing frustration and dissatisfacti…" at bounding box center [627, 74] width 376 height 25
click at [702, 96] on icon at bounding box center [701, 97] width 5 height 5
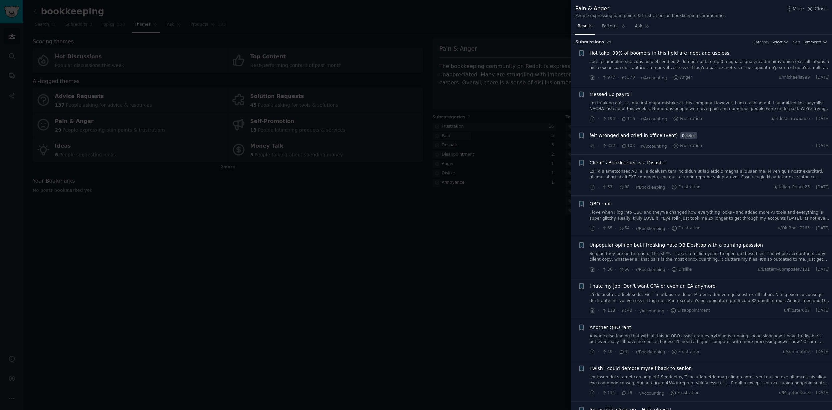
click at [715, 69] on link at bounding box center [710, 65] width 240 height 12
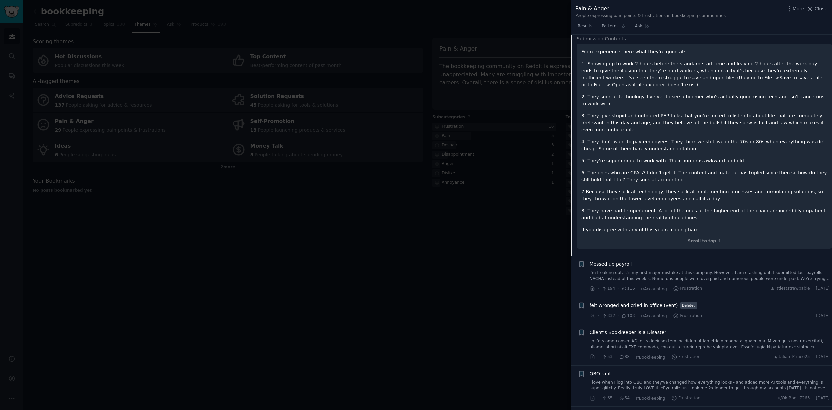
scroll to position [74, 0]
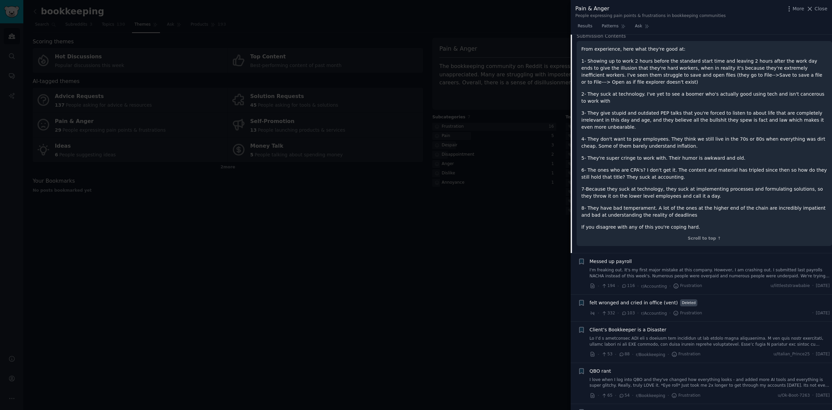
click at [714, 272] on link "I'm freaking out. It's my first major mistake at this company. However, I am cr…" at bounding box center [710, 273] width 240 height 12
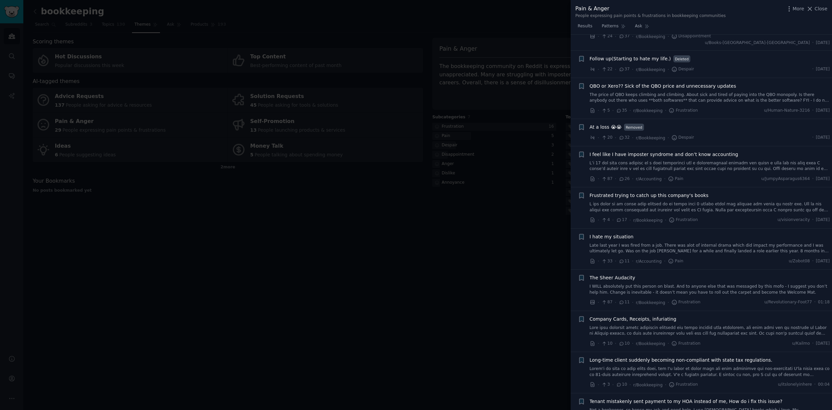
scroll to position [549, 0]
click at [388, 280] on div at bounding box center [416, 205] width 832 height 410
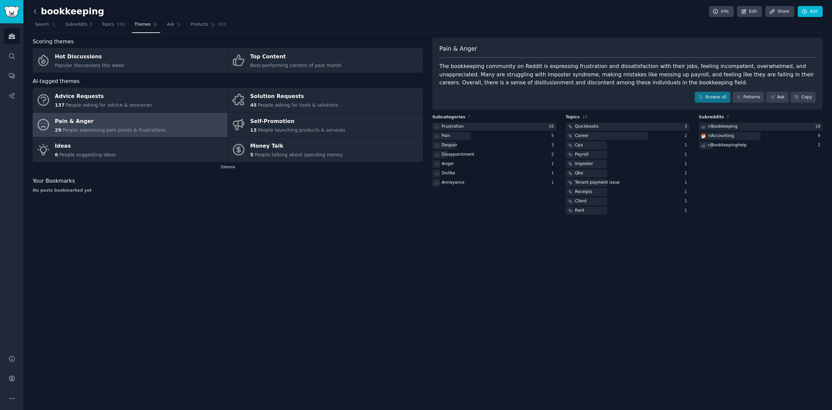
click at [33, 11] on icon at bounding box center [35, 11] width 7 height 7
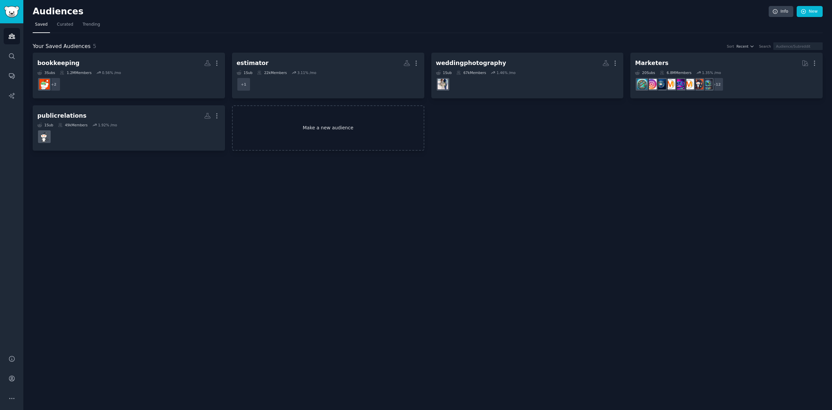
click at [366, 121] on link "Make a new audience" at bounding box center [328, 128] width 192 height 46
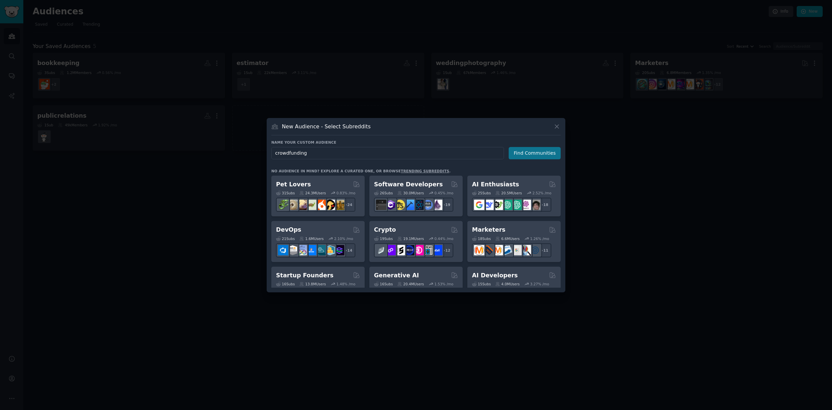
type input "crowdfunding"
click at [532, 156] on button "Find Communities" at bounding box center [535, 153] width 52 height 12
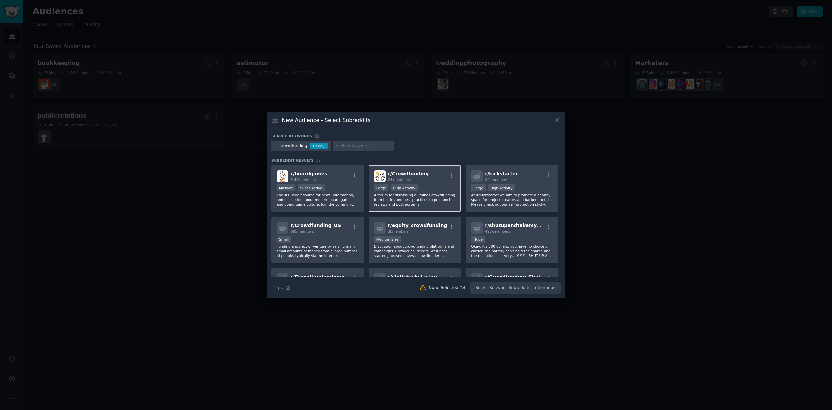
click at [432, 182] on div "r/ Crowdfunding 24k members" at bounding box center [415, 176] width 82 height 12
click at [525, 285] on button "Create Audience" at bounding box center [539, 287] width 44 height 11
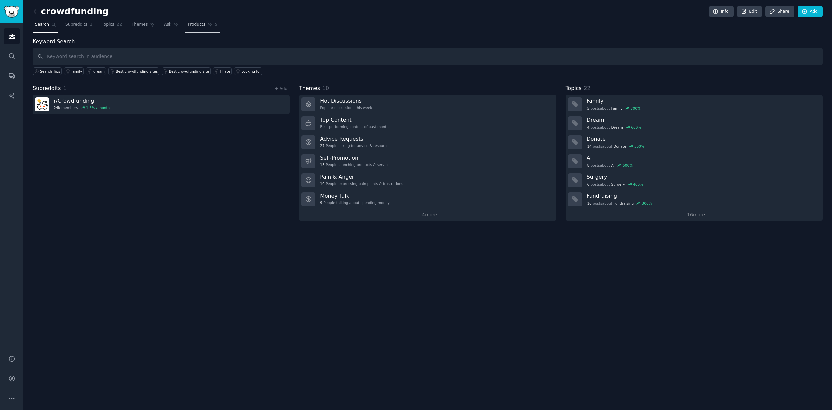
click at [194, 28] on link "Products 5" at bounding box center [202, 26] width 34 height 14
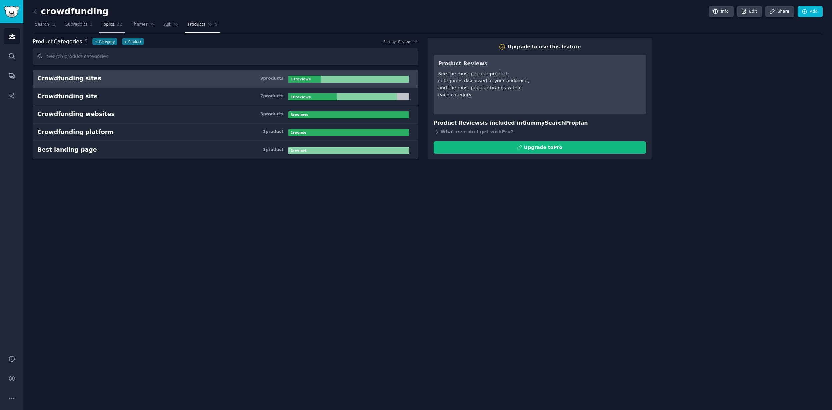
click at [105, 28] on link "Topics 22" at bounding box center [111, 26] width 25 height 14
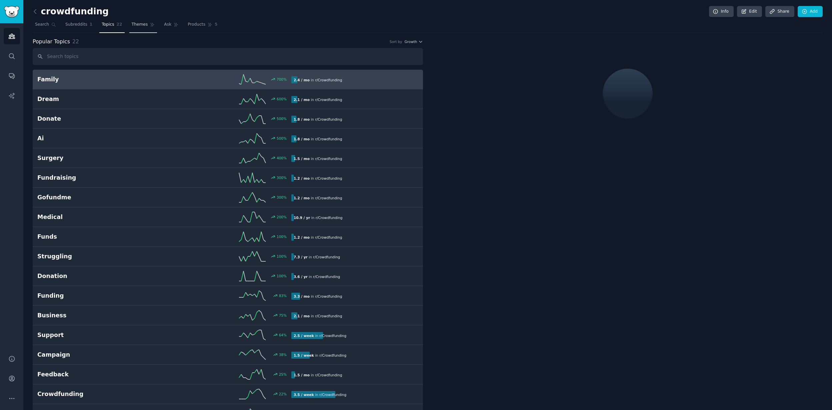
click at [140, 26] on span "Themes" at bounding box center [140, 25] width 16 height 6
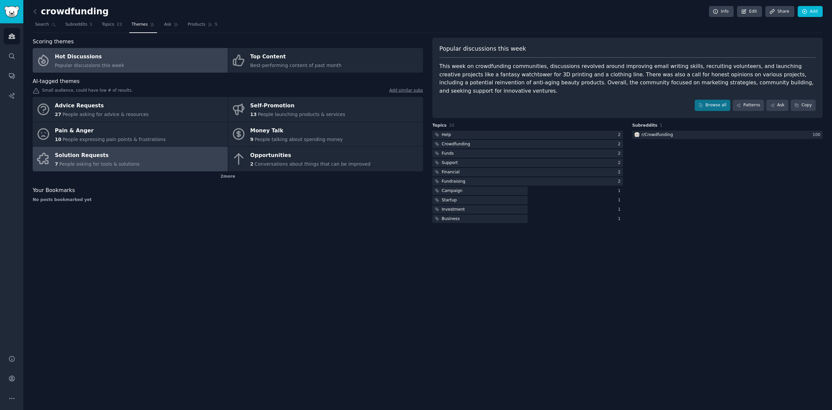
click at [163, 162] on link "Solution Requests 7 People asking for tools & solutions" at bounding box center [130, 159] width 195 height 25
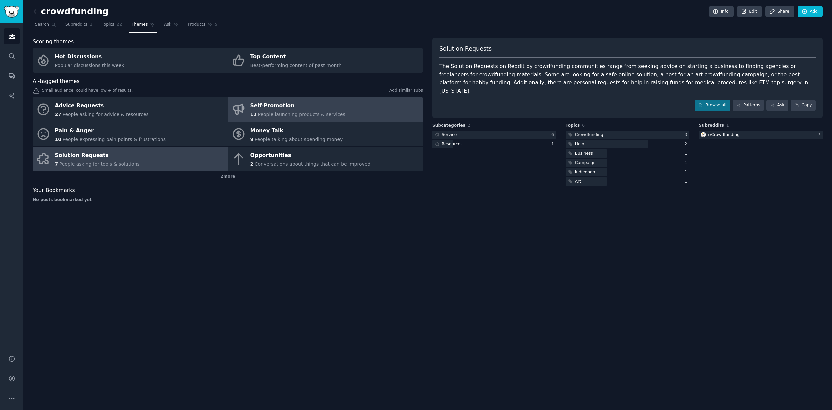
click at [372, 117] on link "Self-Promotion 13 People launching products & services" at bounding box center [325, 109] width 195 height 25
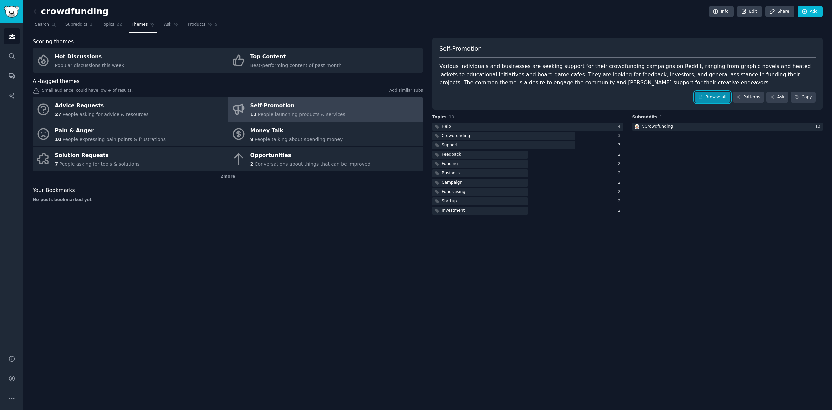
click at [713, 97] on link "Browse all" at bounding box center [713, 97] width 36 height 11
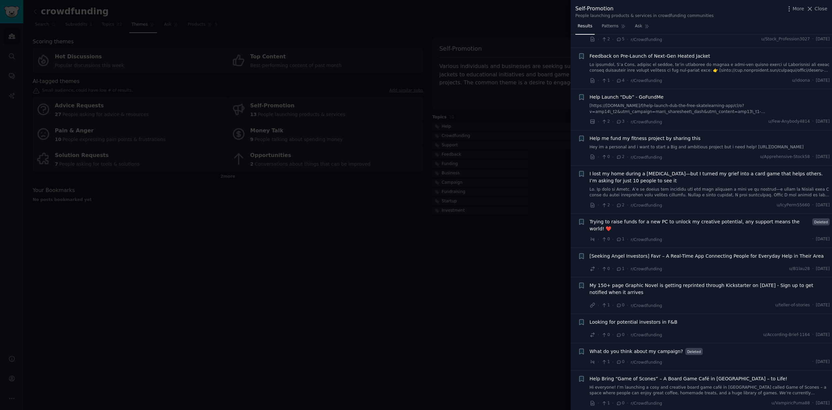
scroll to position [100, 0]
click at [457, 263] on div at bounding box center [416, 205] width 832 height 410
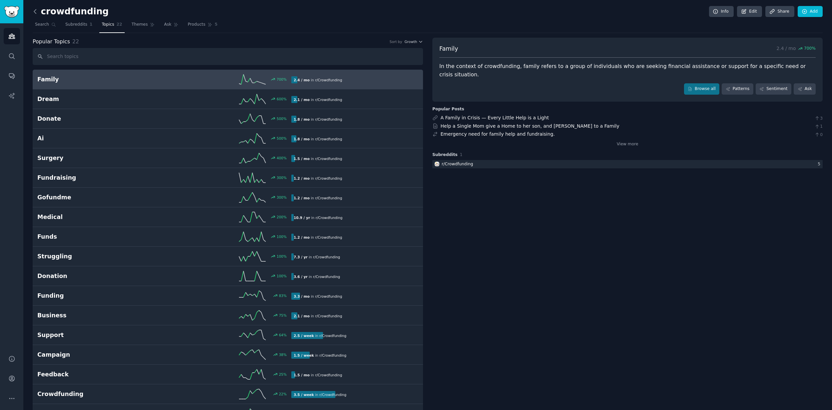
click at [37, 13] on icon at bounding box center [35, 11] width 7 height 7
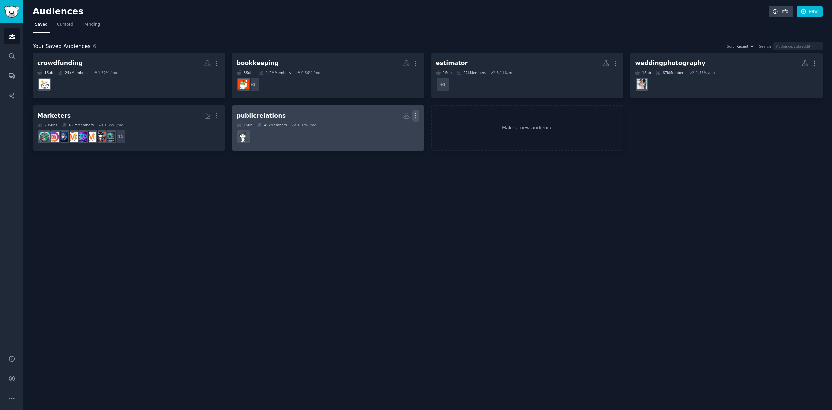
click at [415, 114] on icon "button" at bounding box center [415, 115] width 7 height 7
click at [396, 130] on p "Delete" at bounding box center [397, 129] width 15 height 7
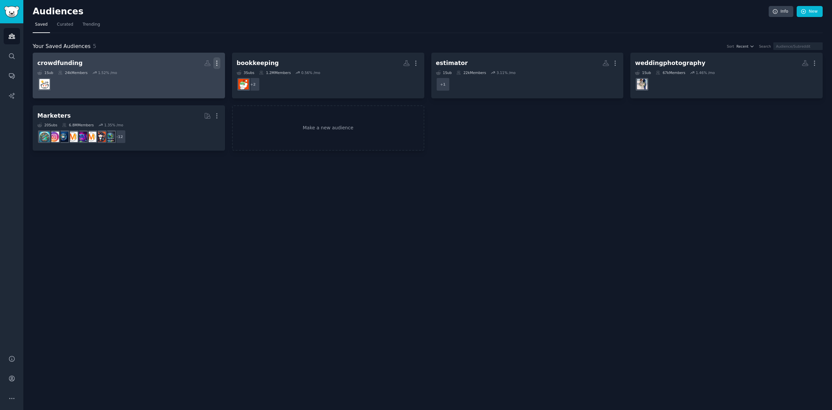
click at [216, 64] on icon "button" at bounding box center [216, 63] width 7 height 7
click at [199, 78] on p "Delete" at bounding box center [198, 77] width 15 height 7
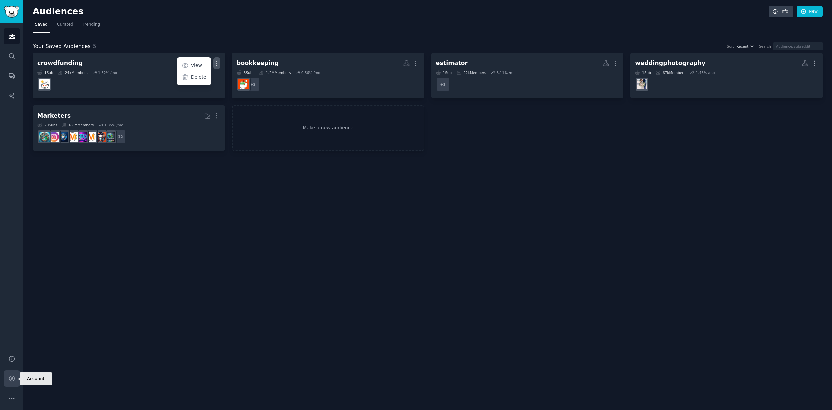
click at [8, 378] on link "Account" at bounding box center [12, 378] width 16 height 16
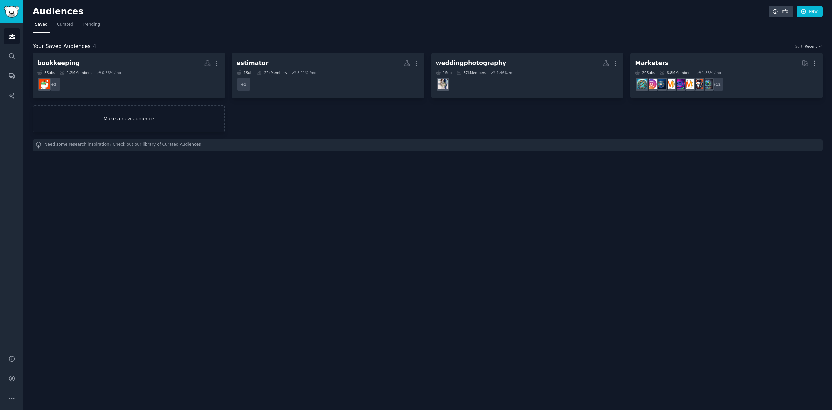
click at [123, 122] on link "Make a new audience" at bounding box center [129, 118] width 192 height 27
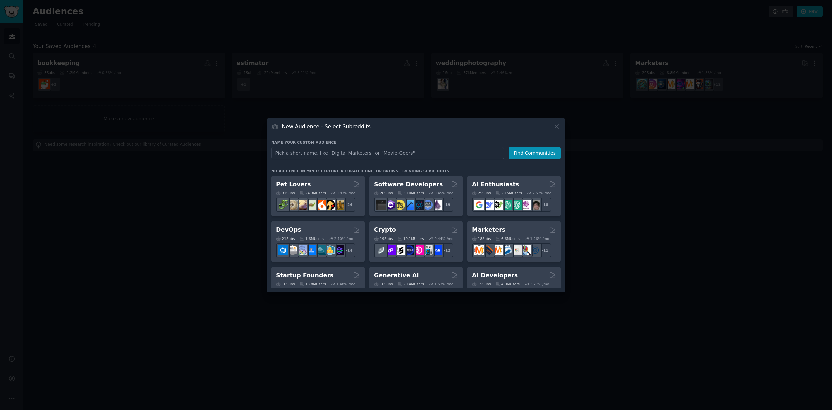
click at [342, 156] on input "text" at bounding box center [387, 153] width 233 height 12
type input "content writing"
click button "Find Communities" at bounding box center [535, 153] width 52 height 12
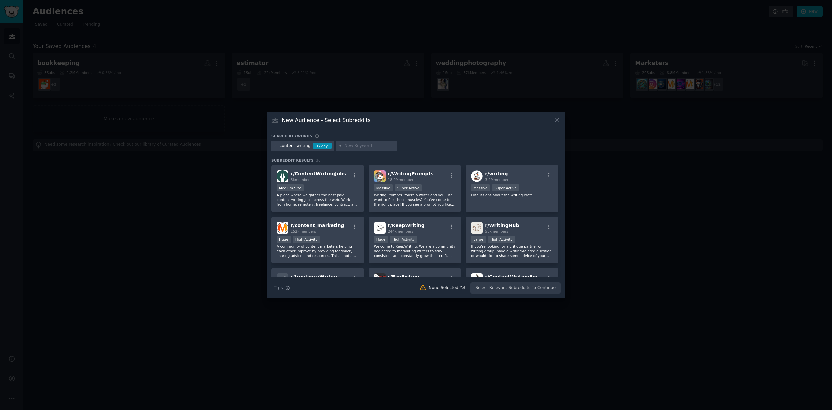
click at [171, 228] on div at bounding box center [416, 205] width 832 height 410
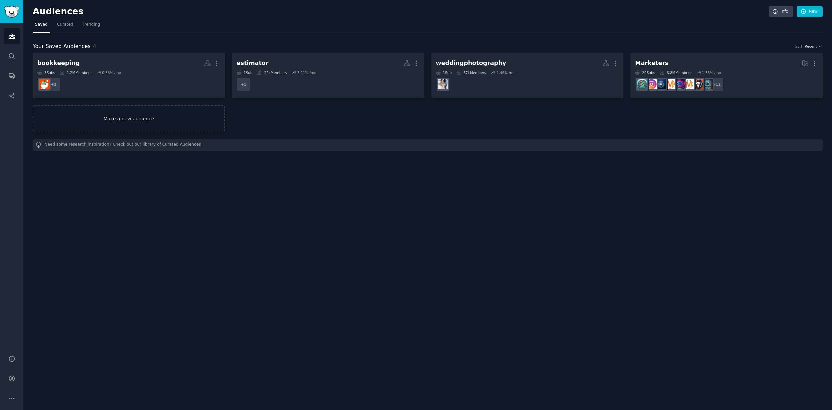
click at [124, 115] on link "Make a new audience" at bounding box center [129, 118] width 192 height 27
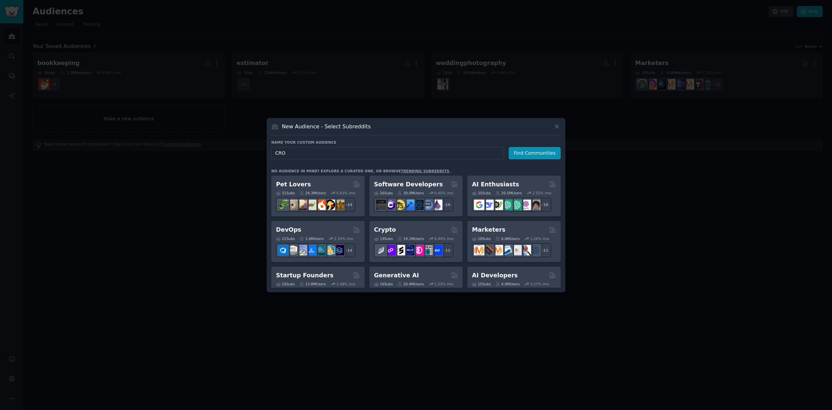
type input "CRO"
click button "Find Communities" at bounding box center [535, 153] width 52 height 12
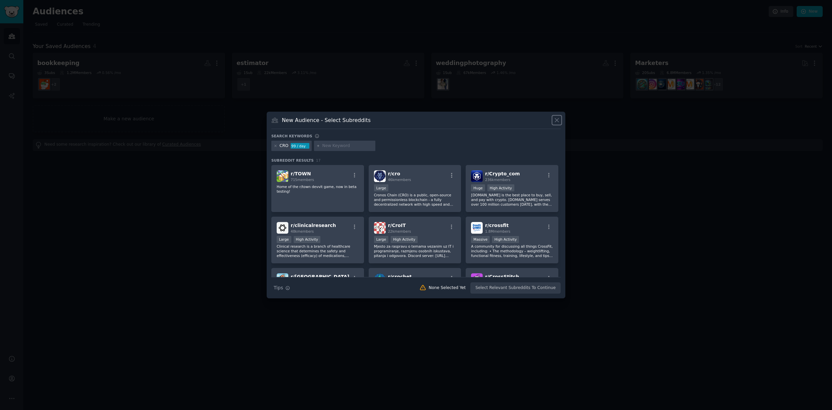
click at [557, 120] on icon at bounding box center [557, 120] width 4 height 4
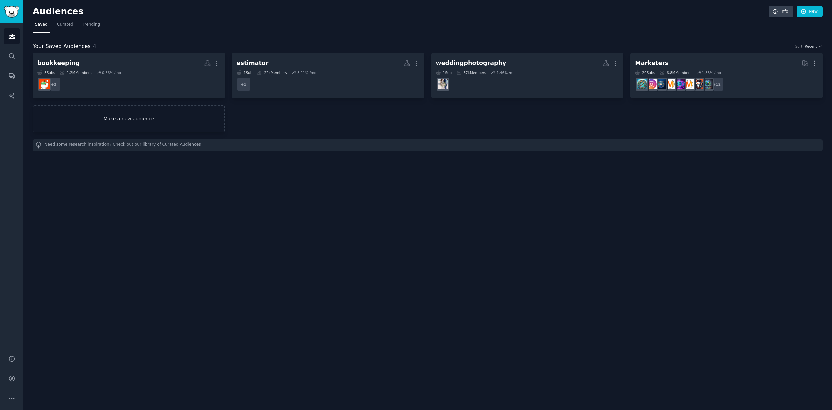
click at [192, 117] on link "Make a new audience" at bounding box center [129, 118] width 192 height 27
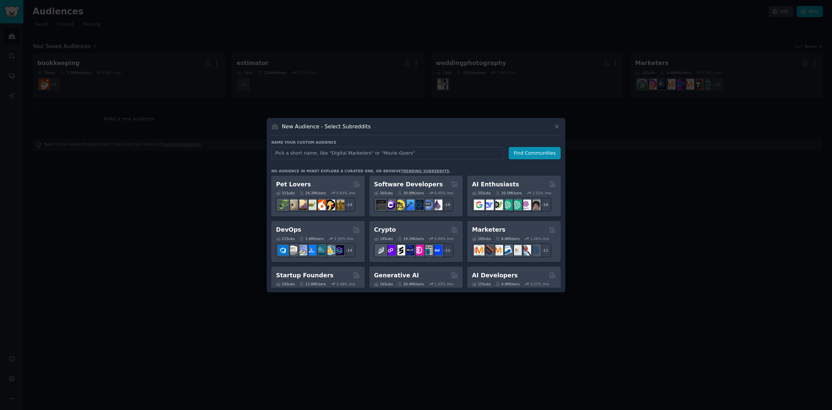
click at [400, 157] on input "text" at bounding box center [387, 153] width 233 height 12
type input "green tech"
click button "Find Communities" at bounding box center [535, 153] width 52 height 12
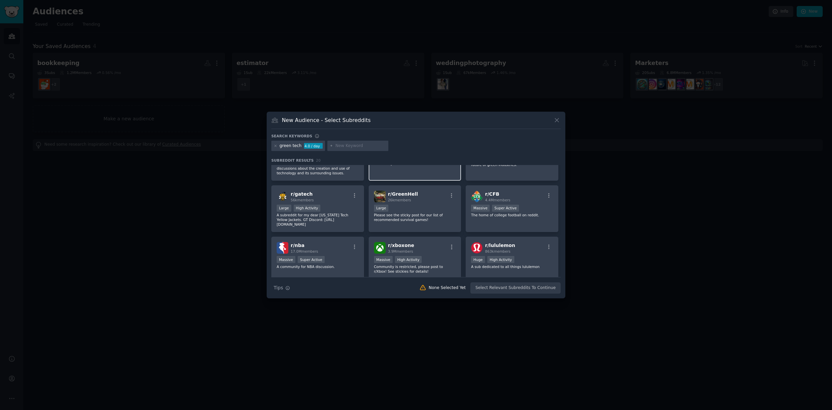
scroll to position [34, 0]
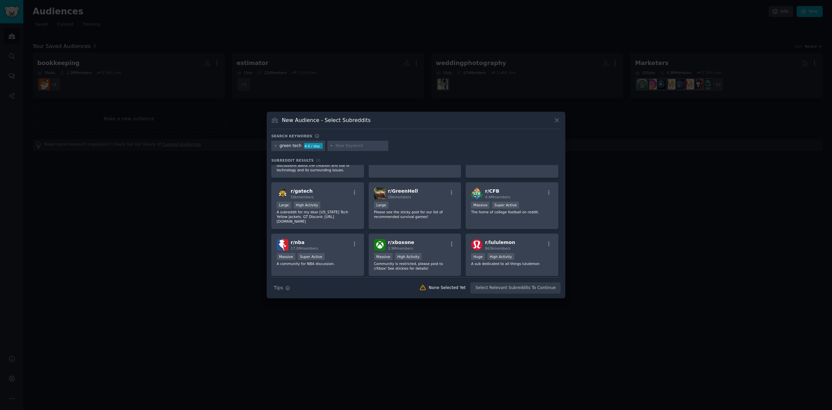
click at [199, 242] on div at bounding box center [416, 205] width 832 height 410
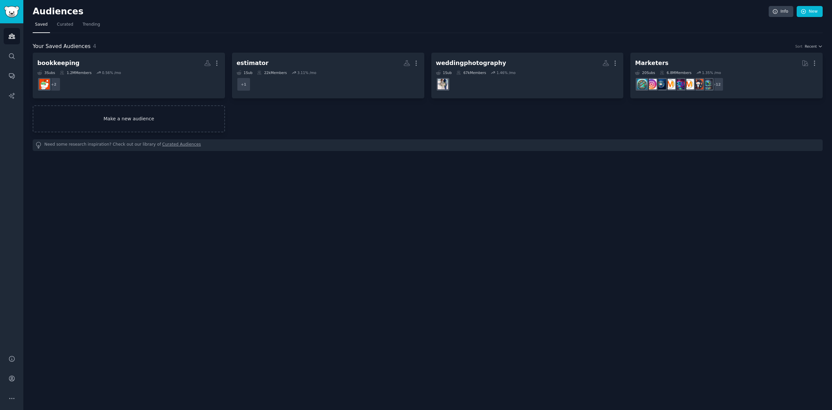
click at [82, 121] on link "Make a new audience" at bounding box center [129, 118] width 192 height 27
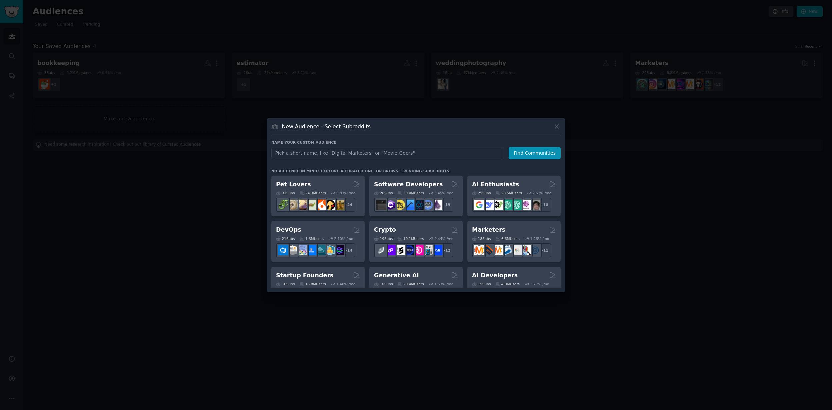
click at [352, 156] on input "text" at bounding box center [387, 153] width 233 height 12
type input "meal service"
click button "Find Communities" at bounding box center [535, 153] width 52 height 12
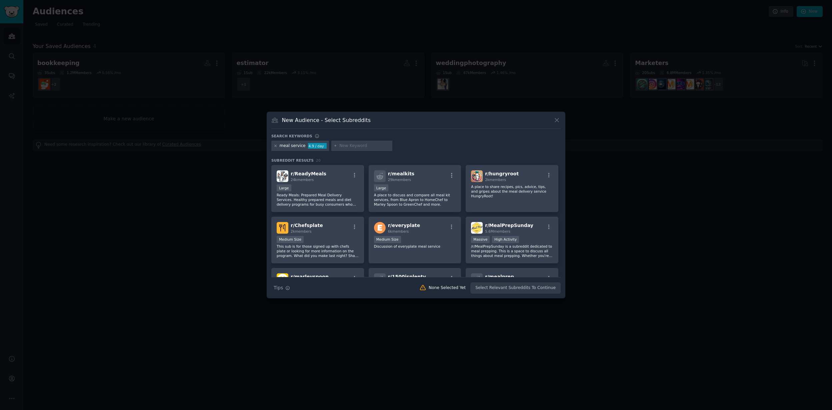
click at [276, 146] on icon at bounding box center [276, 146] width 4 height 4
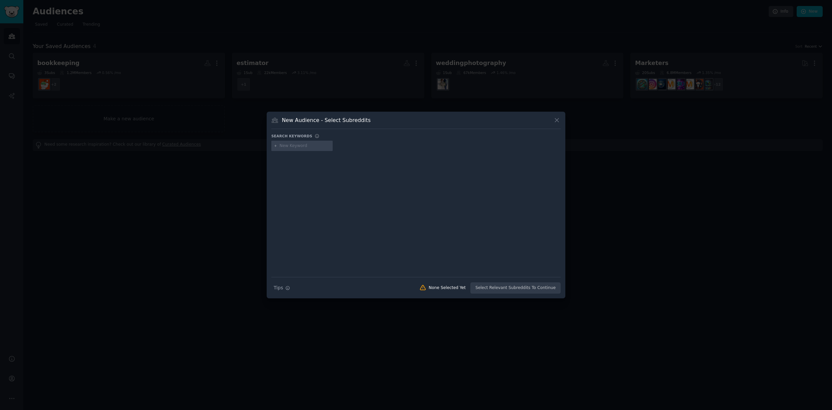
click at [292, 146] on input "text" at bounding box center [305, 146] width 51 height 6
type input "caterer"
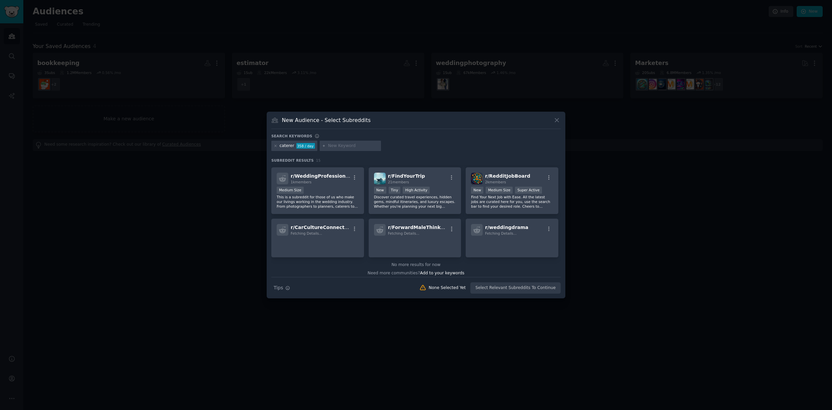
scroll to position [151, 0]
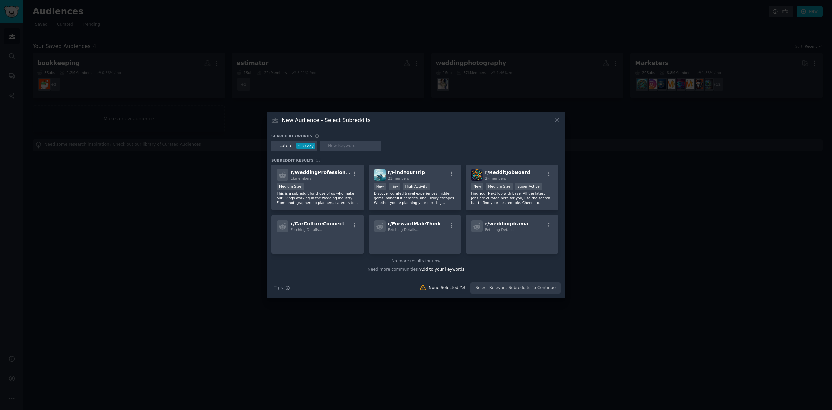
click at [277, 147] on icon at bounding box center [276, 146] width 4 height 4
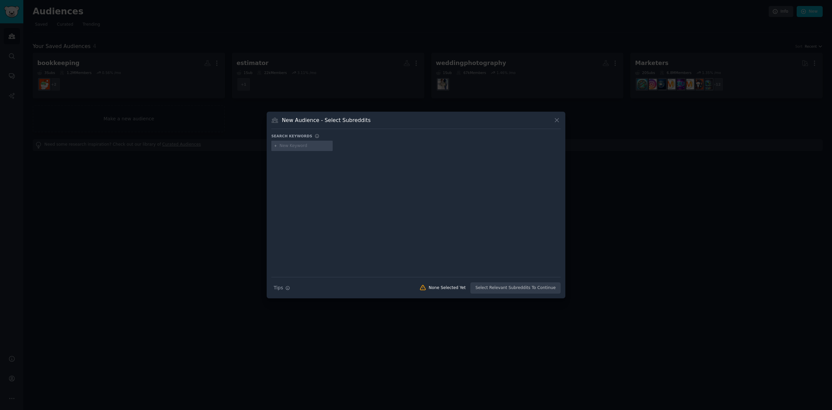
click at [293, 147] on input "text" at bounding box center [305, 146] width 51 height 6
type input "catering"
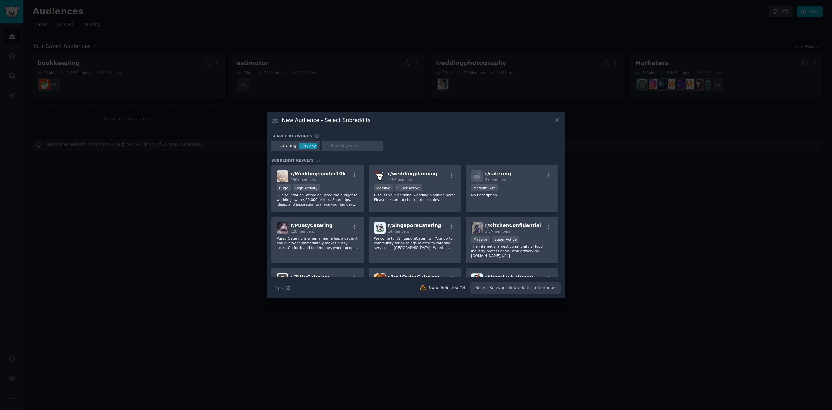
click at [276, 146] on icon at bounding box center [276, 146] width 4 height 4
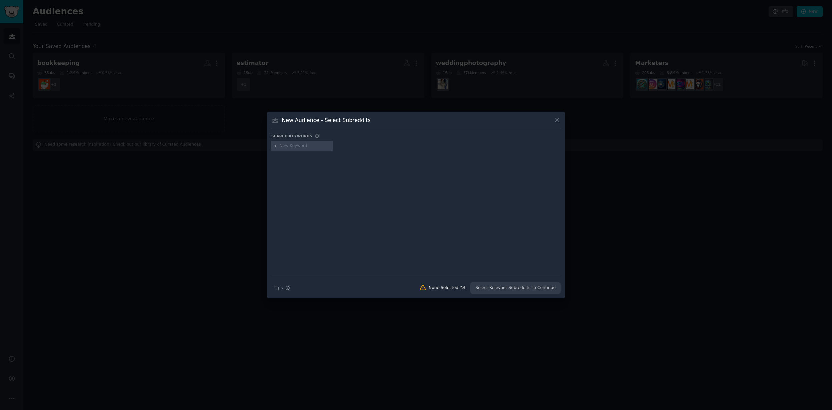
click at [304, 146] on input "text" at bounding box center [305, 146] width 51 height 6
type input "interior design"
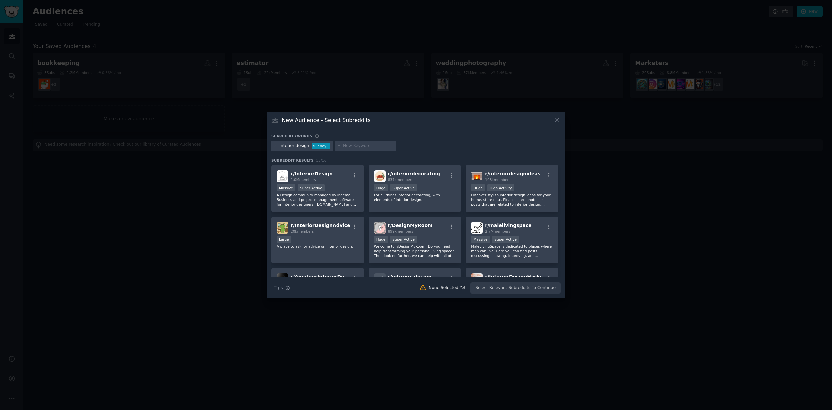
click at [274, 145] on icon at bounding box center [276, 146] width 4 height 4
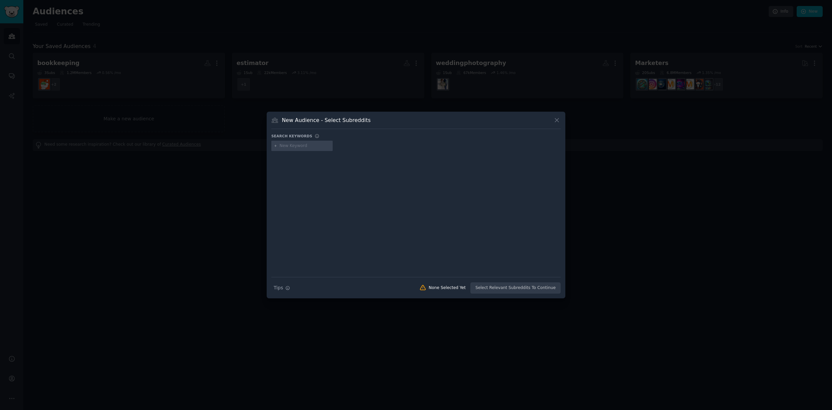
click at [283, 147] on input "text" at bounding box center [305, 146] width 51 height 6
type input "architecture"
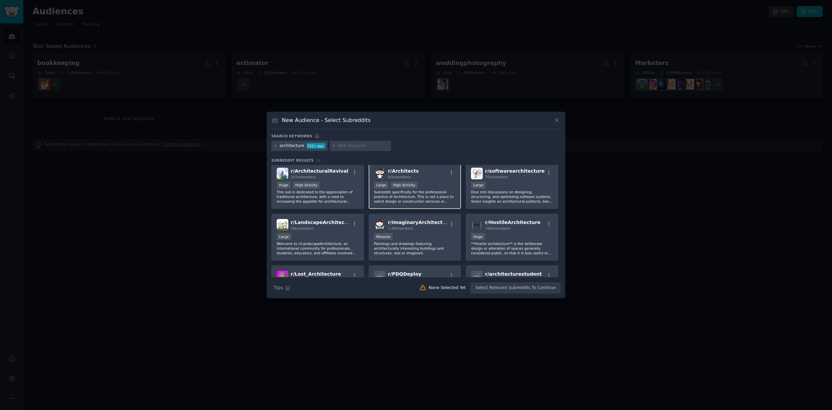
scroll to position [56, 0]
click at [417, 193] on p "Subreddit specifically for the professional practice of Architecture. This is n…" at bounding box center [415, 195] width 82 height 14
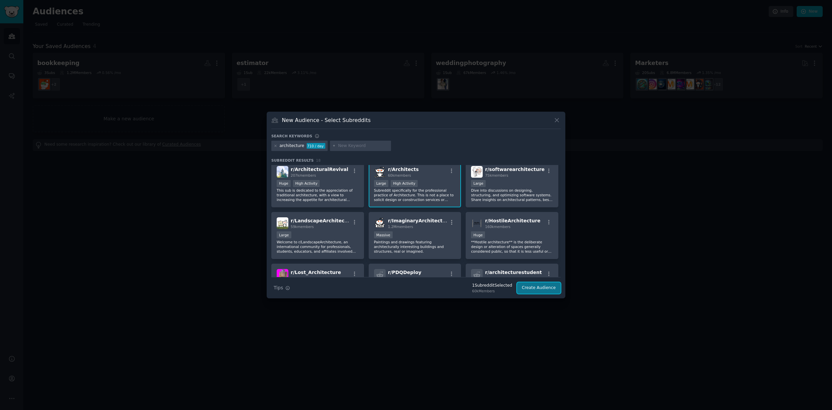
click at [531, 291] on button "Create Audience" at bounding box center [539, 287] width 44 height 11
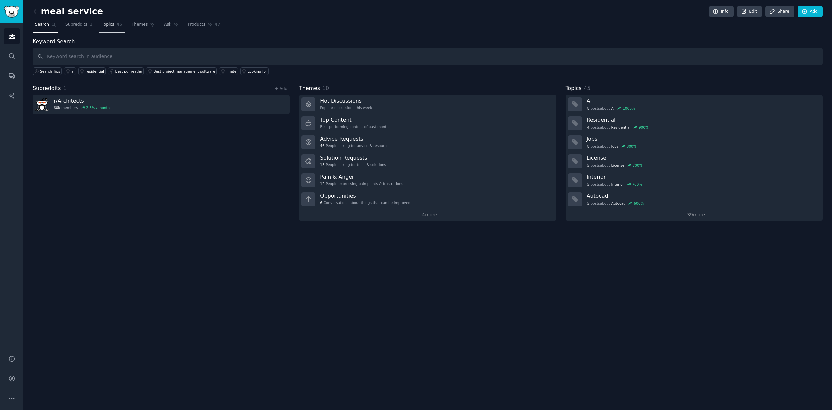
click at [110, 23] on span "Topics" at bounding box center [108, 25] width 12 height 6
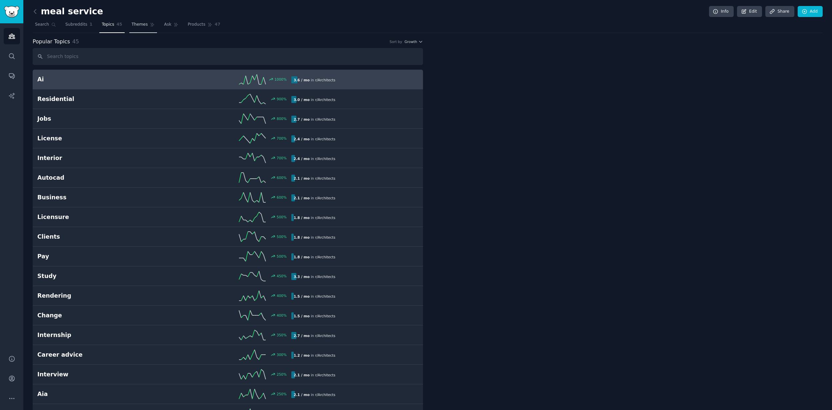
click at [144, 23] on span "Themes" at bounding box center [140, 25] width 16 height 6
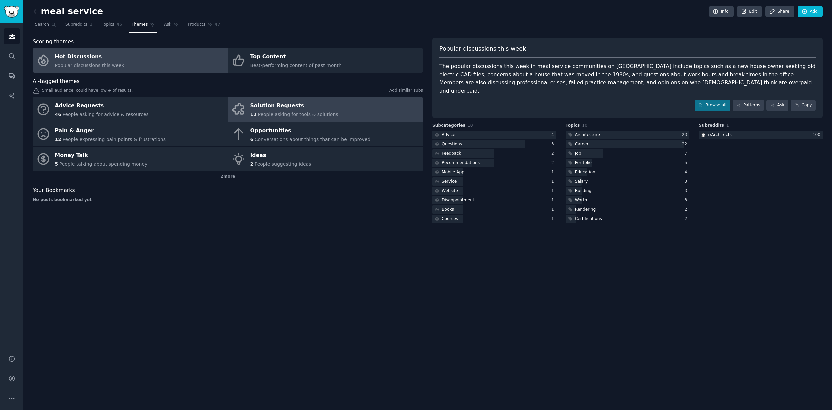
click at [304, 107] on div "Solution Requests" at bounding box center [294, 106] width 88 height 11
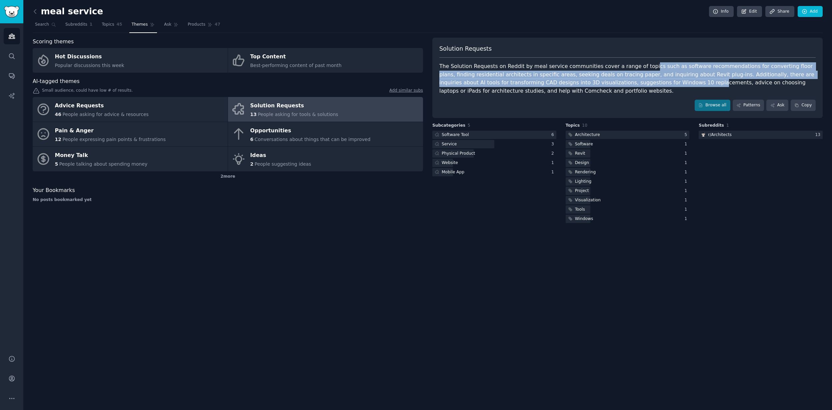
drag, startPoint x: 639, startPoint y: 66, endPoint x: 637, endPoint y: 85, distance: 18.4
click at [637, 85] on div "The Solution Requests on Reddit by meal service communities cover a range of to…" at bounding box center [627, 78] width 376 height 33
drag, startPoint x: 647, startPoint y: 85, endPoint x: 647, endPoint y: 66, distance: 18.7
click at [647, 66] on div "The Solution Requests on Reddit by meal service communities cover a range of to…" at bounding box center [627, 78] width 376 height 33
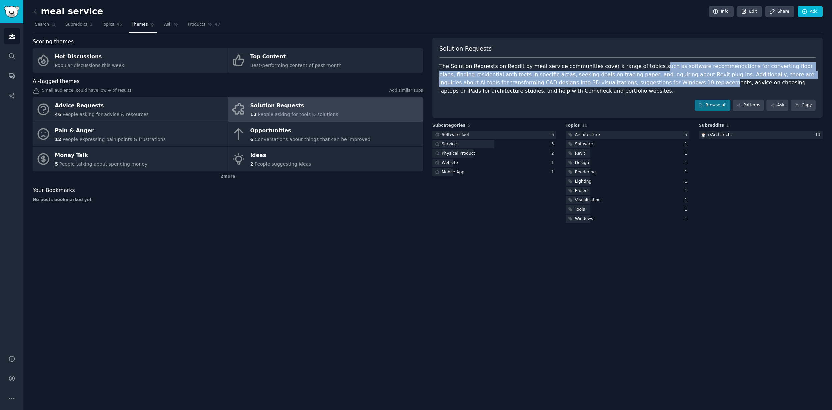
click at [647, 67] on div "The Solution Requests on Reddit by meal service communities cover a range of to…" at bounding box center [627, 78] width 376 height 33
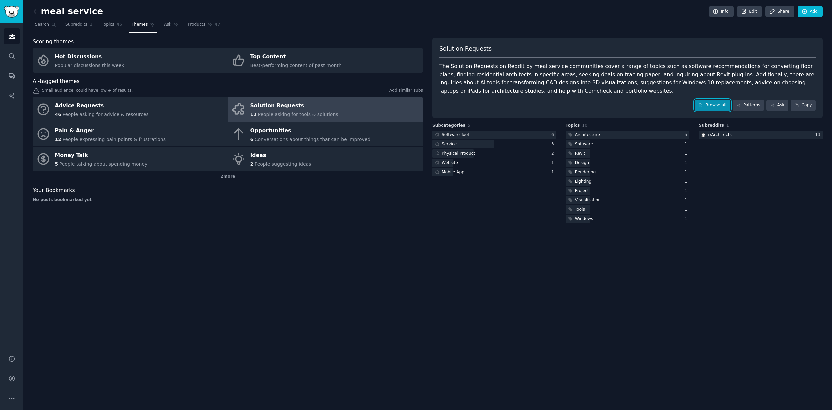
click at [709, 104] on link "Browse all" at bounding box center [713, 105] width 36 height 11
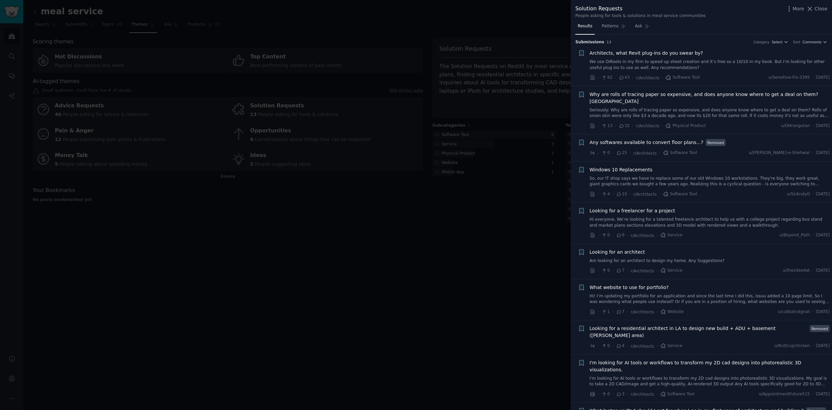
click at [656, 139] on span "Any softwares available to convert floor plans...?" at bounding box center [647, 142] width 114 height 7
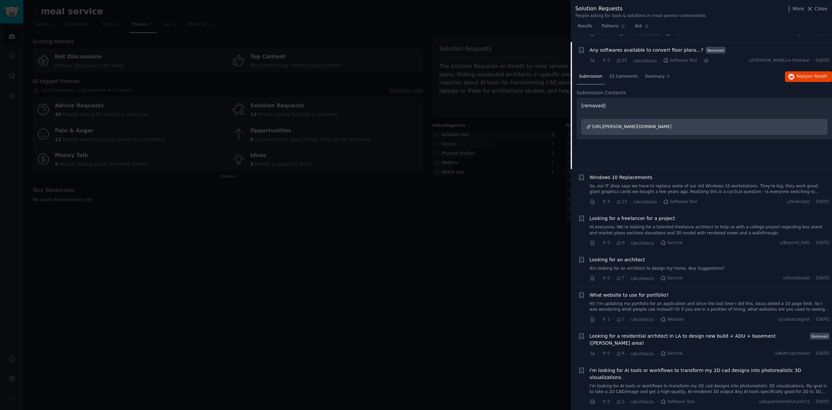
scroll to position [93, 0]
click at [619, 73] on span "25 Comments" at bounding box center [624, 76] width 29 height 6
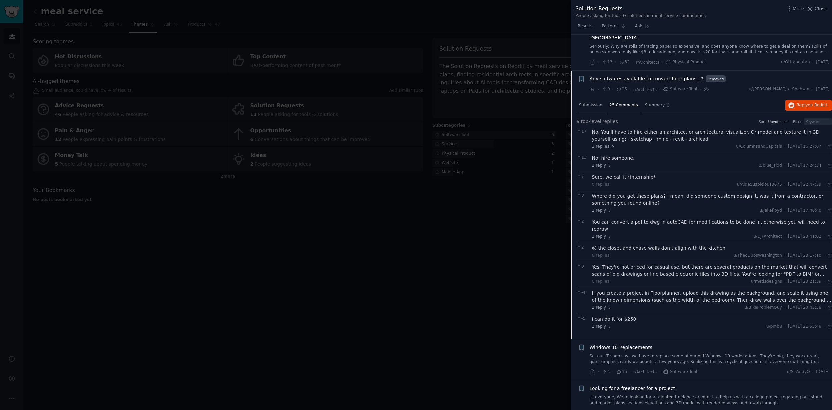
scroll to position [28, 0]
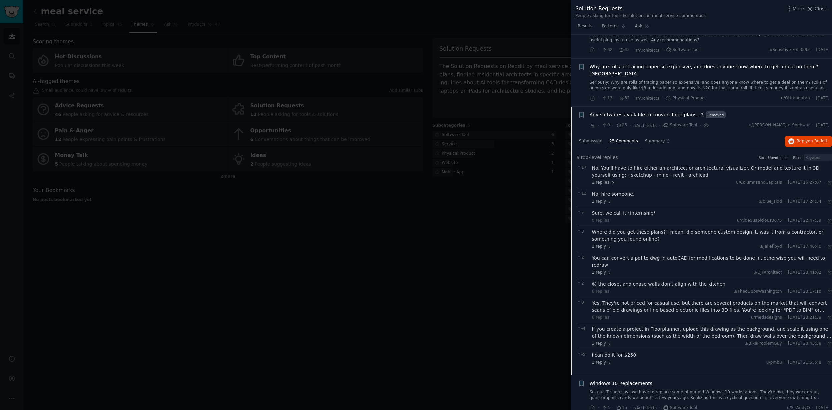
click at [627, 111] on span "Any softwares available to convert floor plans...?" at bounding box center [647, 114] width 114 height 7
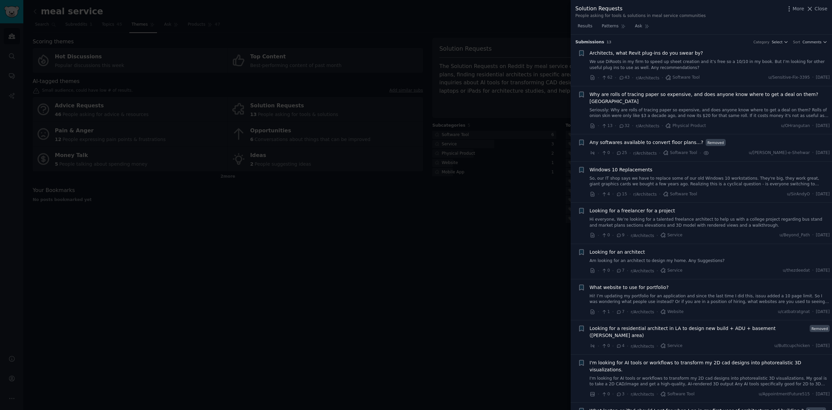
click at [669, 61] on link "We use DiRoots in my firm to speed up sheet creation and it’s free so a 10/10 i…" at bounding box center [710, 65] width 240 height 12
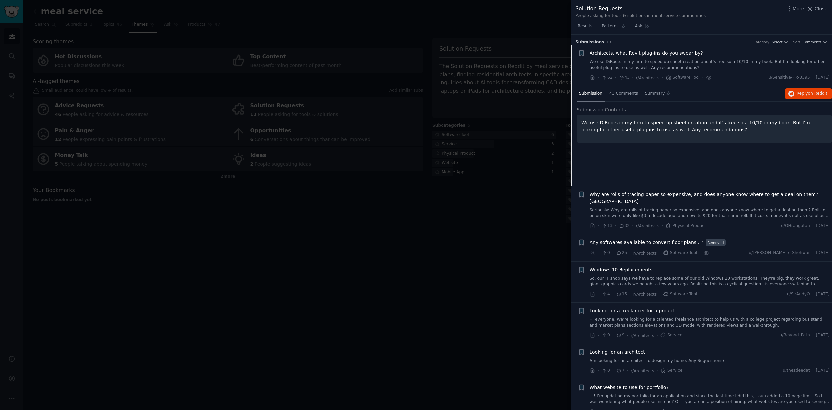
scroll to position [11, 0]
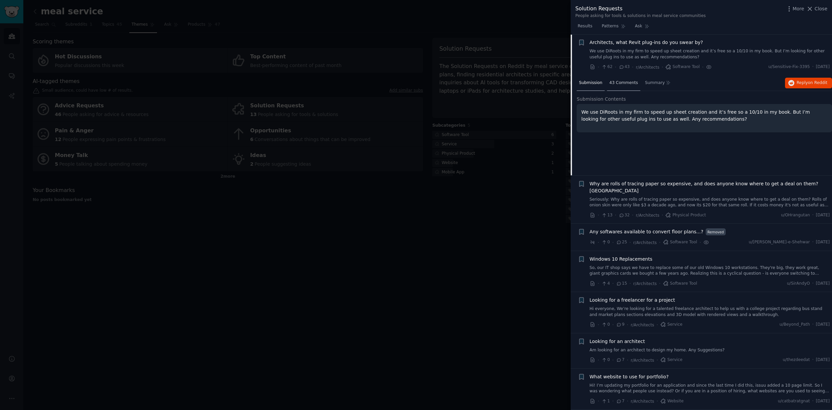
click at [624, 86] on div "43 Comments" at bounding box center [623, 83] width 33 height 16
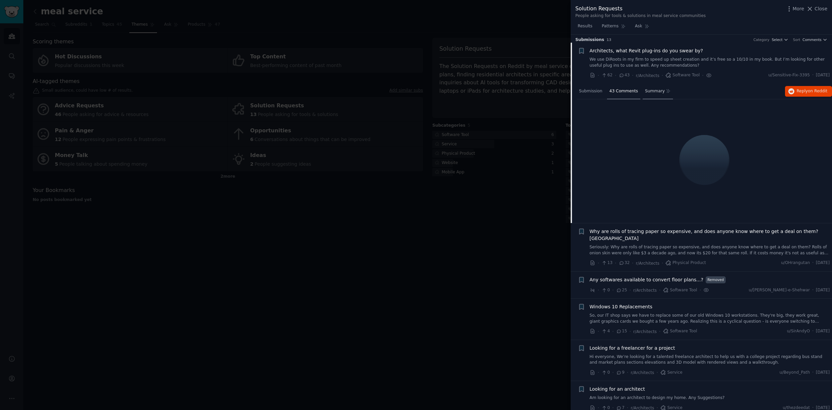
scroll to position [0, 0]
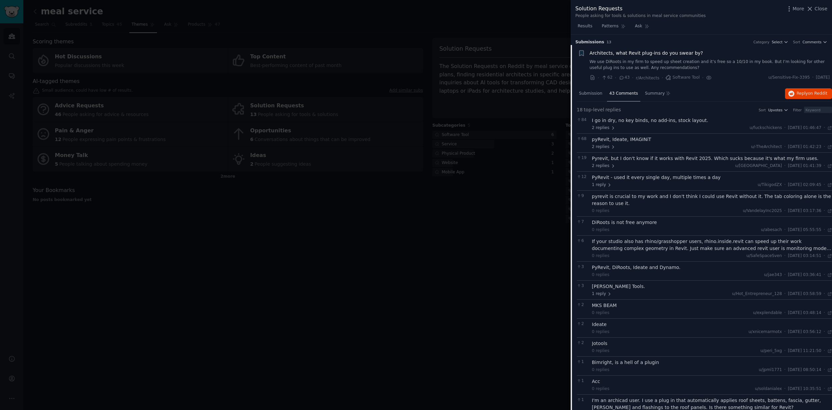
click at [607, 40] on p "13" at bounding box center [609, 42] width 5 height 5
click at [597, 41] on span "Submission s" at bounding box center [590, 42] width 29 height 6
click at [667, 52] on span "Architects, what Revit plug-ins do you swear by?" at bounding box center [647, 53] width 114 height 7
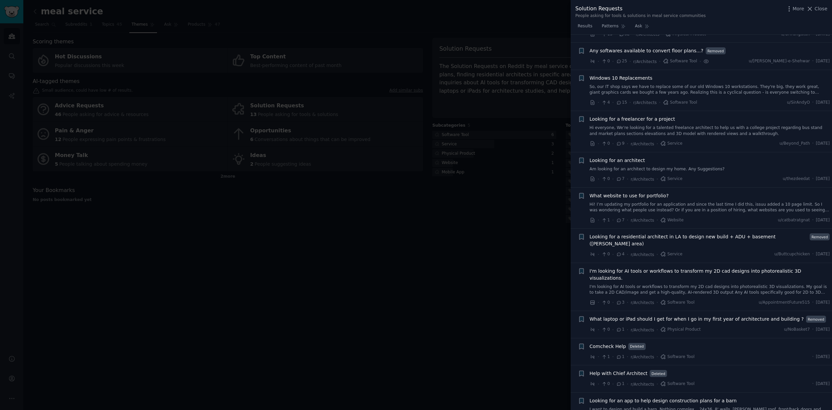
scroll to position [101, 0]
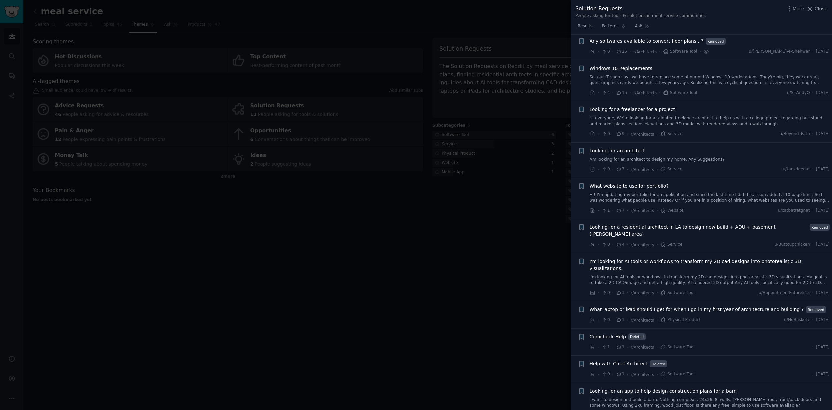
click at [716, 192] on link "Hi! I’m updating my portfolio for an application and since the last time I did …" at bounding box center [710, 198] width 240 height 12
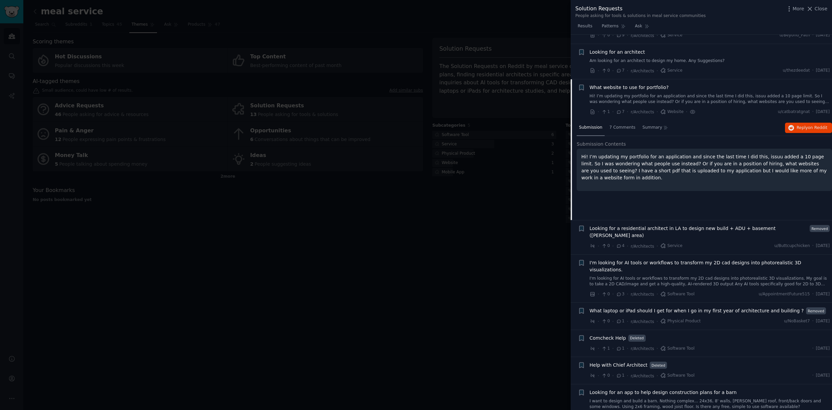
scroll to position [201, 0]
click at [618, 388] on div "Looking for an app to help design construction plans for a barn I want to desig…" at bounding box center [710, 398] width 240 height 21
click at [607, 397] on link "I want to design and build a barn. Nothing complex... 24x36, 8' walls, [PERSON_…" at bounding box center [710, 403] width 240 height 12
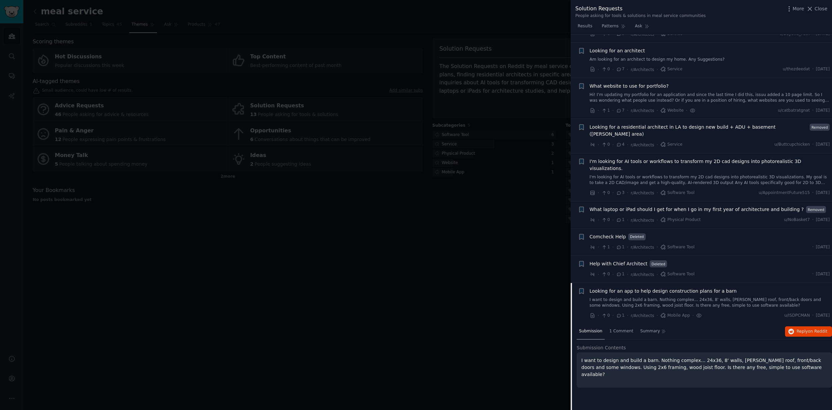
click at [518, 287] on div at bounding box center [416, 205] width 832 height 410
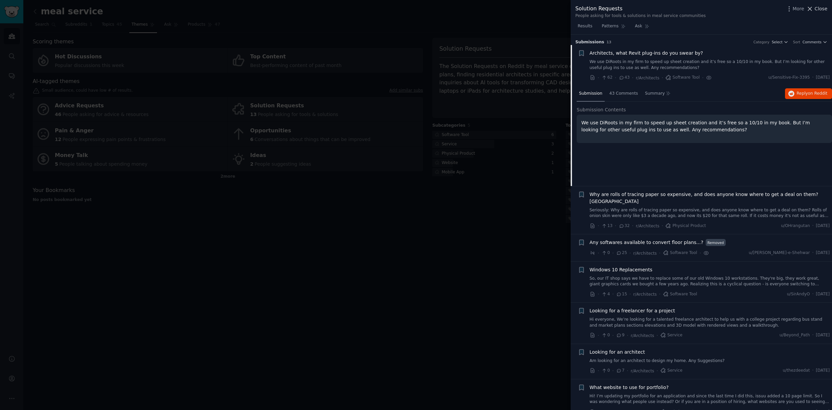
click at [820, 6] on span "Close" at bounding box center [821, 8] width 13 height 7
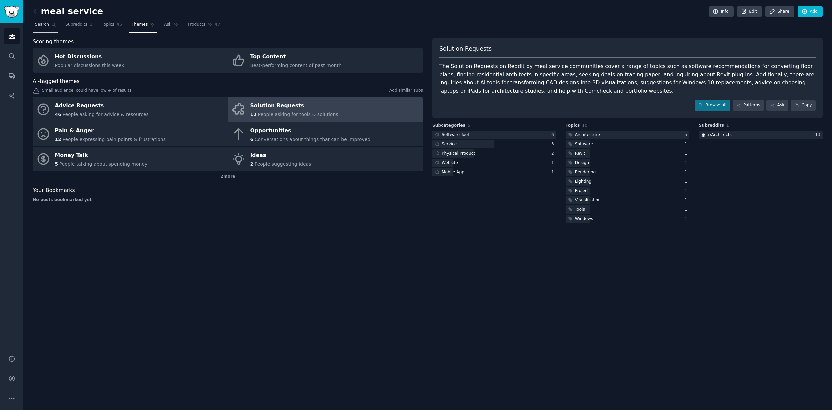
click at [42, 26] on span "Search" at bounding box center [42, 25] width 14 height 6
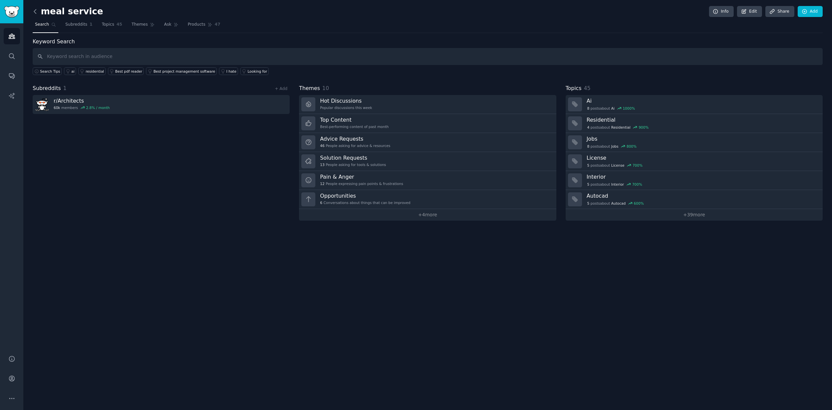
click at [37, 14] on icon at bounding box center [35, 11] width 7 height 7
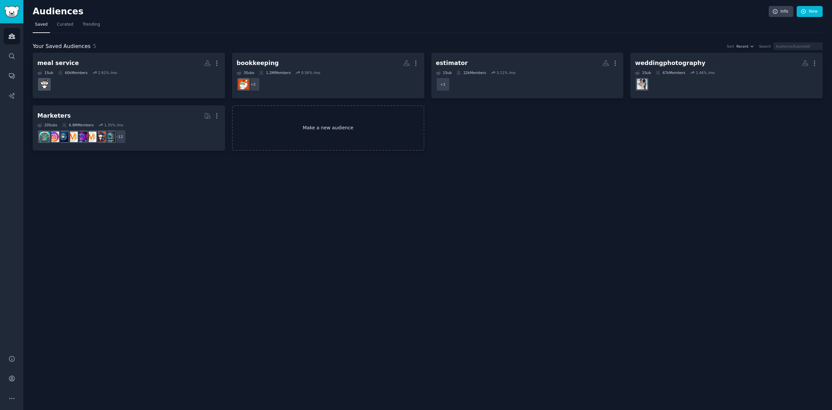
click at [348, 124] on link "Make a new audience" at bounding box center [328, 128] width 192 height 46
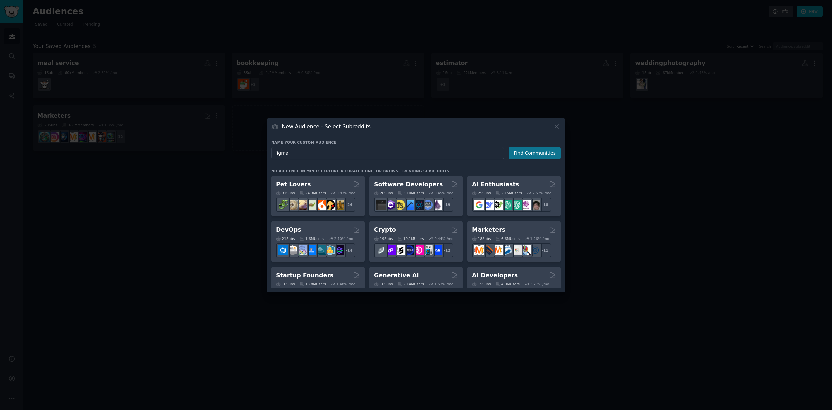
type input "figma"
click at [532, 154] on button "Find Communities" at bounding box center [535, 153] width 52 height 12
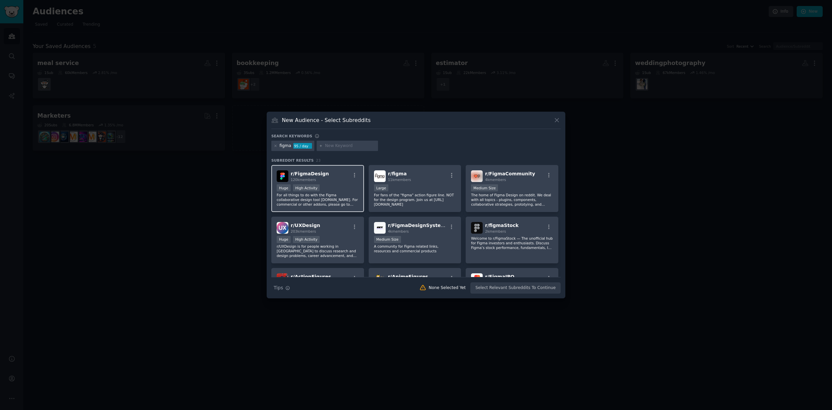
click at [333, 187] on div "Huge High Activity" at bounding box center [318, 188] width 82 height 8
click at [534, 287] on button "Create Audience" at bounding box center [539, 287] width 44 height 11
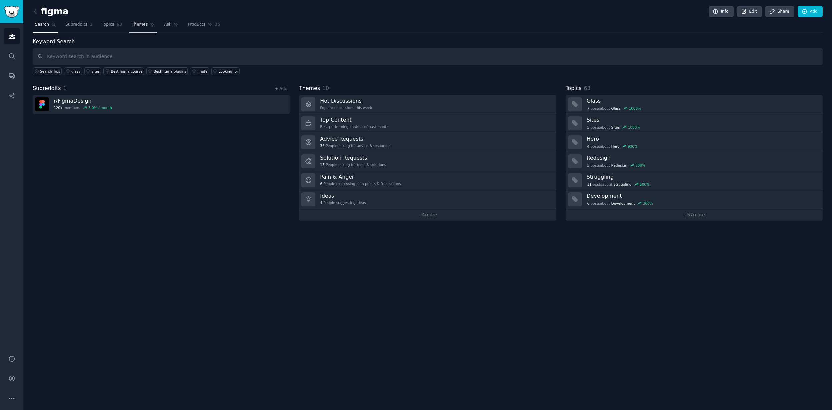
click at [141, 28] on link "Themes" at bounding box center [143, 26] width 28 height 14
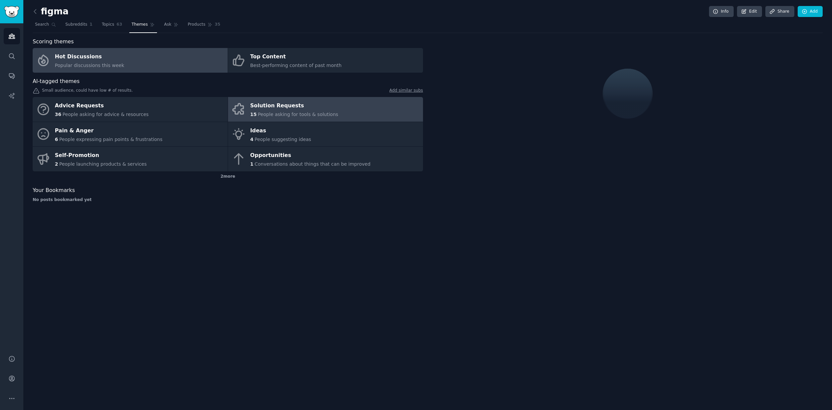
click at [276, 111] on div "15 People asking for tools & solutions" at bounding box center [294, 114] width 88 height 7
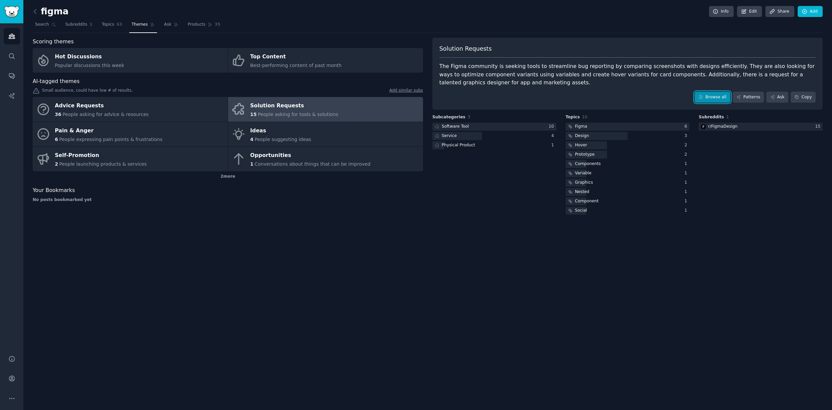
click at [708, 95] on link "Browse all" at bounding box center [713, 97] width 36 height 11
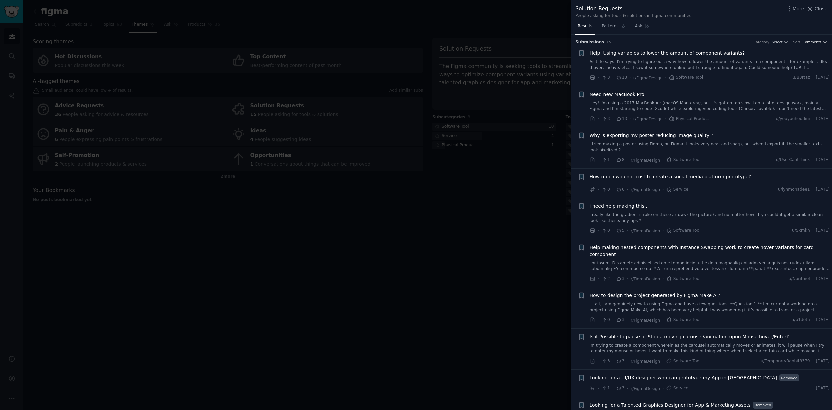
click at [808, 40] on span "Comments" at bounding box center [812, 42] width 19 height 5
click at [777, 79] on p "Recent" at bounding box center [782, 78] width 14 height 6
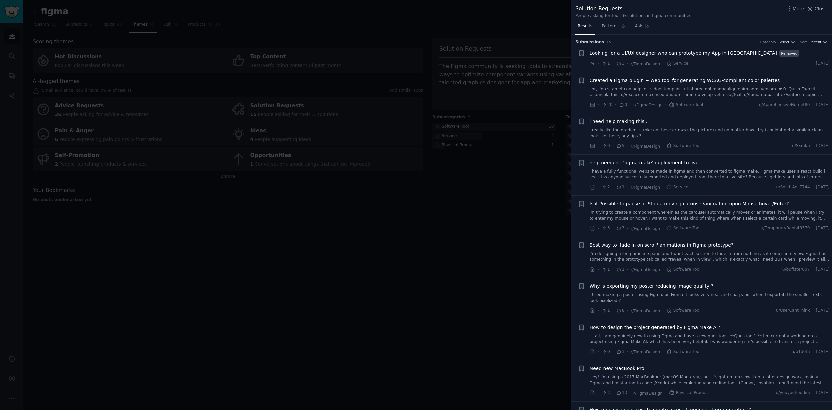
click at [811, 42] on span "Recent" at bounding box center [816, 42] width 12 height 5
click at [799, 52] on div "Comments" at bounding box center [794, 55] width 62 height 12
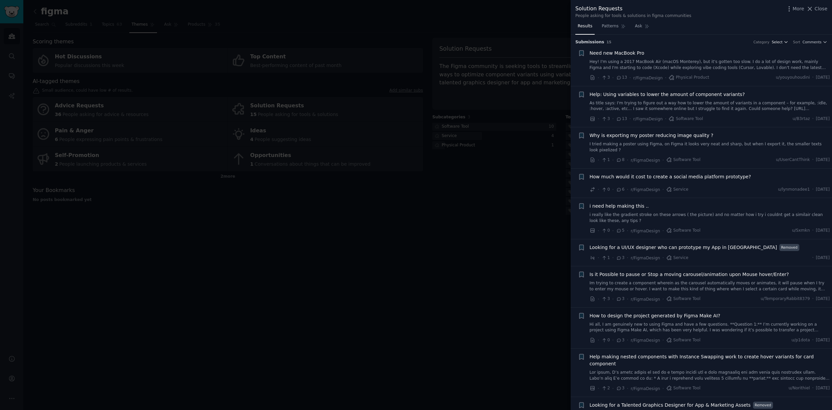
click at [774, 42] on span "Select" at bounding box center [777, 42] width 11 height 5
click at [778, 42] on span "Select" at bounding box center [777, 42] width 11 height 5
click at [614, 27] on span "Patterns" at bounding box center [610, 26] width 17 height 6
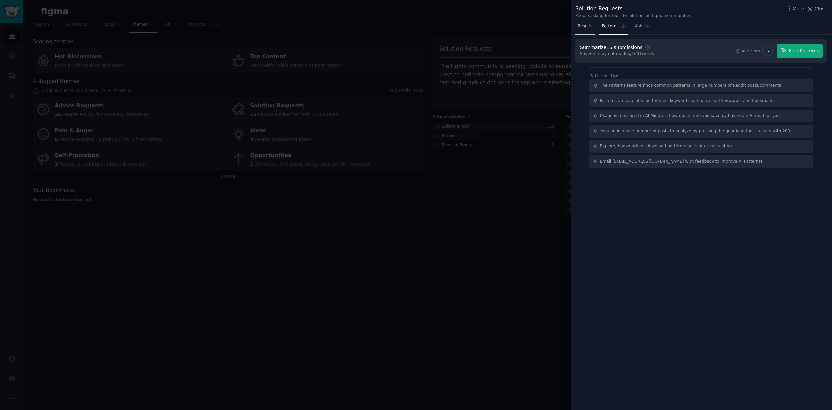
click at [584, 27] on span "Results" at bounding box center [585, 26] width 15 height 6
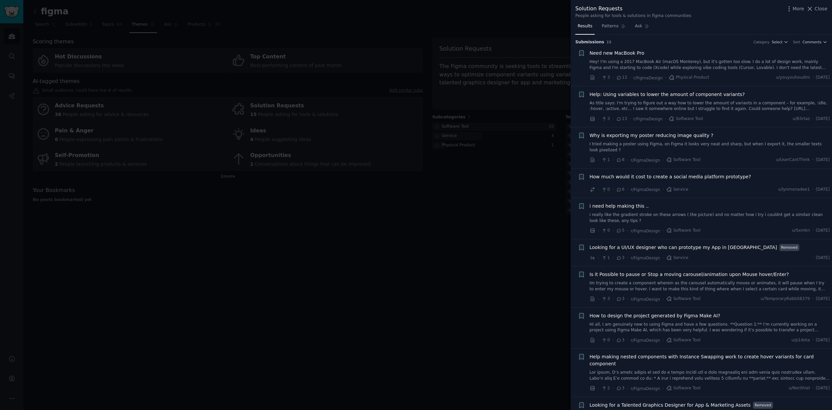
click at [497, 168] on div at bounding box center [416, 205] width 832 height 410
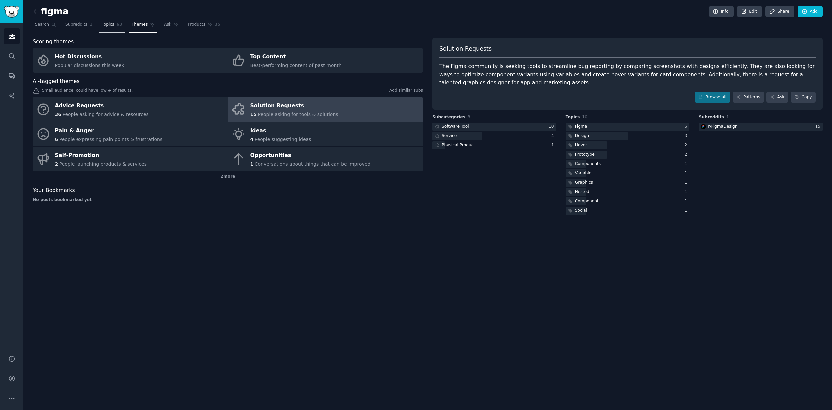
click at [111, 27] on span "Topics" at bounding box center [108, 25] width 12 height 6
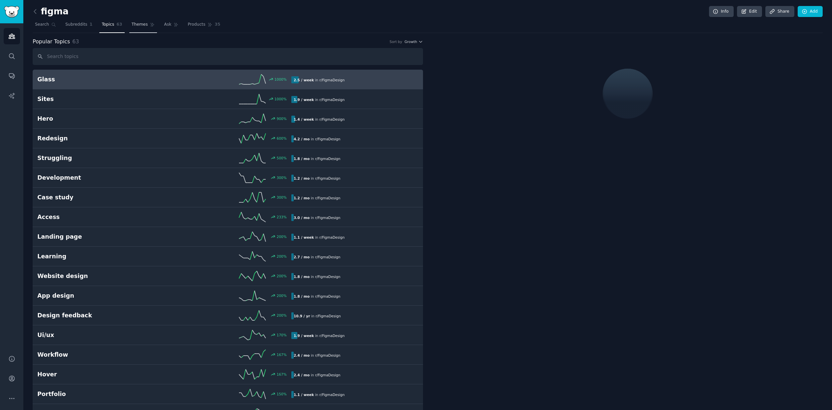
click at [139, 25] on span "Themes" at bounding box center [140, 25] width 16 height 6
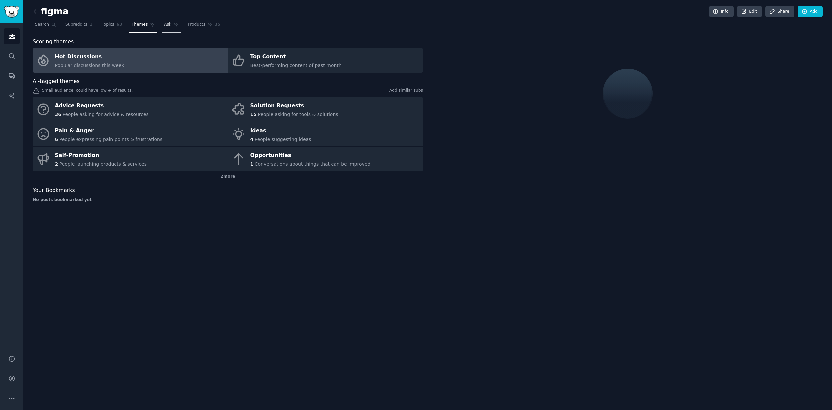
click at [170, 25] on link "Ask" at bounding box center [171, 26] width 19 height 14
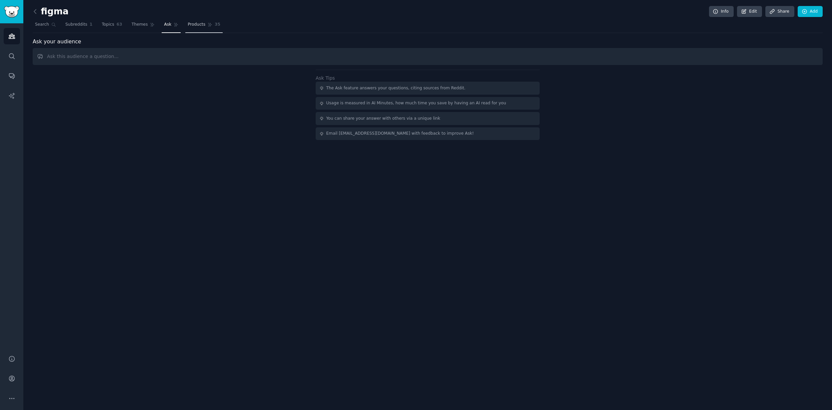
click at [189, 25] on span "Products" at bounding box center [197, 25] width 18 height 6
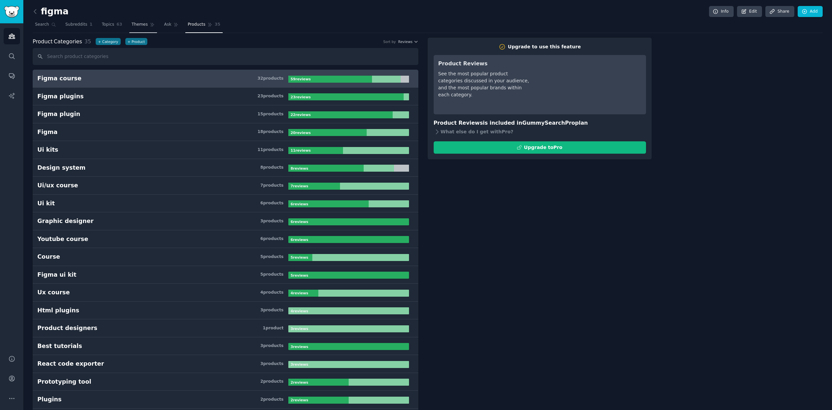
click at [141, 27] on span "Themes" at bounding box center [140, 25] width 16 height 6
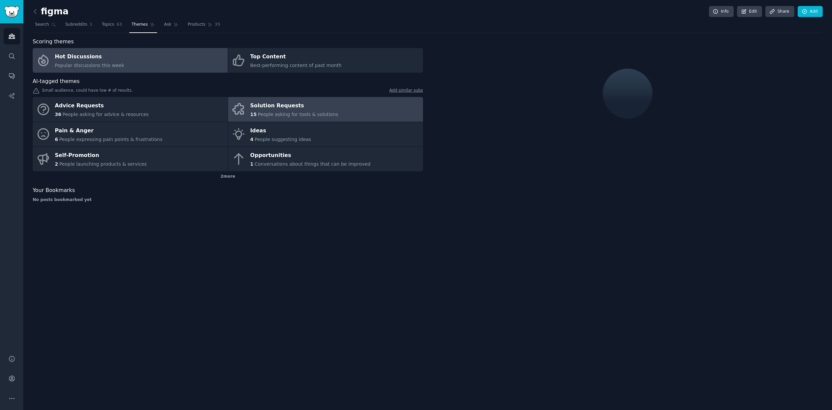
click at [267, 113] on span "People asking for tools & solutions" at bounding box center [298, 114] width 80 height 5
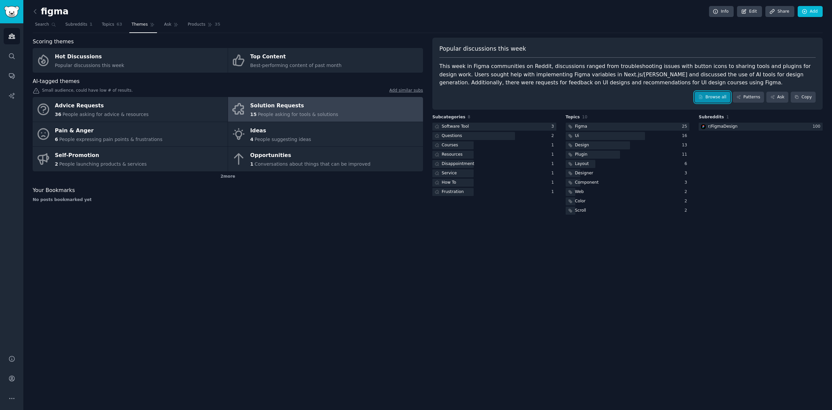
click at [713, 92] on link "Browse all" at bounding box center [713, 97] width 36 height 11
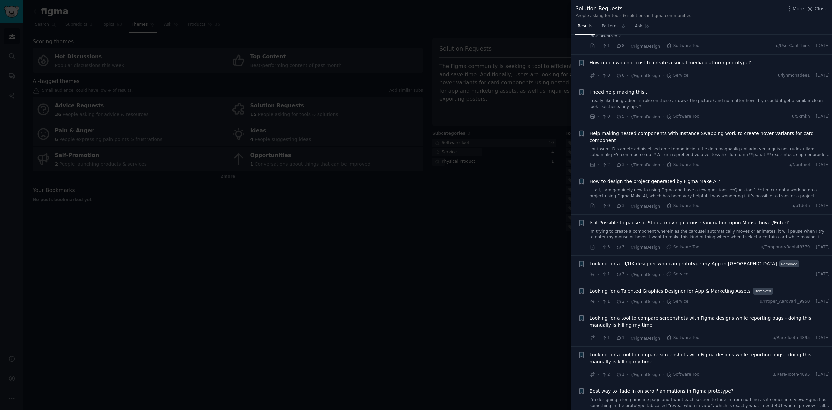
scroll to position [203, 0]
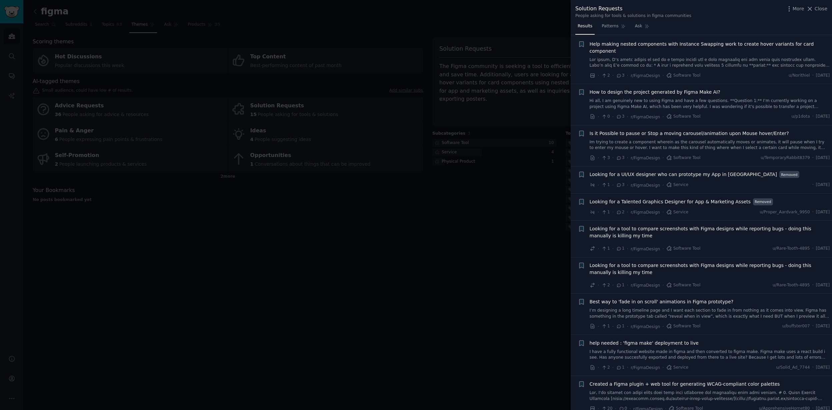
click at [411, 205] on div at bounding box center [416, 205] width 832 height 410
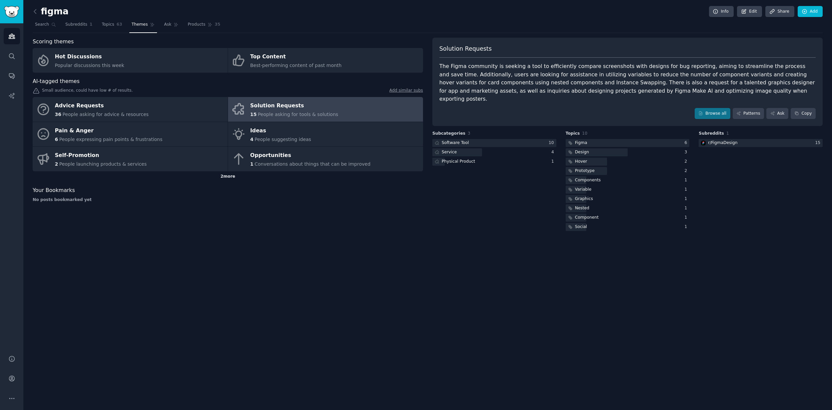
click at [228, 176] on div "2 more" at bounding box center [228, 176] width 390 height 11
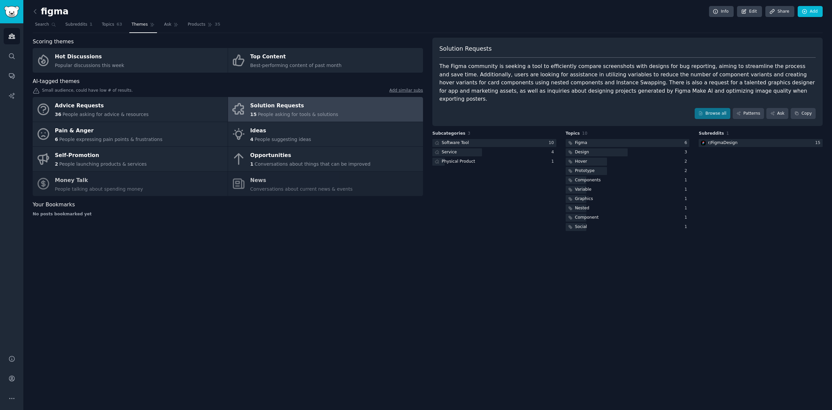
click at [419, 222] on div "Scoring themes Hot Discussions Popular discussions this week Top Content Best-p…" at bounding box center [228, 135] width 390 height 195
click at [87, 24] on link "Subreddits 1" at bounding box center [79, 26] width 32 height 14
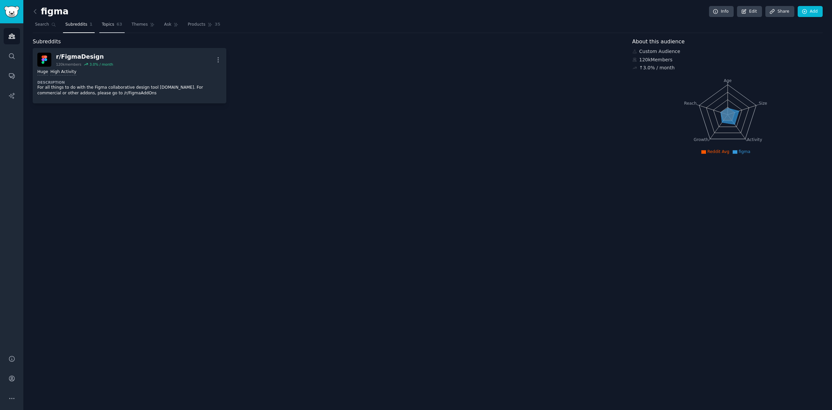
click at [103, 24] on span "Topics" at bounding box center [108, 25] width 12 height 6
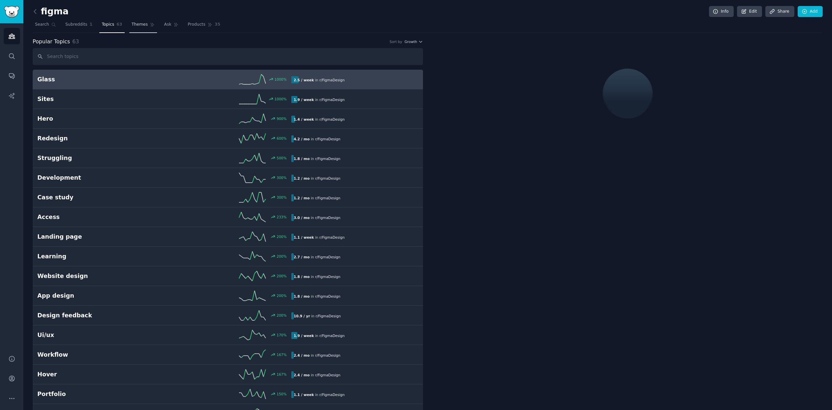
click at [150, 24] on icon at bounding box center [152, 24] width 5 height 5
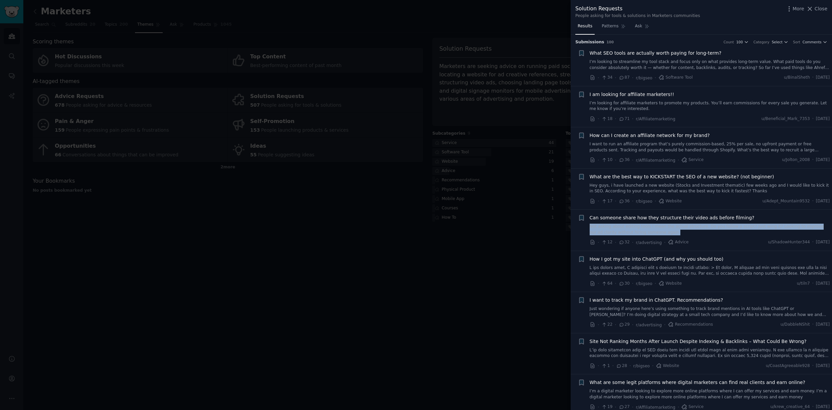
scroll to position [133, 0]
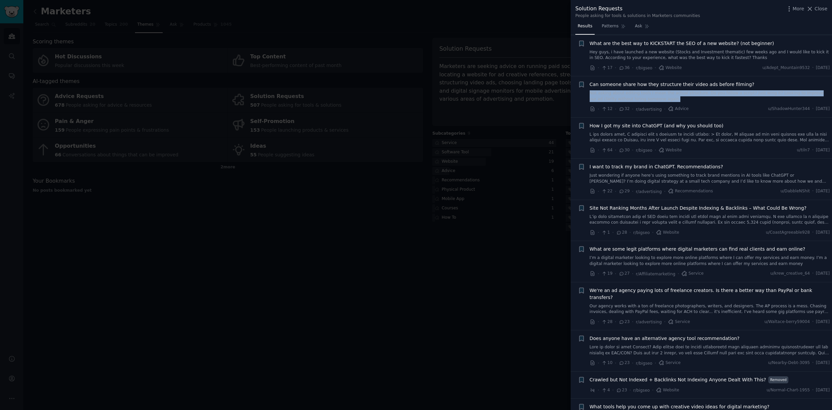
click at [686, 175] on link "Just wondering if anyone here’s using something to track brand mentions in AI t…" at bounding box center [710, 179] width 240 height 12
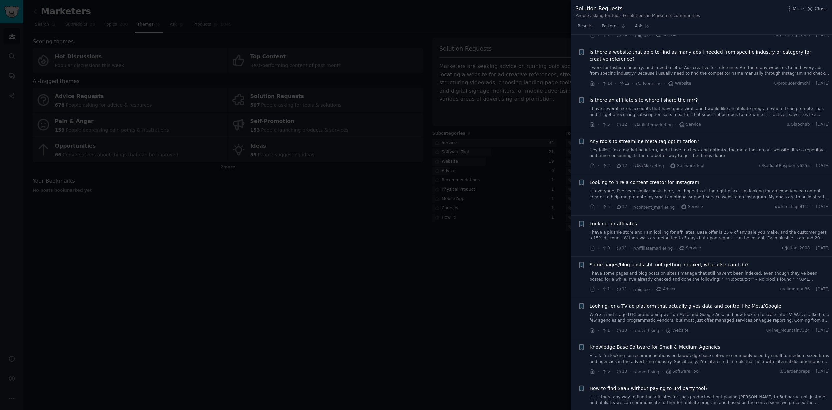
scroll to position [1126, 0]
click at [710, 106] on link "I have several tiktok accounts that have gone viral, and I would like an affili…" at bounding box center [710, 112] width 240 height 12
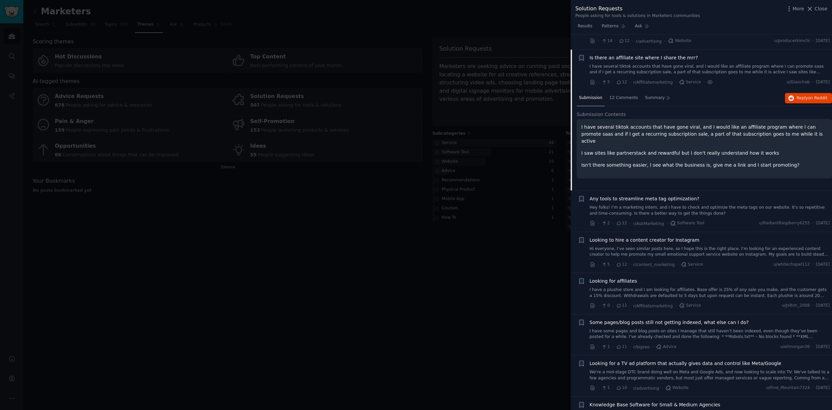
scroll to position [1033, 0]
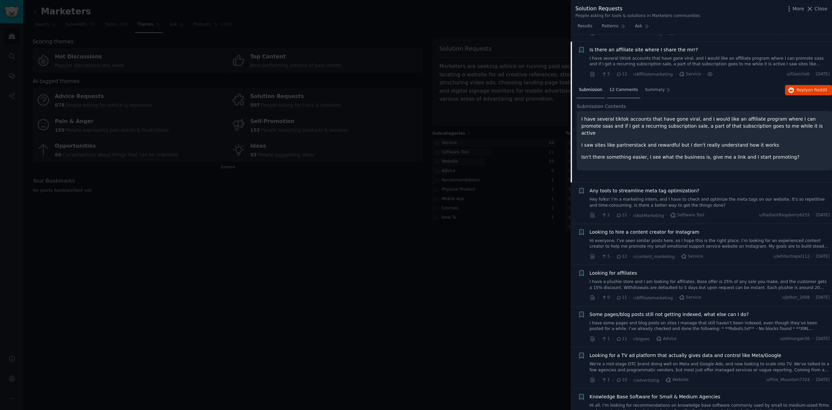
click at [623, 87] on span "12 Comments" at bounding box center [624, 90] width 29 height 6
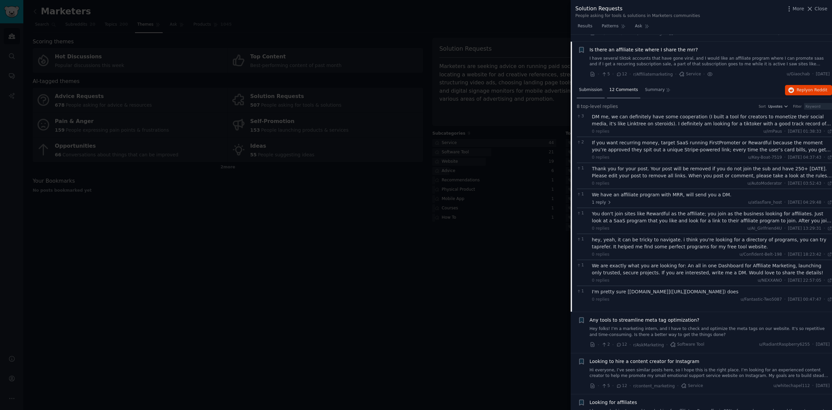
click at [590, 86] on div "Submission" at bounding box center [591, 90] width 28 height 16
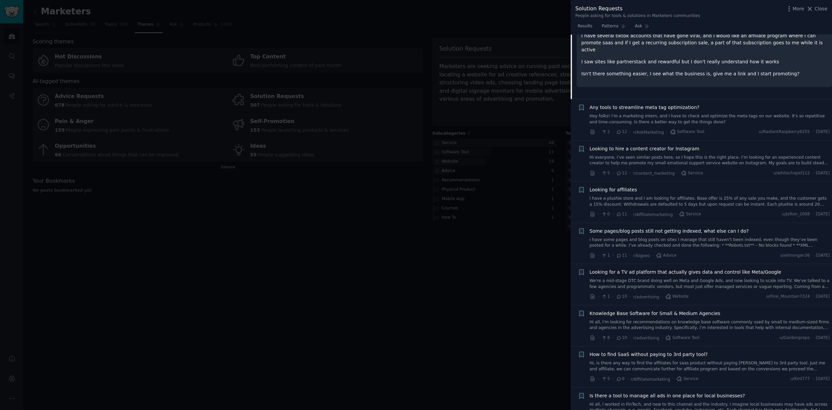
scroll to position [1120, 0]
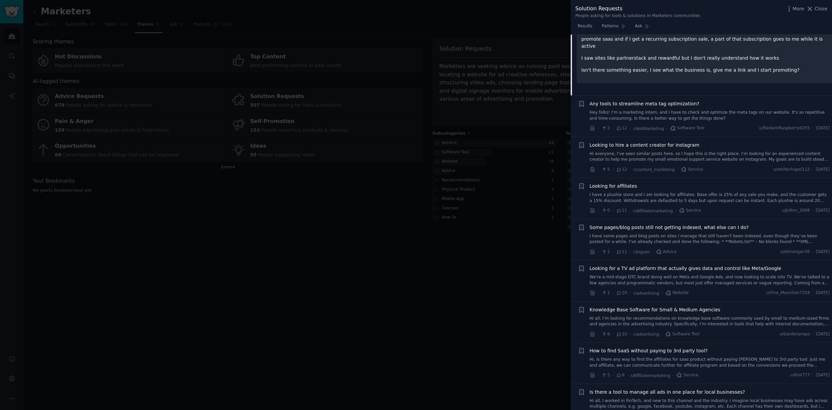
click at [696, 151] on link "Hi everyone, I’ve seen similar posts here, so I hope this is the right place. I…" at bounding box center [710, 157] width 240 height 12
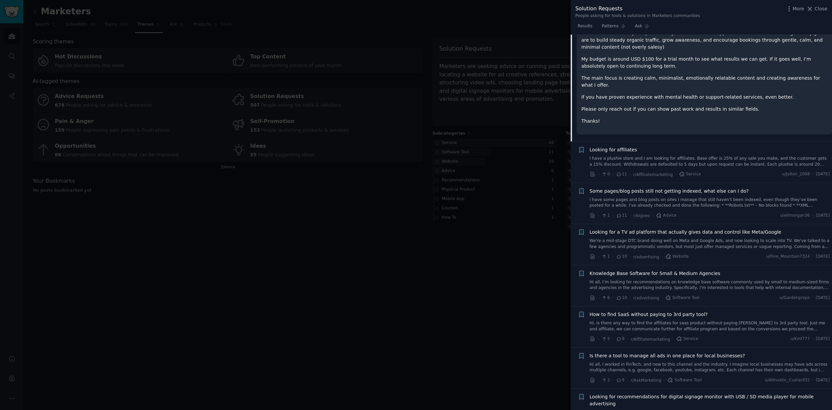
scroll to position [1220, 0]
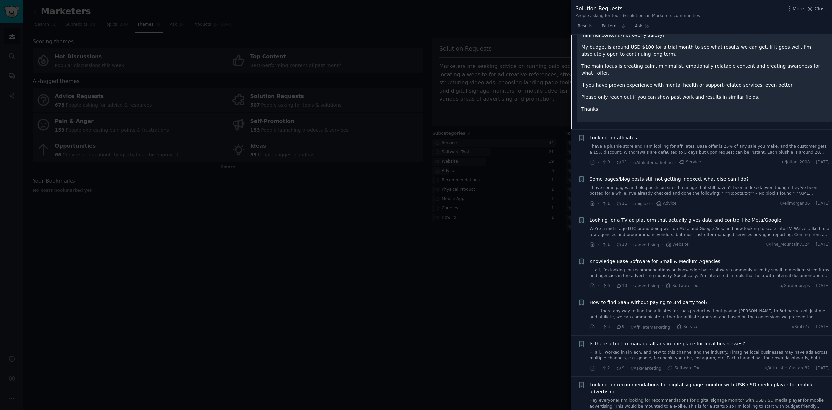
click at [663, 267] on link "Hi all, I’m looking for recommendations on knowledge base software commonly use…" at bounding box center [710, 273] width 240 height 12
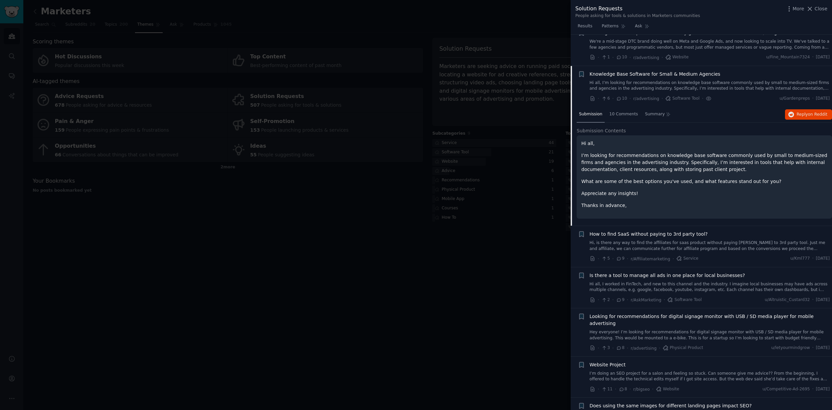
scroll to position [1243, 0]
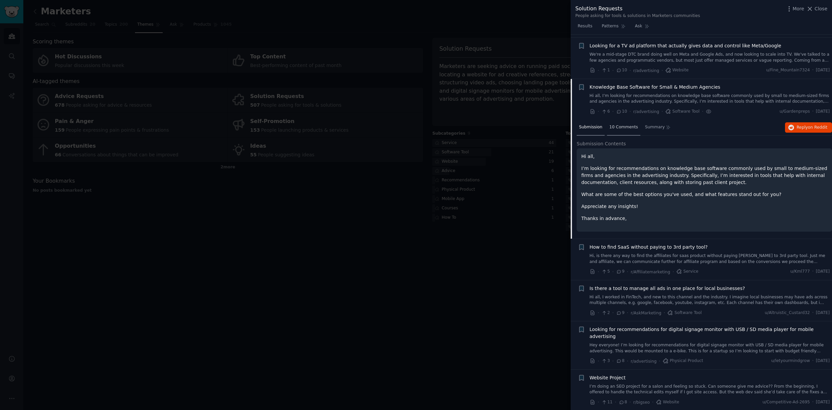
click at [627, 124] on span "10 Comments" at bounding box center [624, 127] width 29 height 6
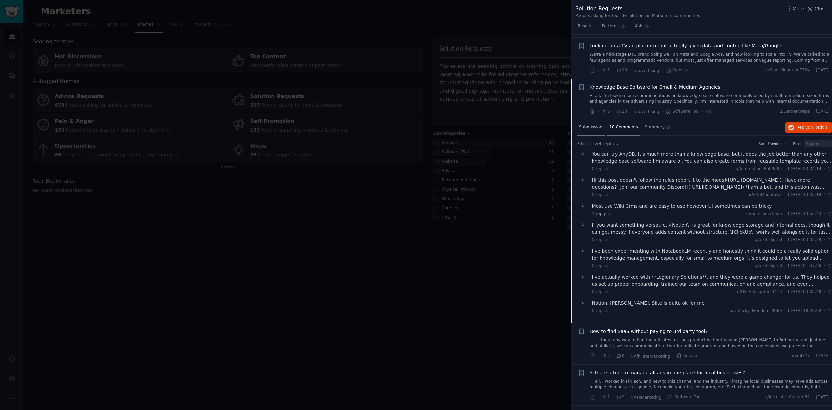
click at [595, 124] on span "Submission" at bounding box center [590, 127] width 23 height 6
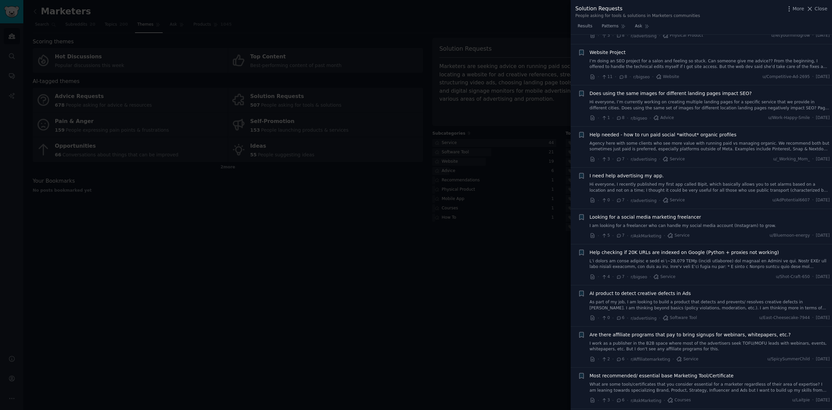
scroll to position [1561, 0]
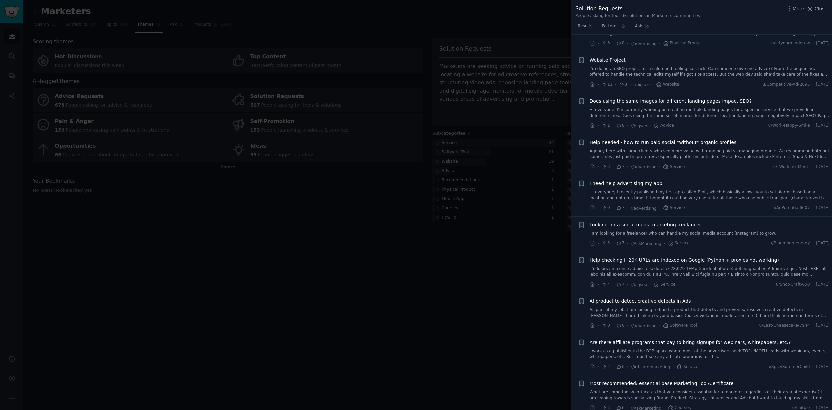
click at [480, 157] on div at bounding box center [416, 205] width 832 height 410
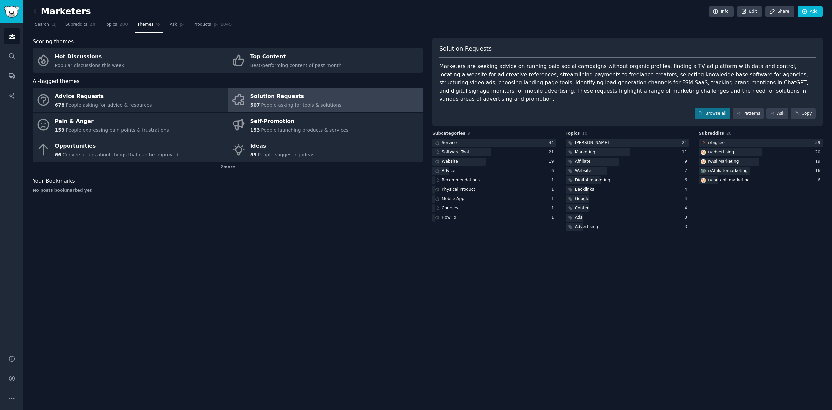
click at [456, 254] on div "Marketers Info Edit Share Add Search Subreddits 20 Topics 200 Themes Ask Produc…" at bounding box center [427, 205] width 809 height 410
click at [593, 158] on div at bounding box center [592, 162] width 53 height 8
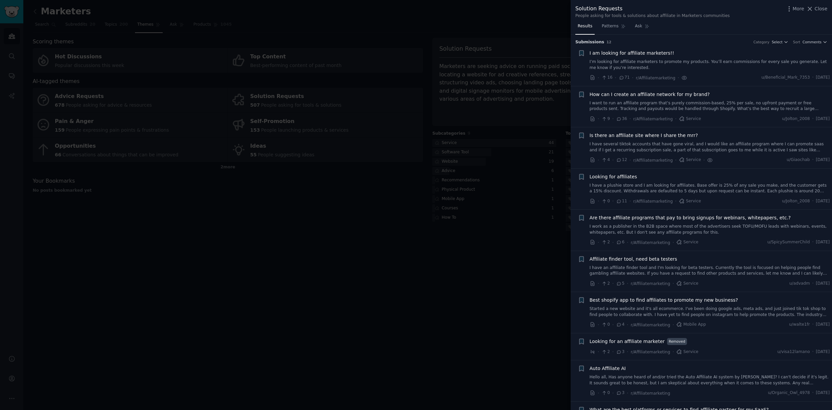
click at [710, 271] on link "I have an affiliate finder tool and I'm looking for beta testers. Currently the…" at bounding box center [710, 271] width 240 height 12
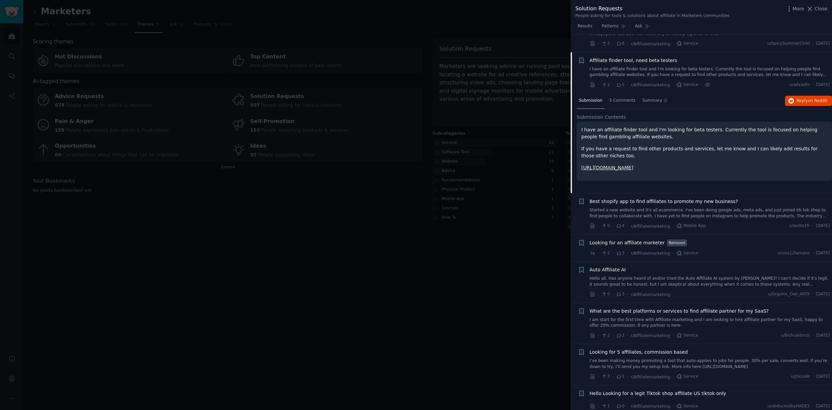
scroll to position [203, 0]
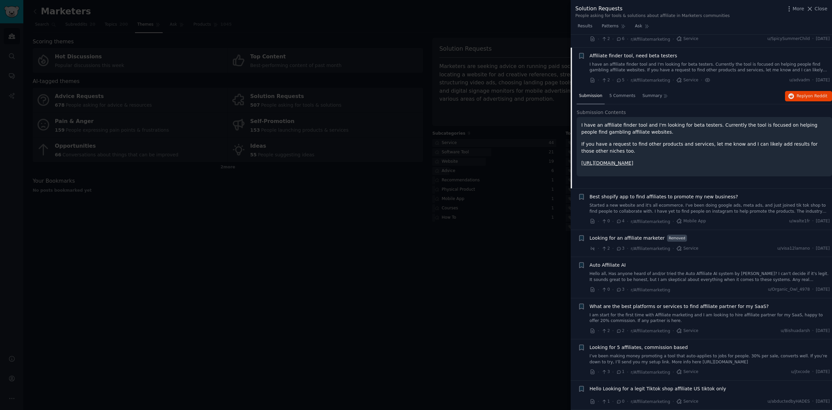
click at [689, 315] on link "I am start for the first time with Affiliate marketing and I am looking to hire…" at bounding box center [710, 318] width 240 height 12
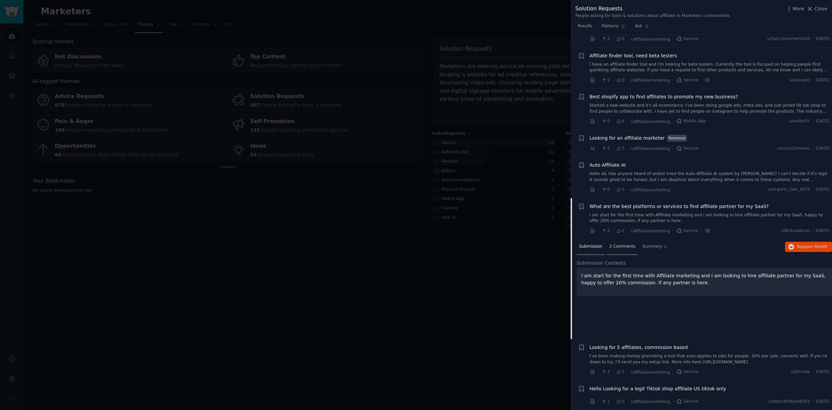
click at [626, 250] on div "2 Comments" at bounding box center [622, 247] width 31 height 16
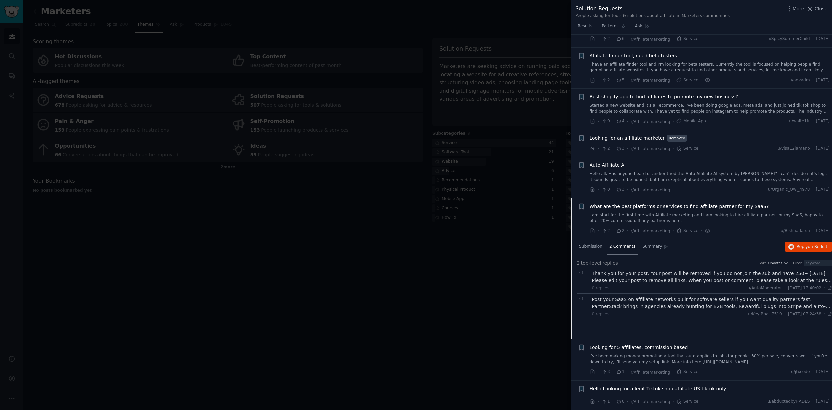
click at [540, 328] on div at bounding box center [416, 205] width 832 height 410
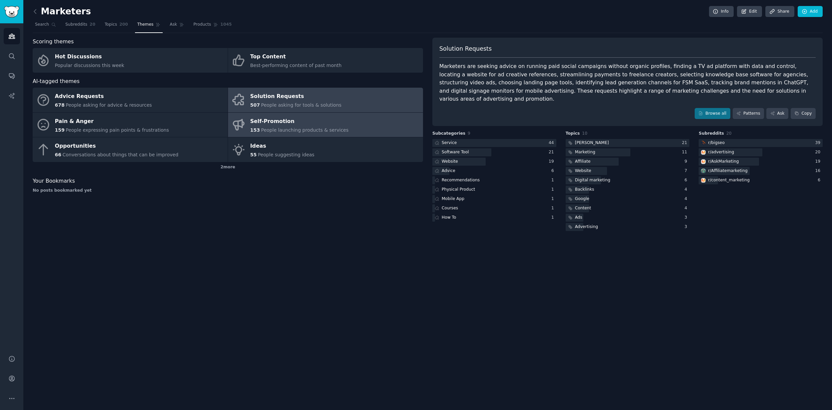
click at [360, 125] on link "Self-Promotion 153 People launching products & services" at bounding box center [325, 125] width 195 height 25
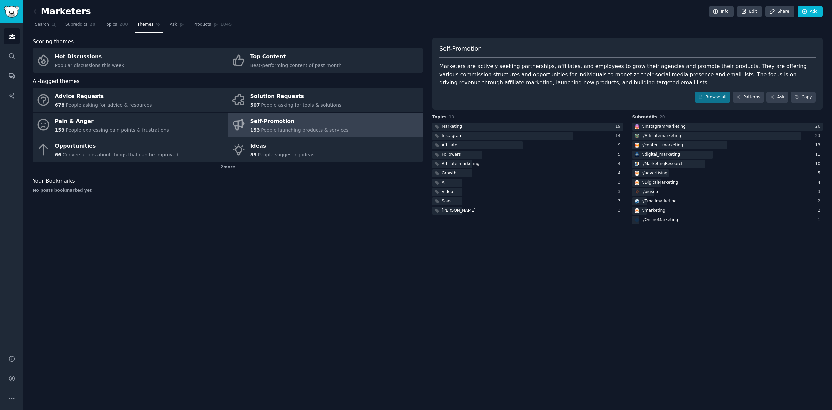
click at [556, 23] on nav "Search Subreddits 20 Topics 200 Themes Ask Products 1045" at bounding box center [428, 26] width 790 height 14
click at [35, 6] on link at bounding box center [37, 11] width 8 height 11
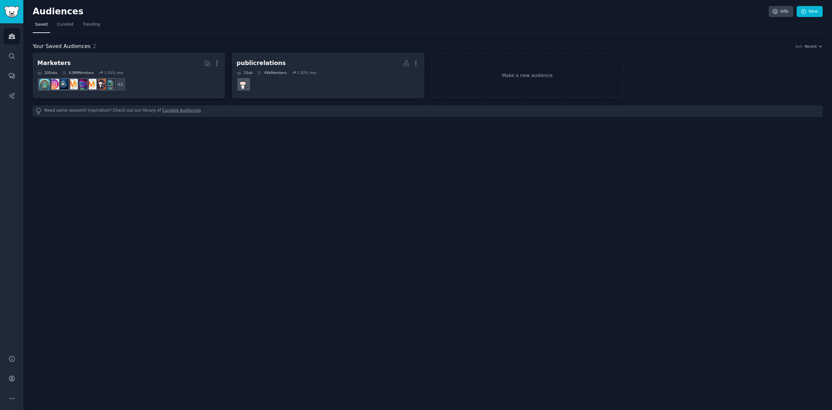
click at [179, 110] on link "Curated Audiences" at bounding box center [181, 111] width 39 height 7
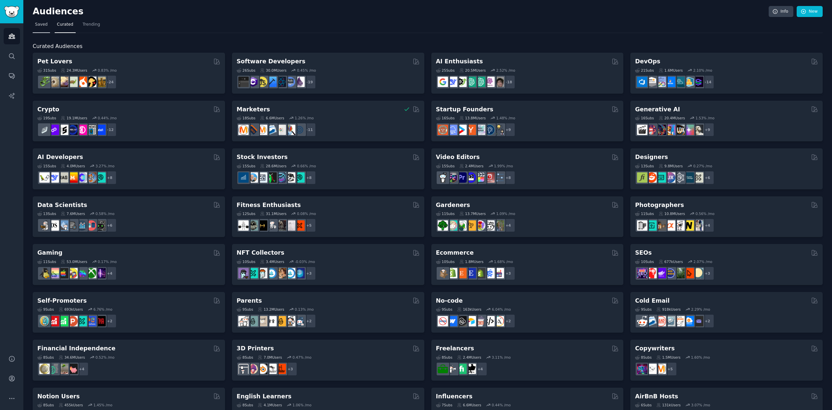
click at [46, 27] on span "Saved" at bounding box center [41, 25] width 13 height 6
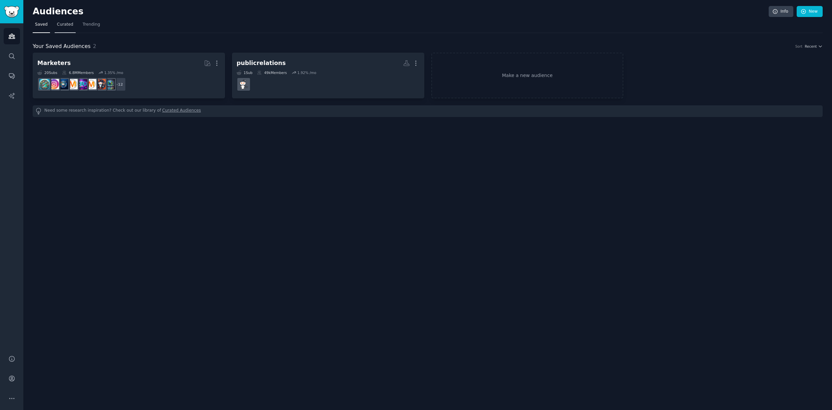
click at [70, 27] on span "Curated" at bounding box center [65, 25] width 16 height 6
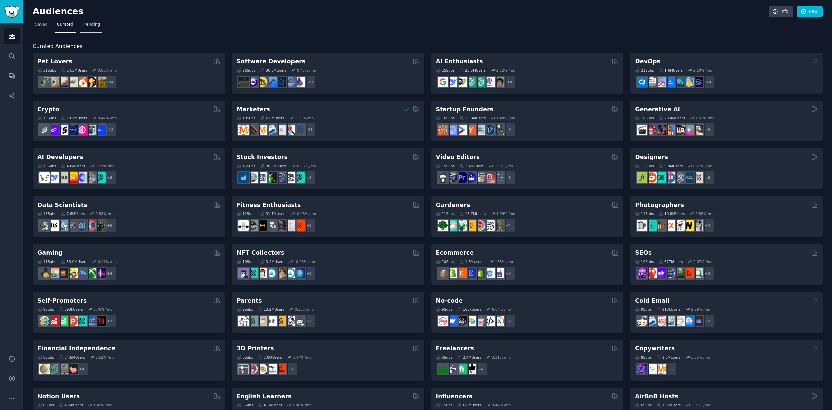
click at [93, 27] on span "Trending" at bounding box center [91, 25] width 17 height 6
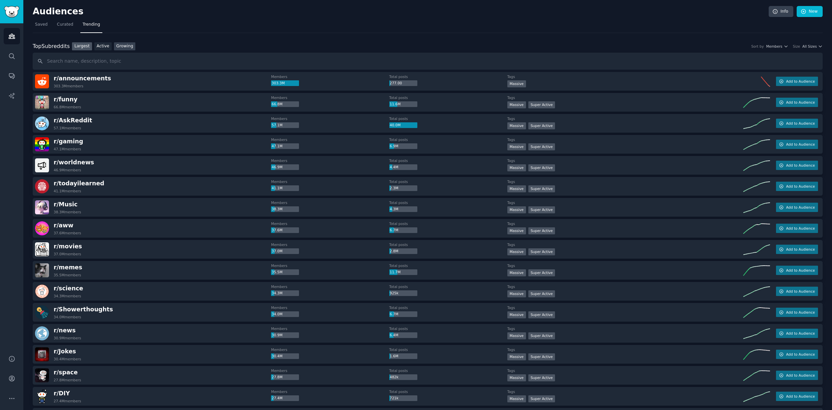
click at [120, 46] on link "Growing" at bounding box center [125, 46] width 22 height 8
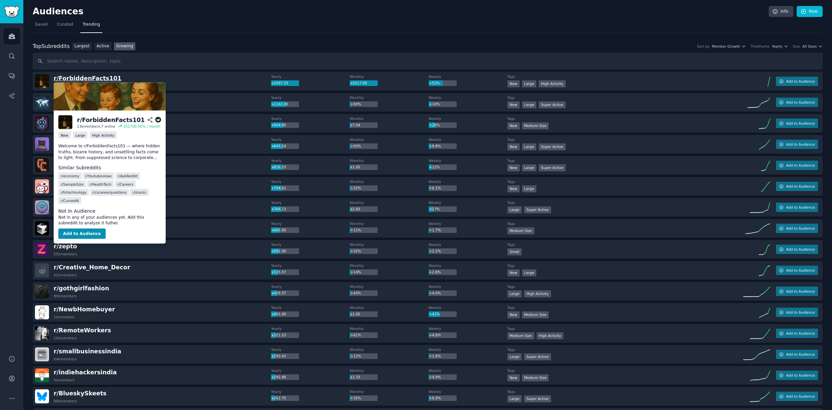
click at [91, 77] on span "r/ ForbiddenFacts101" at bounding box center [88, 78] width 68 height 7
click at [89, 78] on span "r/ ForbiddenFacts101" at bounding box center [88, 78] width 68 height 7
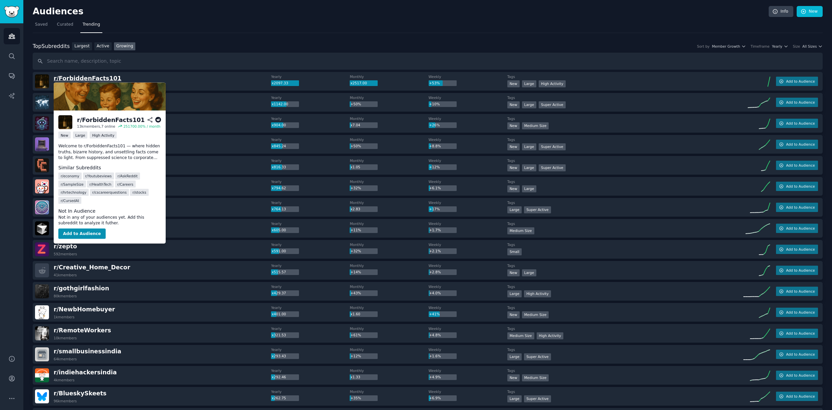
click at [97, 78] on span "r/ ForbiddenFacts101" at bounding box center [88, 78] width 68 height 7
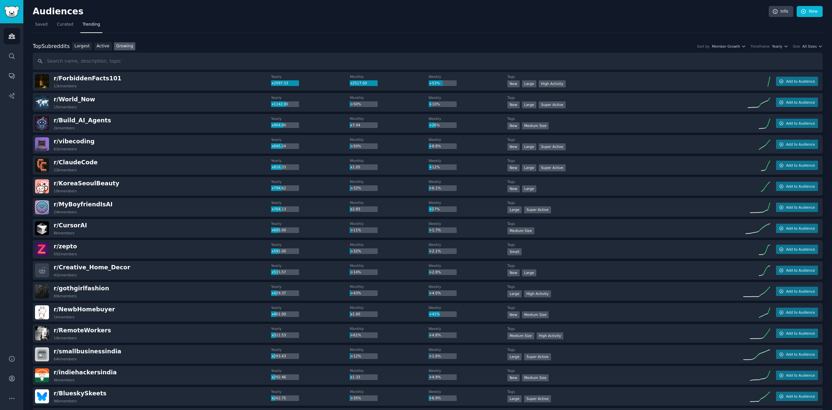
click at [318, 29] on nav "Saved Curated Trending" at bounding box center [428, 26] width 790 height 14
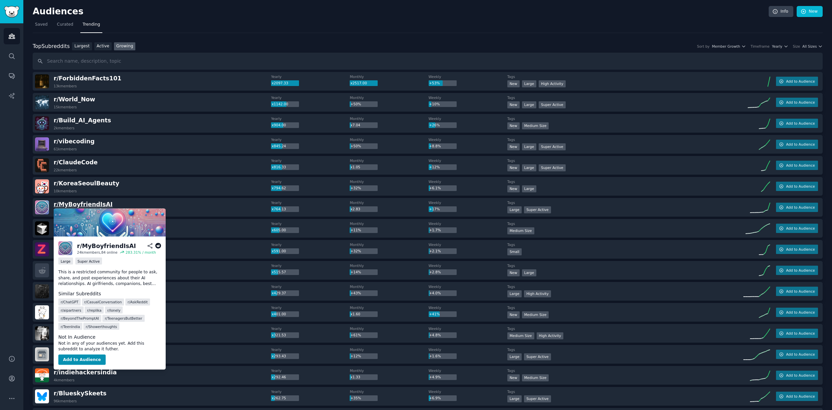
click at [97, 203] on span "r/ MyBoyfriendIsAI" at bounding box center [83, 204] width 59 height 7
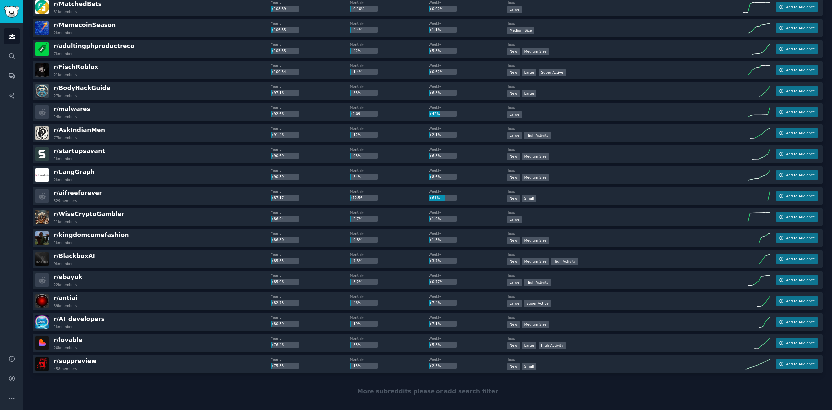
scroll to position [756, 0]
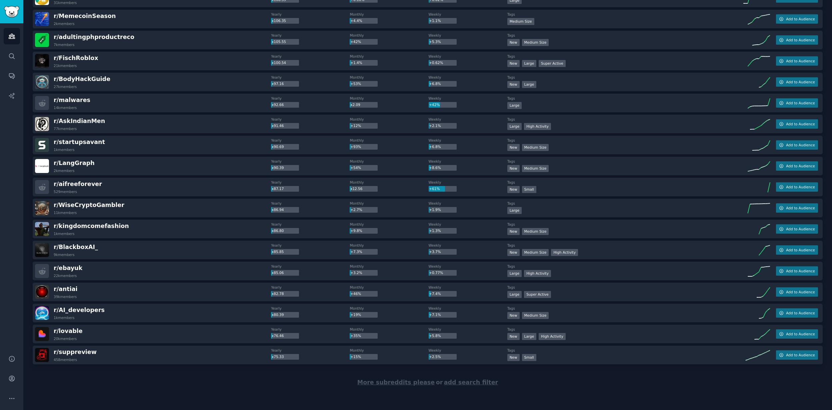
click at [371, 384] on span "More subreddits please" at bounding box center [395, 382] width 77 height 7
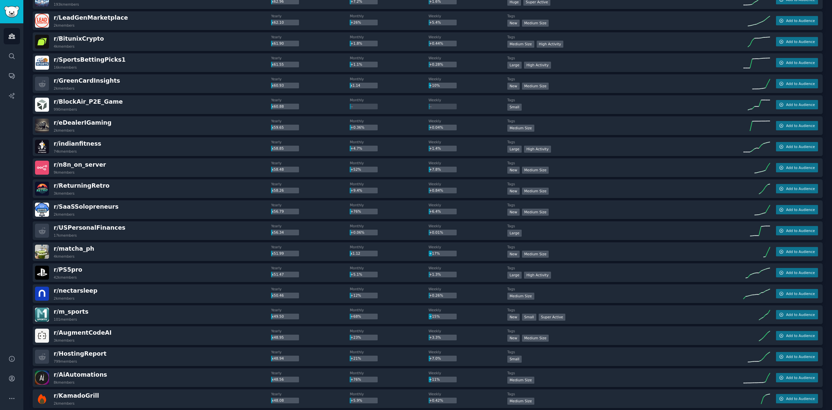
scroll to position [1363, 0]
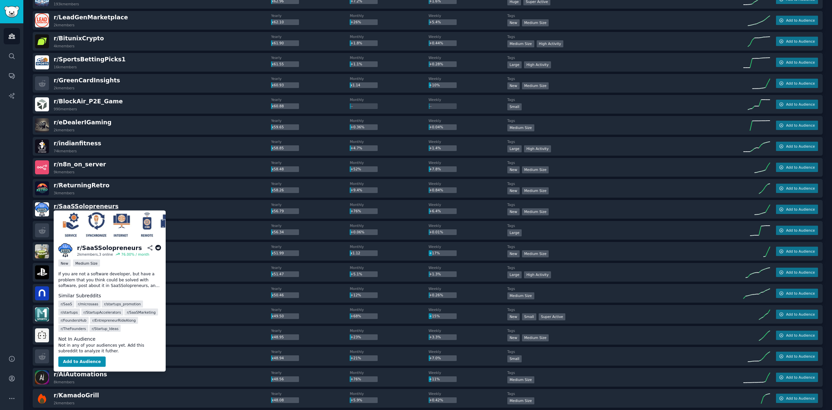
click at [85, 206] on span "r/ SaaSSolopreneurs" at bounding box center [86, 206] width 65 height 7
click at [63, 206] on span "r/ SaaSSolopreneurs" at bounding box center [86, 206] width 65 height 7
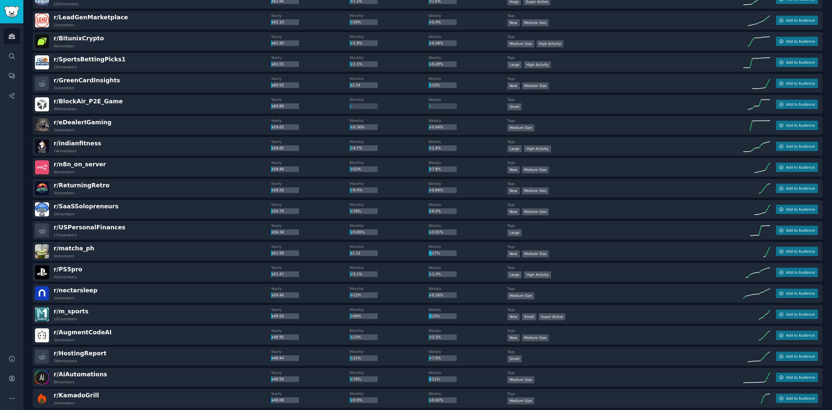
click at [43, 210] on img at bounding box center [42, 209] width 14 height 14
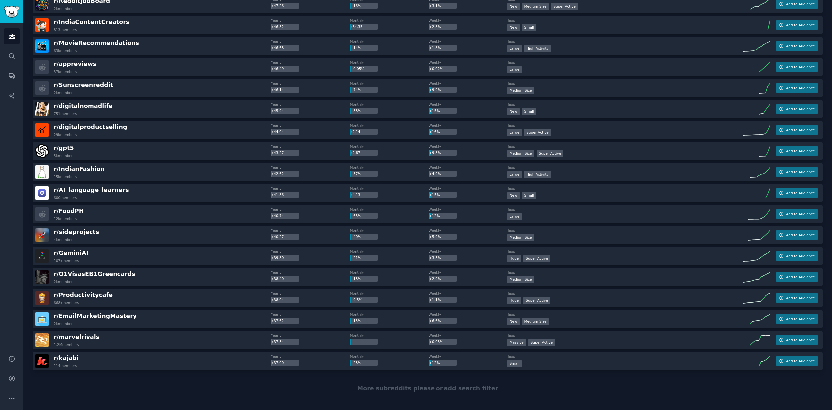
scroll to position [1806, 0]
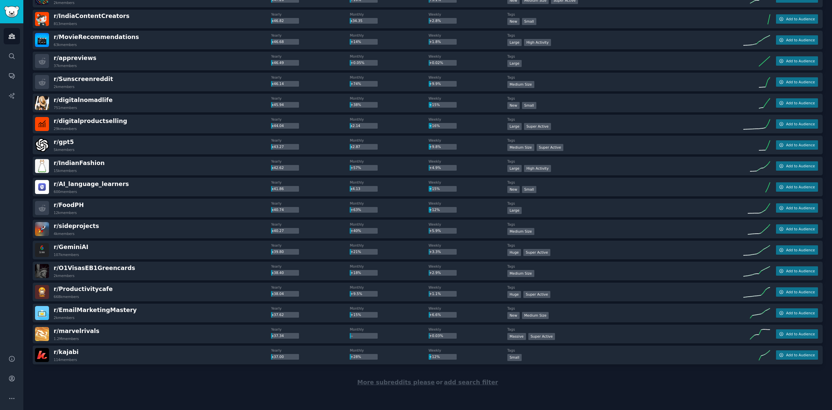
click at [373, 381] on span "More subreddits please" at bounding box center [395, 382] width 77 height 7
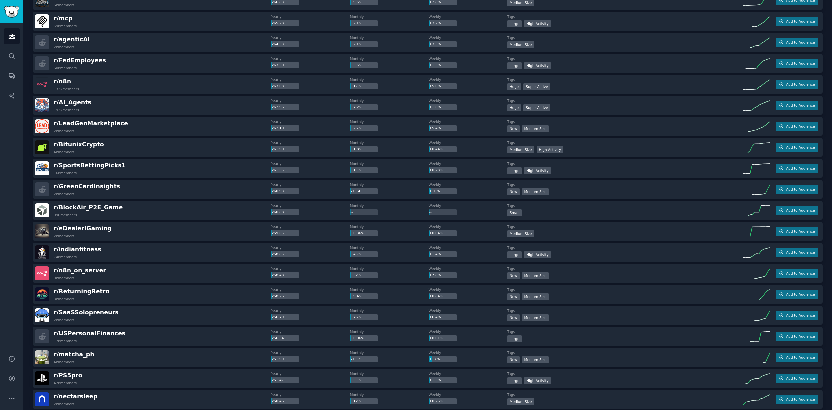
scroll to position [1250, 0]
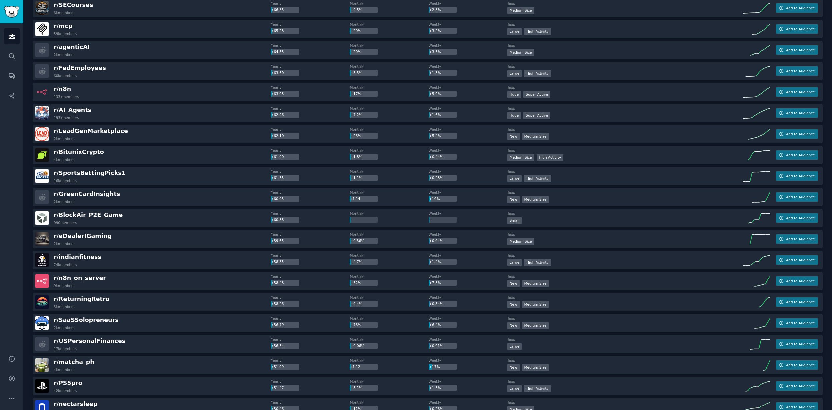
click at [11, 203] on div "Audiences Search Conversations AI Reports" at bounding box center [11, 185] width 23 height 324
click at [18, 331] on div "Audiences Search Conversations AI Reports" at bounding box center [11, 185] width 23 height 324
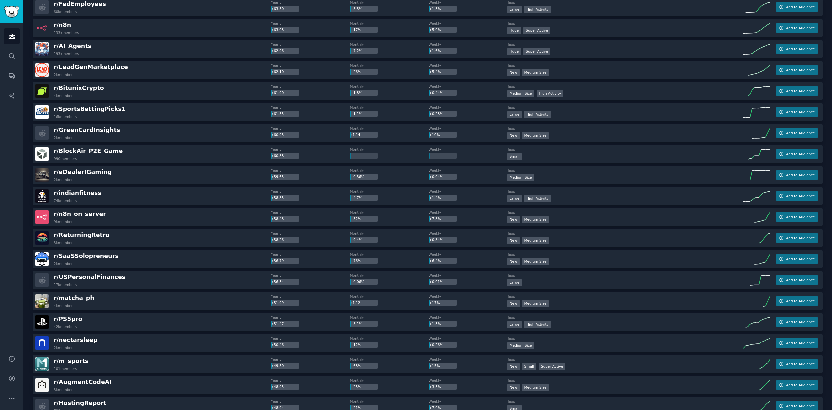
scroll to position [1317, 0]
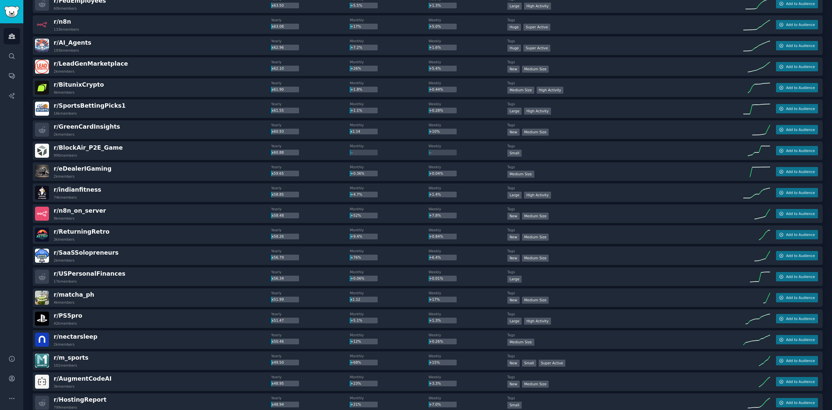
click at [16, 329] on div "Audiences Search Conversations AI Reports" at bounding box center [11, 185] width 23 height 324
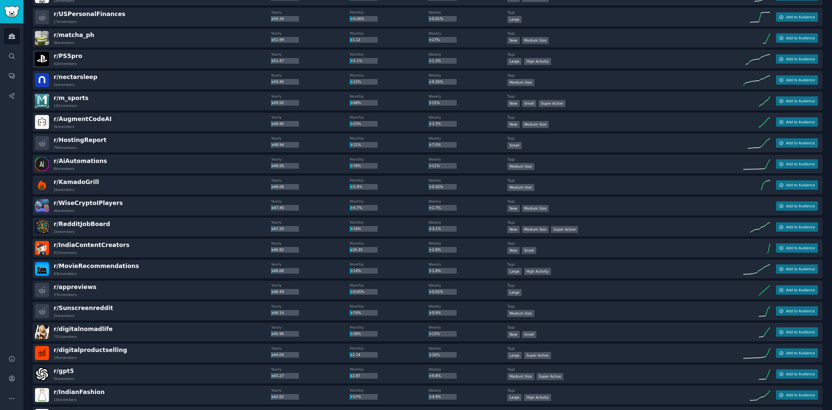
scroll to position [1582, 0]
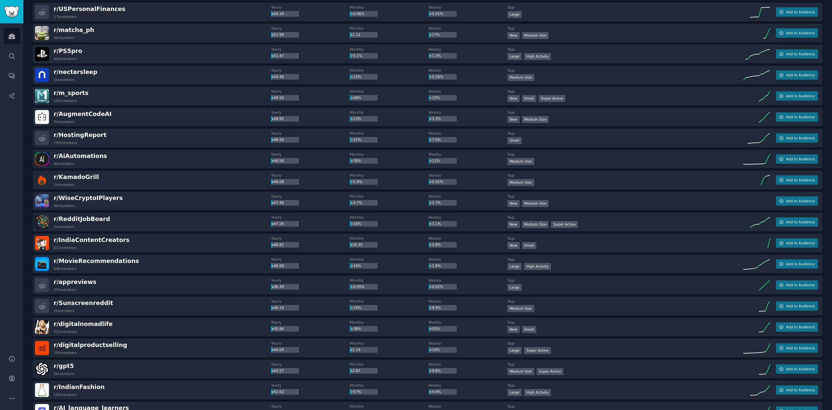
click at [25, 311] on div "Audiences Info New Saved Curated Trending Top Subreddits Top Subreddits Largest…" at bounding box center [427, 51] width 809 height 3266
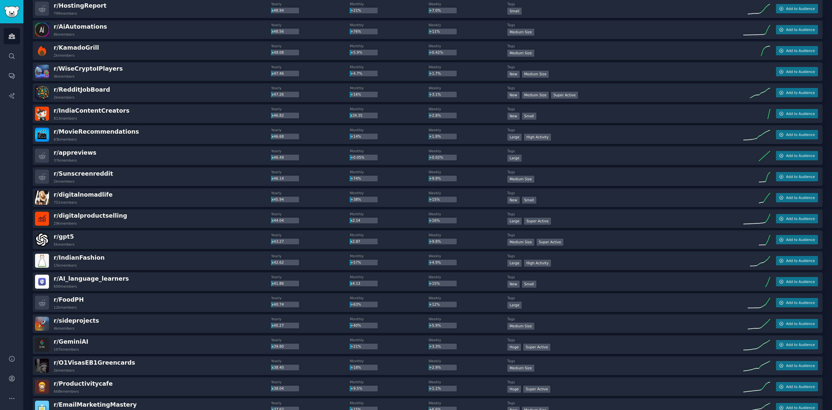
scroll to position [1712, 0]
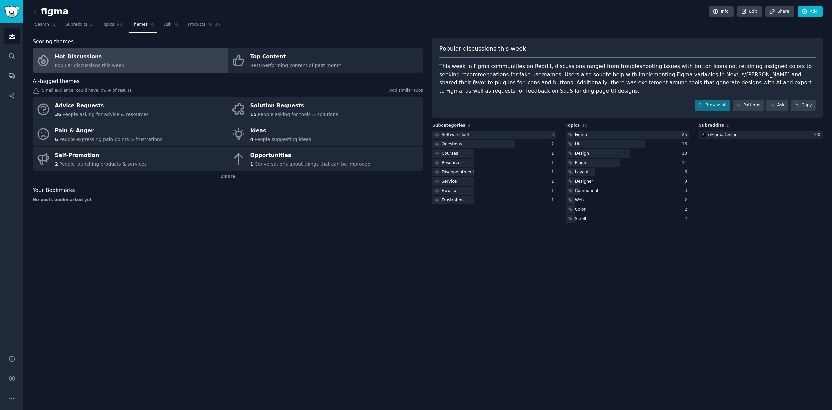
click at [300, 254] on div "figma Info Edit Share Add Search Subreddits 1 Topics 63 Themes Ask Products 35 …" at bounding box center [427, 205] width 809 height 410
click at [204, 19] on link "Products 35" at bounding box center [203, 26] width 37 height 14
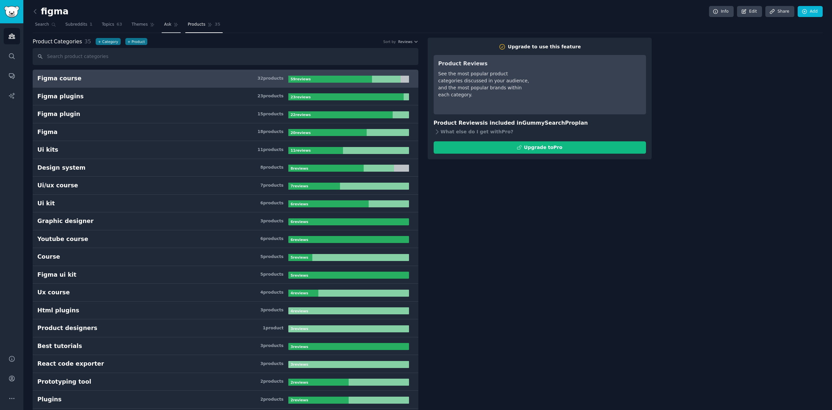
click at [162, 28] on link "Ask" at bounding box center [171, 26] width 19 height 14
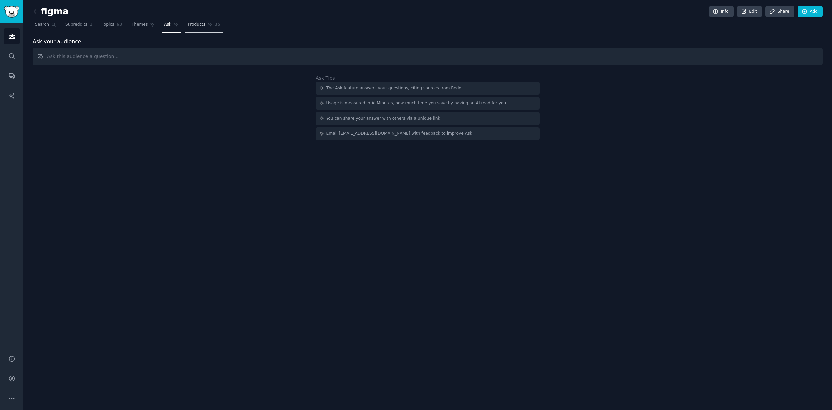
click at [201, 24] on span "Products" at bounding box center [197, 25] width 18 height 6
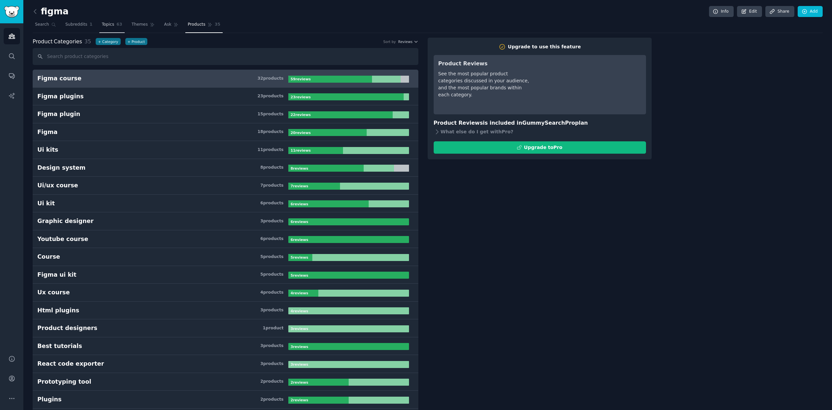
click at [105, 24] on span "Topics" at bounding box center [108, 25] width 12 height 6
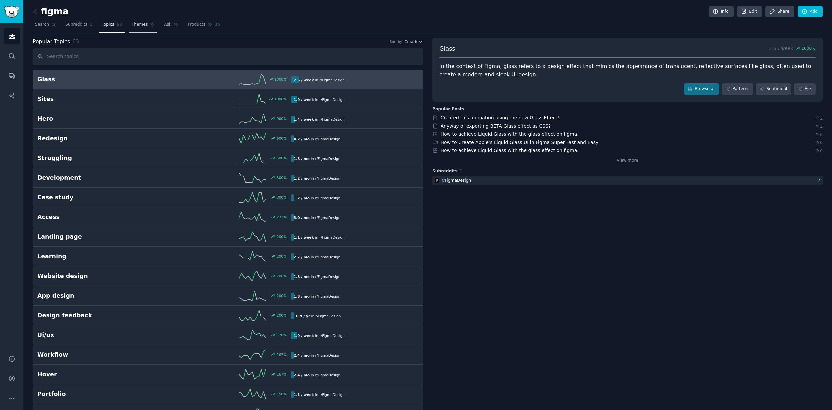
click at [135, 25] on span "Themes" at bounding box center [140, 25] width 16 height 6
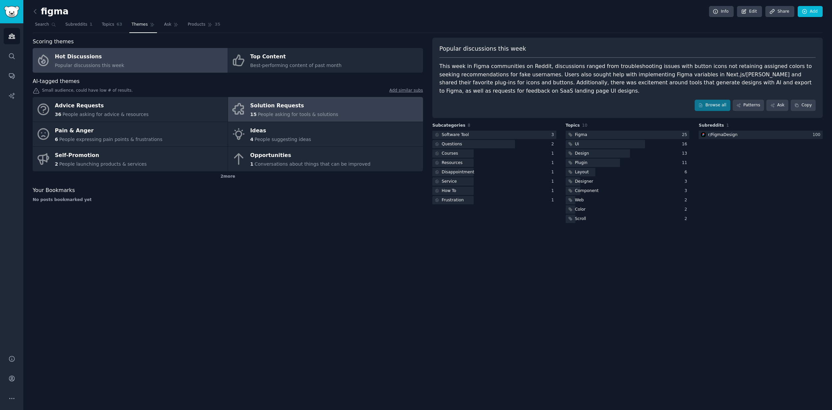
click at [297, 102] on div "Solution Requests" at bounding box center [294, 106] width 88 height 11
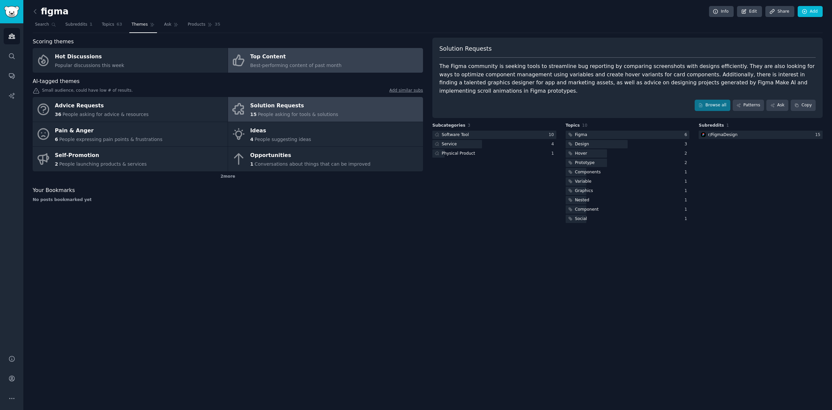
click at [313, 53] on div "Top Content" at bounding box center [295, 57] width 91 height 11
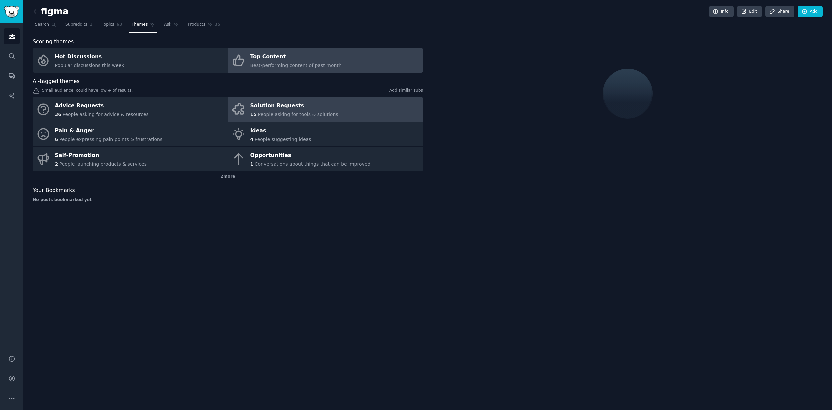
click at [331, 106] on link "Solution Requests 15 People asking for tools & solutions" at bounding box center [325, 109] width 195 height 25
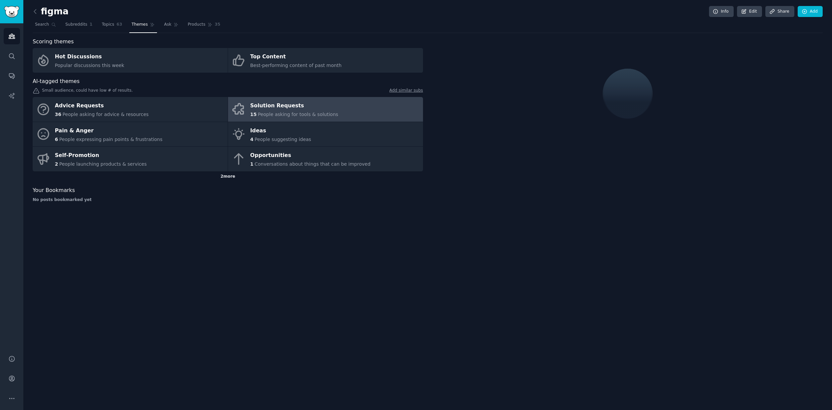
click at [227, 178] on div "2 more" at bounding box center [228, 176] width 390 height 11
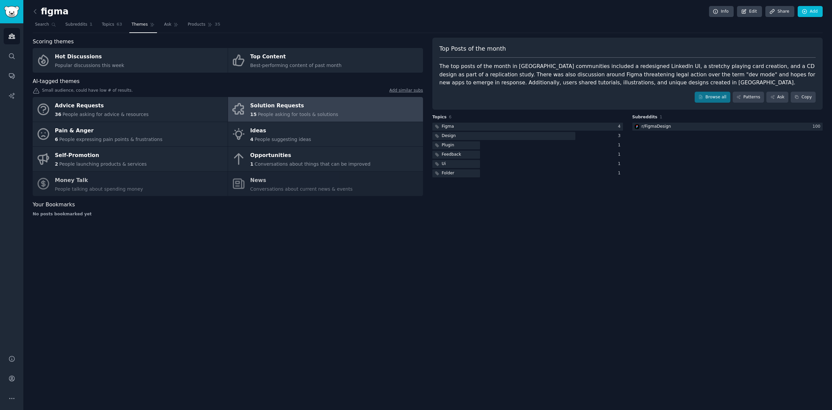
click at [212, 237] on div "figma Info Edit Share Add Search Subreddits 1 Topics 63 Themes Ask Products 35 …" at bounding box center [427, 205] width 809 height 410
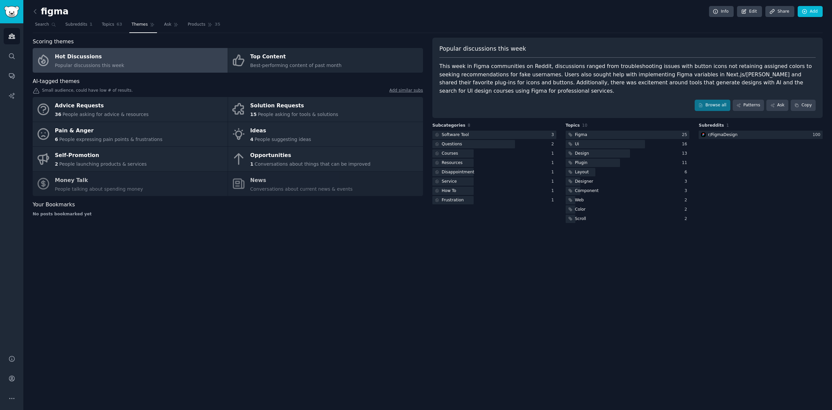
click at [683, 227] on div "figma Info Edit Share Add Search Subreddits 1 Topics 63 Themes Ask Products 35 …" at bounding box center [427, 205] width 809 height 410
click at [40, 24] on span "Search" at bounding box center [42, 25] width 14 height 6
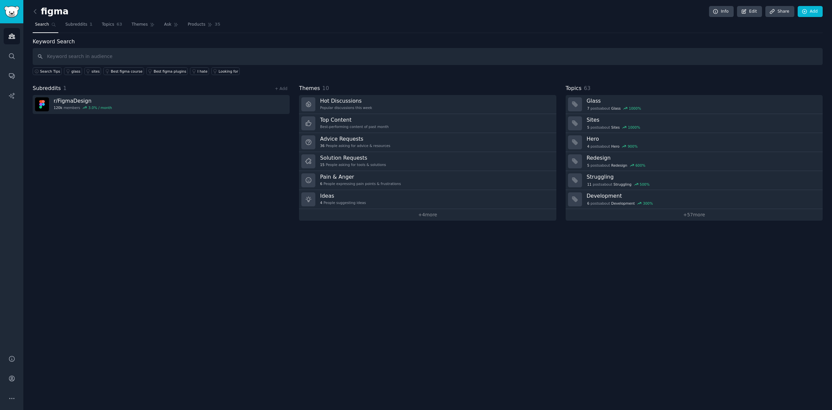
click at [91, 57] on input "text" at bounding box center [428, 56] width 790 height 17
click at [146, 152] on div "Subreddits 1 + Add r/ FigmaDesign 120k members 3.0 % / month" at bounding box center [161, 152] width 257 height 136
click at [102, 26] on span "Topics" at bounding box center [108, 25] width 12 height 6
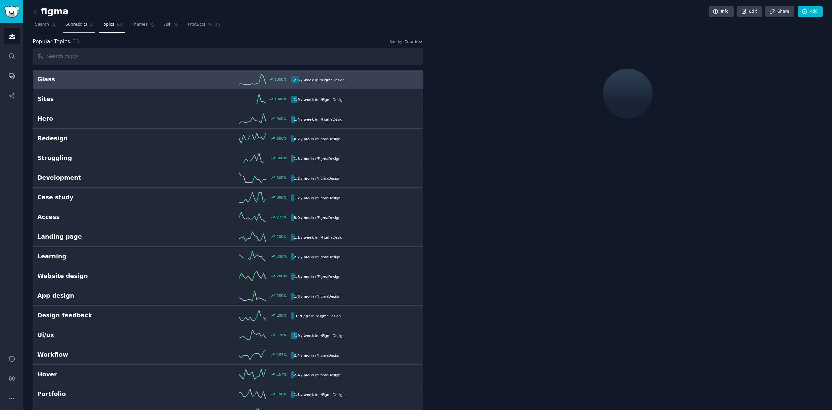
click at [71, 27] on span "Subreddits" at bounding box center [76, 25] width 22 height 6
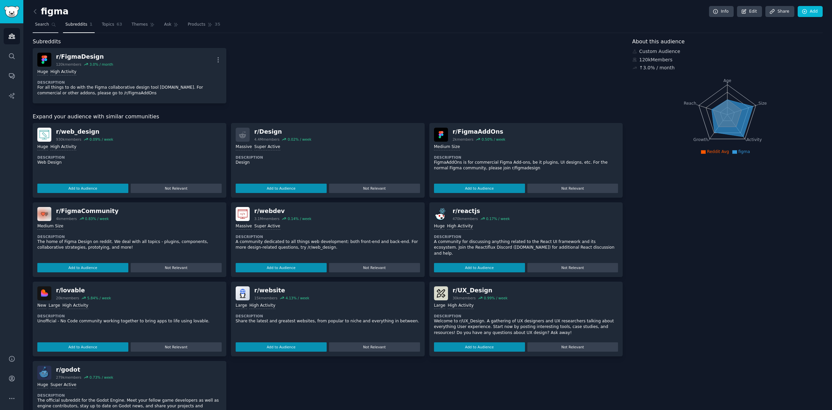
click at [47, 25] on span "Search" at bounding box center [42, 25] width 14 height 6
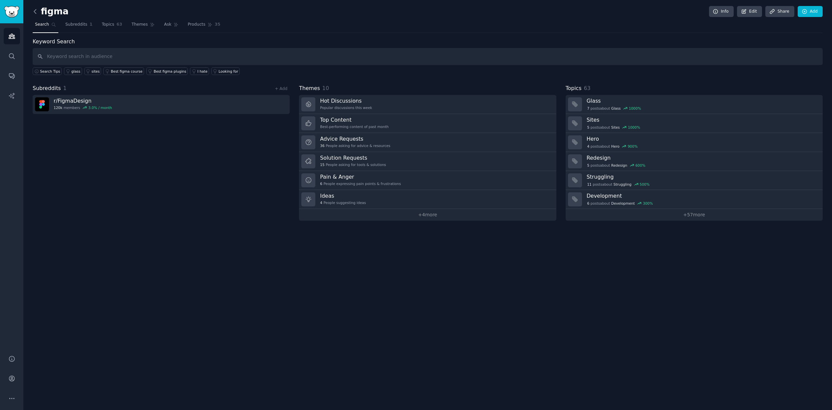
click at [37, 13] on icon at bounding box center [35, 11] width 7 height 7
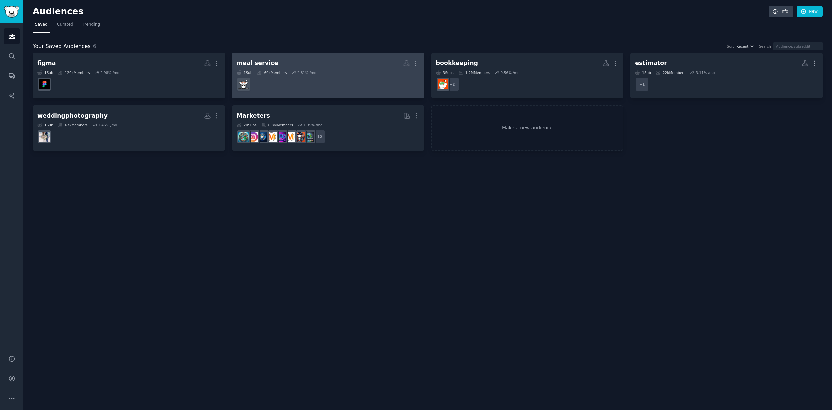
click at [300, 83] on dd at bounding box center [328, 84] width 183 height 19
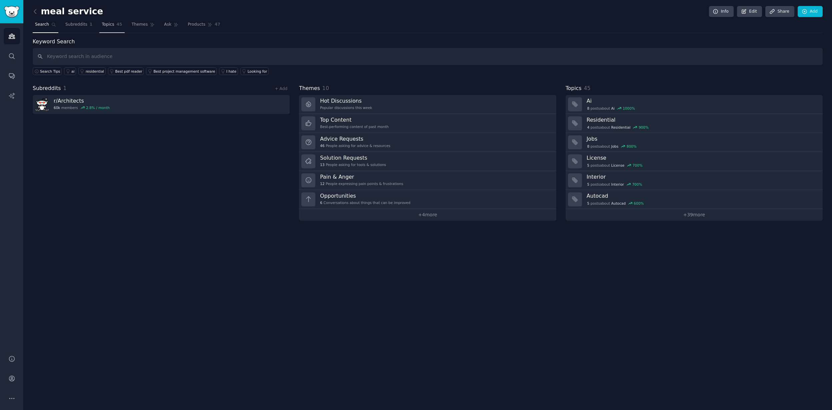
click at [108, 25] on span "Topics" at bounding box center [108, 25] width 12 height 6
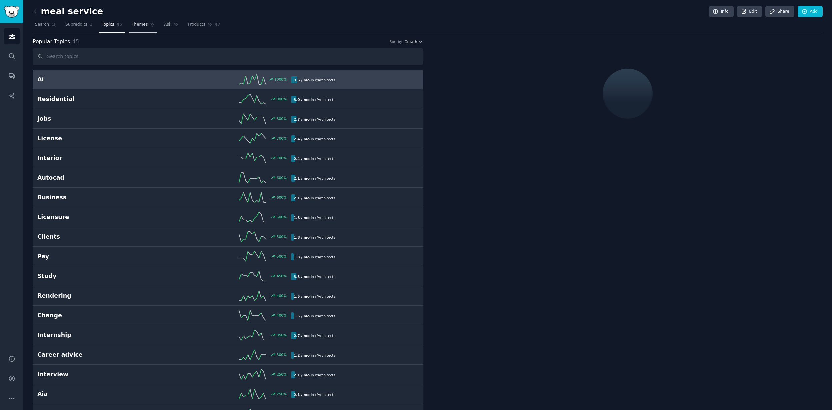
click at [138, 27] on span "Themes" at bounding box center [140, 25] width 16 height 6
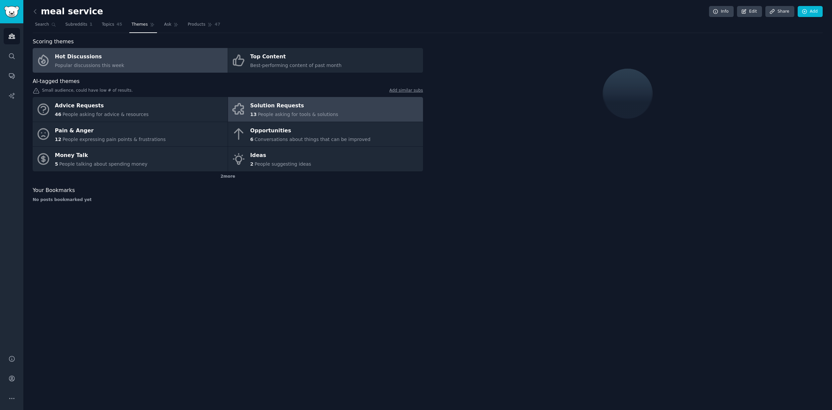
click at [314, 111] on div "13 People asking for tools & solutions" at bounding box center [294, 114] width 88 height 7
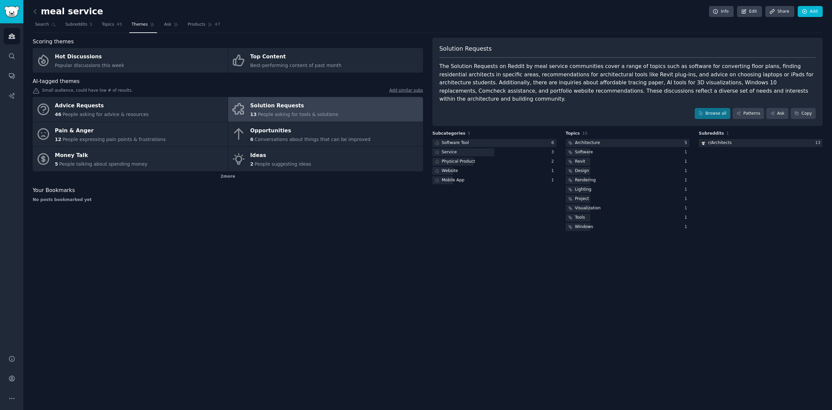
click at [725, 96] on div "Solution Requests The Solution Requests on Reddit by meal service communities c…" at bounding box center [627, 82] width 390 height 89
click at [712, 108] on link "Browse all" at bounding box center [713, 113] width 36 height 11
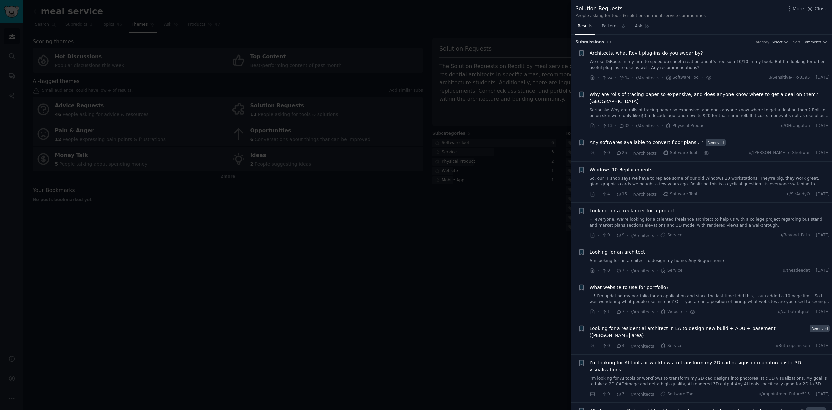
click at [523, 249] on div at bounding box center [416, 205] width 832 height 410
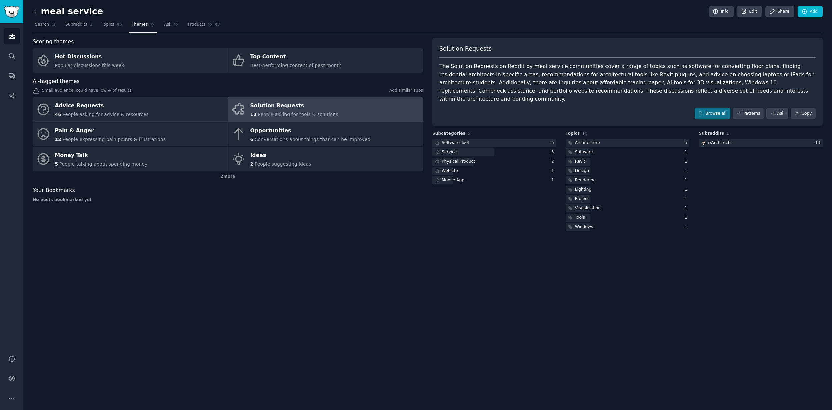
click at [34, 12] on icon at bounding box center [35, 11] width 7 height 7
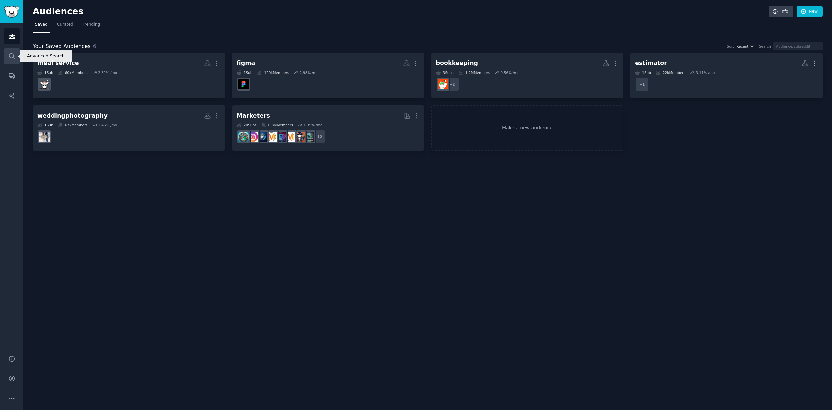
click at [12, 55] on icon "Sidebar" at bounding box center [11, 56] width 7 height 7
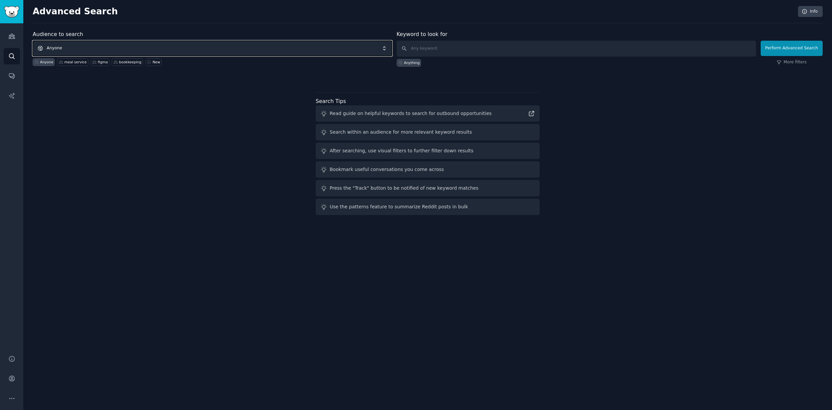
click at [91, 48] on span "Anyone" at bounding box center [212, 48] width 359 height 15
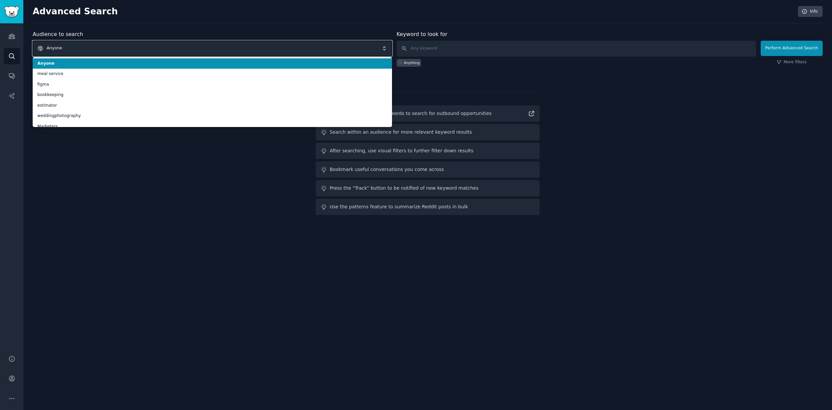
click at [86, 47] on span "Anyone" at bounding box center [212, 48] width 359 height 15
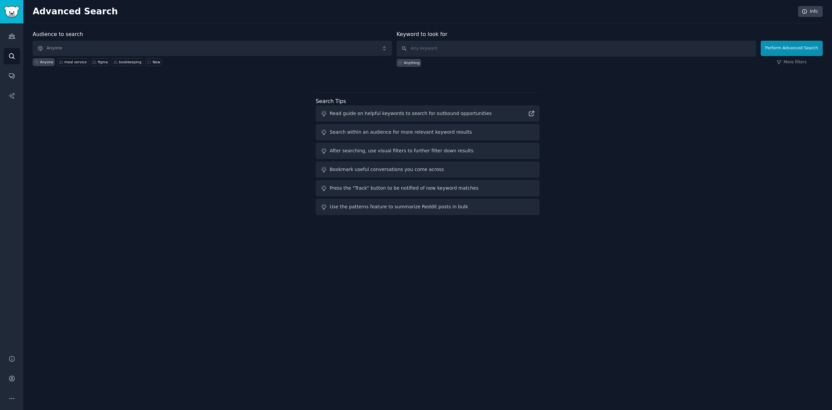
click at [86, 108] on div "Audience to search Anyone Anyone meal service figma bookkeeping New Keyword to …" at bounding box center [428, 123] width 790 height 187
click at [8, 77] on link "Conversations" at bounding box center [12, 76] width 16 height 16
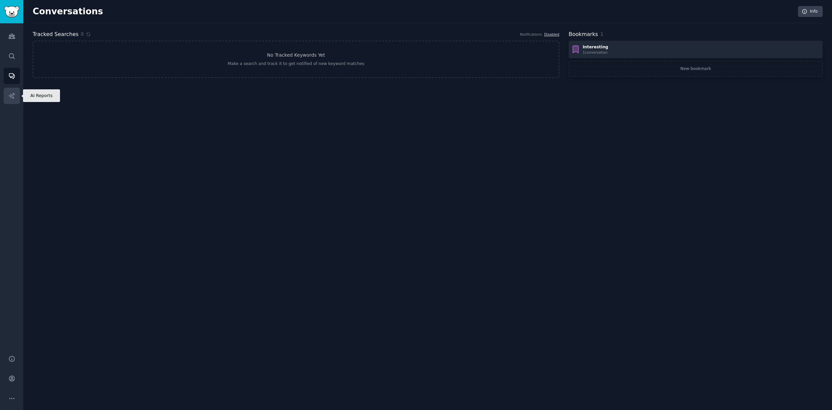
click at [10, 93] on icon "Sidebar" at bounding box center [11, 95] width 7 height 7
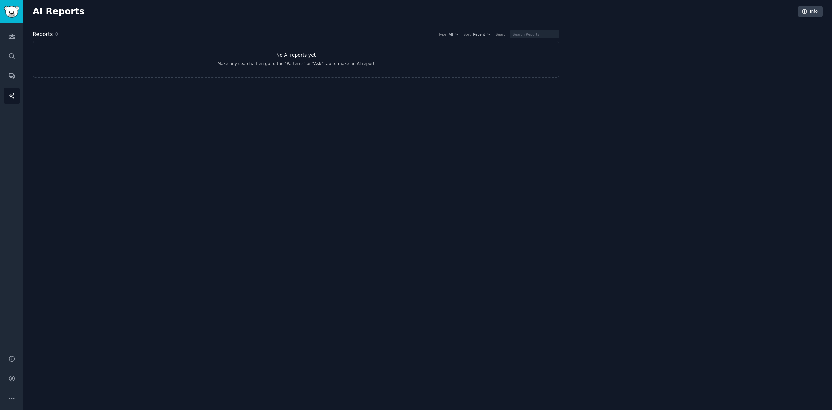
click at [293, 57] on h3 "No AI reports yet" at bounding box center [296, 55] width 40 height 7
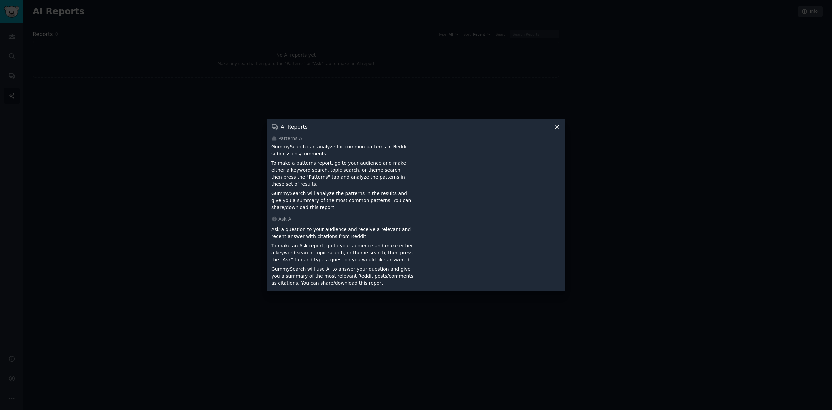
click at [170, 204] on div at bounding box center [416, 205] width 832 height 410
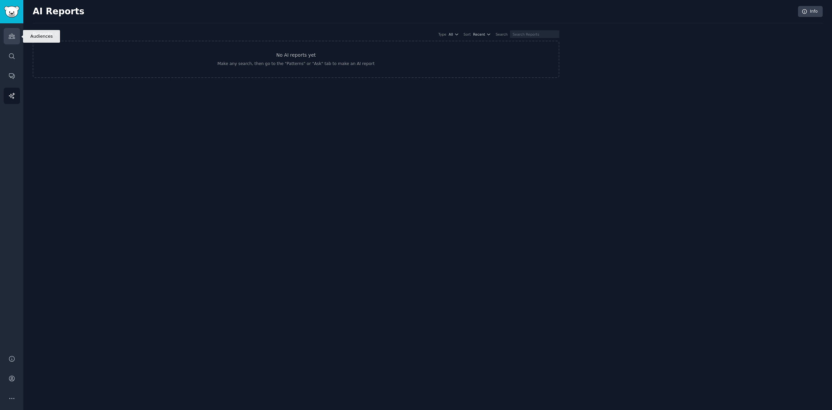
click at [12, 36] on icon "Sidebar" at bounding box center [12, 36] width 6 height 5
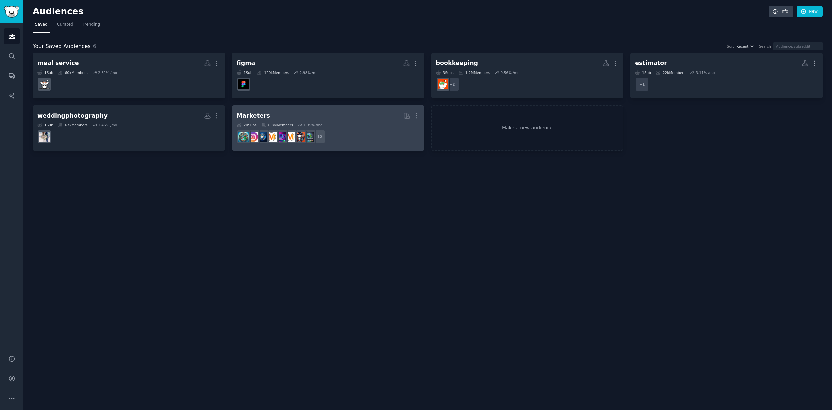
click at [307, 117] on h2 "Marketers More" at bounding box center [328, 116] width 183 height 12
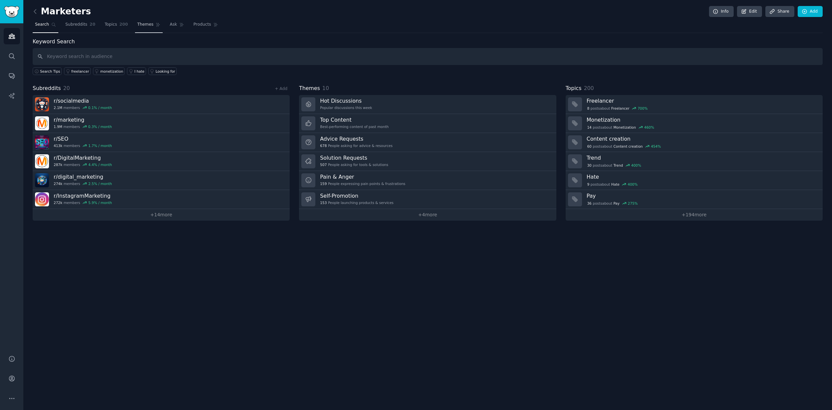
click at [145, 28] on link "Themes" at bounding box center [149, 26] width 28 height 14
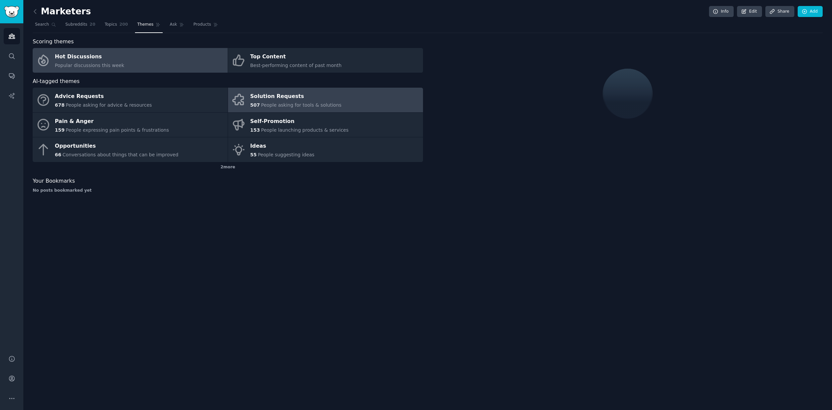
click at [314, 94] on div "Solution Requests" at bounding box center [295, 96] width 91 height 11
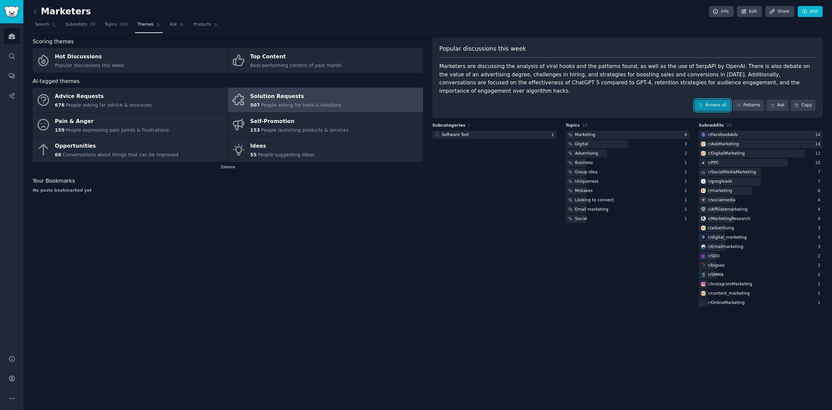
click at [712, 100] on link "Browse all" at bounding box center [713, 105] width 36 height 11
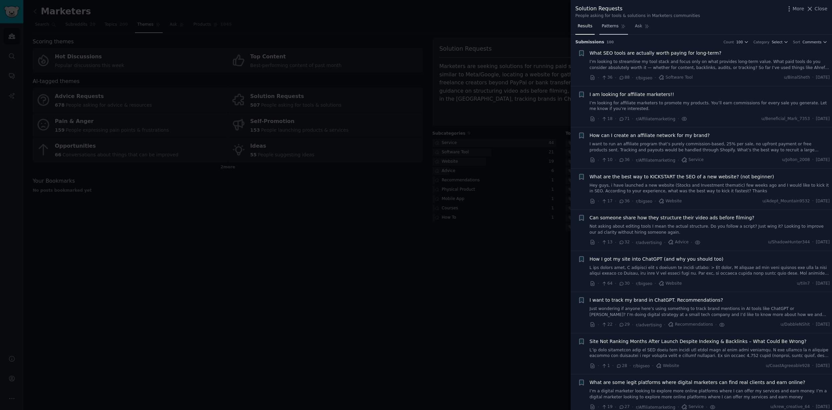
click at [615, 31] on link "Patterns" at bounding box center [614, 28] width 28 height 14
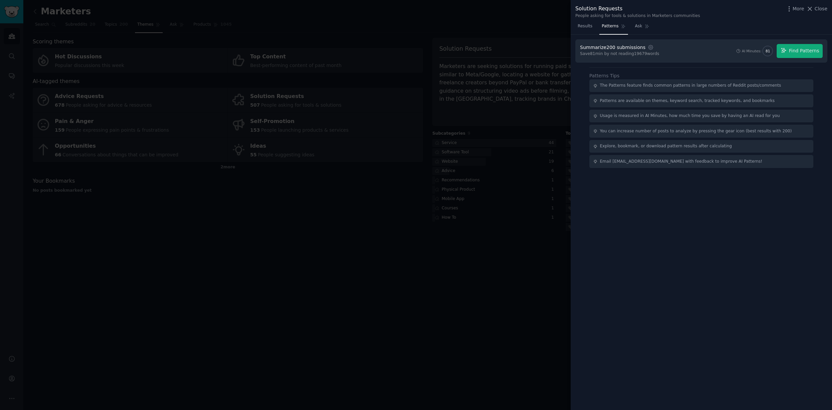
click at [203, 237] on div at bounding box center [416, 205] width 832 height 410
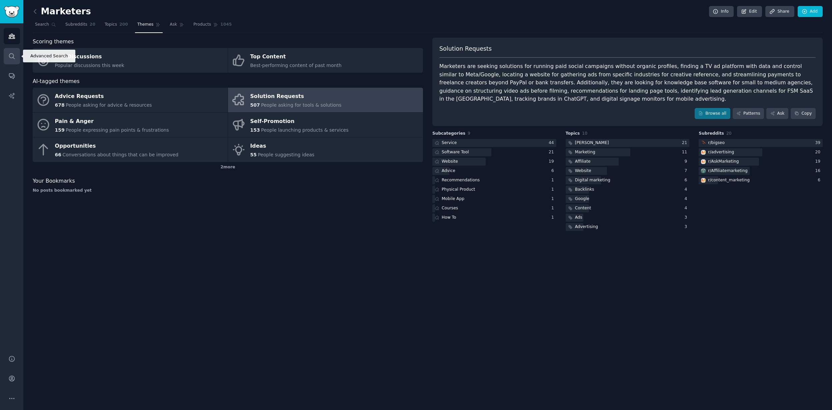
click at [10, 60] on link "Search" at bounding box center [12, 56] width 16 height 16
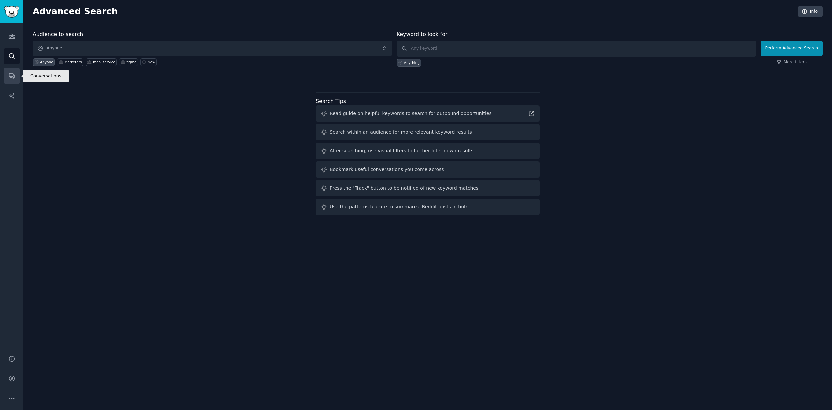
click at [9, 74] on icon "Sidebar" at bounding box center [11, 76] width 5 height 5
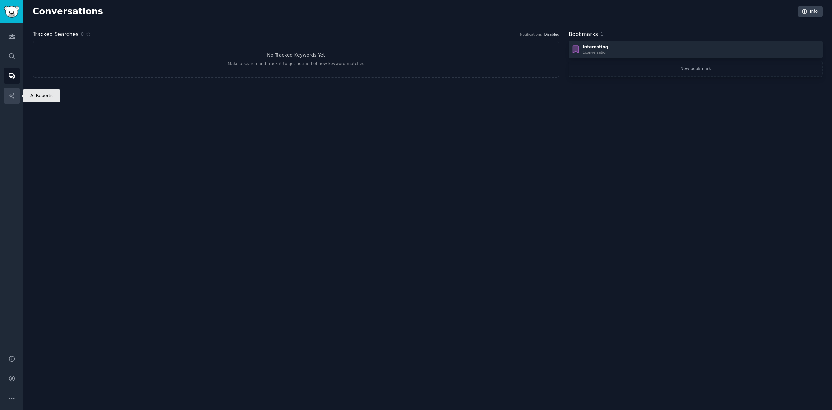
click at [8, 95] on icon "Sidebar" at bounding box center [11, 95] width 7 height 7
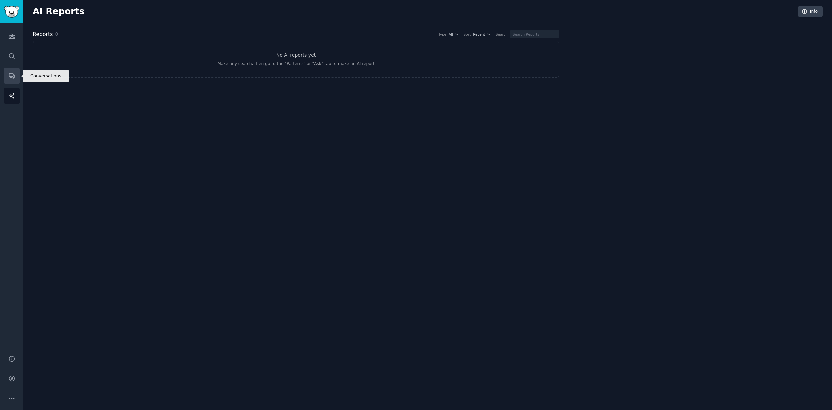
click at [10, 79] on link "Conversations" at bounding box center [12, 76] width 16 height 16
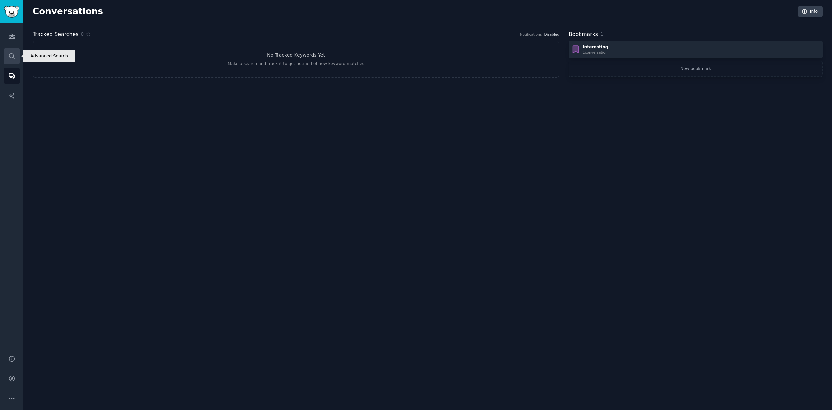
click at [10, 57] on icon "Sidebar" at bounding box center [11, 55] width 5 height 5
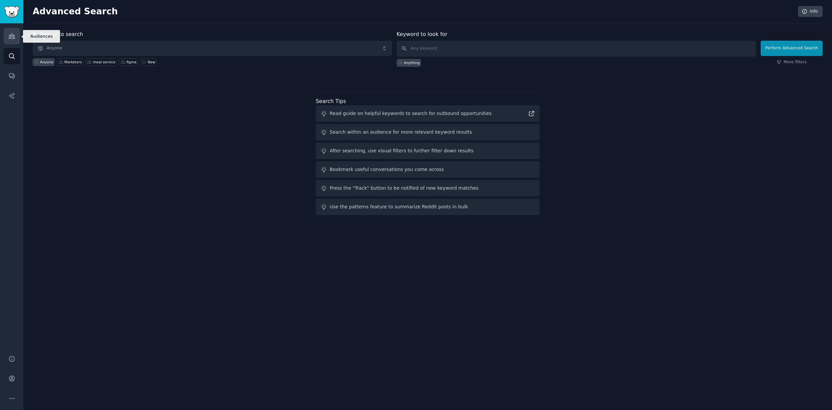
click at [10, 43] on link "Audiences" at bounding box center [12, 36] width 16 height 16
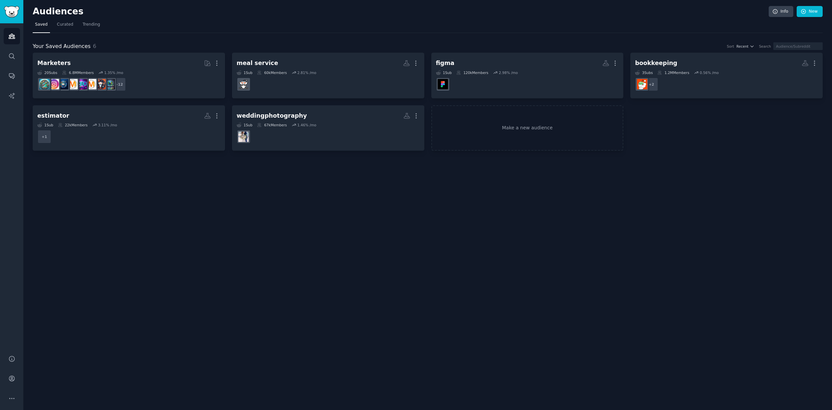
click at [370, 218] on div "Audiences Info New Saved Curated Trending Your Saved Audiences 6 Sort Recent Se…" at bounding box center [427, 205] width 809 height 410
click at [686, 197] on div "Audiences Info New Saved Curated Trending Your Saved Audiences 6 Sort Recent Se…" at bounding box center [427, 205] width 809 height 410
